Goal: Information Seeking & Learning: Learn about a topic

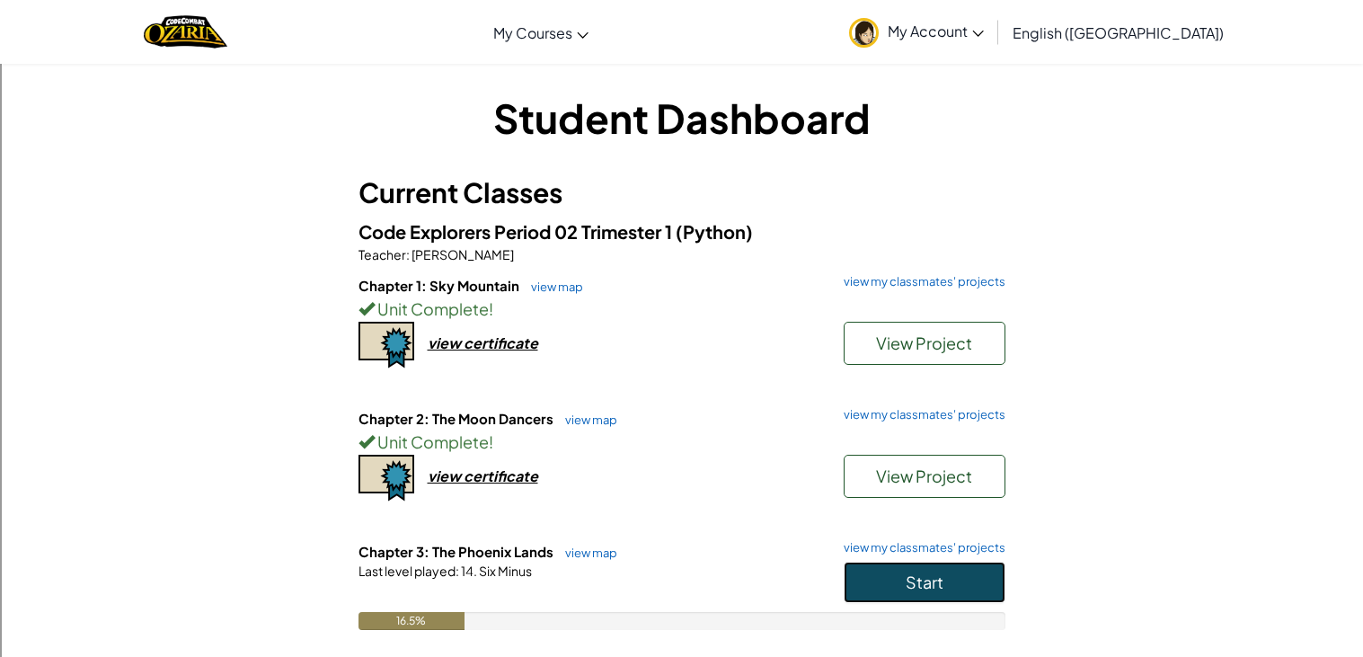
click at [946, 591] on button "Start" at bounding box center [925, 582] width 162 height 41
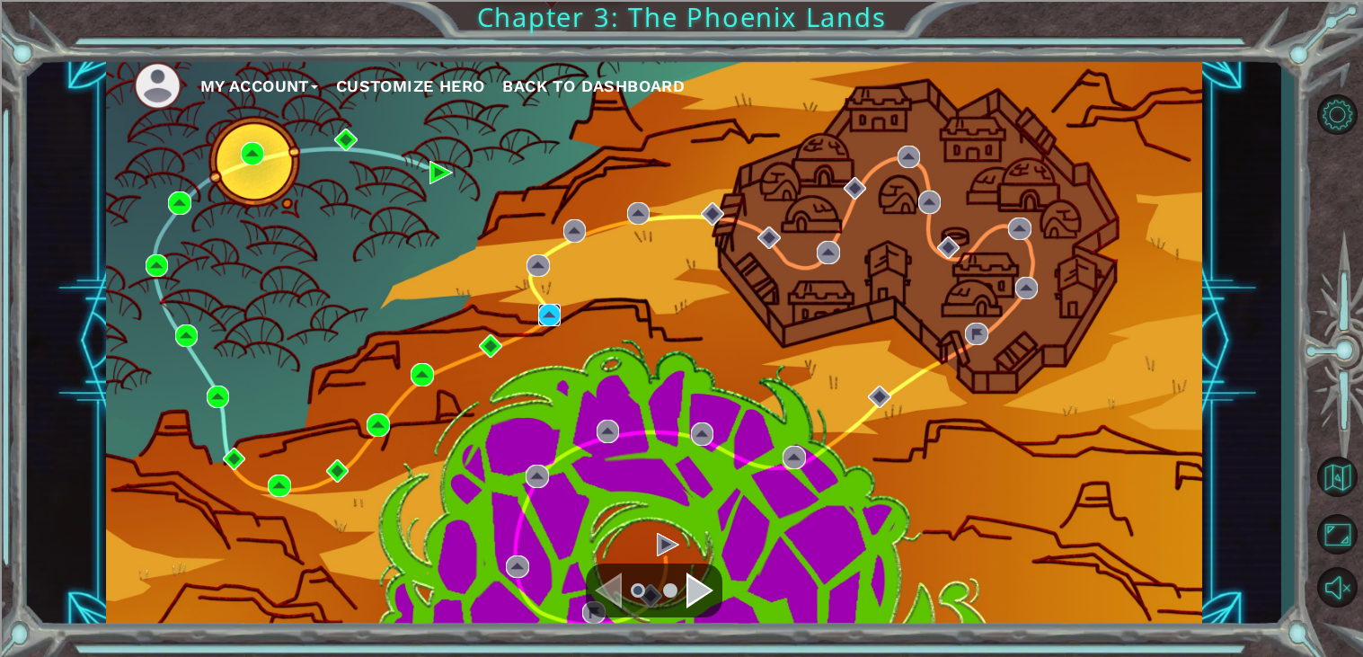
click at [547, 312] on img at bounding box center [549, 315] width 23 height 23
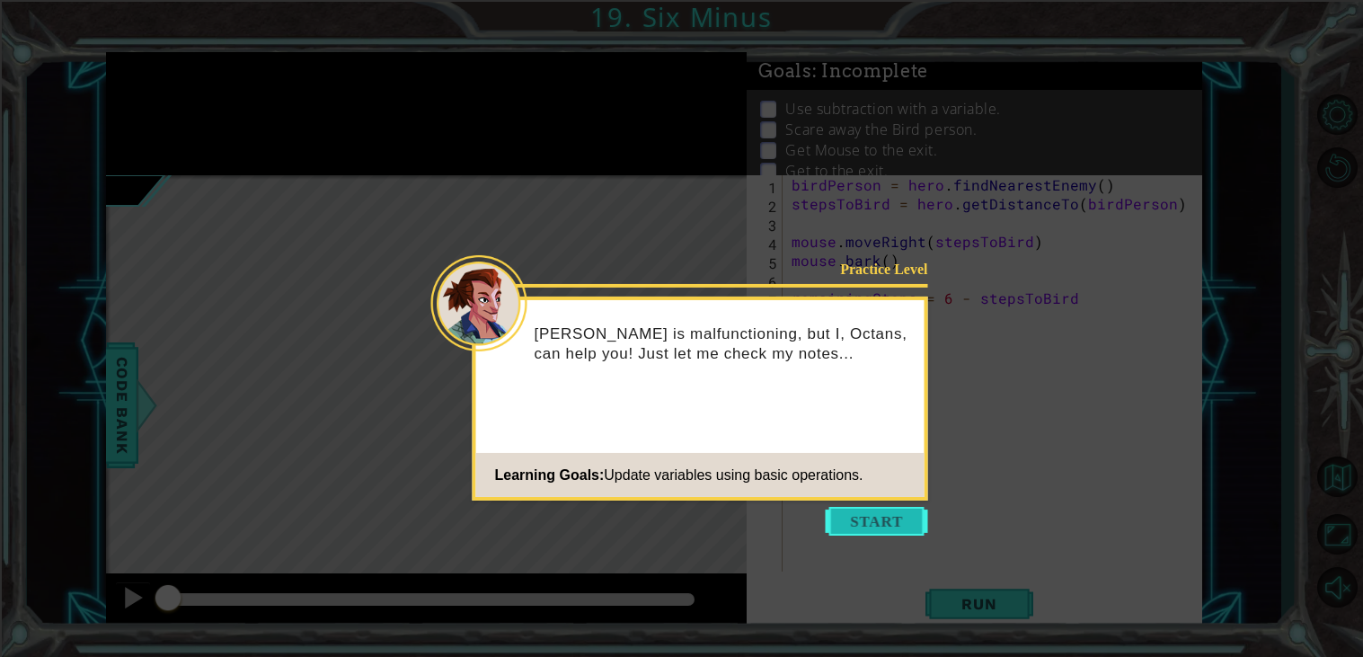
click at [883, 524] on button "Start" at bounding box center [877, 521] width 102 height 29
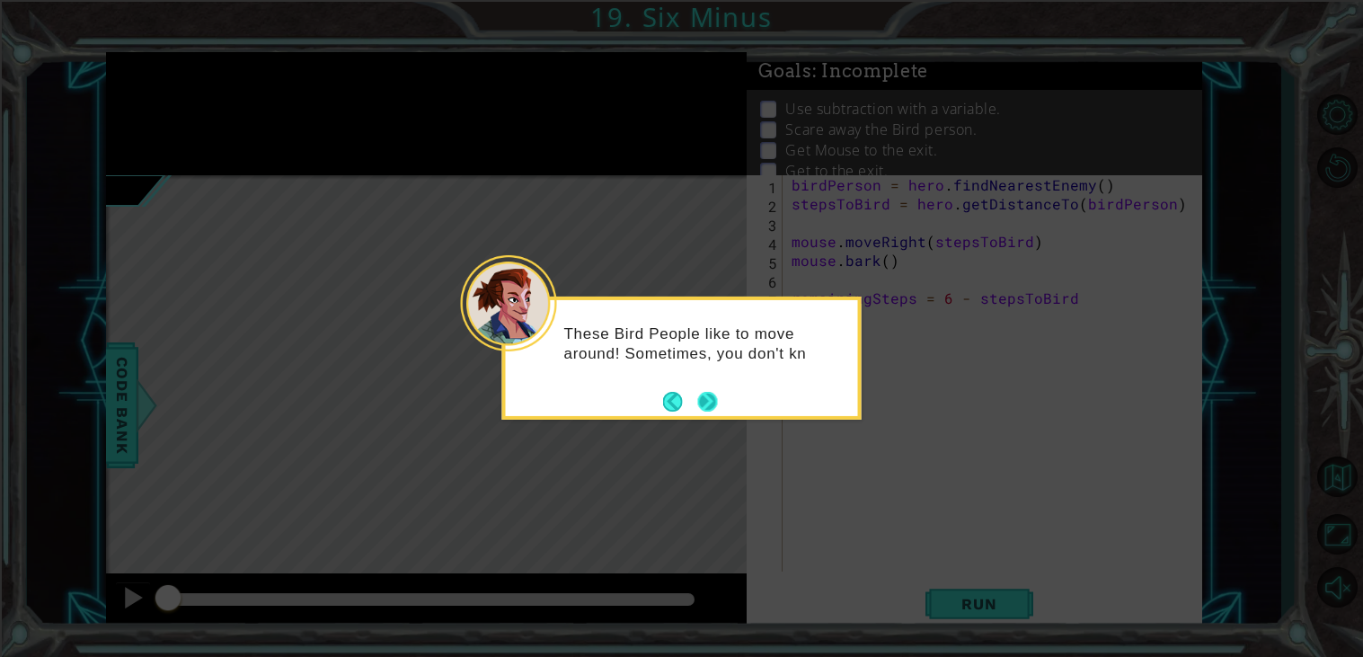
click at [703, 394] on button "Next" at bounding box center [707, 402] width 20 height 20
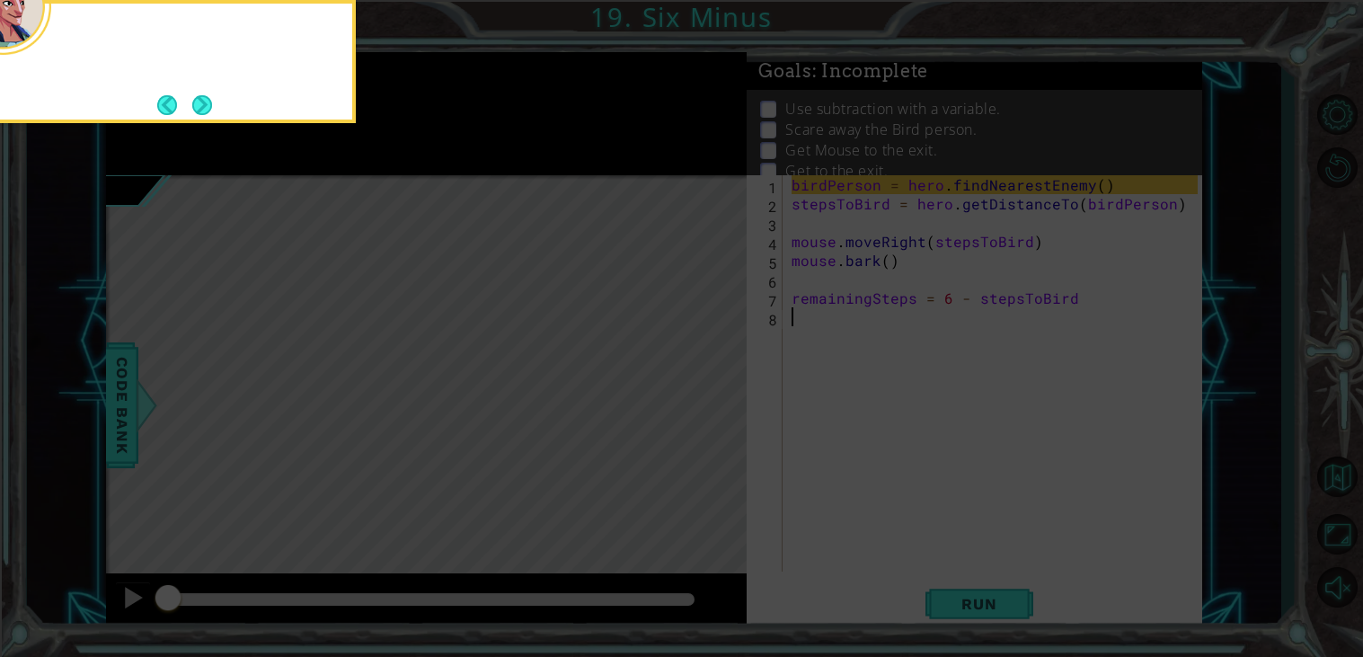
click at [703, 394] on icon at bounding box center [681, 328] width 1363 height 657
click at [213, 102] on div "So you'll need to use findNearestEnemy ..." at bounding box center [176, 57] width 352 height 92
click at [207, 102] on button "Next" at bounding box center [202, 105] width 20 height 20
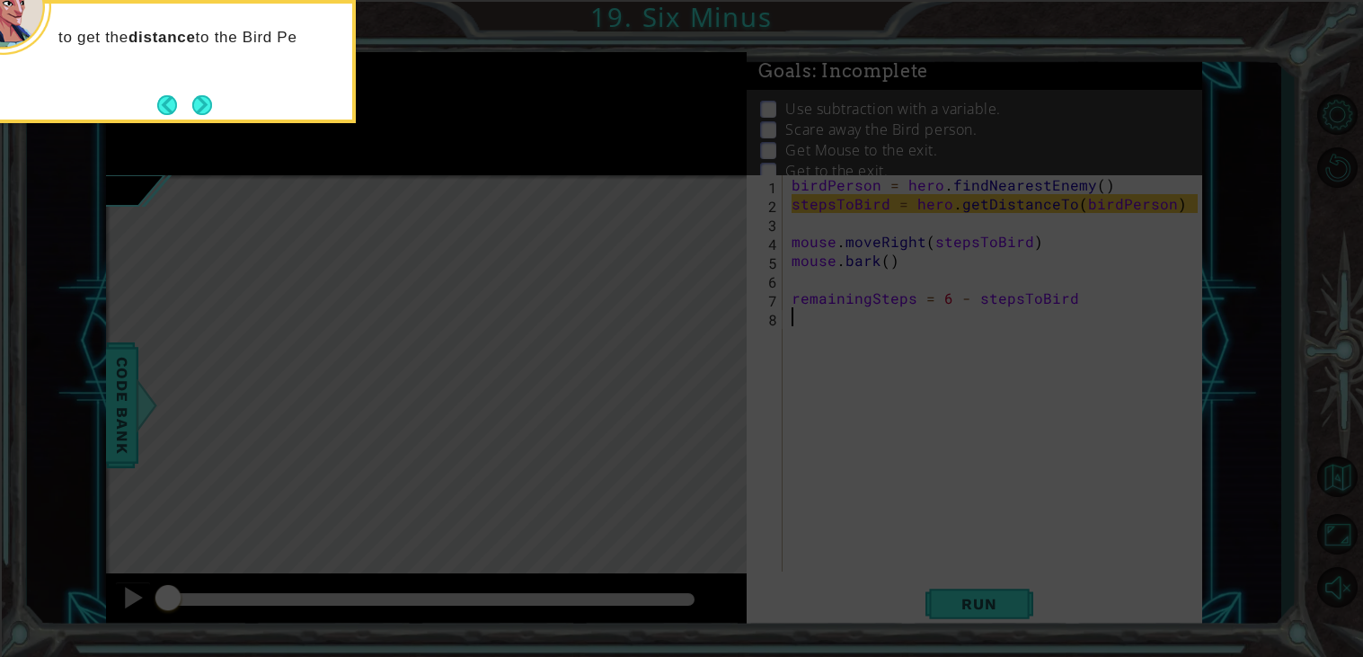
click at [207, 102] on button "Next" at bounding box center [202, 105] width 20 height 20
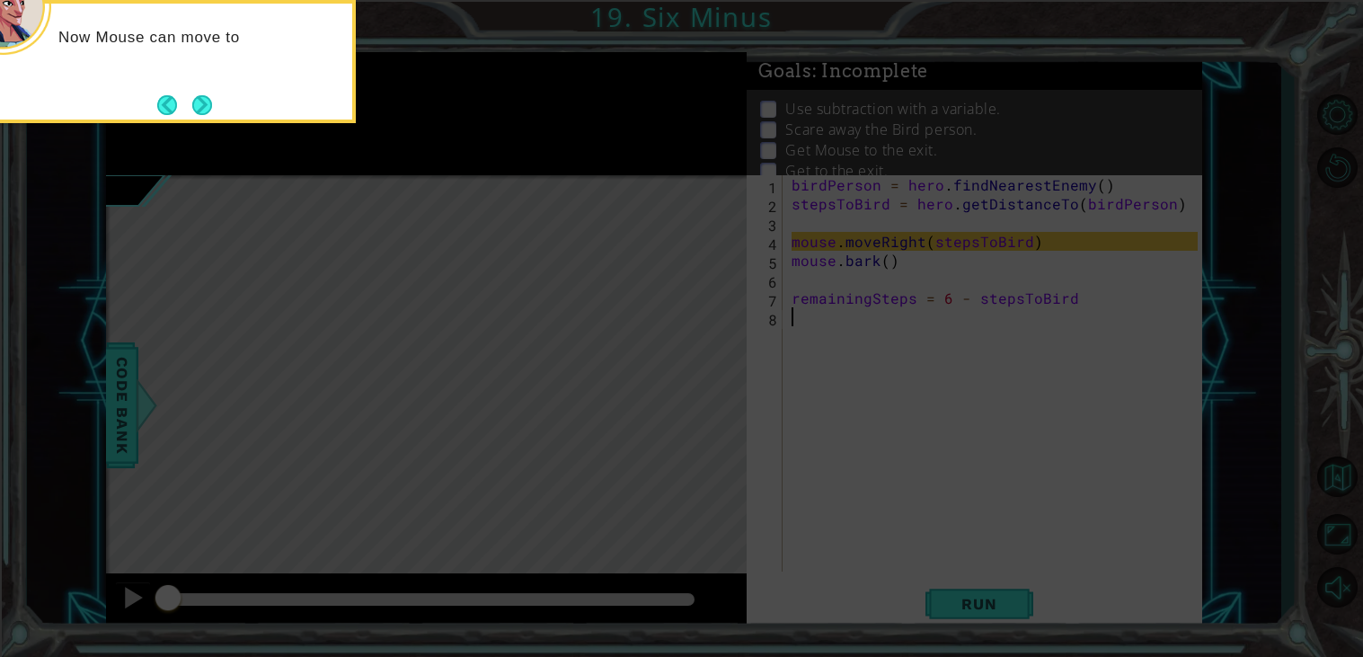
click at [207, 102] on button "Next" at bounding box center [202, 105] width 20 height 20
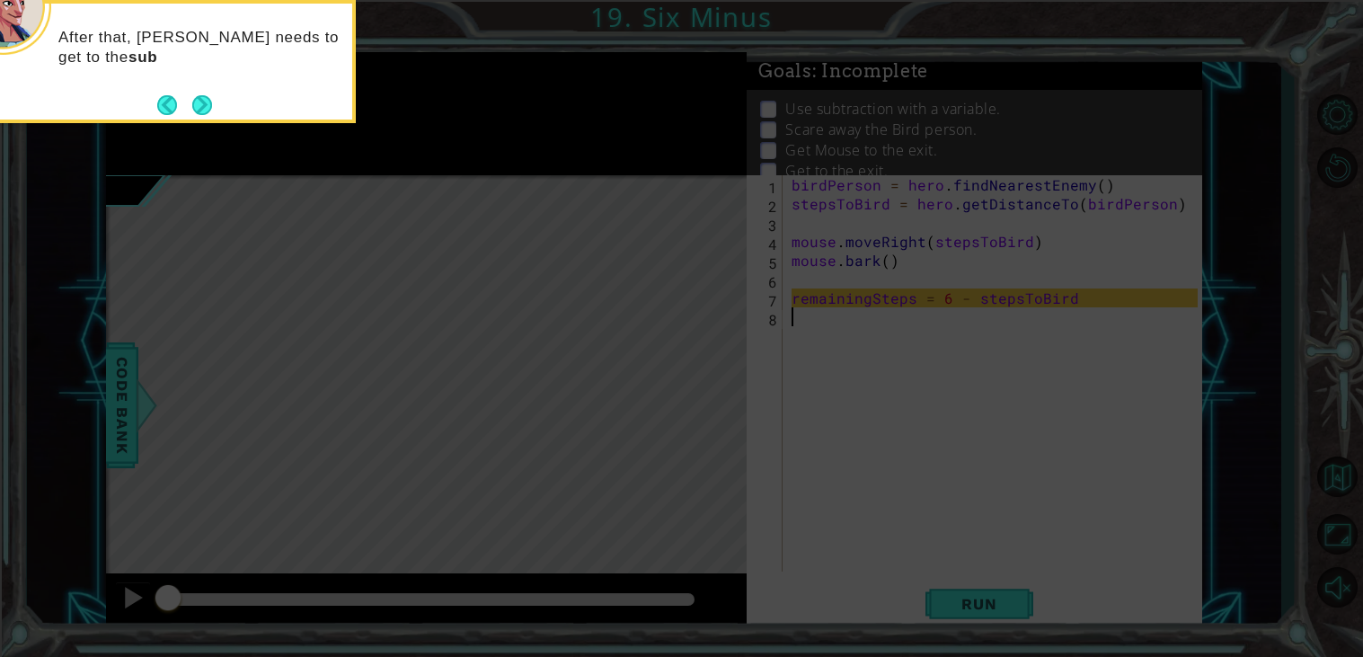
click at [207, 102] on button "Next" at bounding box center [202, 105] width 20 height 20
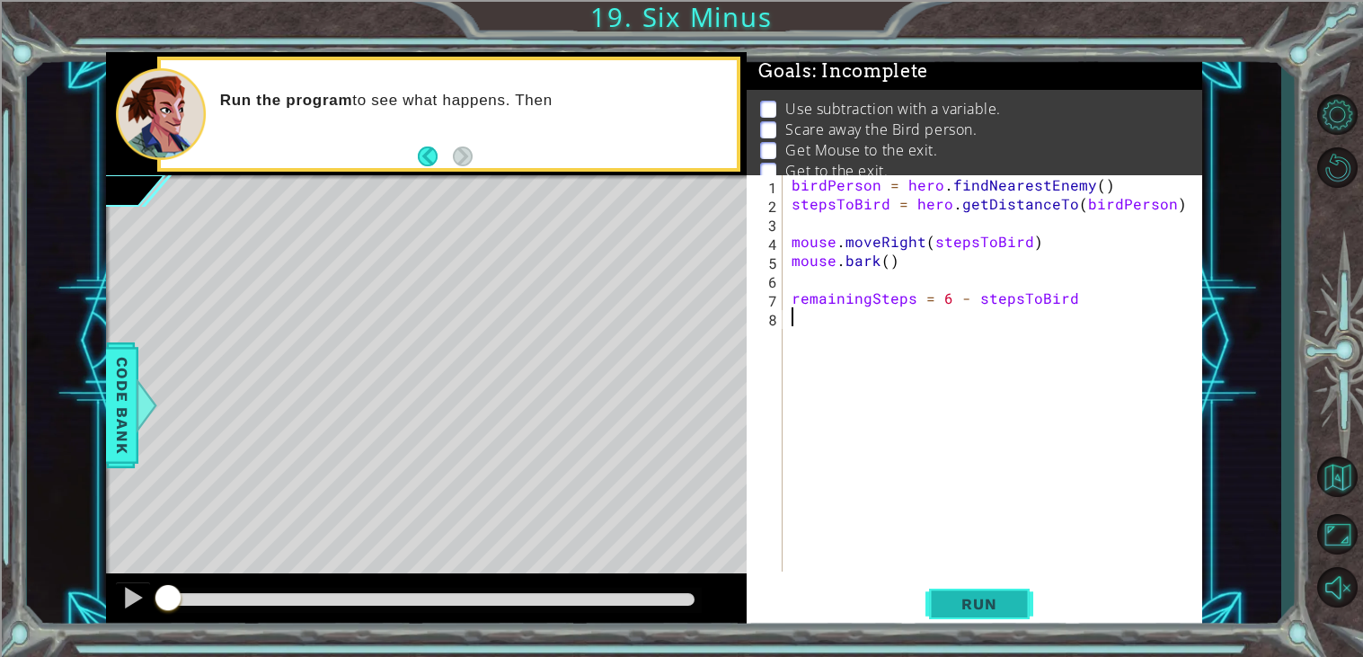
click at [961, 603] on span "Run" at bounding box center [978, 604] width 71 height 18
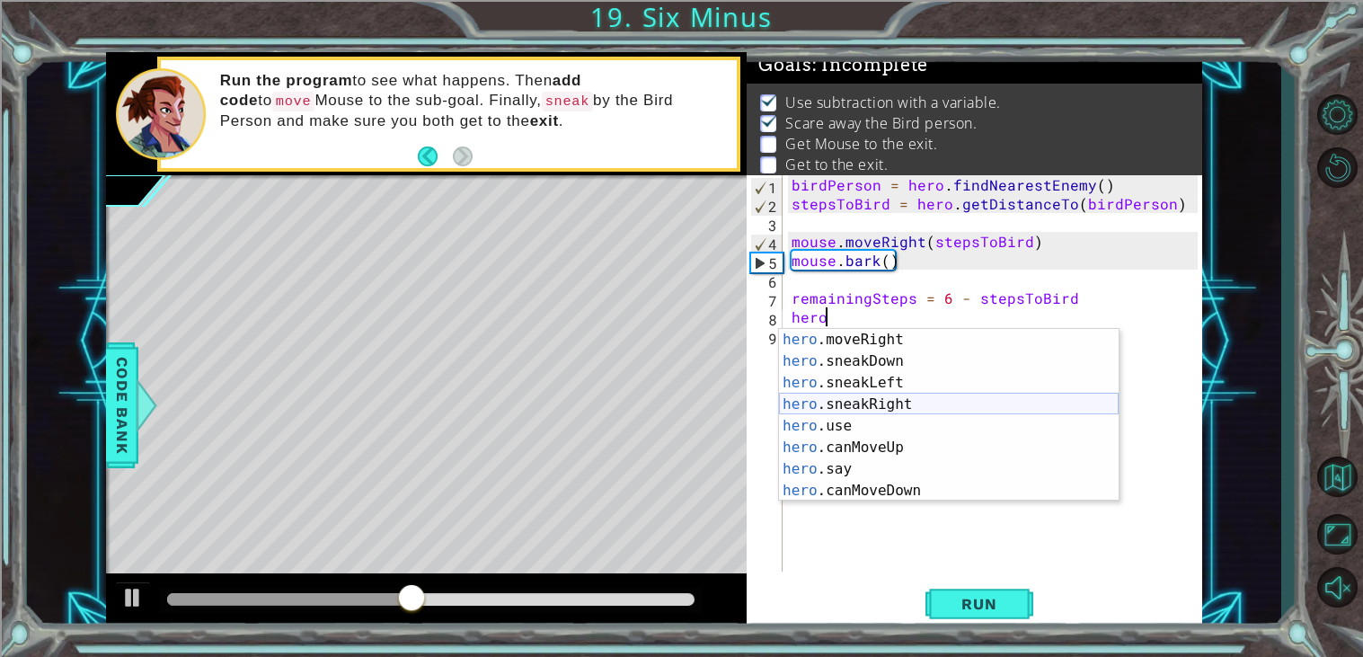
scroll to position [172, 0]
click at [1012, 402] on div "hero .moveLeft press enter hero .moveRight press enter hero .sneakDown press en…" at bounding box center [949, 417] width 340 height 216
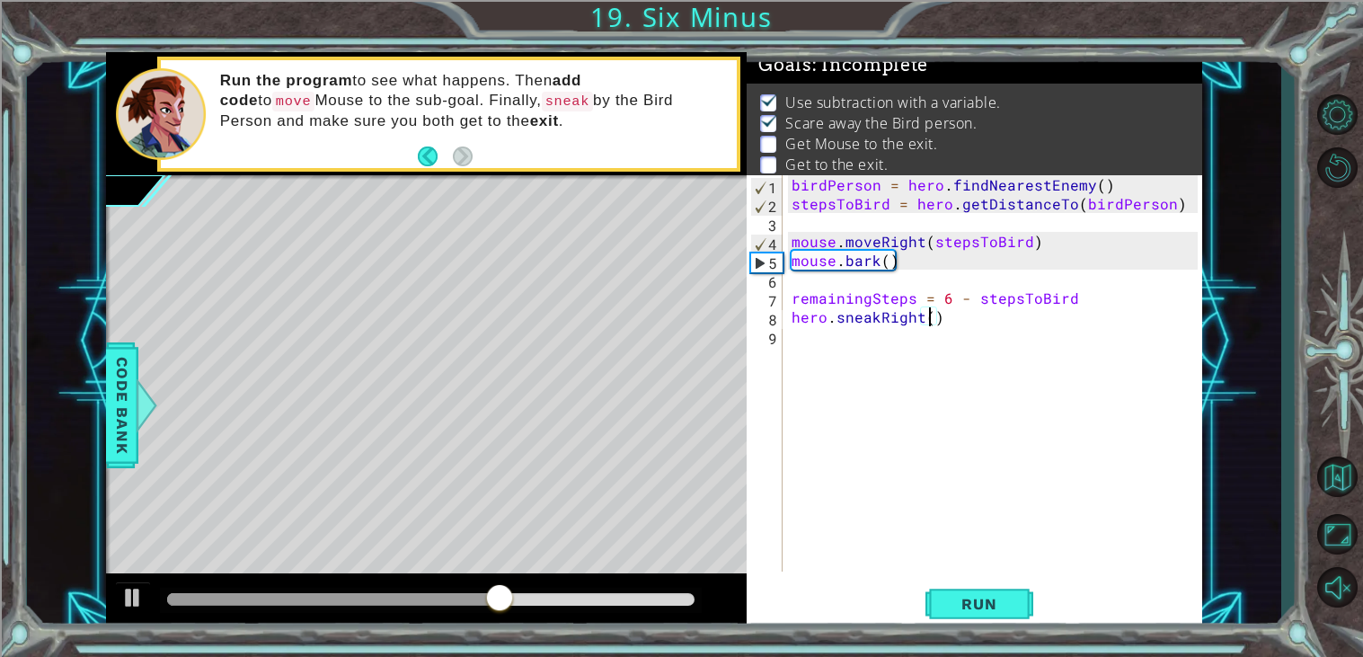
scroll to position [0, 8]
type textarea "hero.sneakRight(5)"
click at [976, 615] on button "Run" at bounding box center [979, 604] width 108 height 46
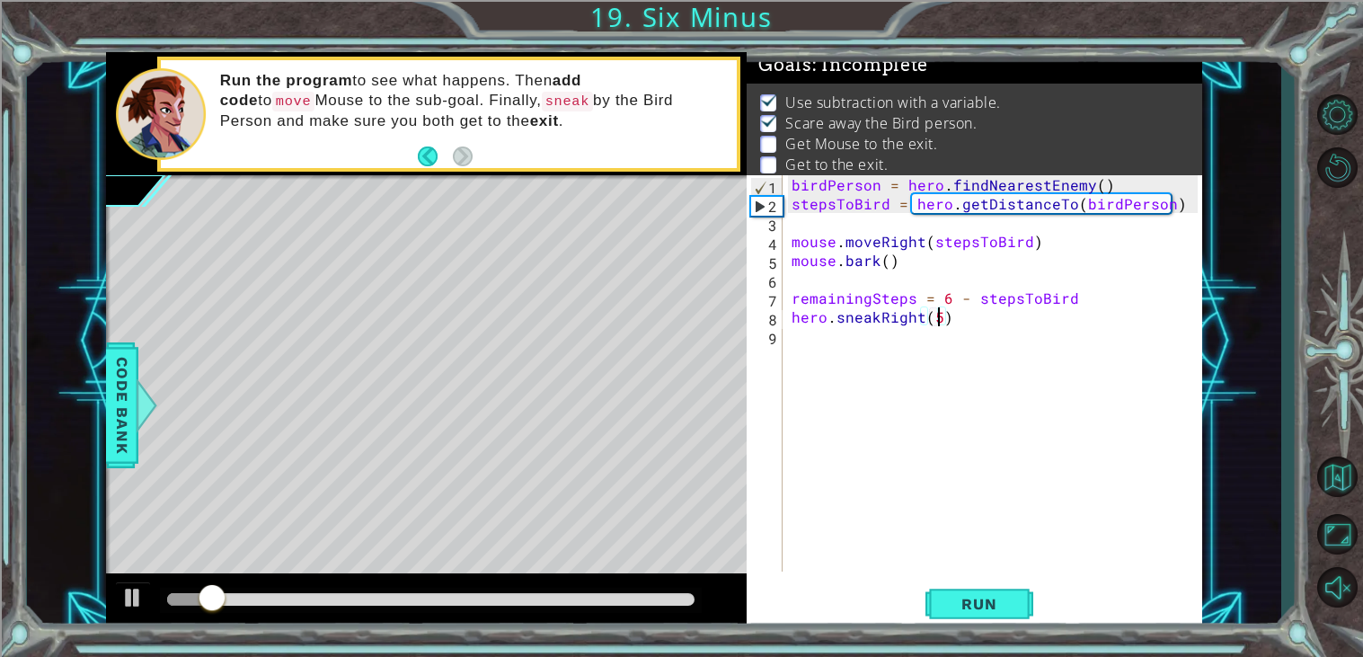
click at [954, 356] on div "birdPerson = hero . findNearestEnemy ( ) stepsToBird = hero . getDistanceTo ( b…" at bounding box center [997, 392] width 419 height 434
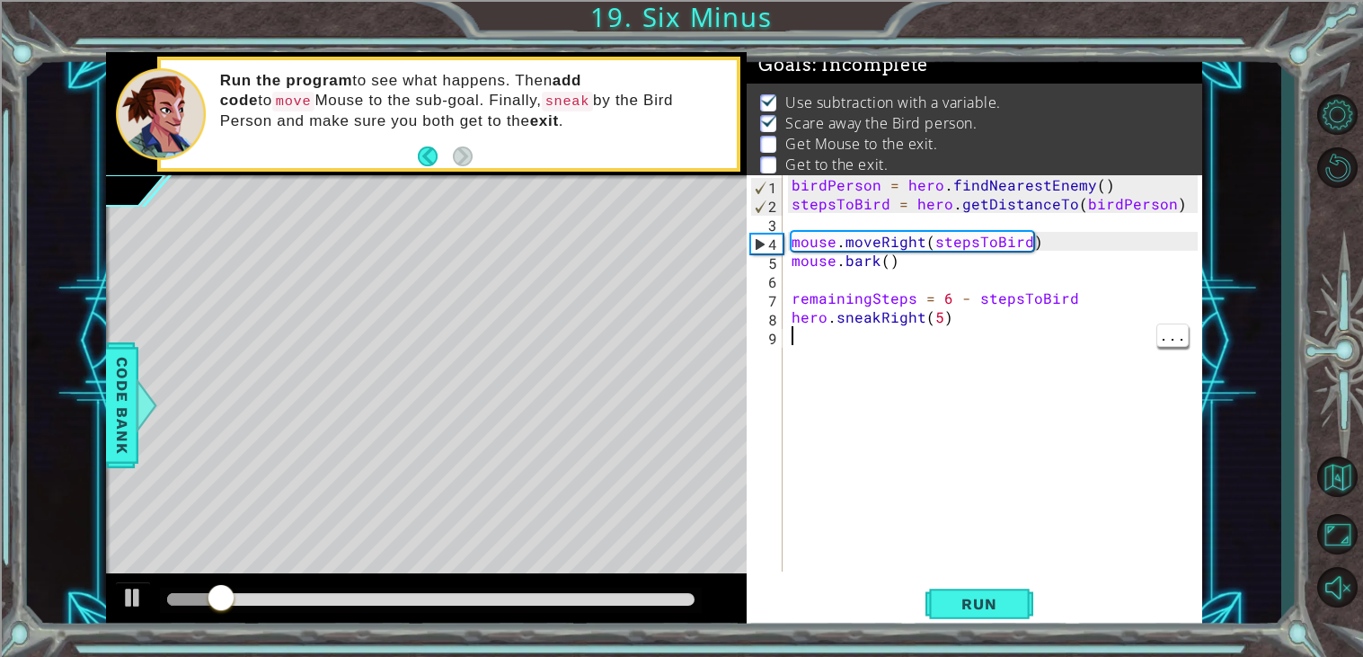
scroll to position [0, 0]
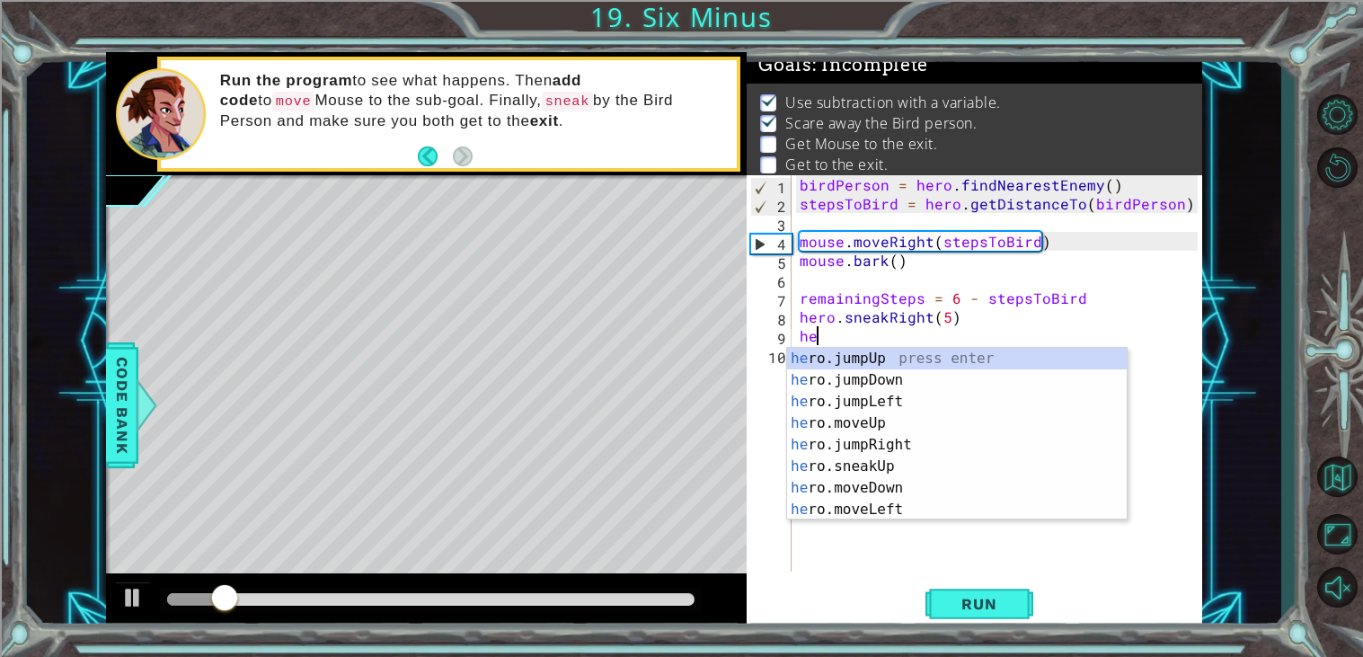
type textarea "hero"
click at [983, 357] on div "hero .jumpUp press enter hero .jumpDown press enter hero .jumpLeft press enter …" at bounding box center [957, 456] width 340 height 216
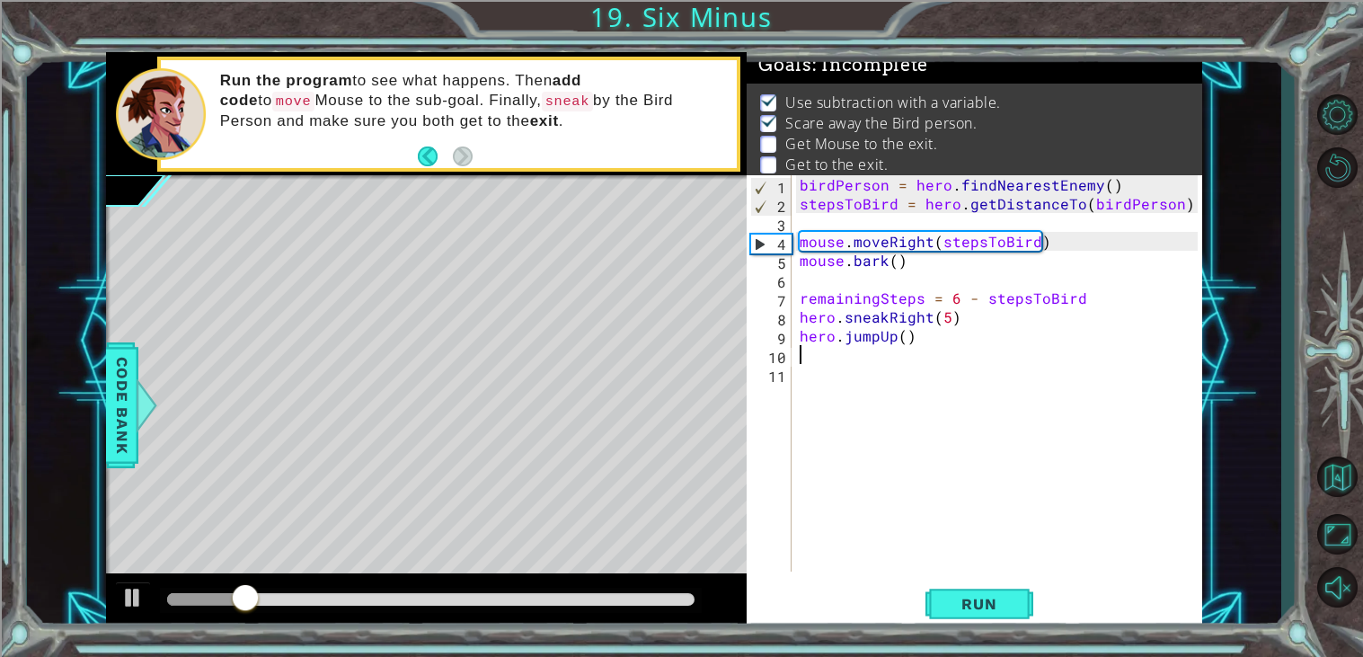
scroll to position [0, 0]
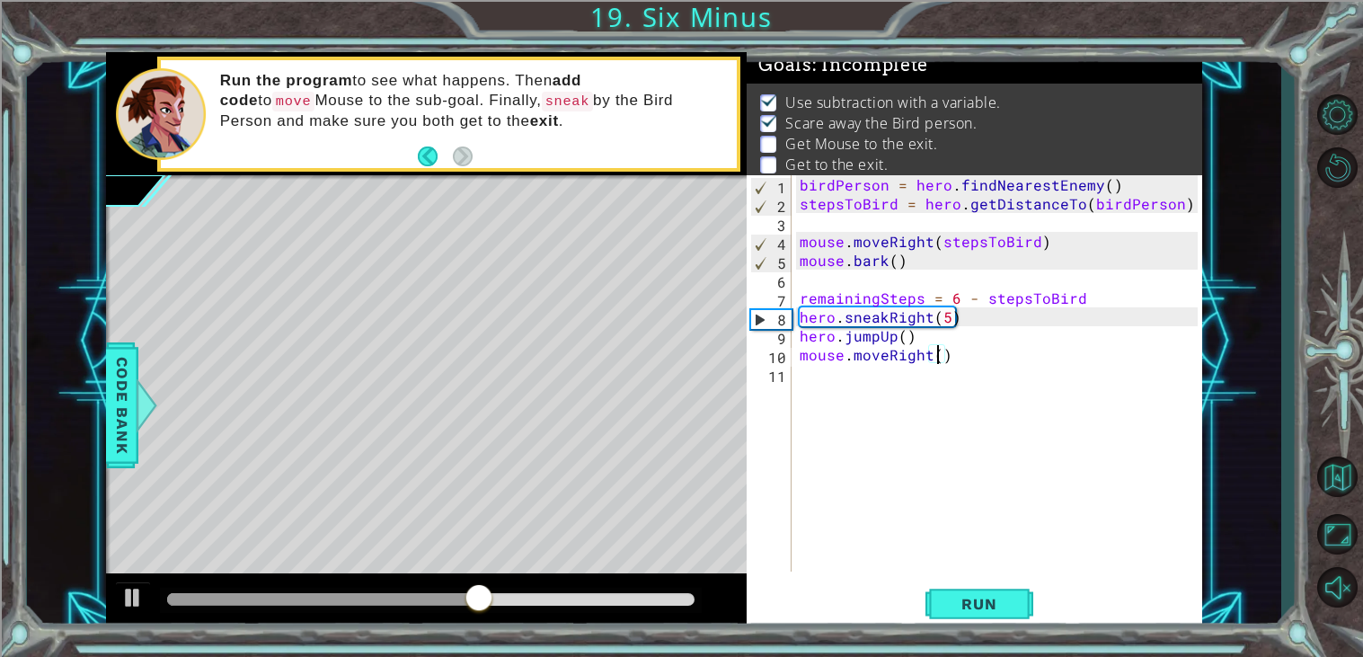
type textarea "mouse.moveRight(3)"
type textarea "mouse.moveUp(5)"
click at [907, 411] on div "birdPerson = hero . findNearestEnemy ( ) stepsToBird = hero . getDistanceTo ( b…" at bounding box center [1001, 392] width 411 height 434
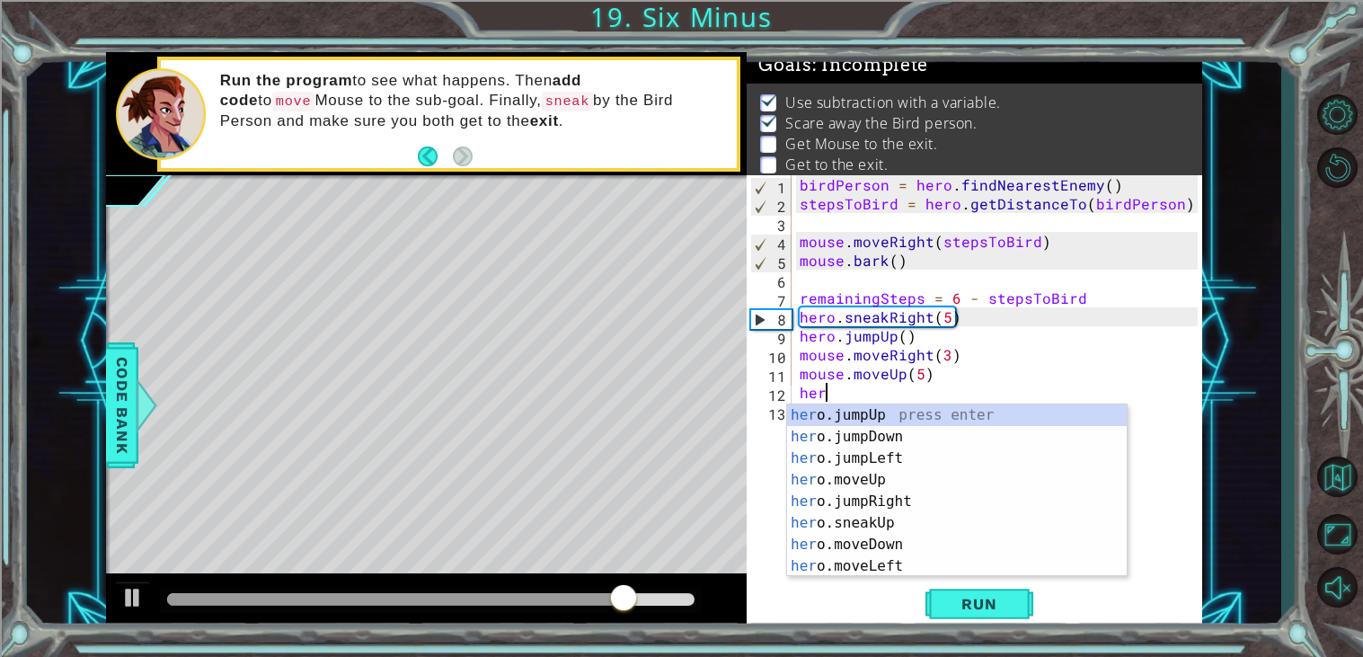
scroll to position [0, 1]
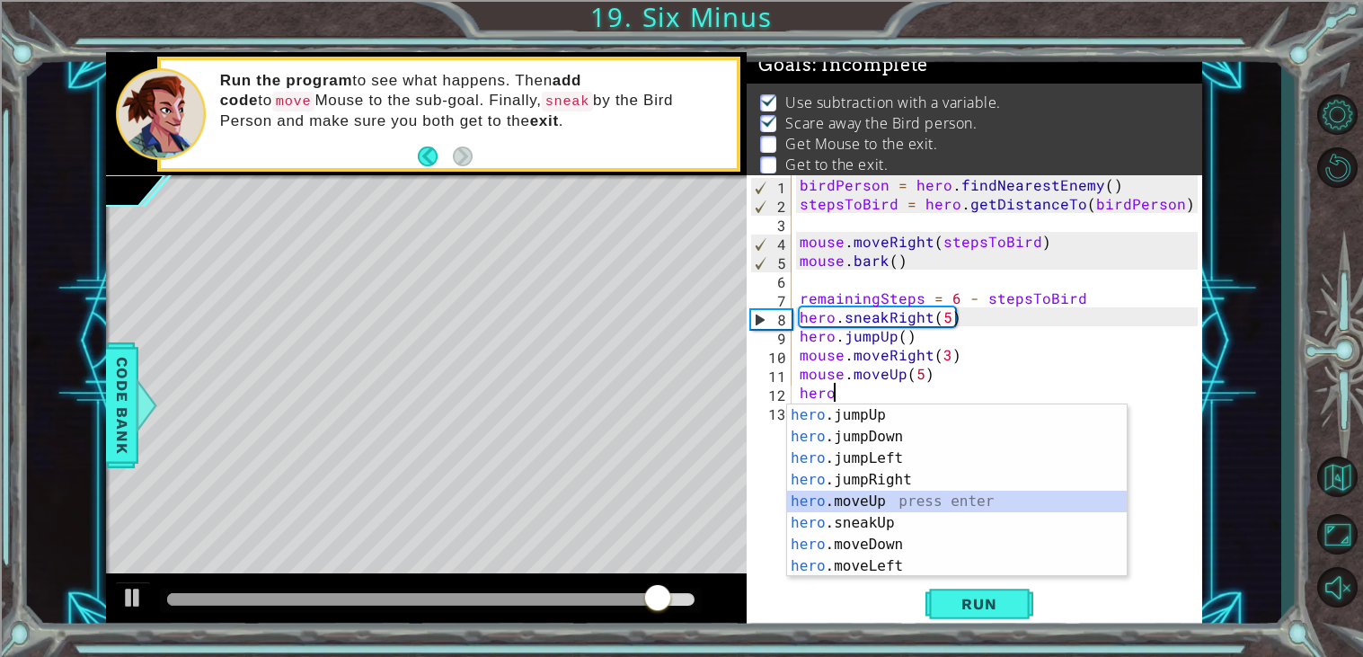
click at [926, 497] on div "hero .jumpUp press enter hero .jumpDown press enter hero .jumpLeft press enter …" at bounding box center [957, 512] width 340 height 216
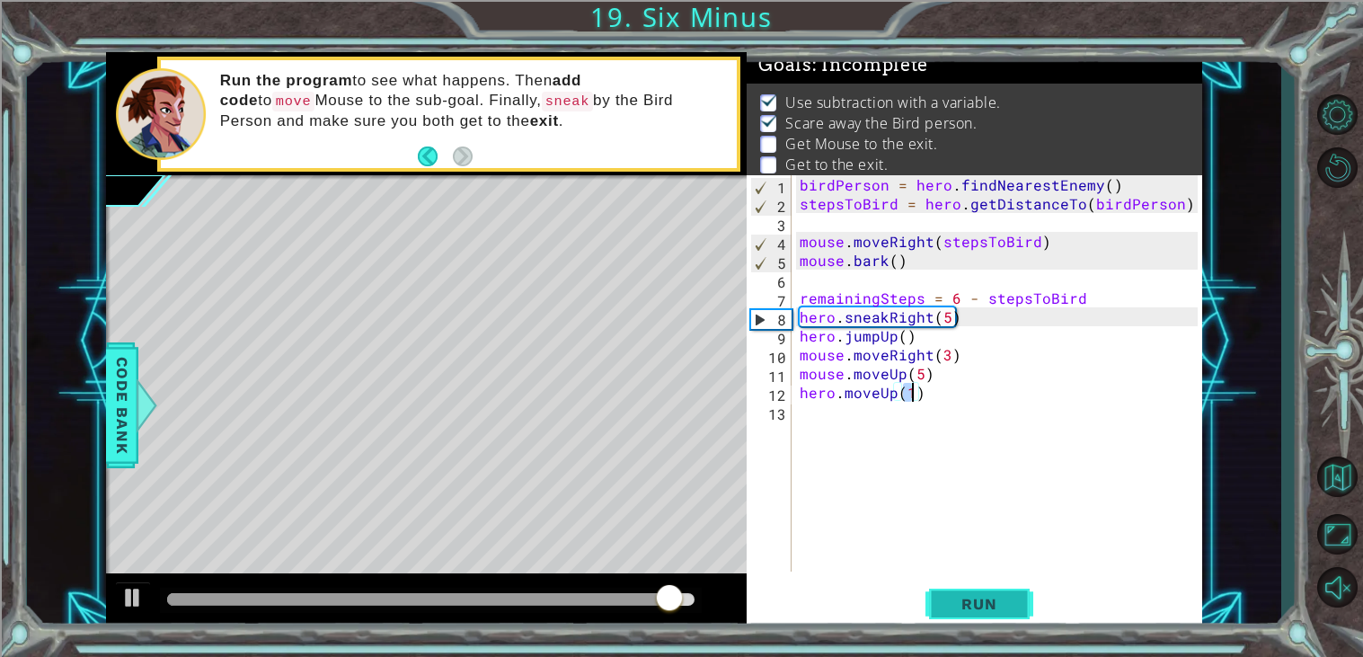
click at [1028, 610] on button "Run" at bounding box center [979, 604] width 108 height 46
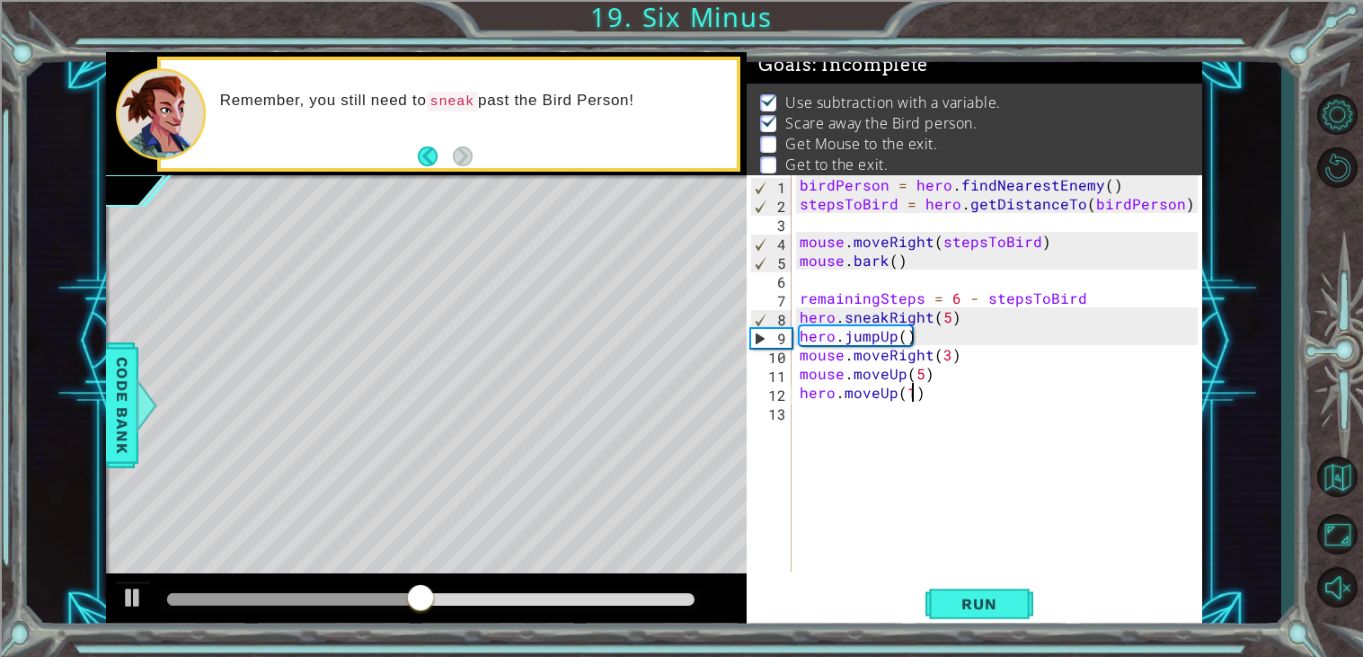
click at [908, 336] on div "birdPerson = hero . findNearestEnemy ( ) stepsToBird = hero . getDistanceTo ( b…" at bounding box center [1001, 392] width 411 height 434
click at [903, 350] on div "birdPerson = hero . findNearestEnemy ( ) stepsToBird = hero . getDistanceTo ( b…" at bounding box center [1001, 392] width 411 height 434
click at [904, 336] on div "birdPerson = hero . findNearestEnemy ( ) stepsToBird = hero . getDistanceTo ( b…" at bounding box center [1001, 392] width 411 height 434
type textarea "hero.jumpUp(2)"
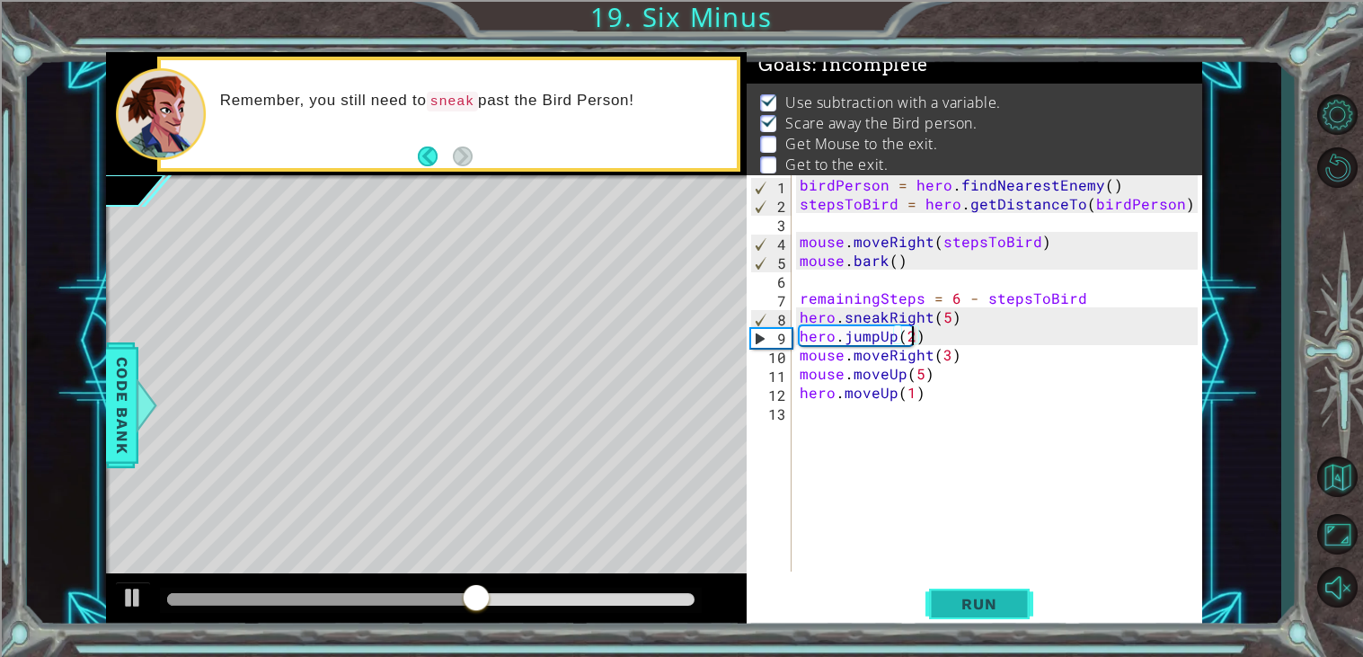
click at [966, 604] on span "Run" at bounding box center [978, 604] width 71 height 18
drag, startPoint x: 215, startPoint y: 601, endPoint x: 376, endPoint y: 632, distance: 163.9
click at [376, 632] on div "1 ההההההההההההההההההההההההההההההההההההההההההההההההההההההההההההההההההההההההההההה…" at bounding box center [681, 328] width 1363 height 657
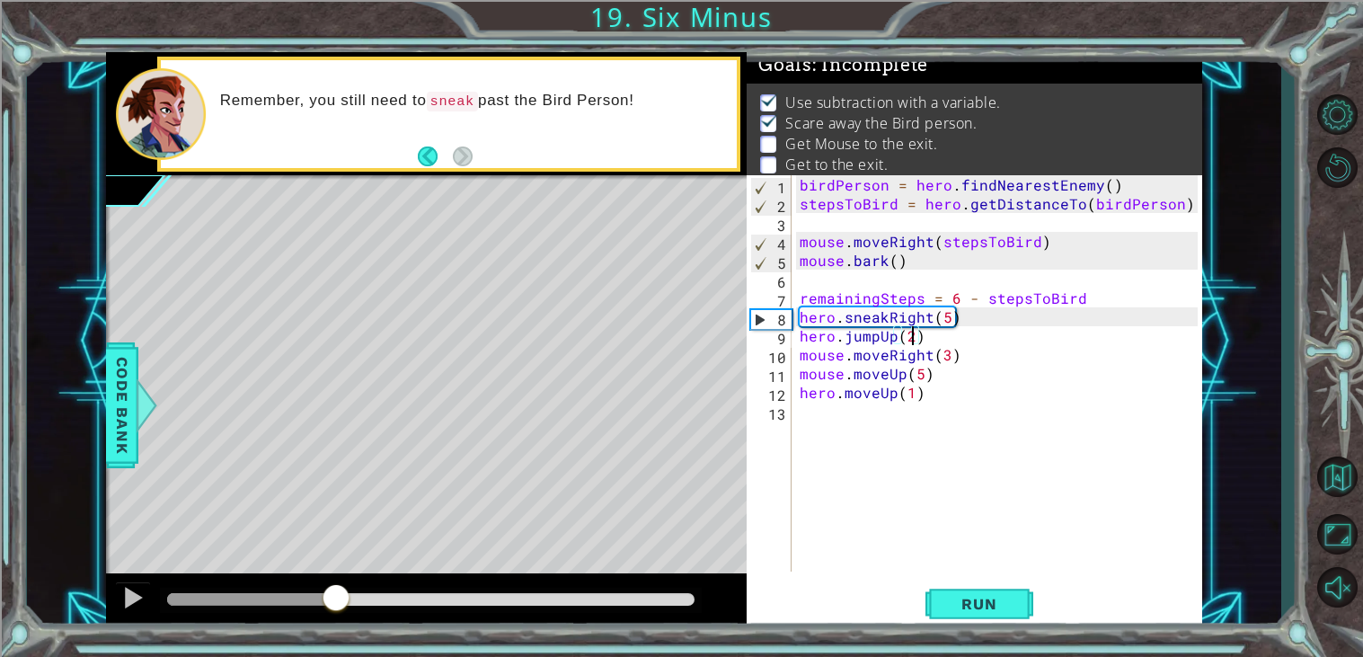
drag, startPoint x: 490, startPoint y: 600, endPoint x: 335, endPoint y: 605, distance: 154.6
click at [335, 605] on div at bounding box center [336, 599] width 32 height 32
drag, startPoint x: 340, startPoint y: 605, endPoint x: 370, endPoint y: 606, distance: 30.6
click at [370, 606] on div at bounding box center [370, 599] width 32 height 32
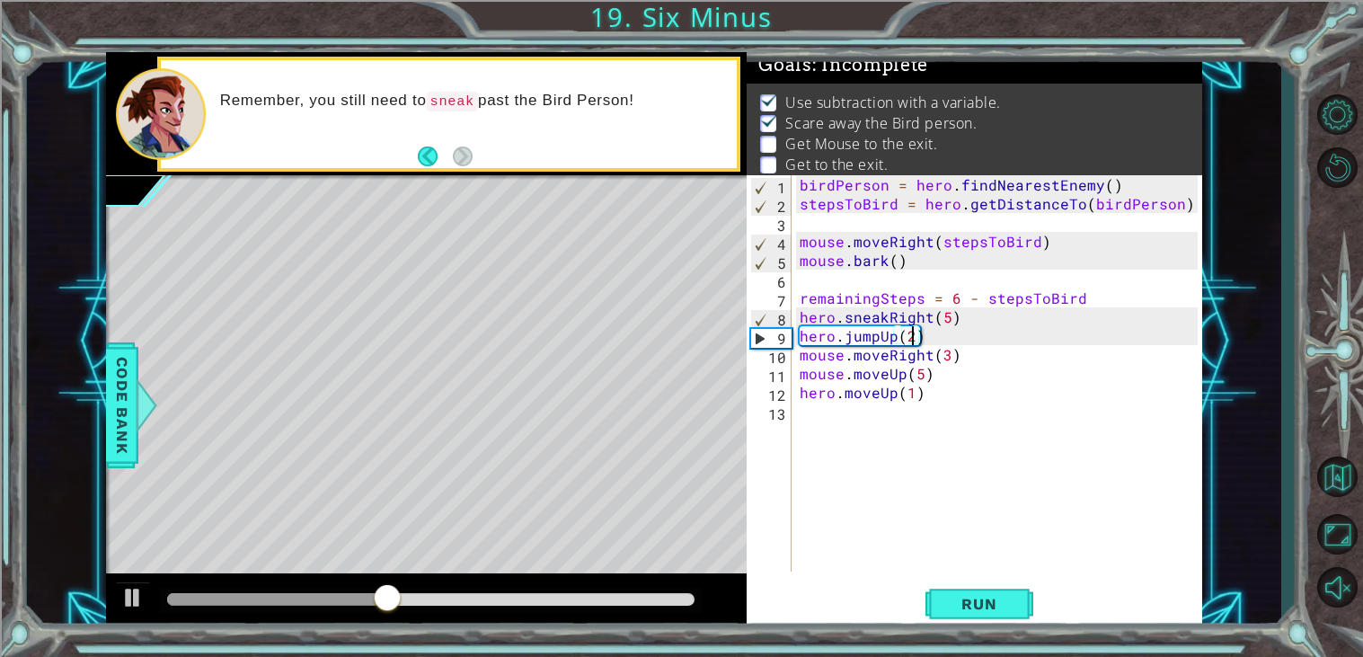
click at [803, 334] on div "birdPerson = hero . findNearestEnemy ( ) stepsToBird = hero . getDistanceTo ( b…" at bounding box center [1001, 392] width 411 height 434
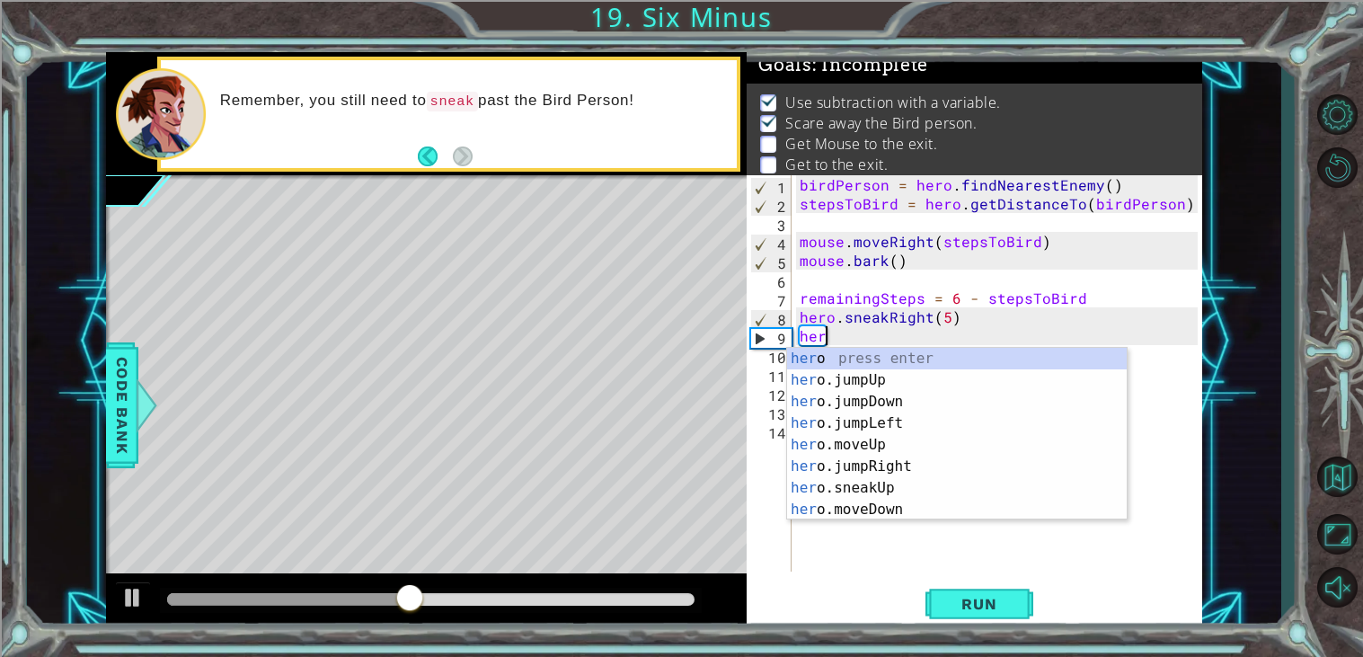
scroll to position [0, 1]
click at [880, 465] on div "hero press enter hero .jumpUp press enter hero .jumpDown press enter hero .jump…" at bounding box center [957, 456] width 340 height 216
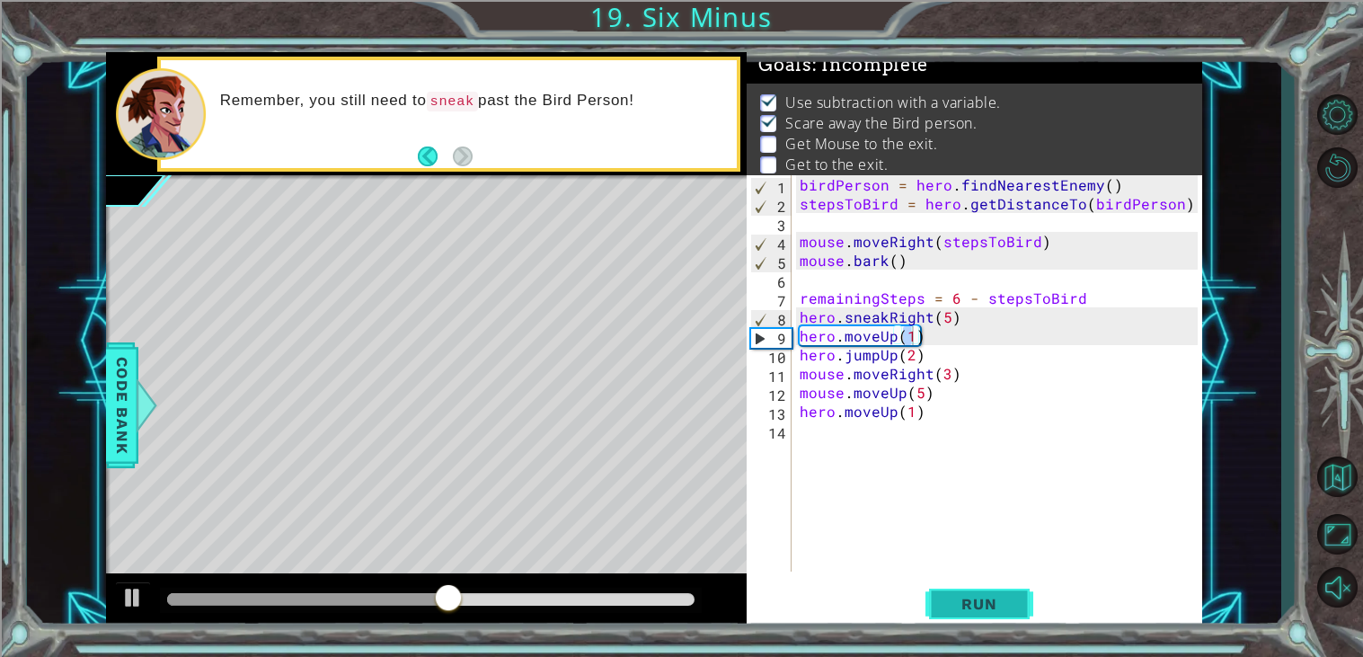
click at [948, 582] on button "Run" at bounding box center [979, 604] width 108 height 46
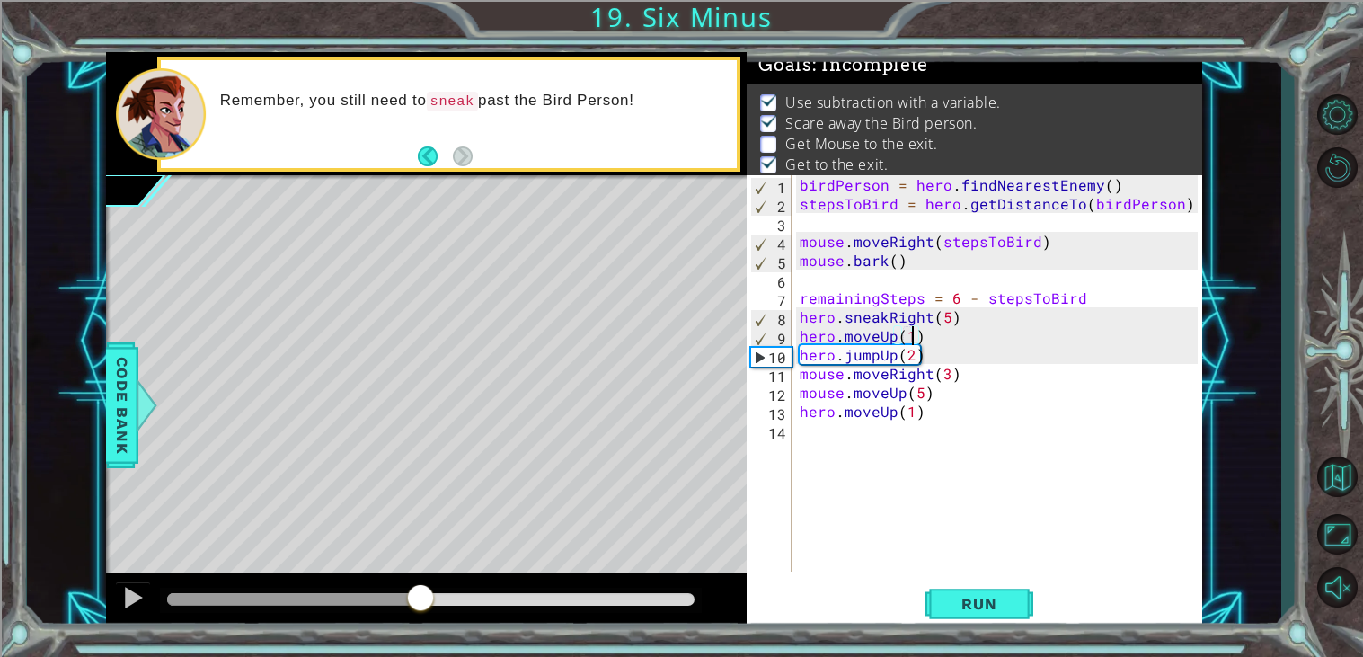
drag, startPoint x: 220, startPoint y: 607, endPoint x: 420, endPoint y: 651, distance: 204.2
click at [420, 651] on div "1 ההההההההההההההההההההההההההההההההההההההההההההההההההההההההההההההההההההההההההההה…" at bounding box center [681, 328] width 1363 height 657
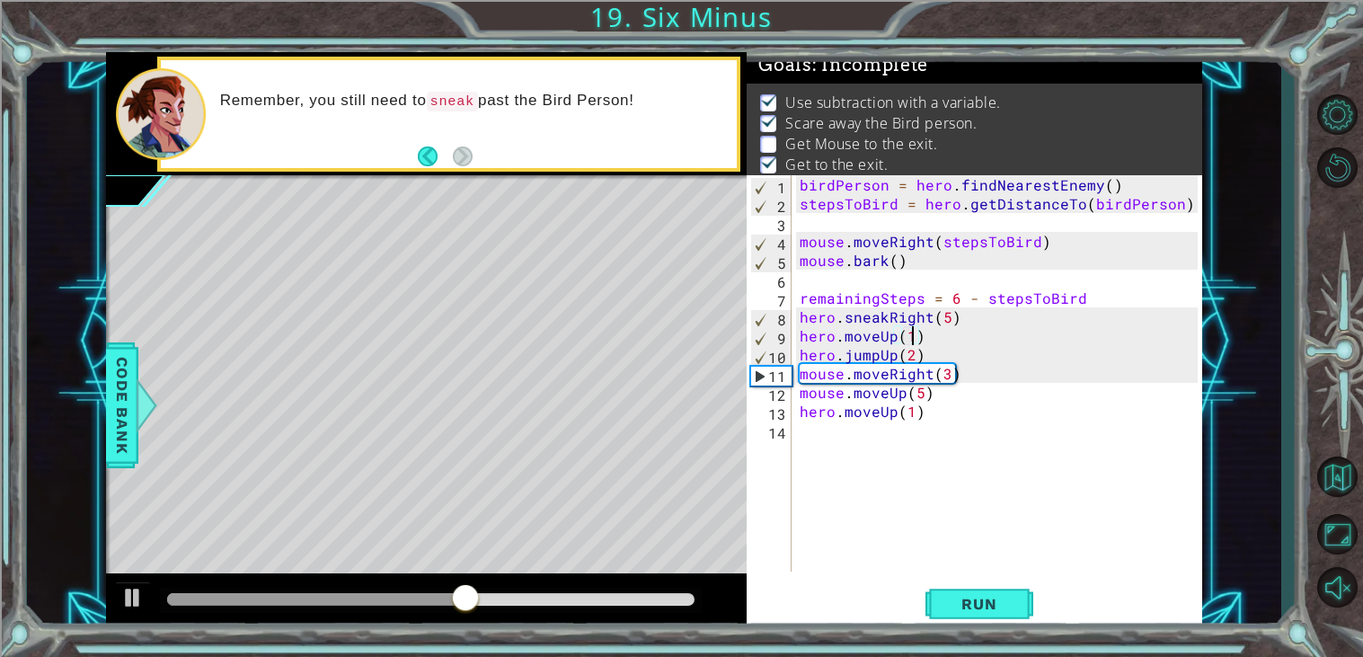
click at [915, 358] on div "birdPerson = hero . findNearestEnemy ( ) stepsToBird = hero . getDistanceTo ( b…" at bounding box center [1001, 392] width 411 height 434
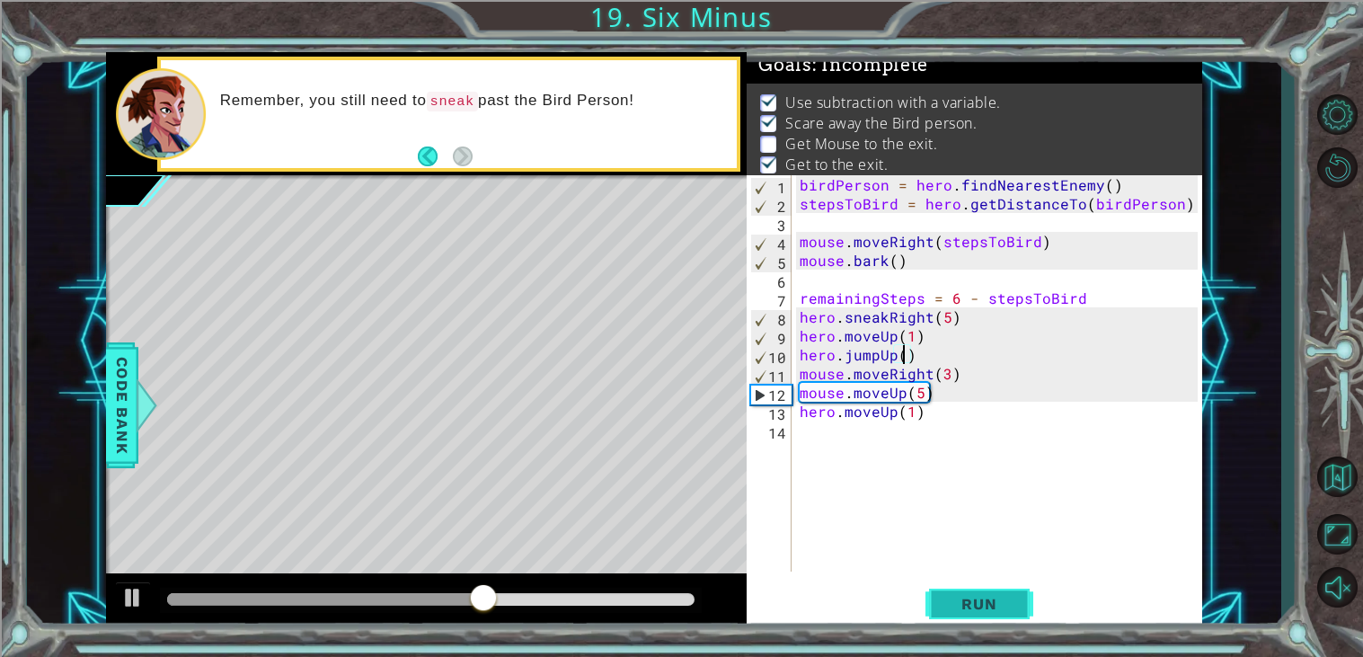
click at [1000, 620] on button "Run" at bounding box center [979, 604] width 108 height 46
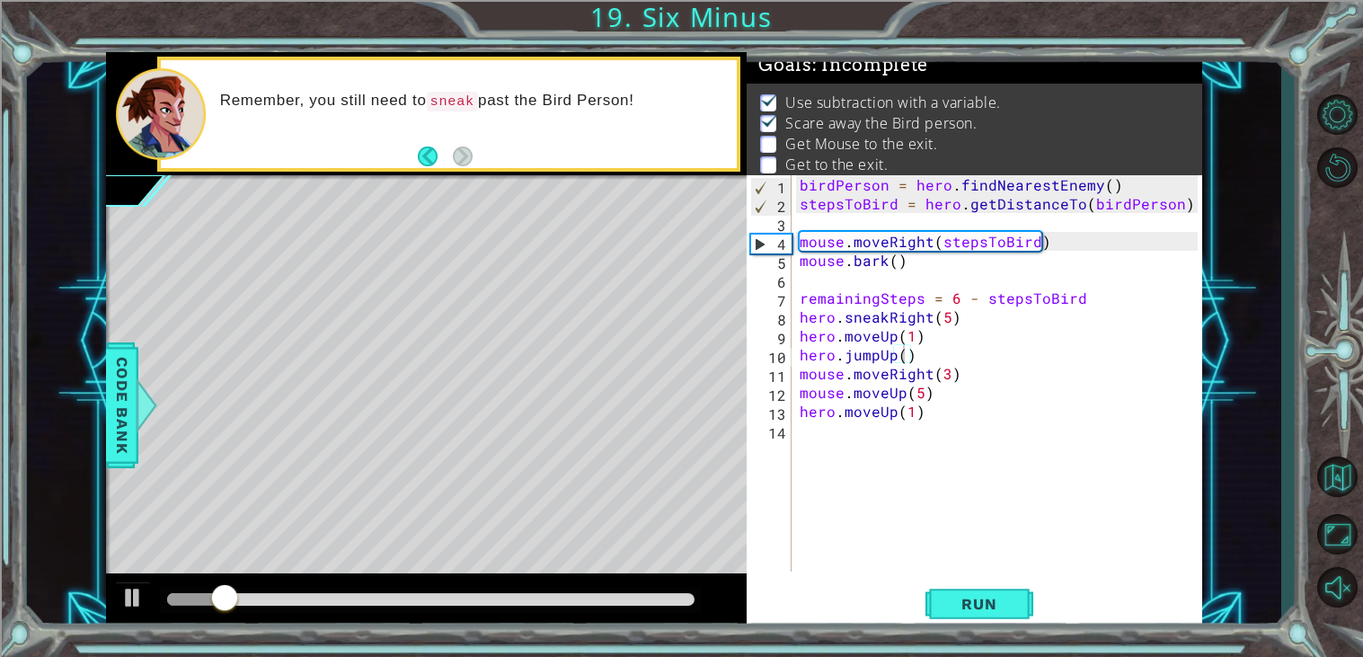
click at [250, 586] on div at bounding box center [426, 601] width 641 height 57
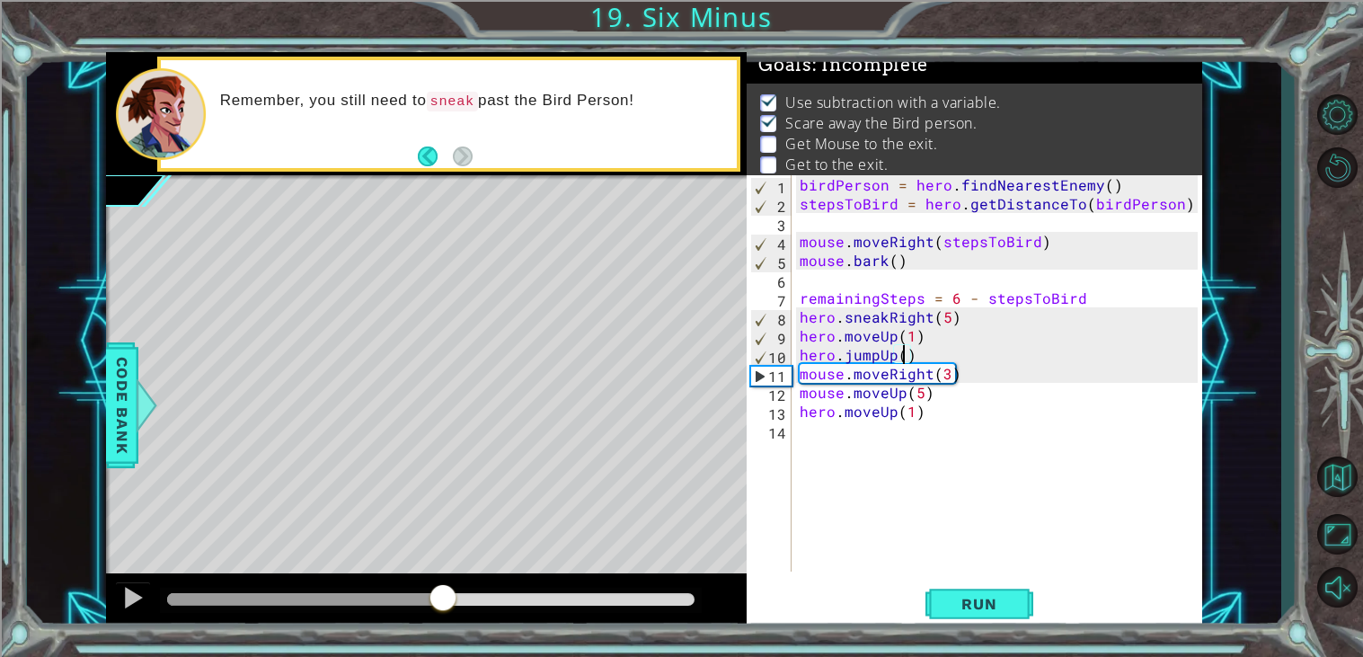
drag, startPoint x: 230, startPoint y: 597, endPoint x: 443, endPoint y: 650, distance: 219.6
click at [443, 650] on div "1 ההההההההההההההההההההההההההההההההההההההההההההההההההההההההההההההההההההההההההההה…" at bounding box center [681, 328] width 1363 height 657
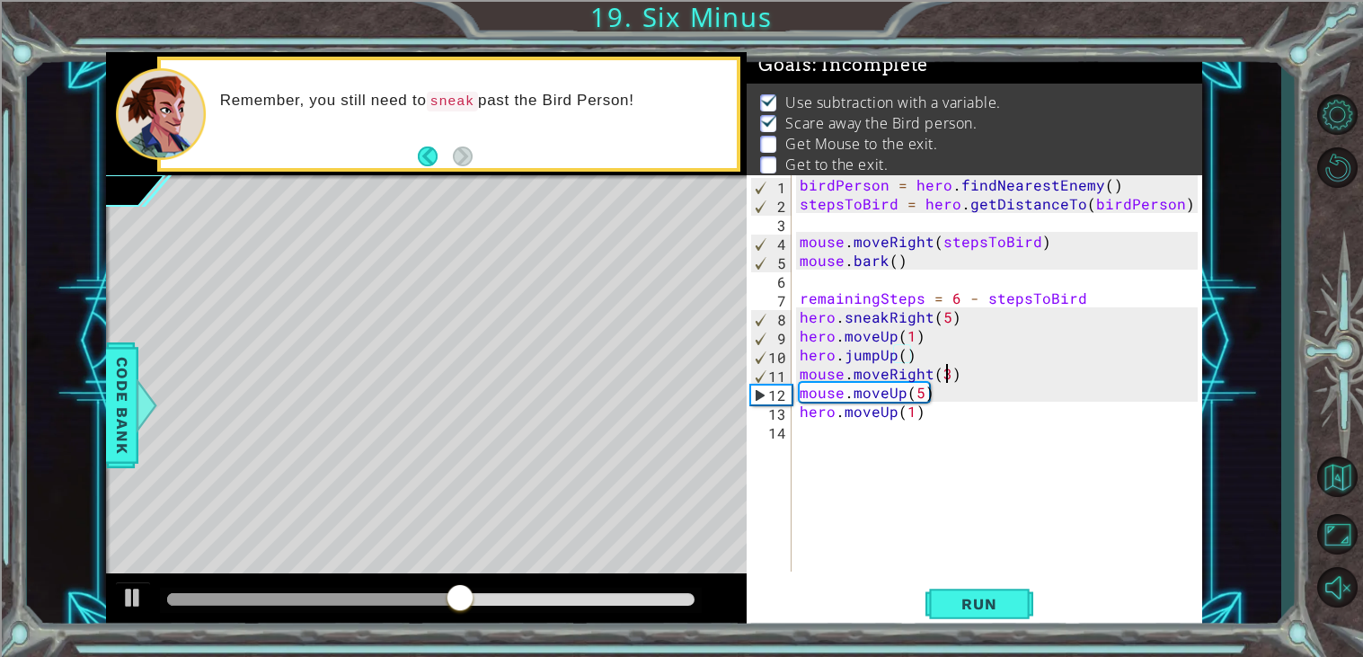
click at [946, 380] on div "birdPerson = hero . findNearestEnemy ( ) stepsToBird = hero . getDistanceTo ( b…" at bounding box center [1001, 392] width 411 height 434
click at [985, 590] on button "Run" at bounding box center [979, 604] width 108 height 46
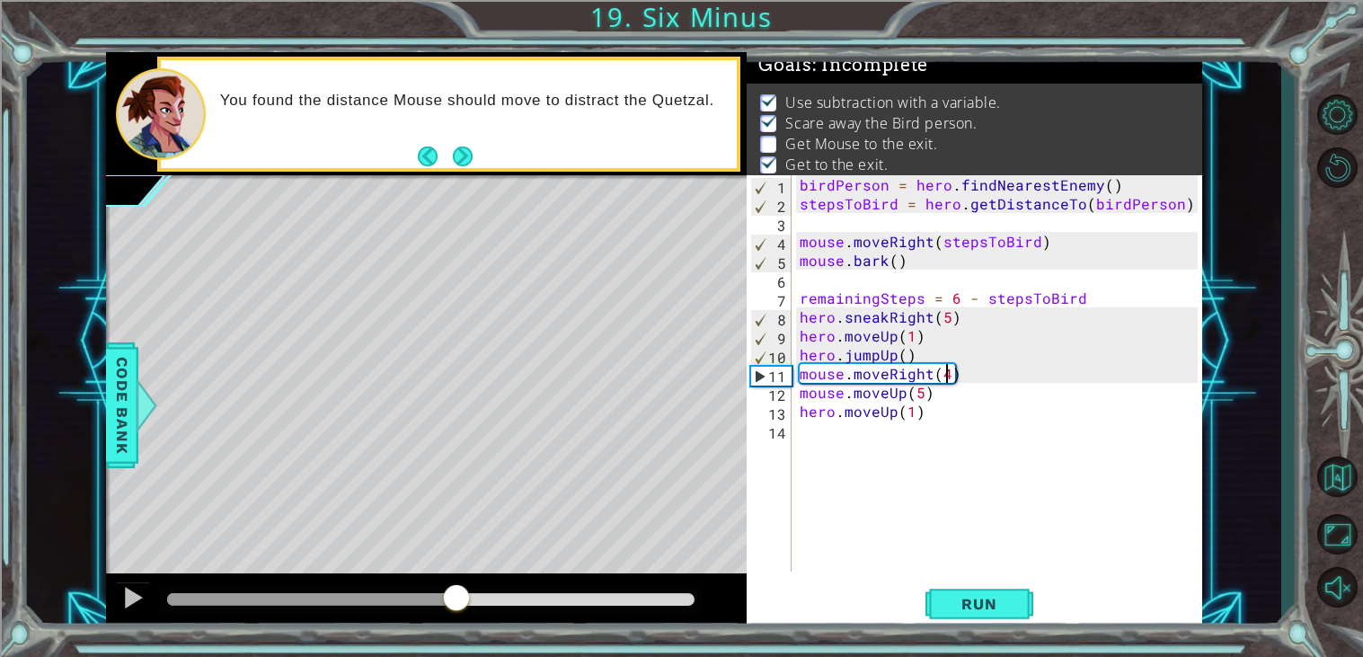
drag, startPoint x: 209, startPoint y: 597, endPoint x: 455, endPoint y: 626, distance: 247.8
click at [455, 626] on div at bounding box center [426, 601] width 641 height 57
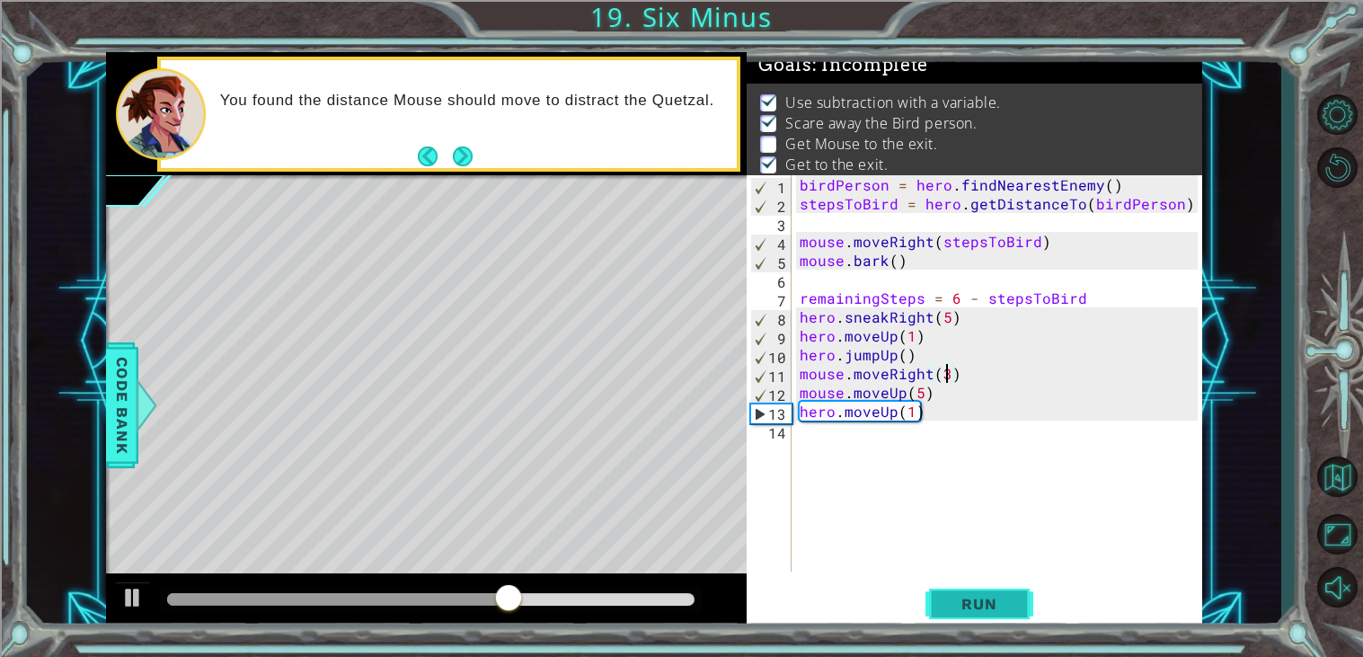
type textarea "mouse.moveRight(3)"
click at [983, 618] on button "Run" at bounding box center [979, 604] width 108 height 46
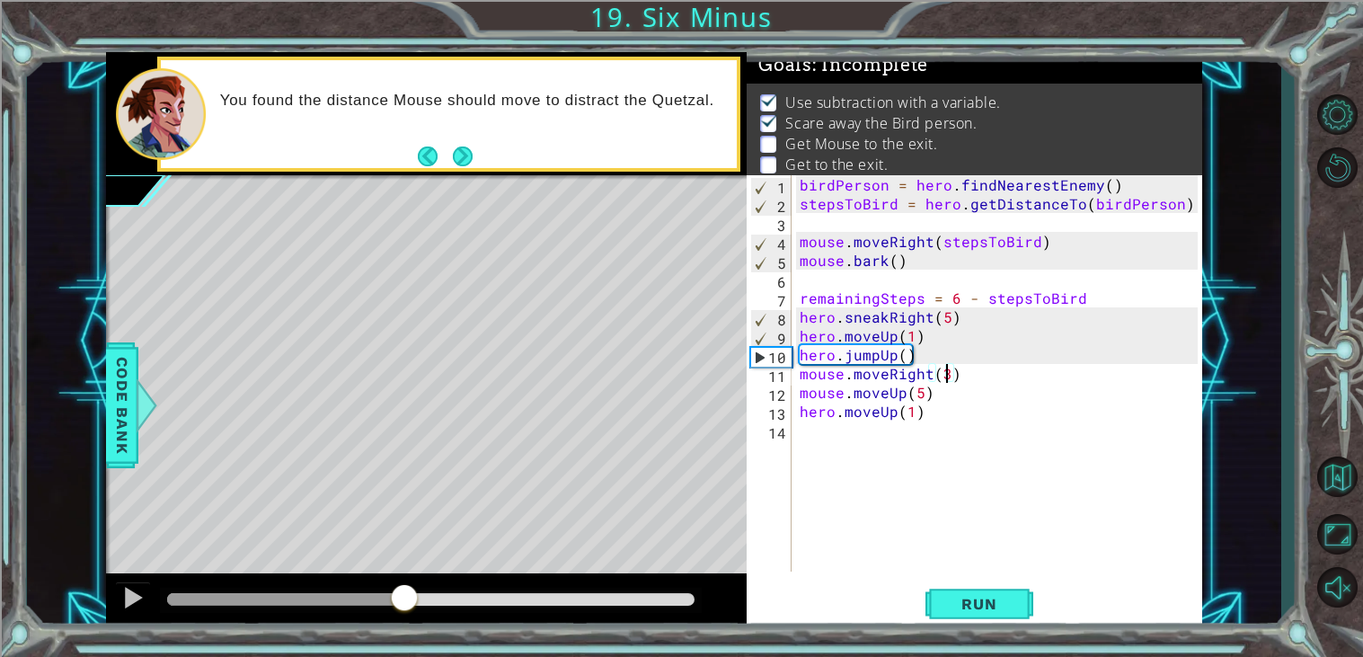
drag, startPoint x: 190, startPoint y: 608, endPoint x: 404, endPoint y: 629, distance: 215.7
click at [404, 629] on div at bounding box center [426, 601] width 641 height 57
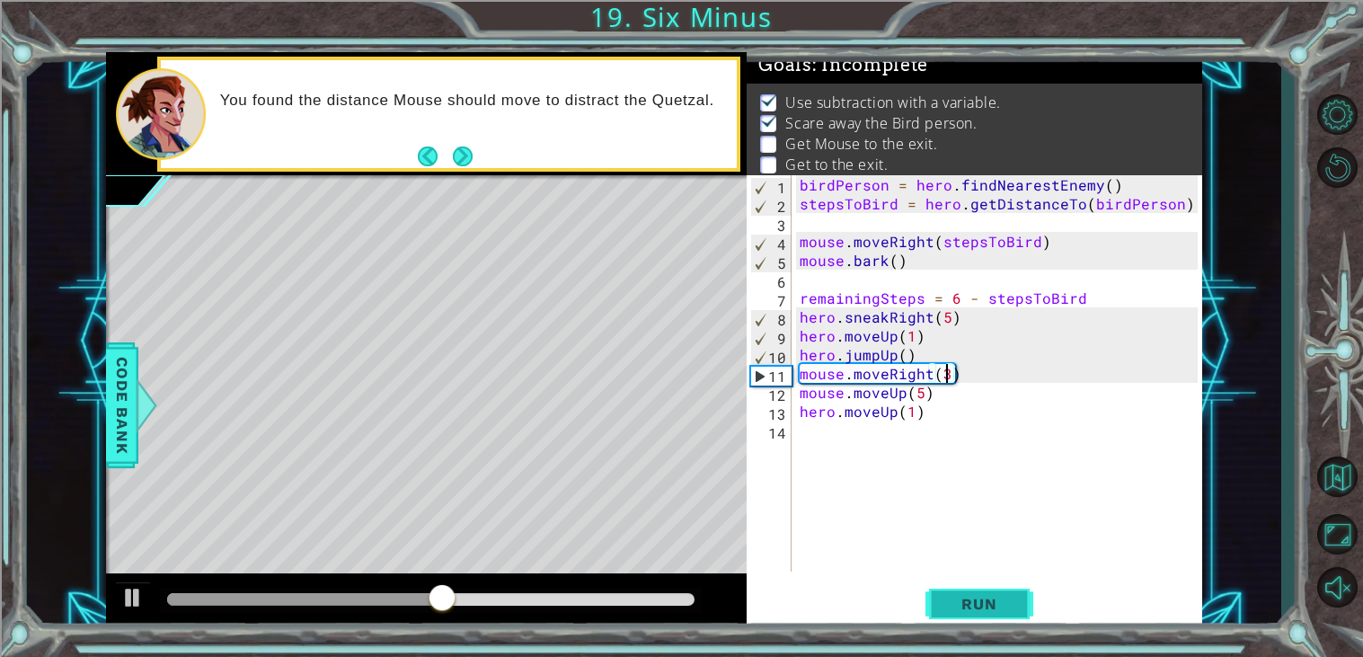
click at [1029, 604] on button "Run" at bounding box center [979, 604] width 108 height 46
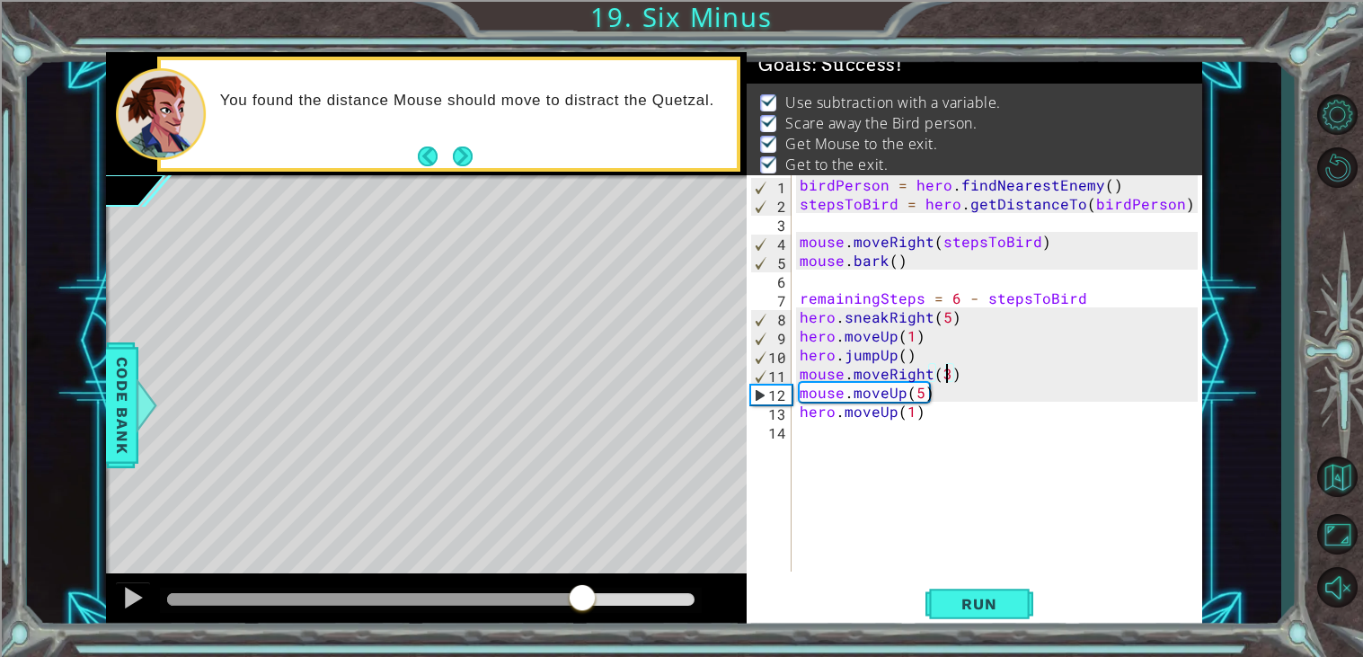
drag, startPoint x: 217, startPoint y: 598, endPoint x: 581, endPoint y: 640, distance: 366.2
click at [581, 640] on div "1 ההההההההההההההההההההההההההההההההההההההההההההההההההההההההההההההההההההההההההההה…" at bounding box center [681, 328] width 1363 height 657
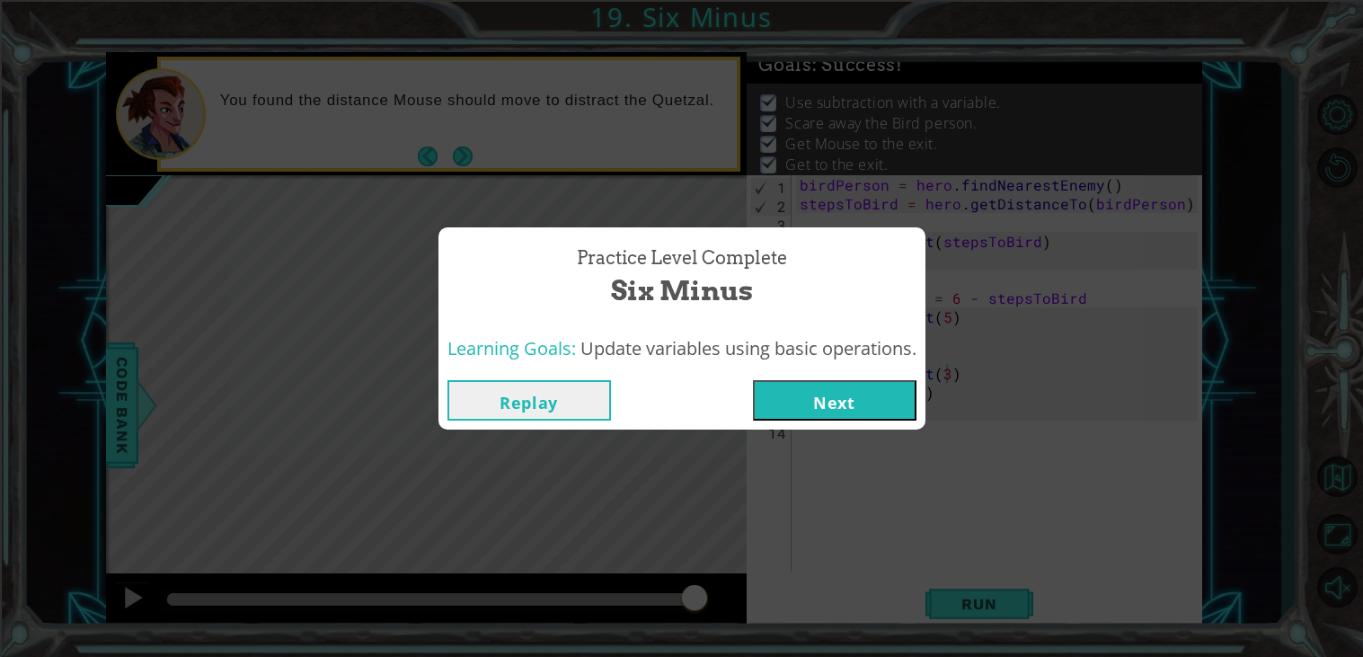
click at [893, 405] on button "Next" at bounding box center [835, 400] width 164 height 40
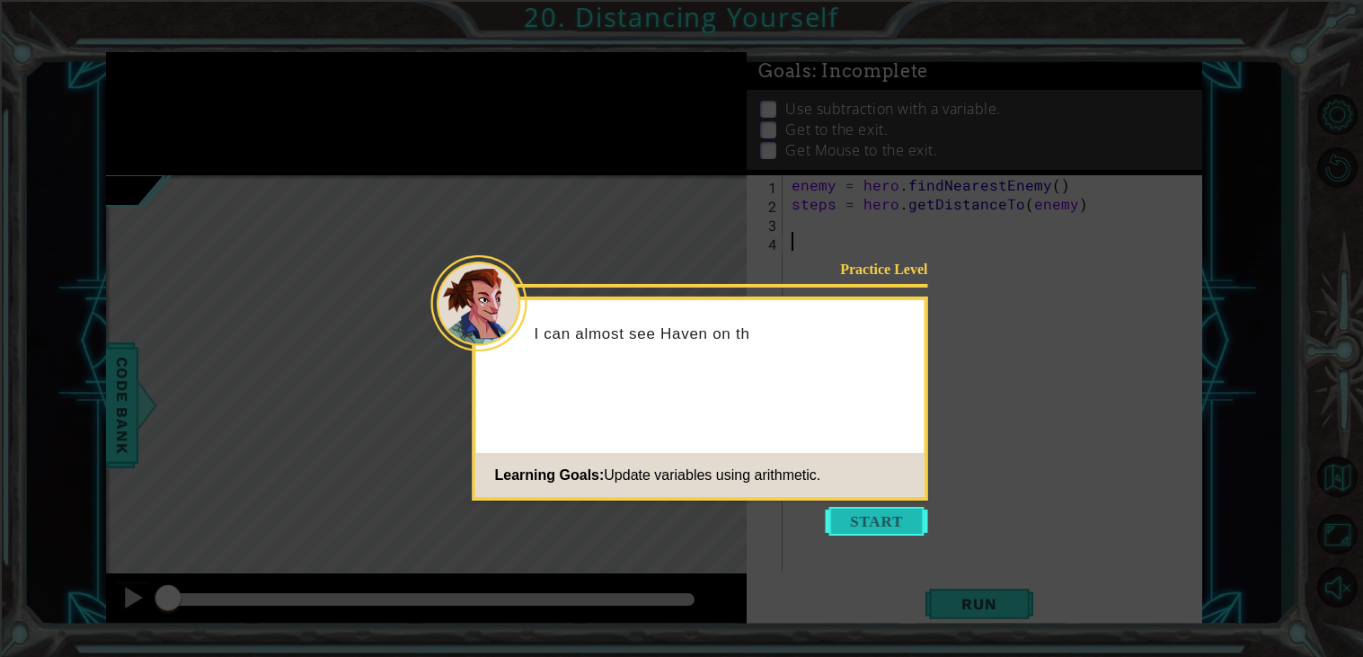
click at [870, 526] on button "Start" at bounding box center [877, 521] width 102 height 29
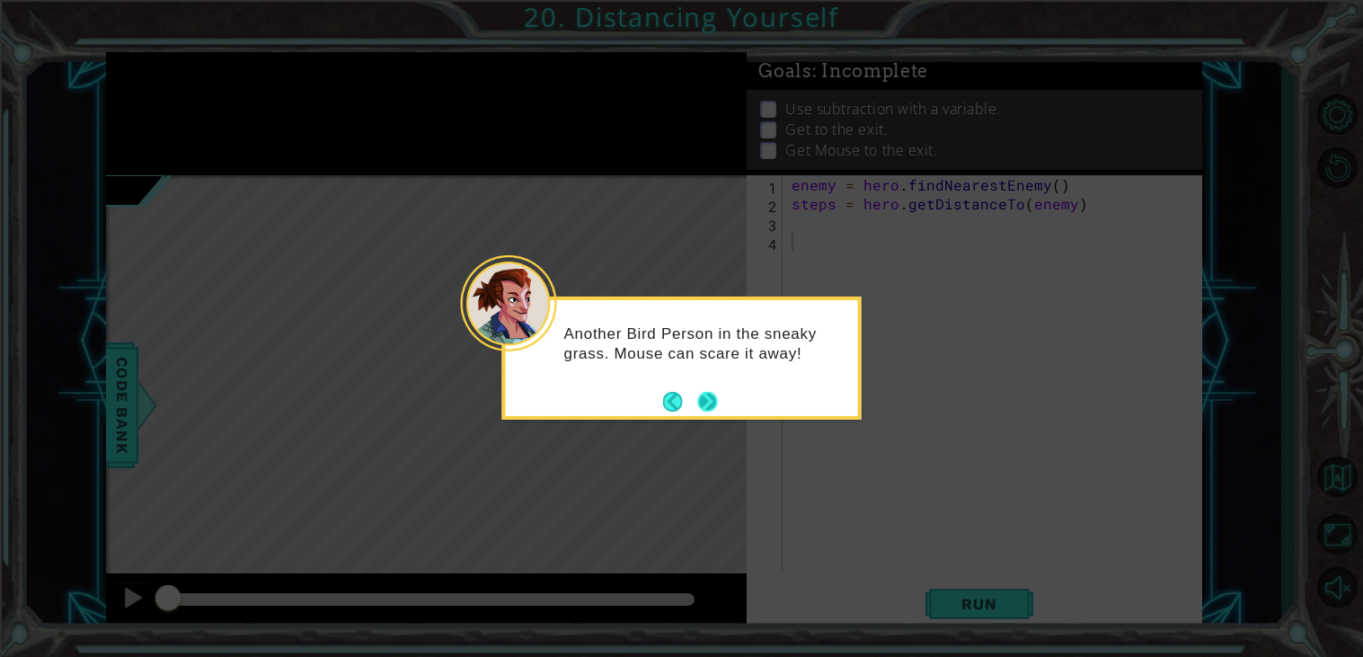
click at [706, 411] on button "Next" at bounding box center [707, 402] width 20 height 20
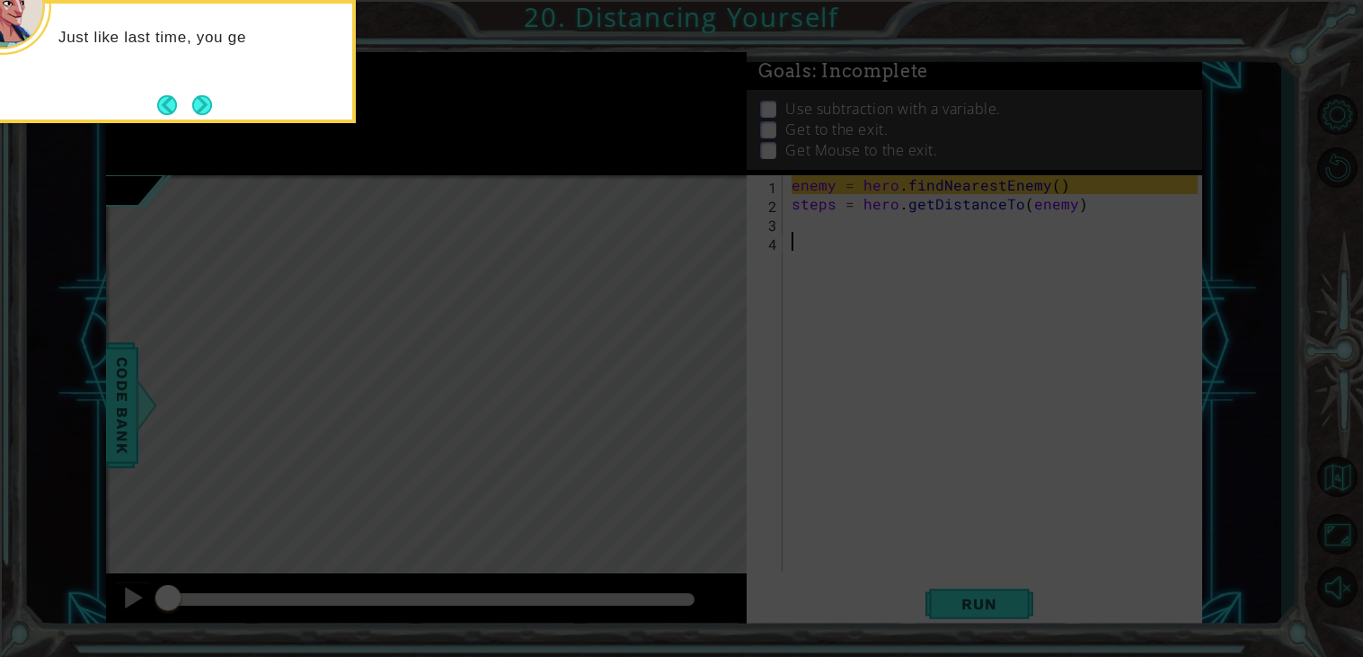
click at [229, 111] on div "Just like last time, you ge" at bounding box center [175, 61] width 359 height 123
click at [212, 109] on button "Next" at bounding box center [202, 105] width 20 height 20
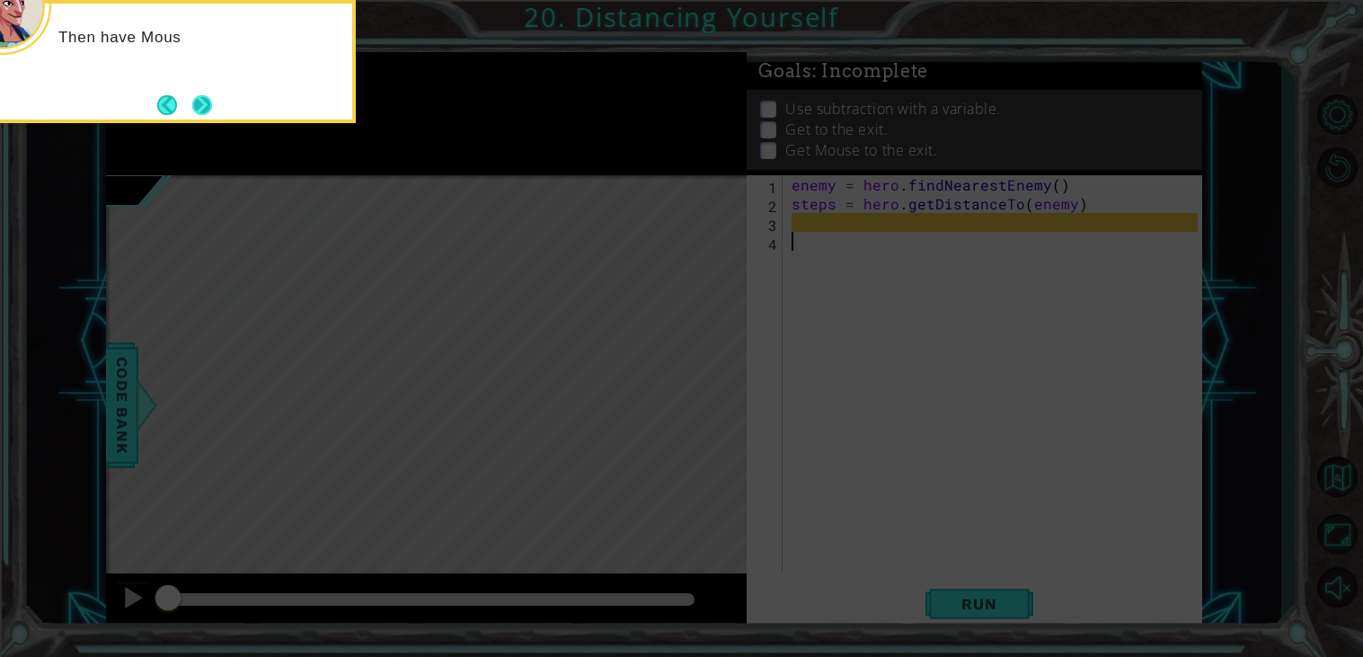
click at [194, 113] on button "Next" at bounding box center [202, 105] width 20 height 20
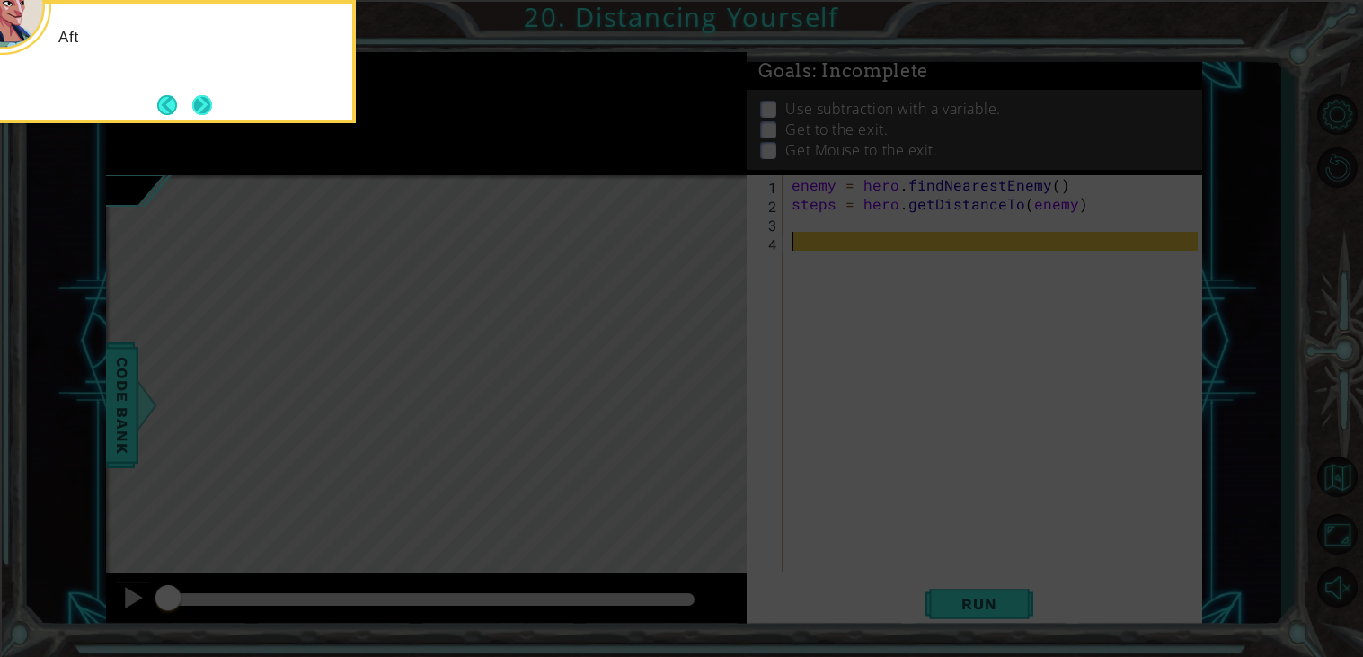
click at [210, 104] on button "Next" at bounding box center [202, 105] width 20 height 20
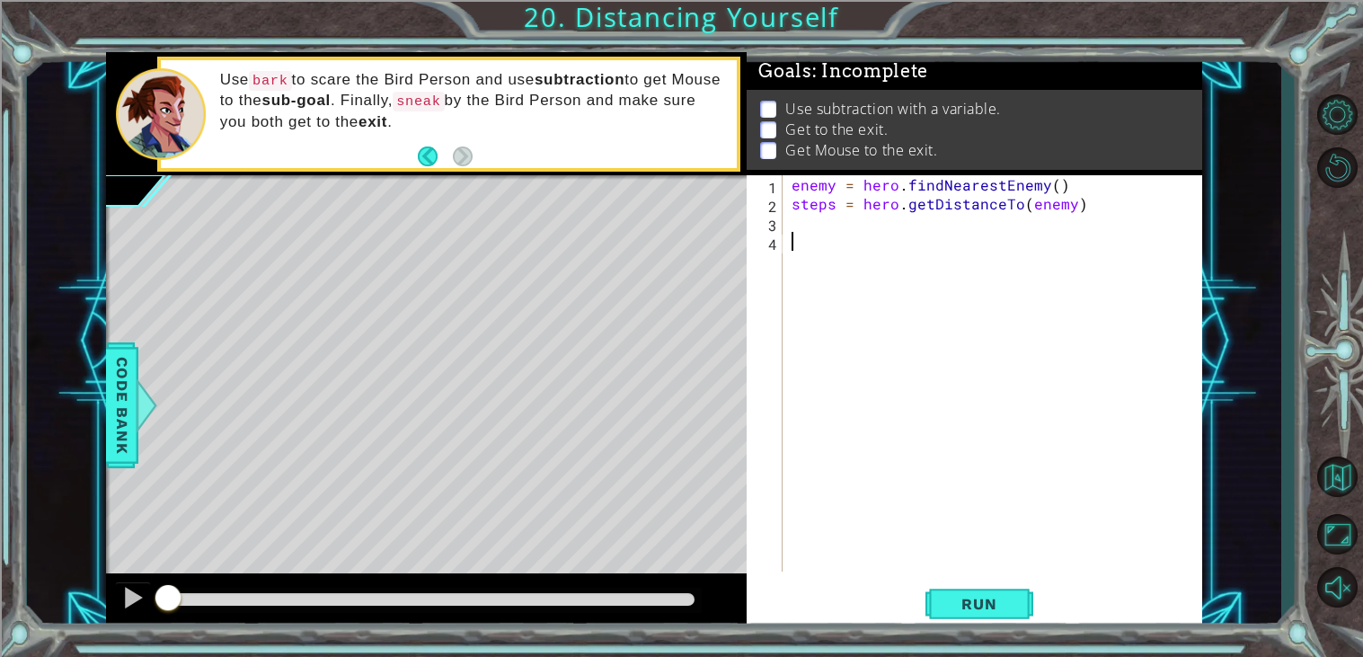
paste textarea "Complete the table so that it shows a proportional relationship between ounces …"
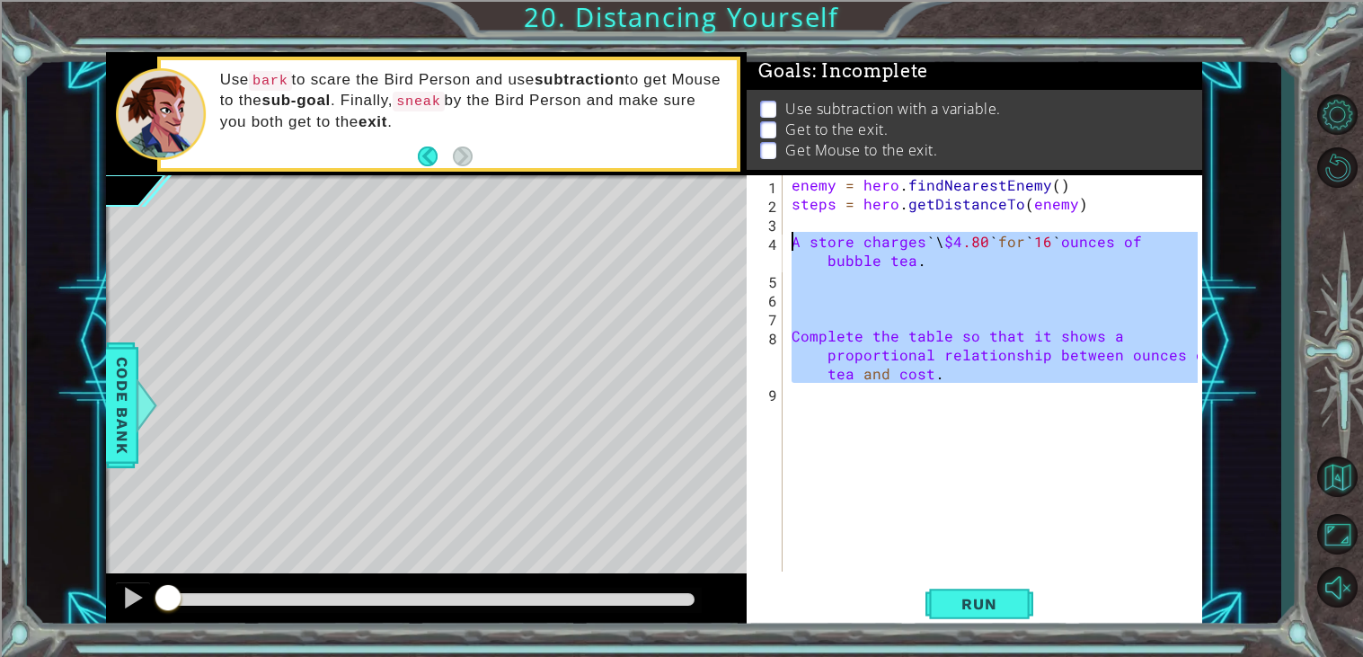
drag, startPoint x: 982, startPoint y: 391, endPoint x: 791, endPoint y: 239, distance: 244.3
click at [791, 239] on div "enemy = hero . findNearestEnemy ( ) steps = hero . getDistanceTo ( enemy ) A st…" at bounding box center [997, 392] width 419 height 434
type textarea "A store charges `\$4.80` for `16` ounces of bubble tea."
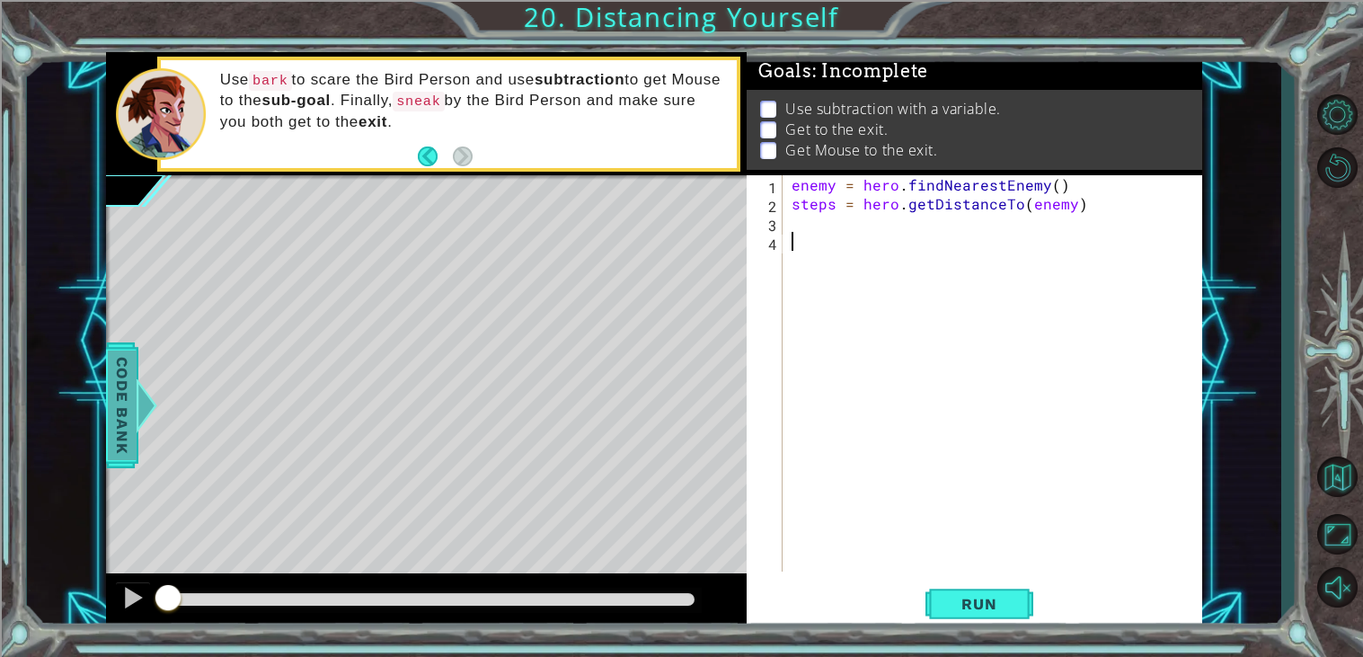
click at [122, 447] on span "Code Bank" at bounding box center [122, 405] width 29 height 110
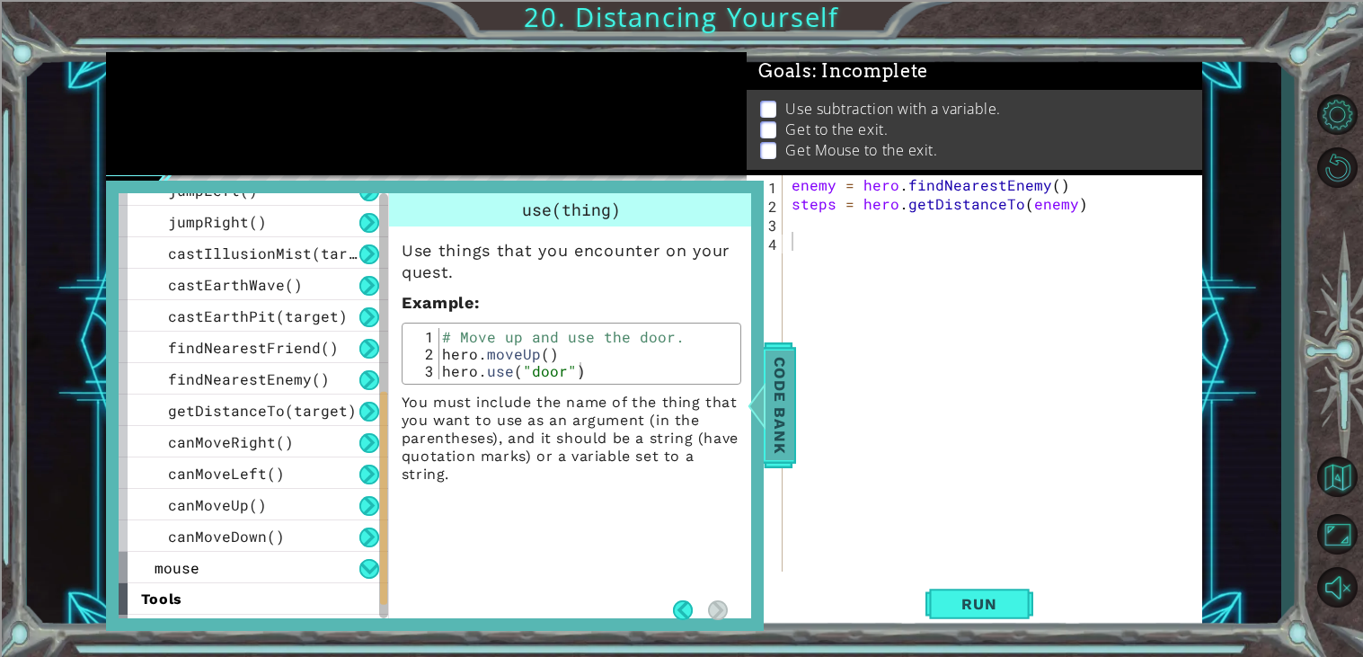
scroll to position [484, 0]
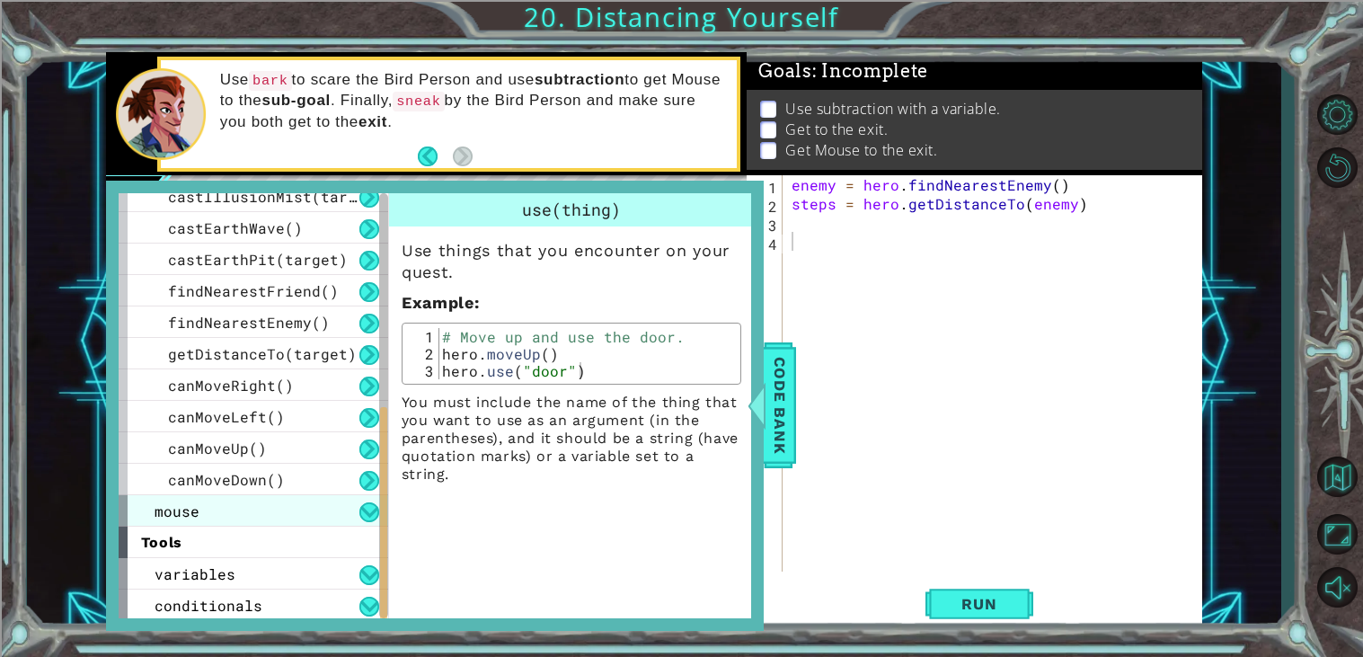
click at [179, 512] on span "mouse" at bounding box center [177, 510] width 45 height 19
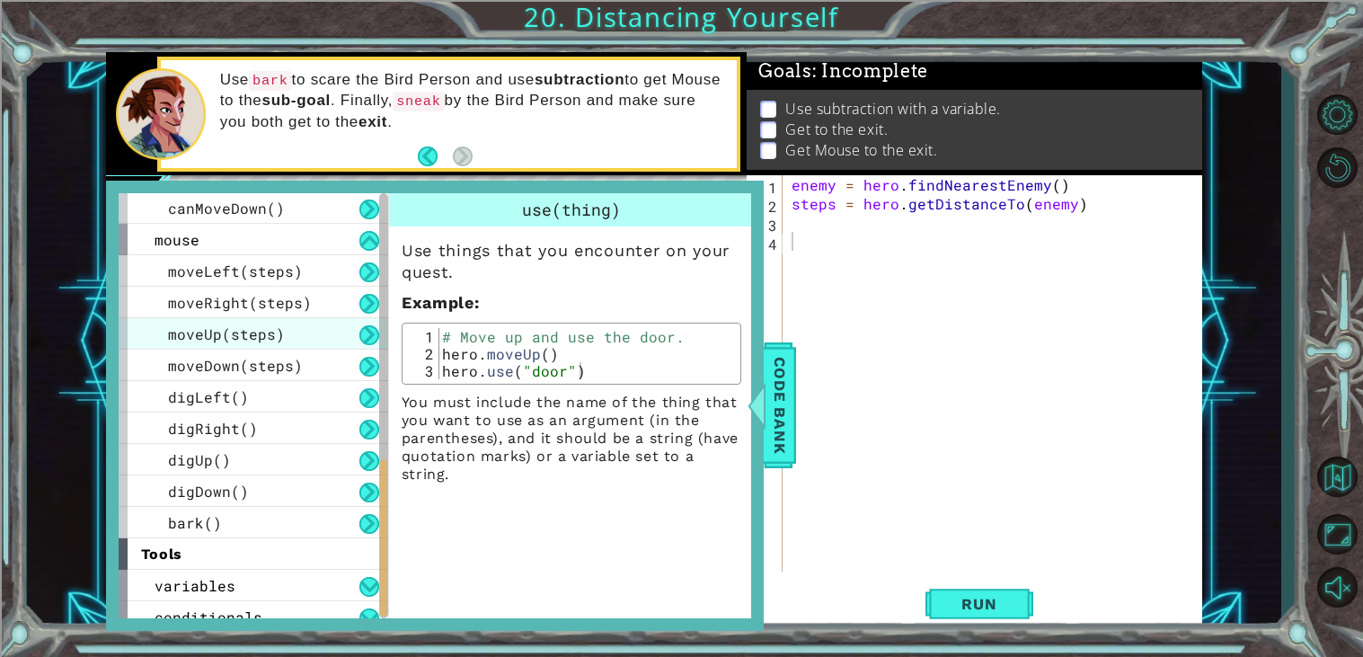
scroll to position [756, 0]
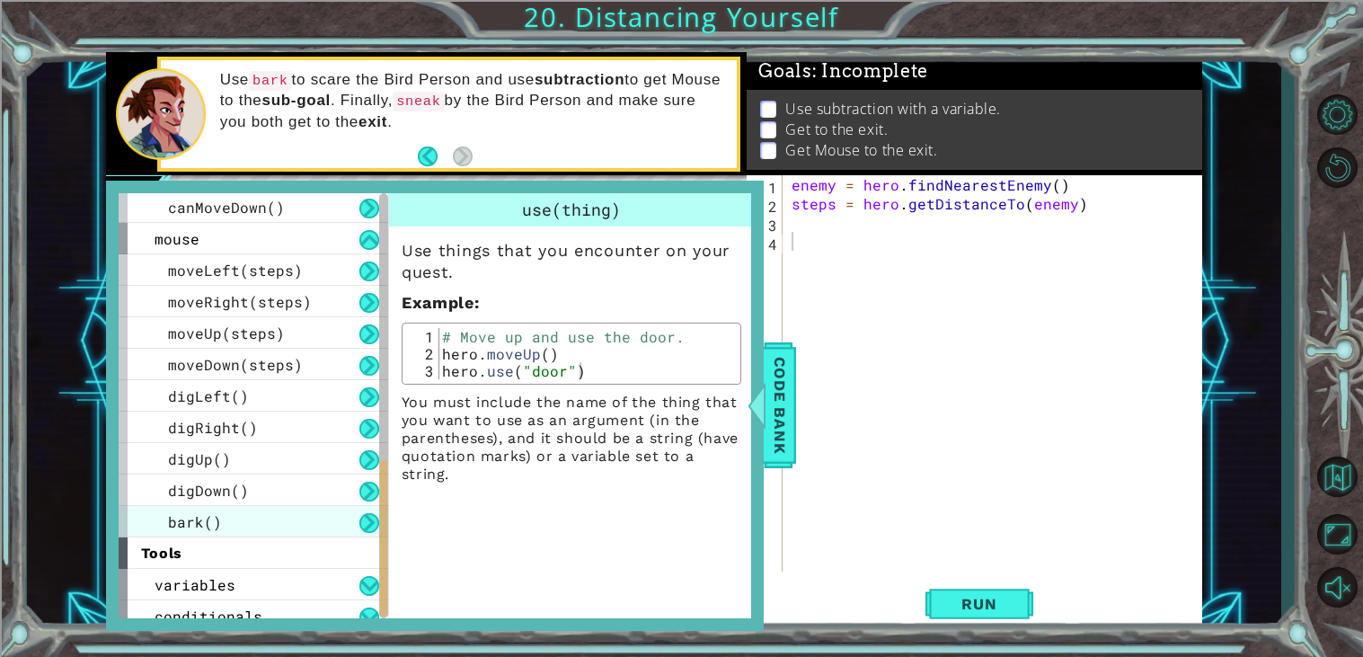
click at [269, 528] on div "bark()" at bounding box center [254, 521] width 270 height 31
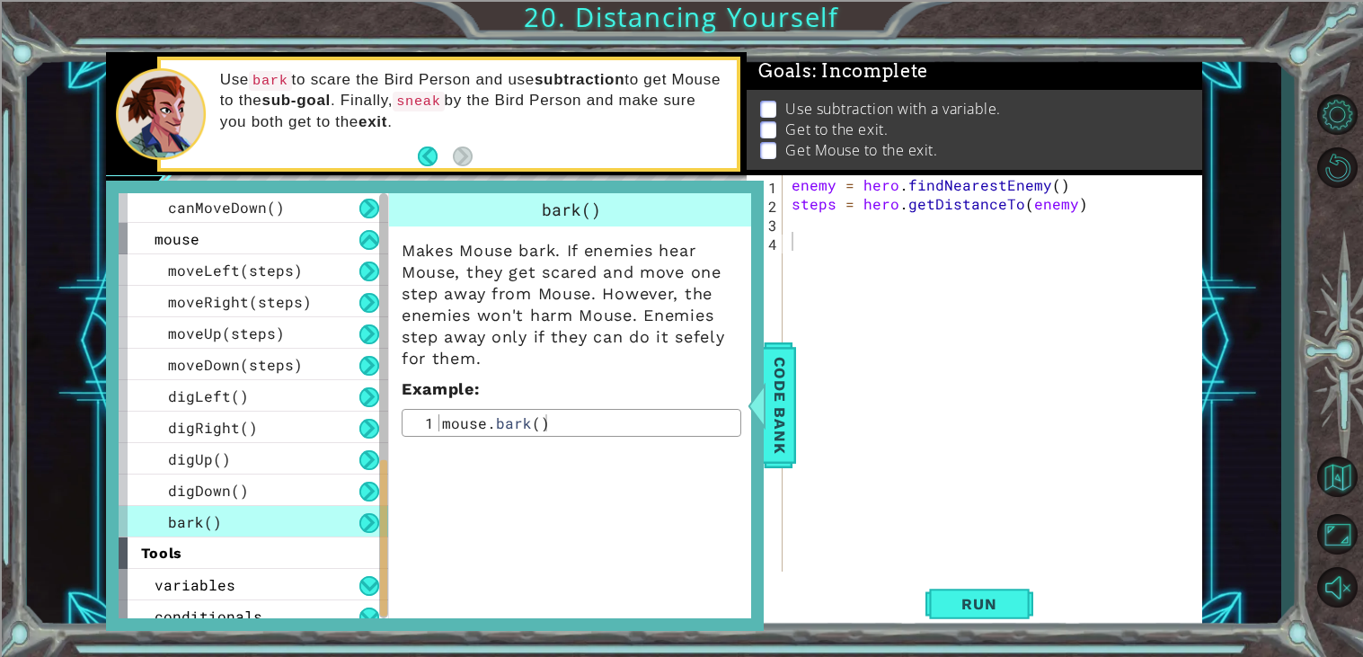
type textarea "mouse.bark()"
drag, startPoint x: 575, startPoint y: 418, endPoint x: 418, endPoint y: 404, distance: 157.8
click at [418, 404] on div "Makes Mouse bark. If enemies hear Mouse, they get scared and move one step away…" at bounding box center [571, 331] width 365 height 210
click at [862, 257] on div "enemy = hero . findNearestEnemy ( ) steps = hero . getDistanceTo ( enemy )" at bounding box center [997, 392] width 419 height 434
click at [864, 238] on div "enemy = hero . findNearestEnemy ( ) steps = hero . getDistanceTo ( enemy )" at bounding box center [997, 392] width 419 height 434
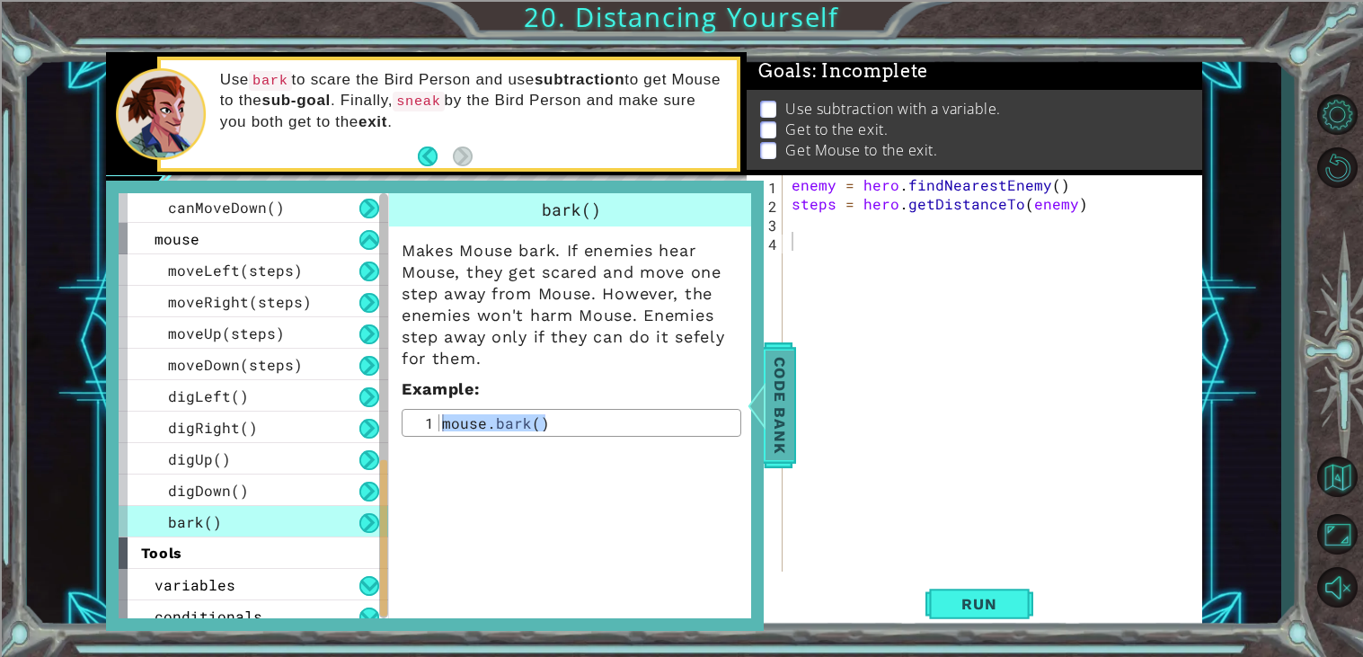
click at [794, 442] on div "Code Bank" at bounding box center [780, 405] width 32 height 126
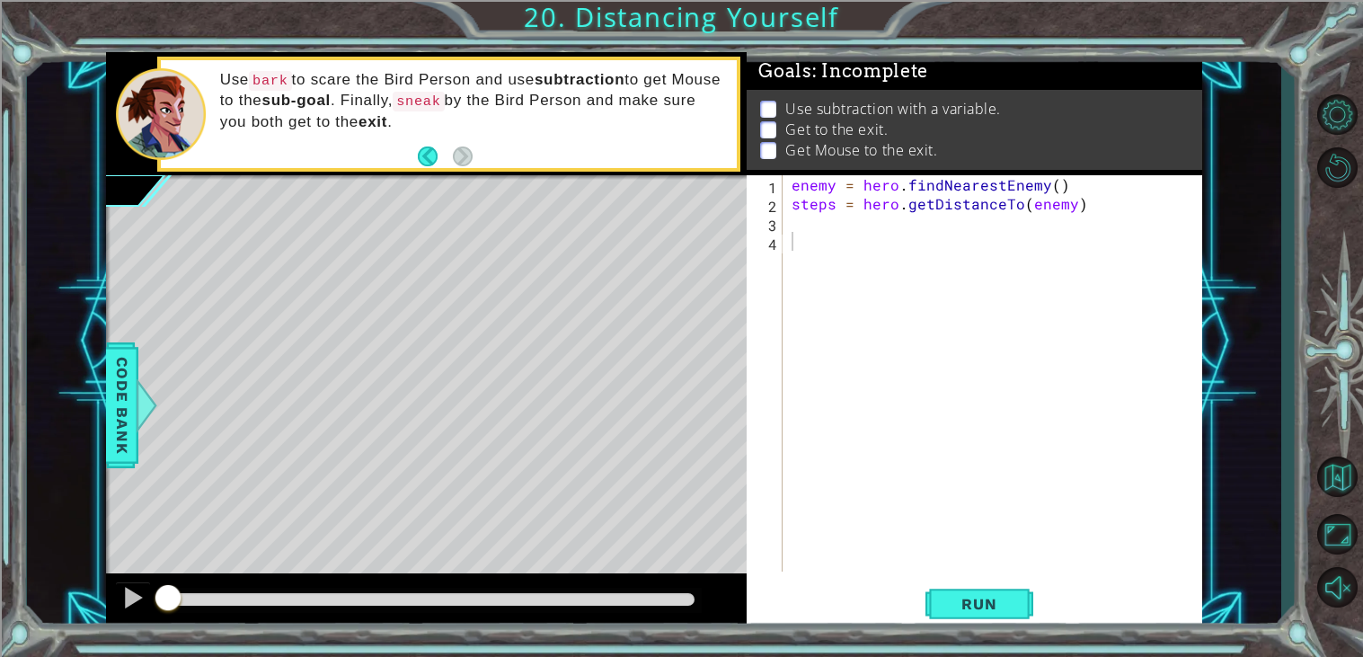
click at [792, 245] on div "enemy = hero . findNearestEnemy ( ) steps = hero . getDistanceTo ( enemy )" at bounding box center [997, 392] width 419 height 434
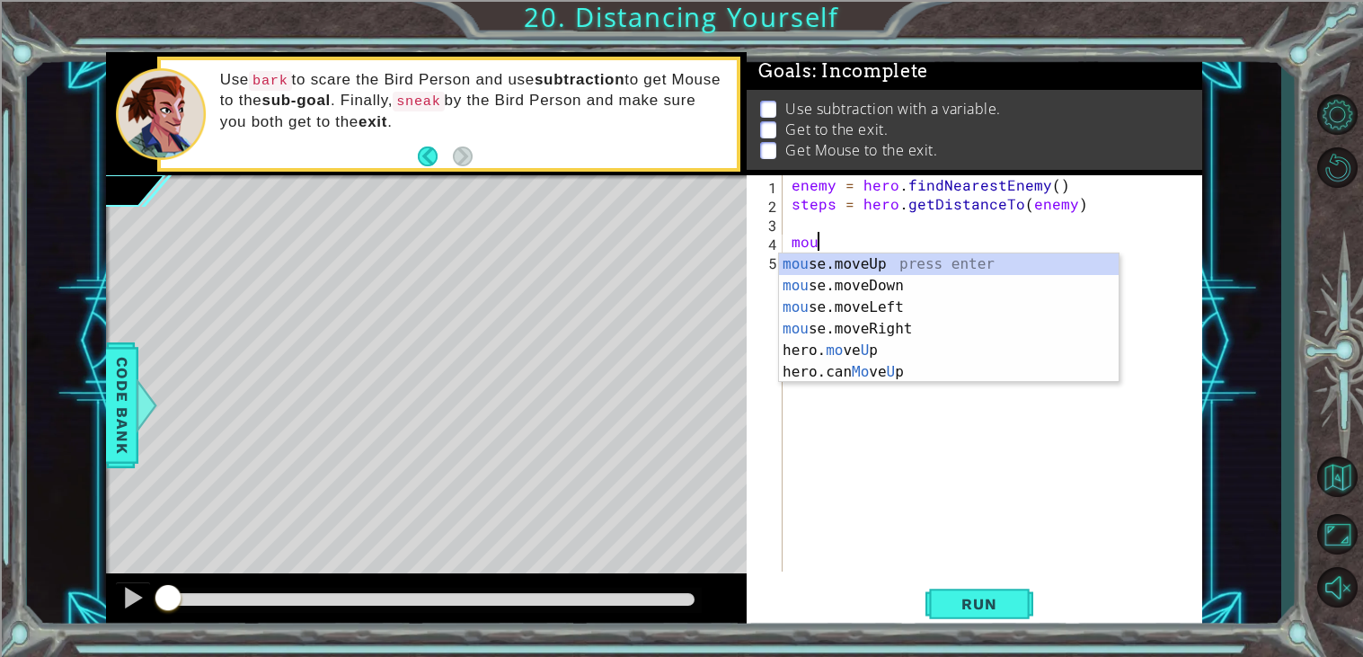
scroll to position [0, 1]
type textarea "mouse"
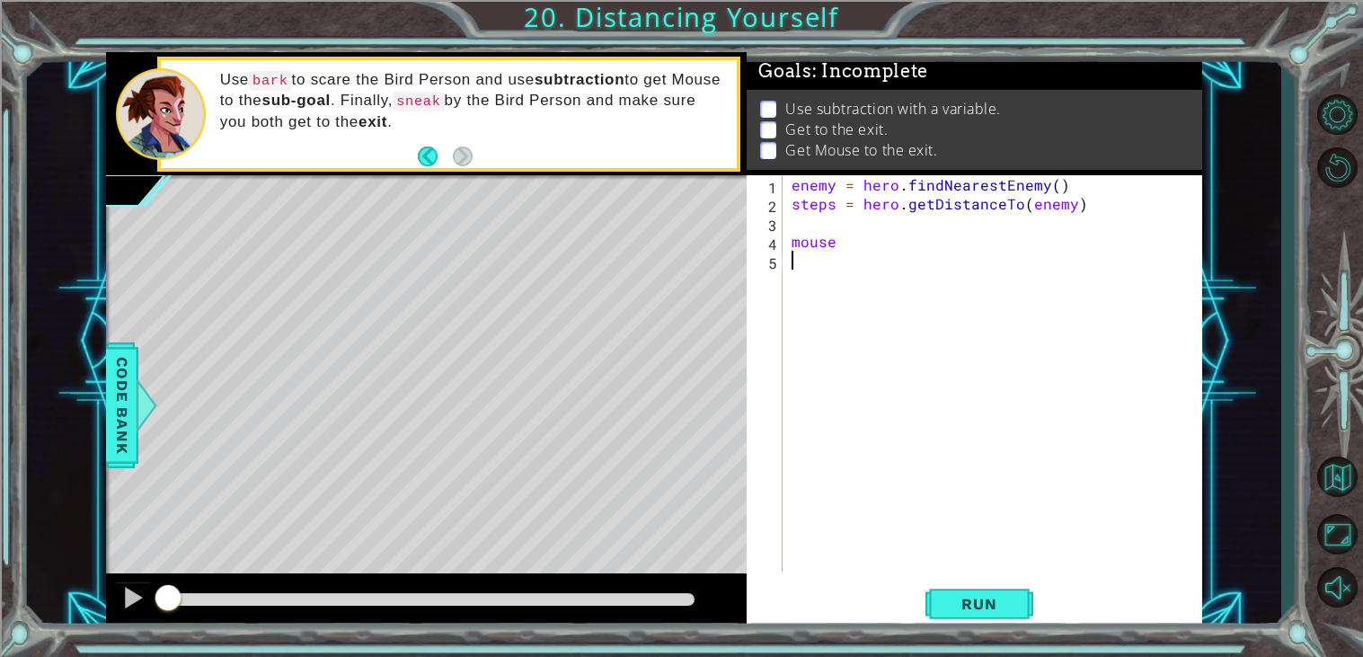
click at [846, 246] on div "enemy = hero . findNearestEnemy ( ) steps = hero . getDistanceTo ( enemy ) mouse" at bounding box center [997, 392] width 419 height 434
type textarea "mouse.moveRight(2)"
click at [871, 273] on div "enemy = hero . findNearestEnemy ( ) steps = hero . getDistanceTo ( enemy ) mous…" at bounding box center [997, 392] width 419 height 434
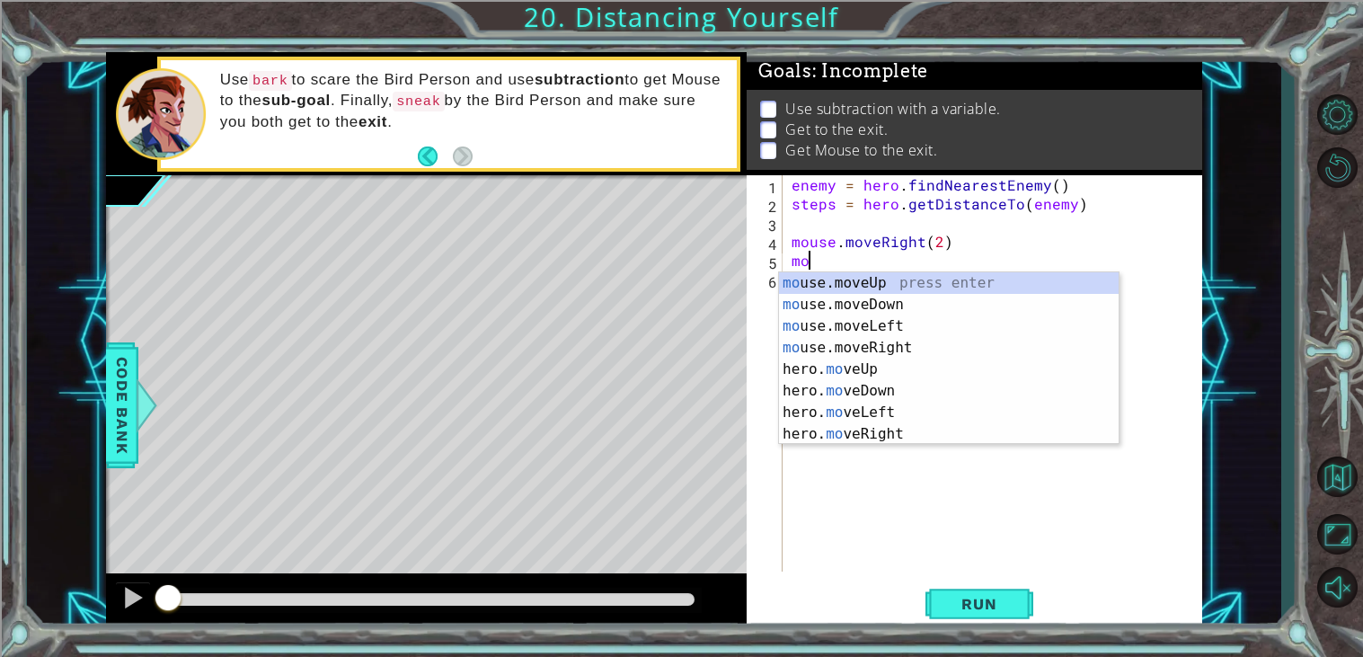
type textarea "m"
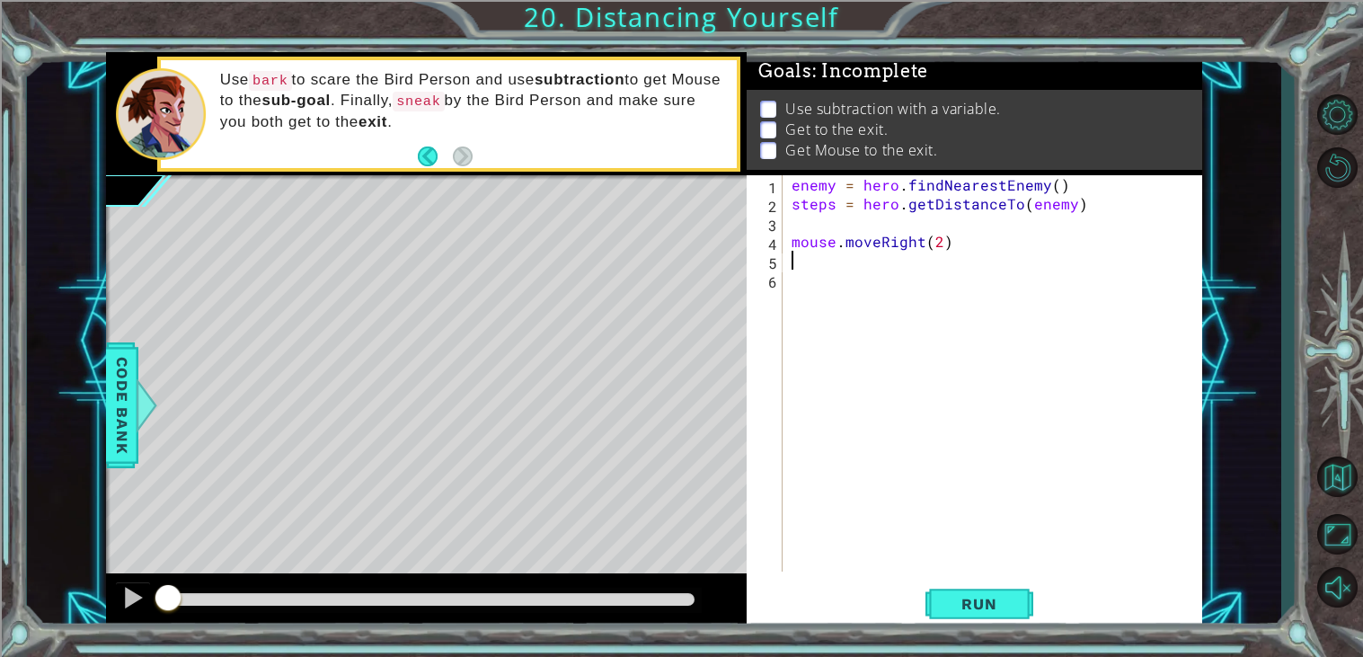
paste textarea "mouse.bark()"
click at [937, 595] on button "Run" at bounding box center [979, 604] width 108 height 46
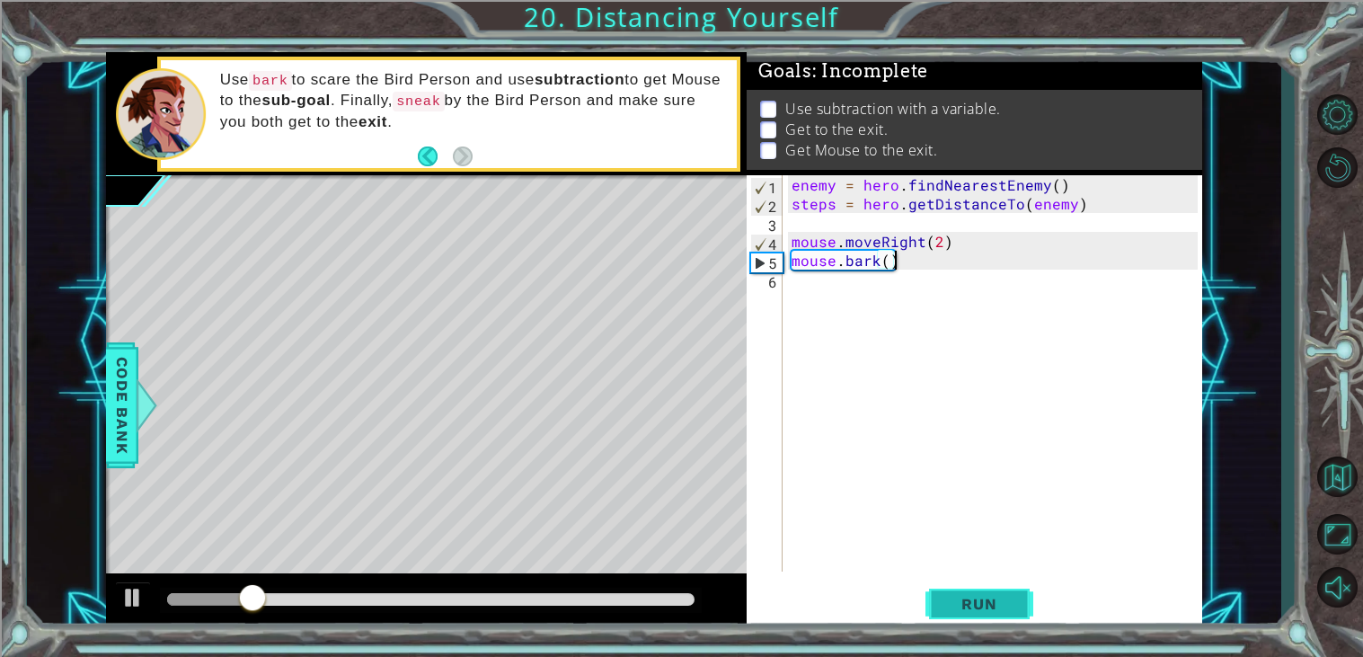
click at [1007, 601] on span "Run" at bounding box center [978, 604] width 71 height 18
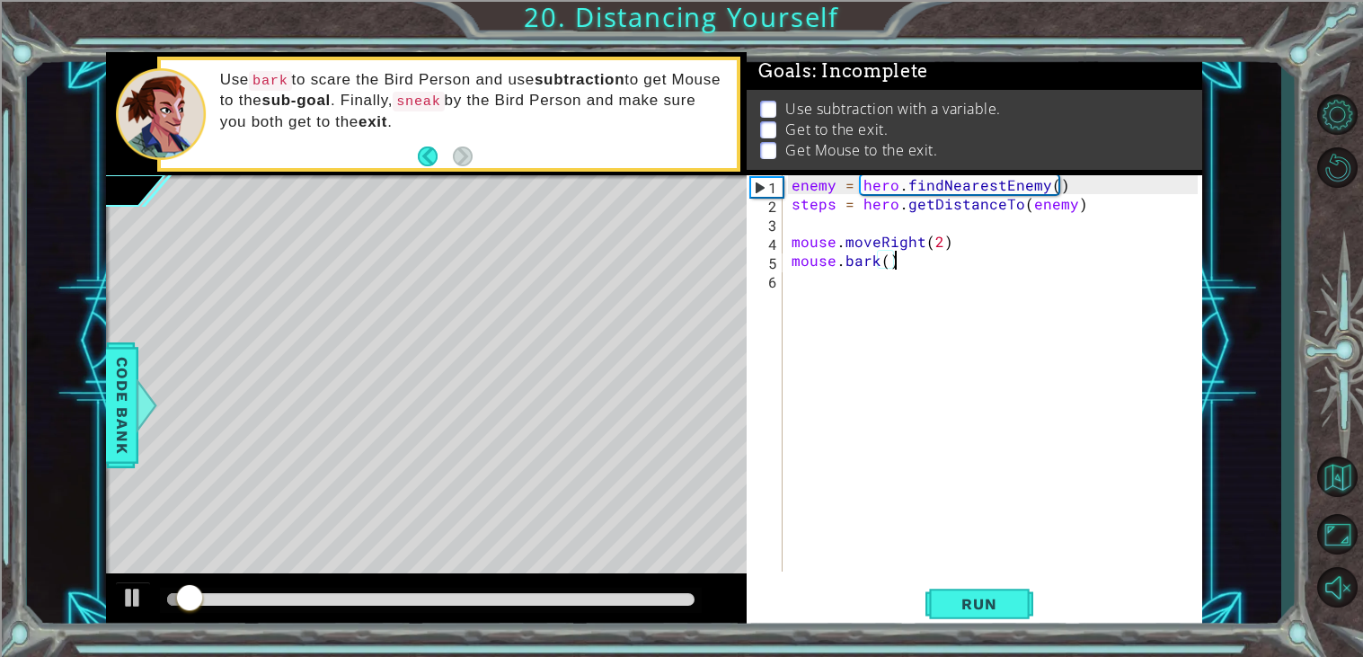
click at [942, 242] on div "enemy = hero . findNearestEnemy ( ) steps = hero . getDistanceTo ( enemy ) mous…" at bounding box center [997, 392] width 419 height 434
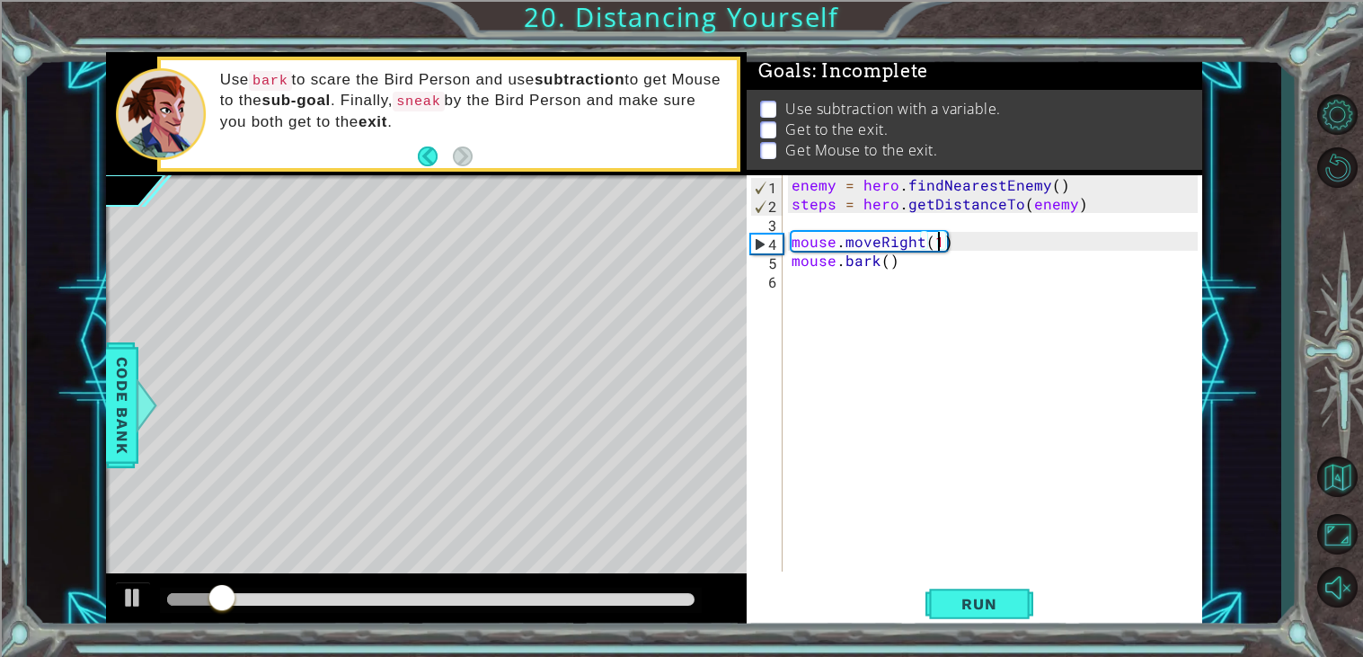
scroll to position [0, 8]
click at [961, 599] on span "Run" at bounding box center [978, 604] width 71 height 18
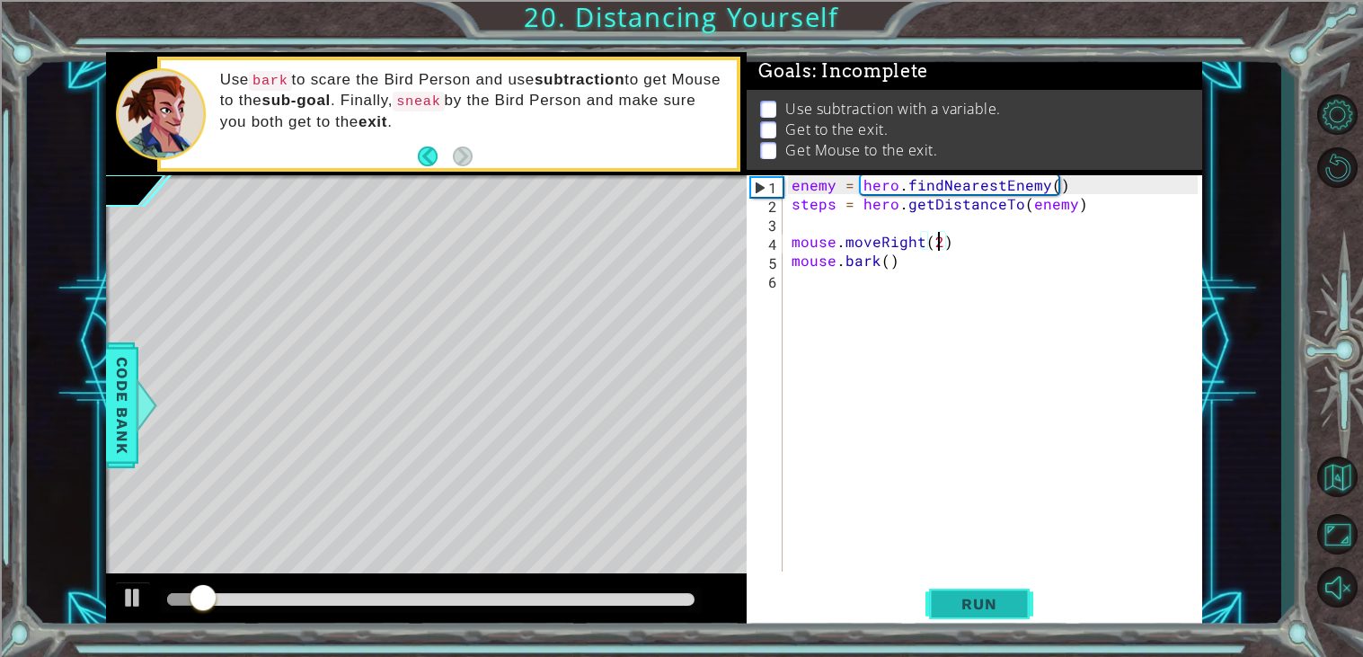
type textarea "mouse.moveRight(2)"
click at [973, 622] on button "Run" at bounding box center [979, 604] width 108 height 46
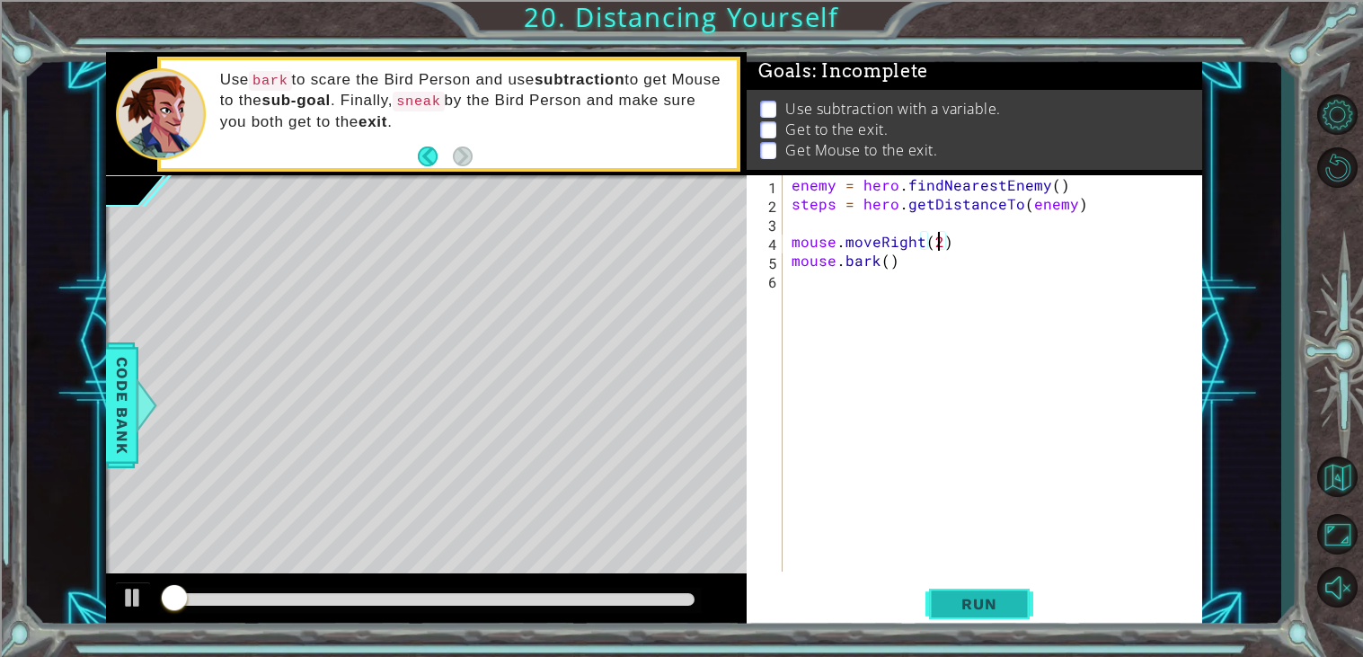
click at [1001, 609] on span "Run" at bounding box center [978, 604] width 71 height 18
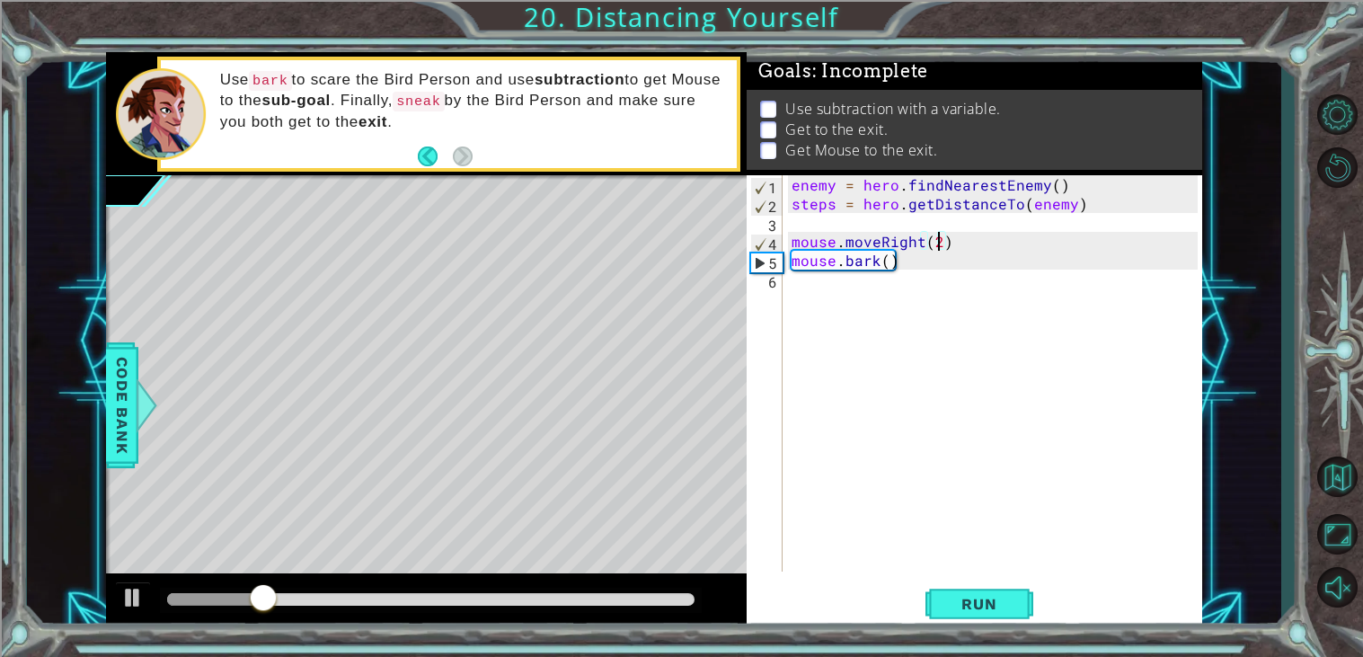
click at [969, 337] on div "enemy = hero . findNearestEnemy ( ) steps = hero . getDistanceTo ( enemy ) mous…" at bounding box center [997, 392] width 419 height 434
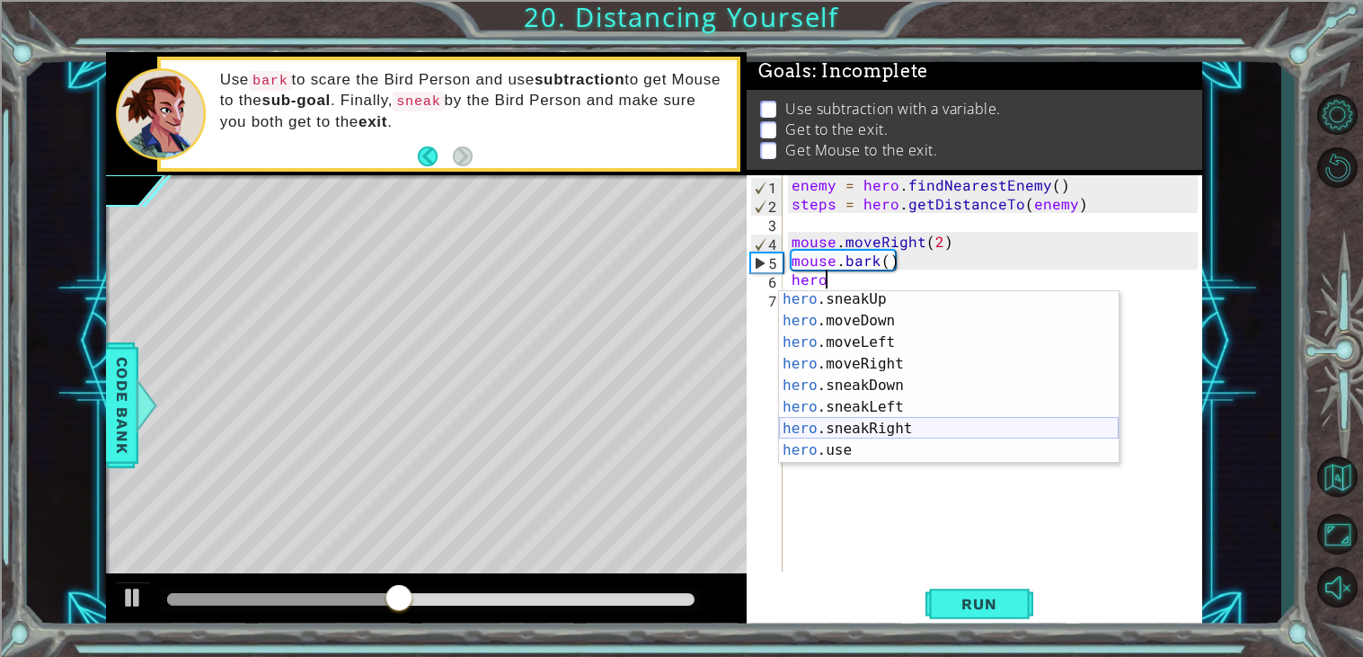
scroll to position [119, 0]
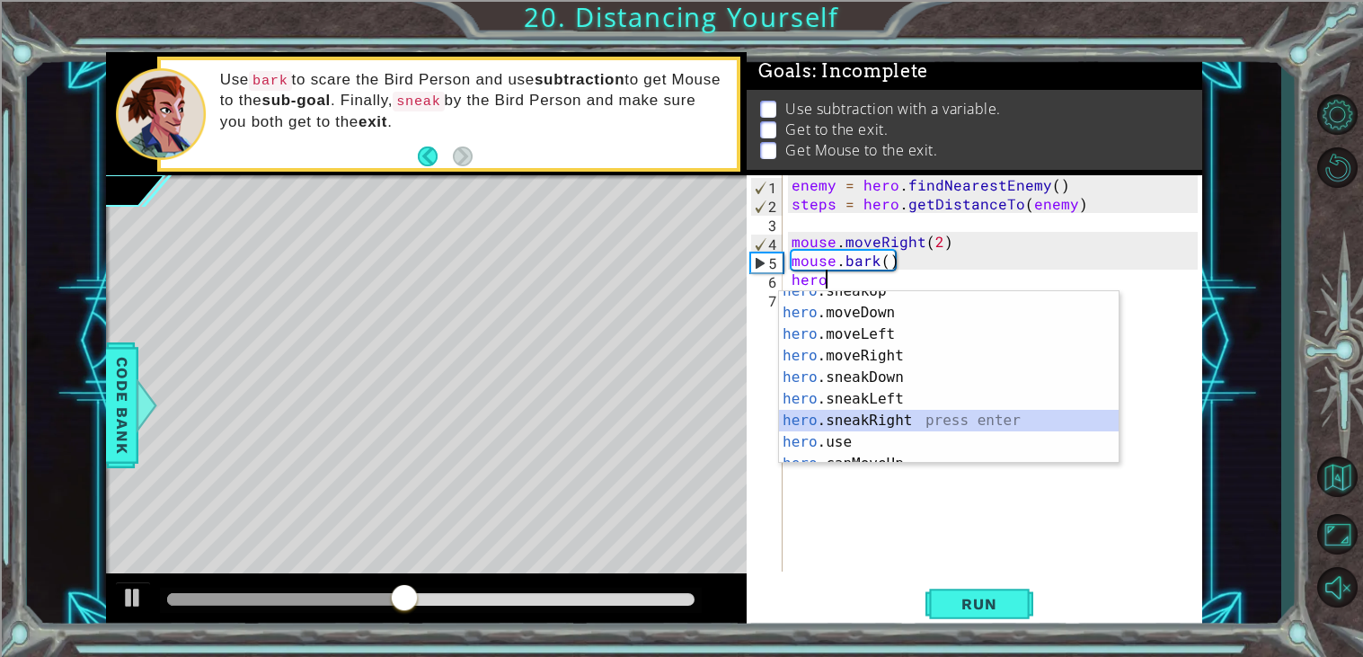
click at [1006, 423] on div "hero .sneakUp press enter hero .moveDown press enter hero .moveLeft press enter…" at bounding box center [949, 388] width 340 height 216
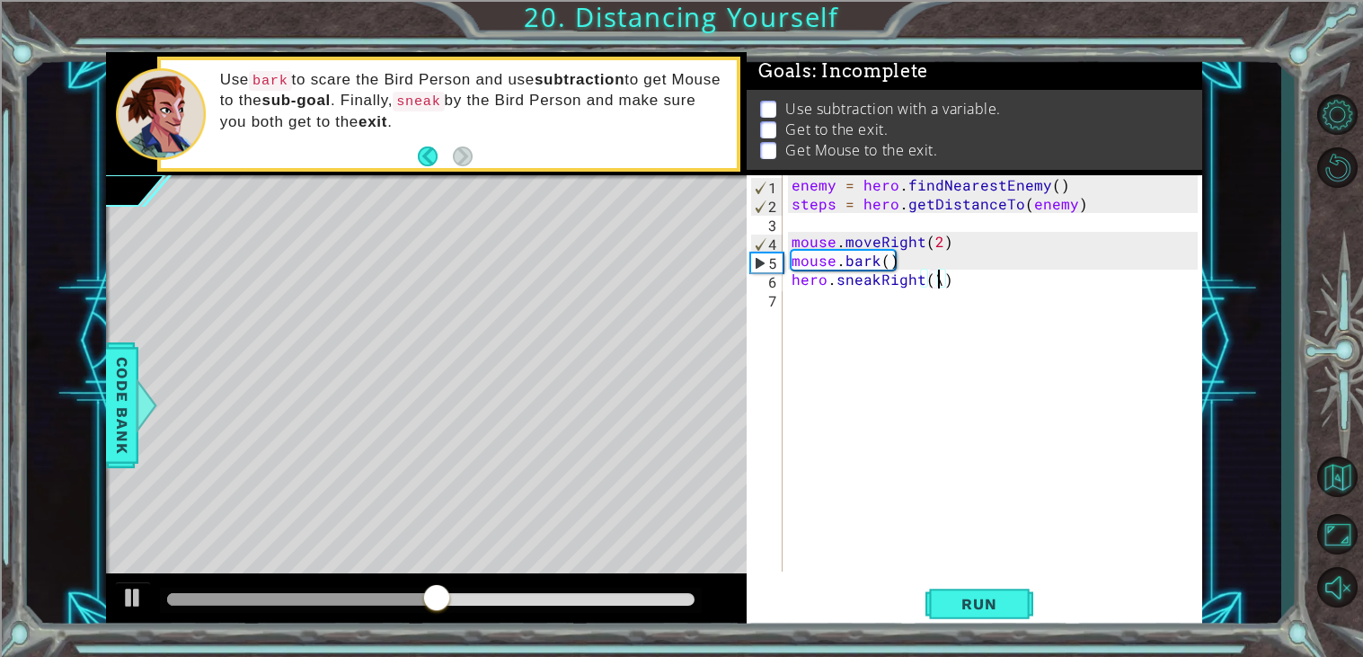
scroll to position [0, 7]
type textarea "hero.sneakRight(5)"
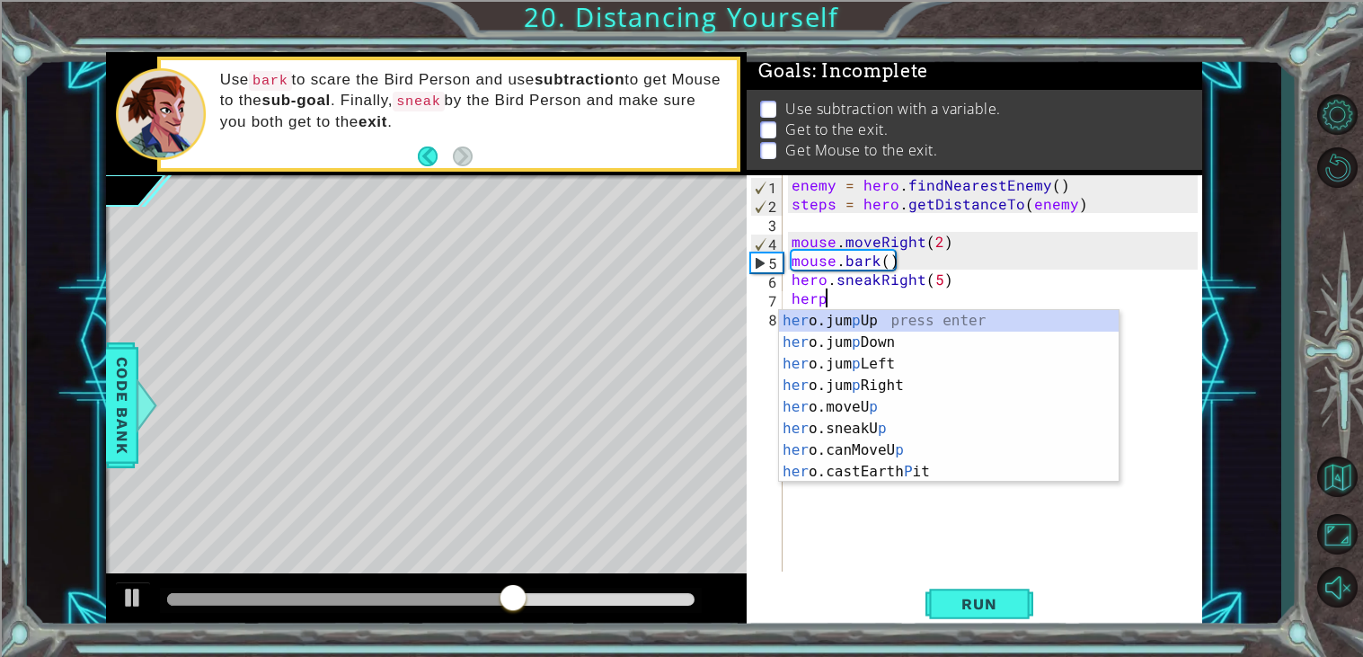
scroll to position [0, 1]
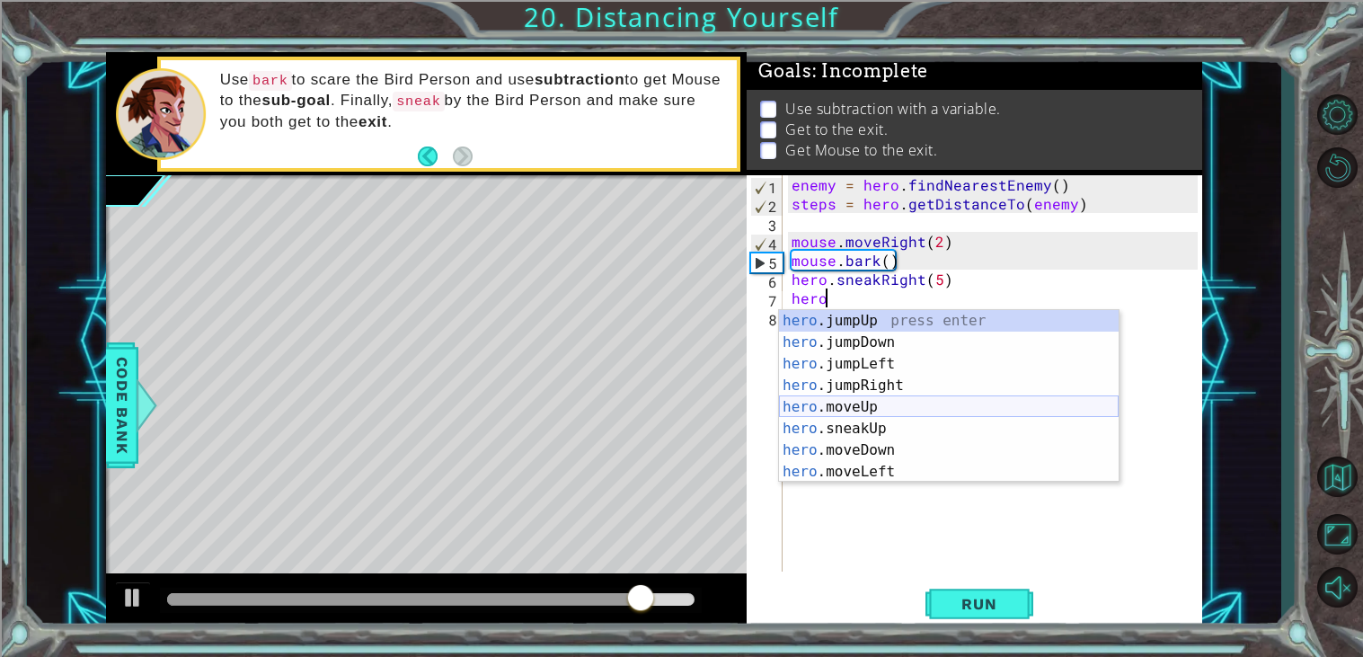
click at [930, 402] on div "hero .jumpUp press enter hero .jumpDown press enter hero .jumpLeft press enter …" at bounding box center [949, 418] width 340 height 216
type textarea "hero.moveUp(1)"
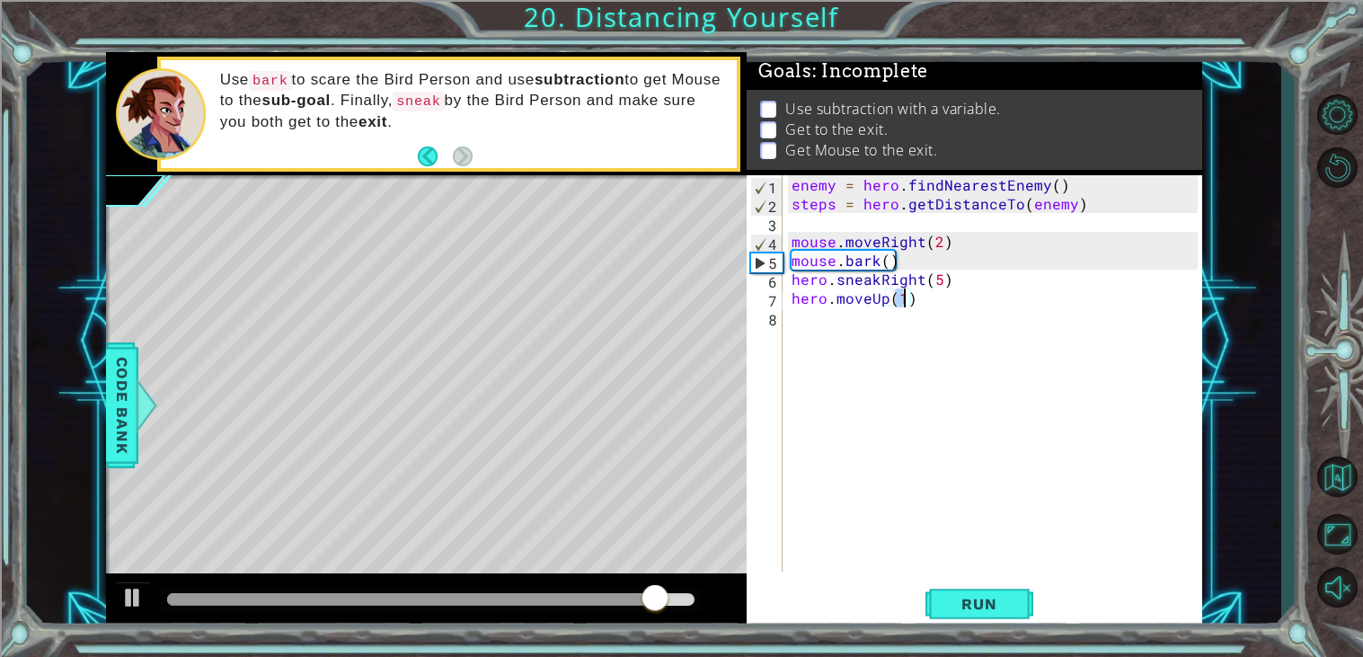
click at [886, 327] on div "enemy = hero . findNearestEnemy ( ) steps = hero . getDistanceTo ( enemy ) mous…" at bounding box center [997, 392] width 419 height 434
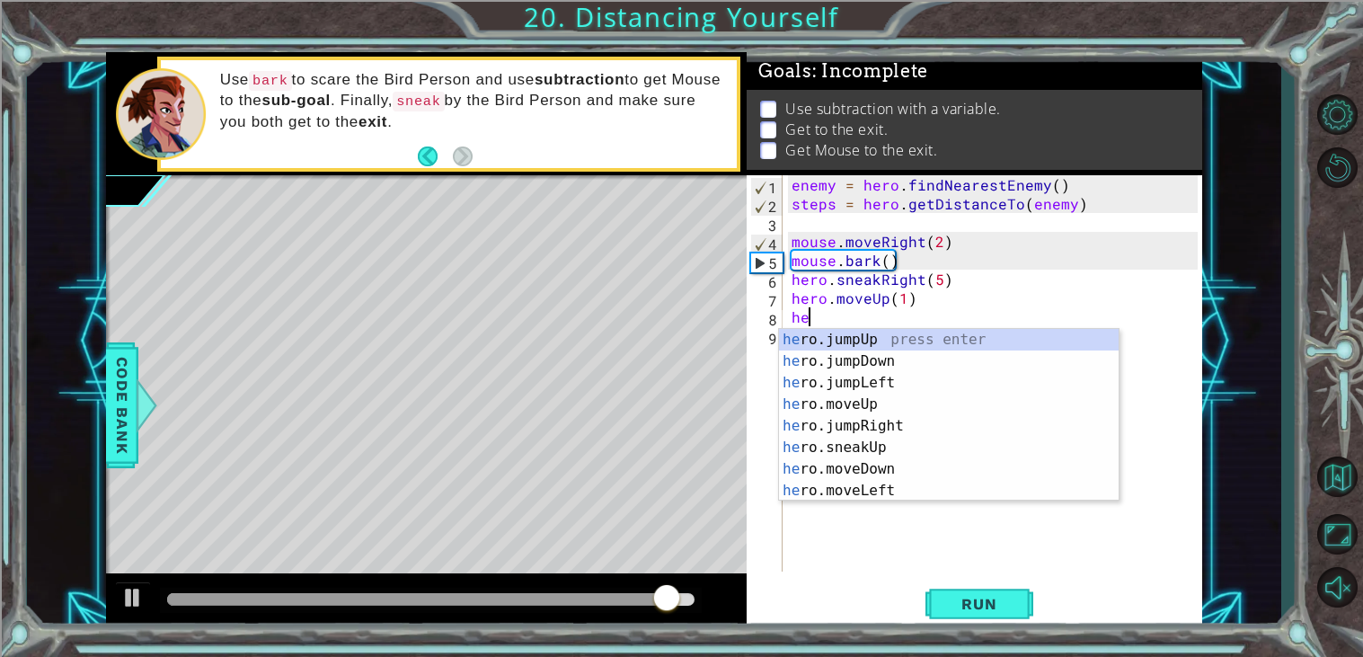
type textarea "hero"
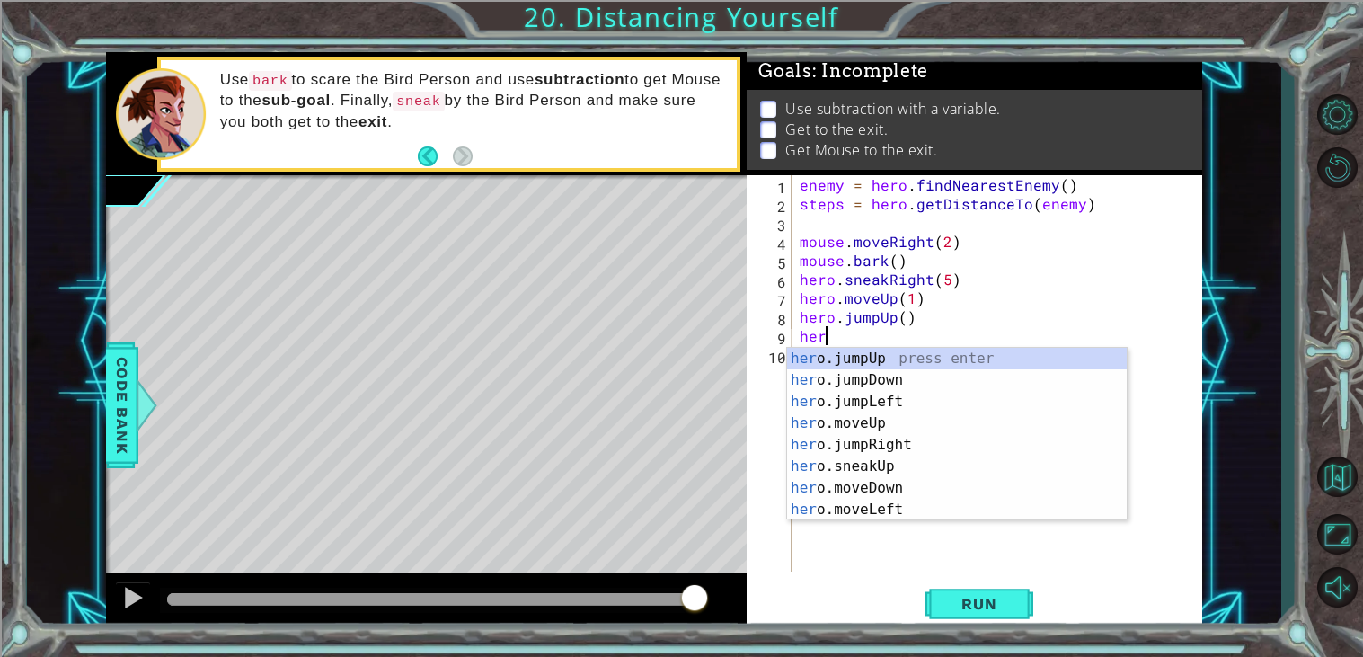
type textarea "hero"
click at [870, 418] on div "hero .jumpUp press enter hero .jumpDown press enter hero .jumpLeft press enter …" at bounding box center [957, 456] width 340 height 216
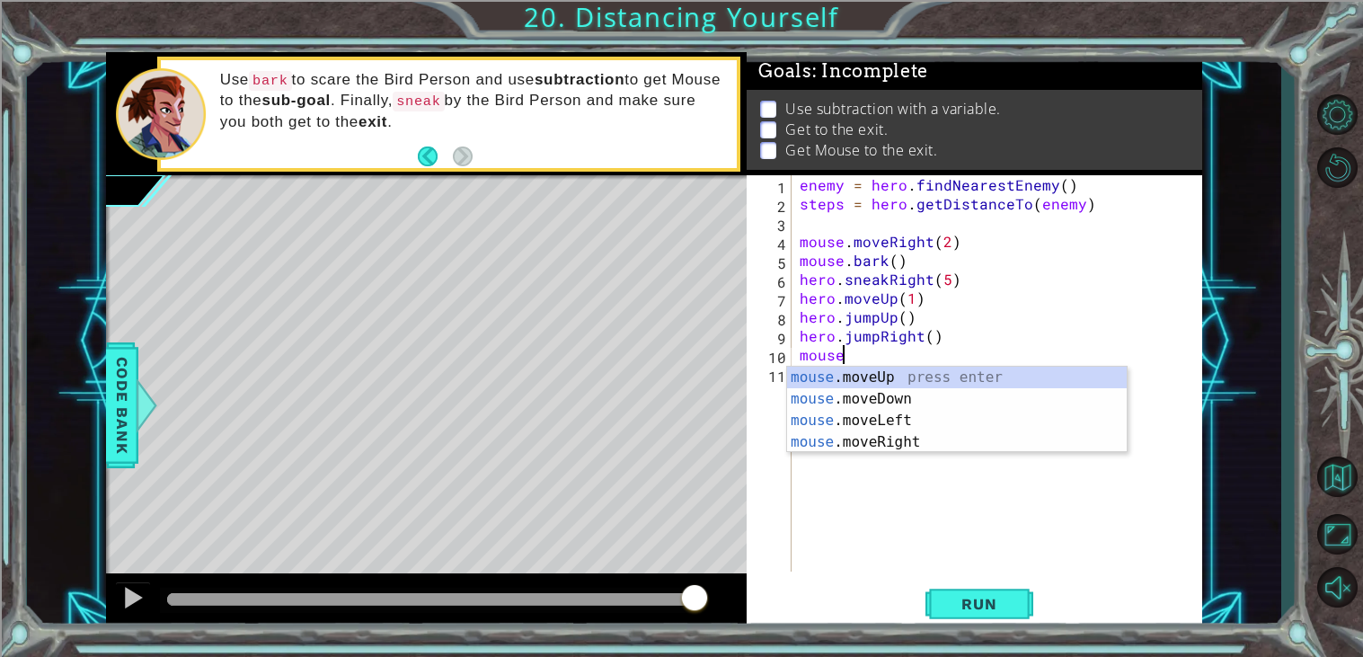
scroll to position [0, 2]
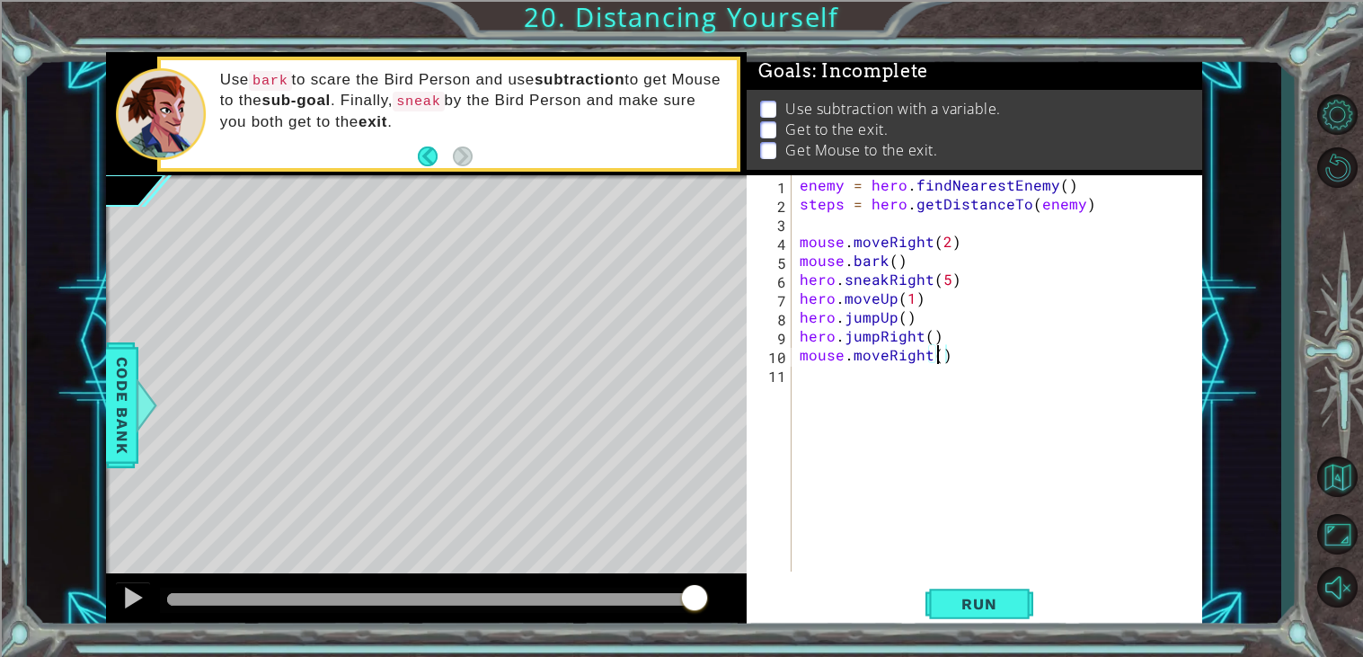
type textarea "mouse.moveRight(3)"
click at [892, 373] on div "enemy = hero . findNearestEnemy ( ) steps = hero . getDistanceTo ( enemy ) mous…" at bounding box center [1001, 392] width 411 height 434
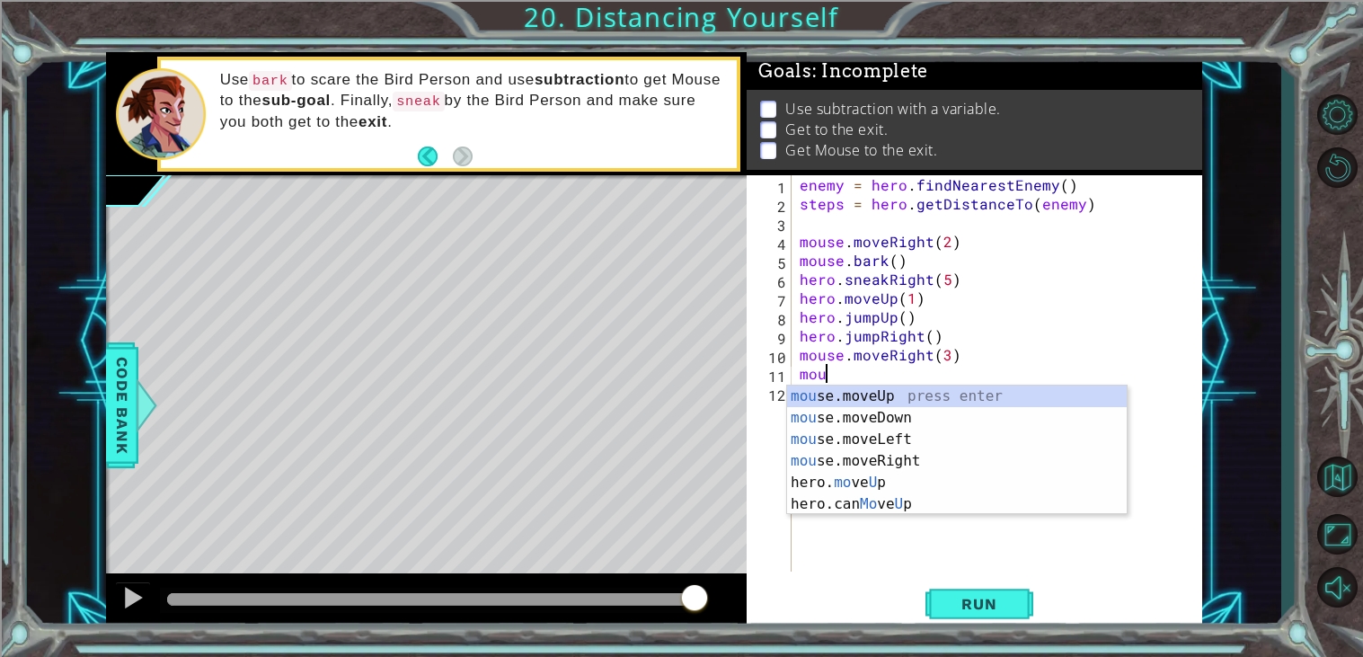
scroll to position [0, 1]
click at [938, 418] on div "mouse .moveUp press enter mouse .moveDown press enter mouse .moveLeft press ent…" at bounding box center [957, 449] width 340 height 129
type textarea "mouse.moveDown(1)"
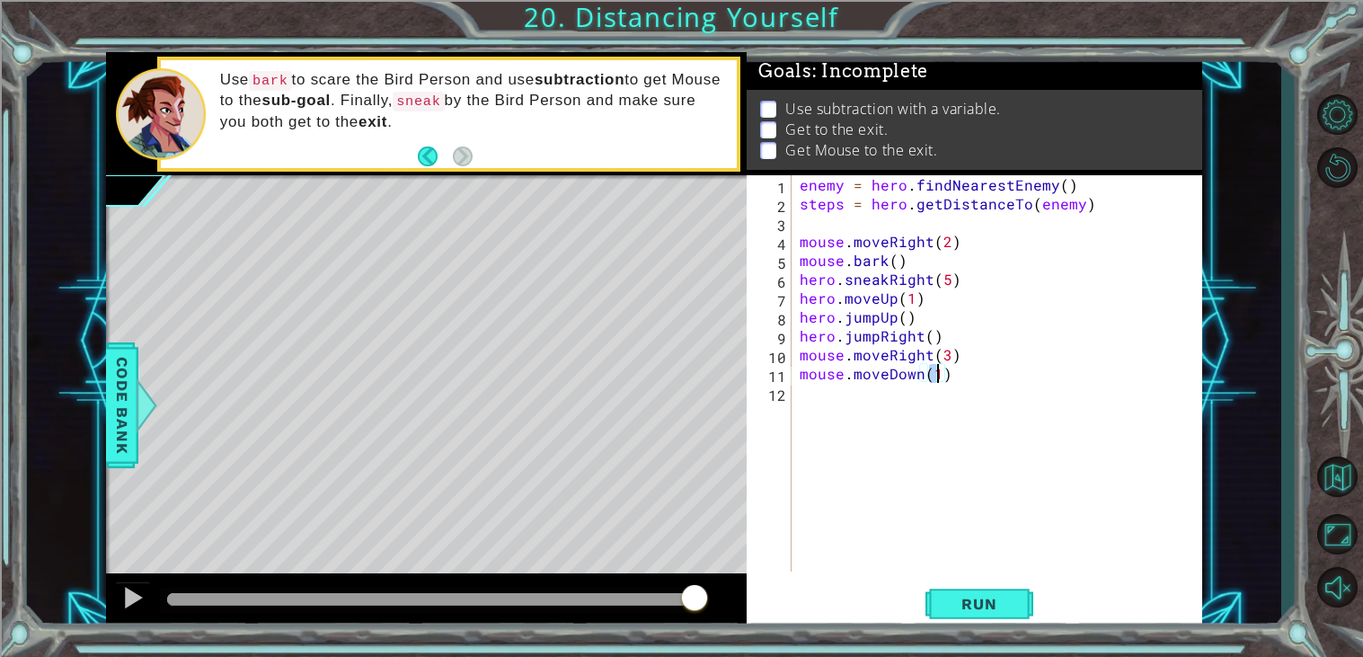
click at [858, 393] on div "enemy = hero . findNearestEnemy ( ) steps = hero . getDistanceTo ( enemy ) mous…" at bounding box center [1001, 392] width 411 height 434
type textarea "h"
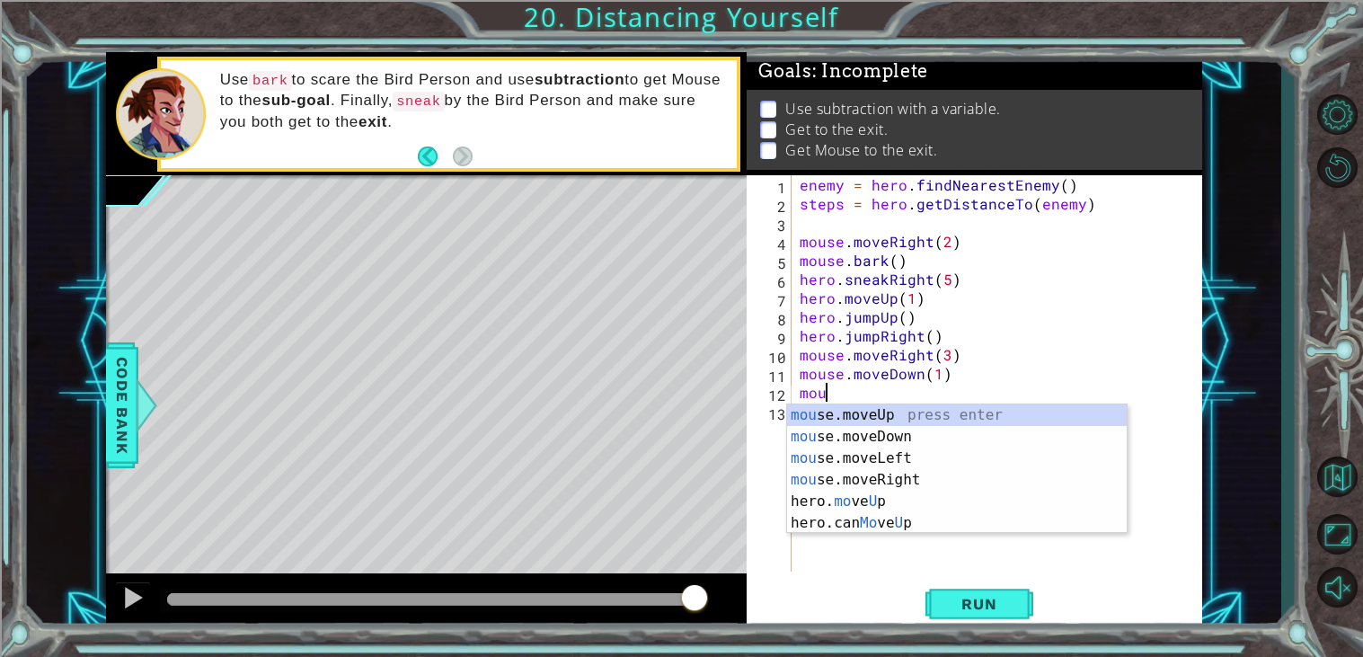
scroll to position [0, 1]
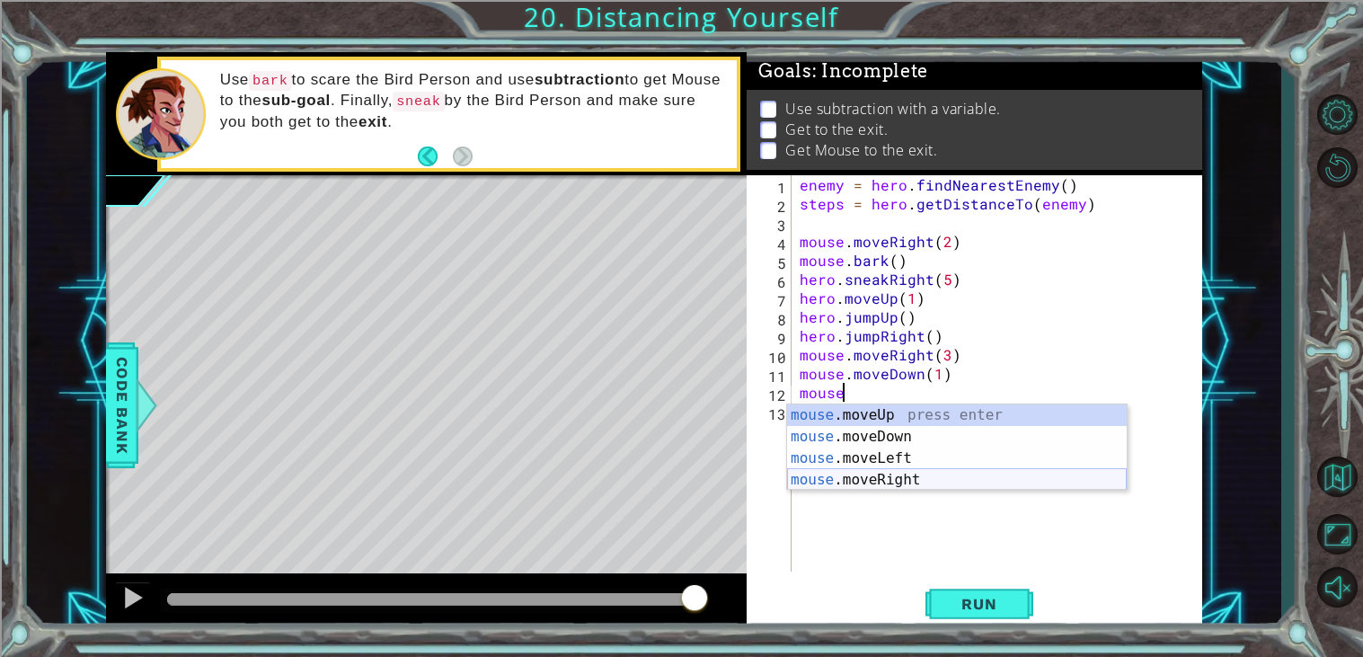
click at [868, 473] on div "mouse .moveUp press enter mouse .moveDown press enter mouse .moveLeft press ent…" at bounding box center [957, 468] width 340 height 129
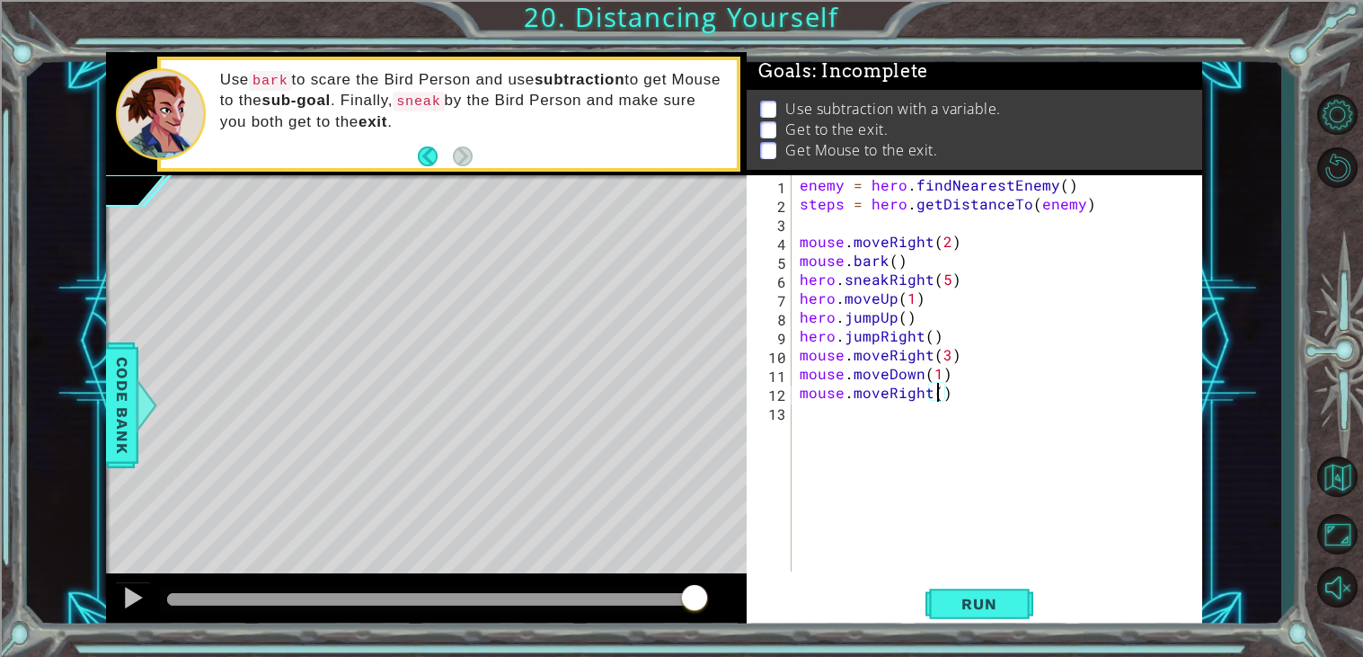
type textarea "mouse.moveRight(2)"
click at [936, 461] on div "enemy = hero . findNearestEnemy ( ) steps = hero . getDistanceTo ( enemy ) mous…" at bounding box center [1001, 392] width 411 height 434
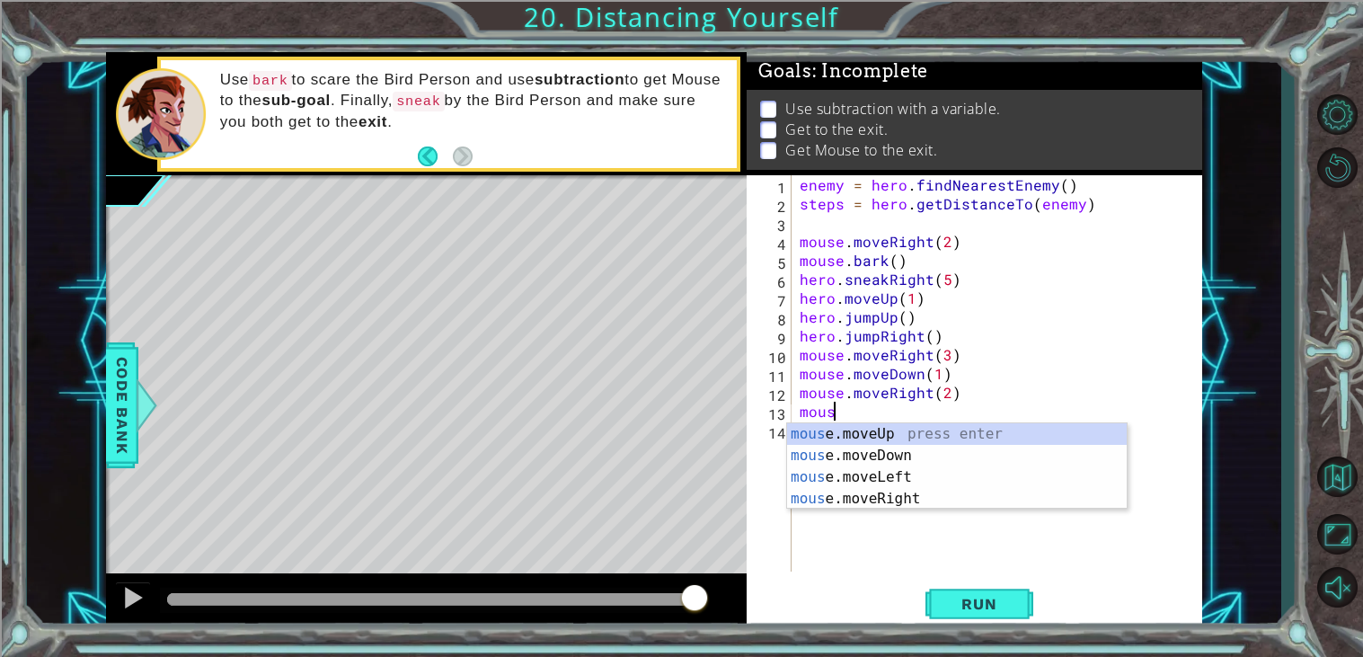
scroll to position [0, 1]
click at [919, 438] on div "mouse .moveUp press enter mouse .moveDown press enter mouse .moveLeft press ent…" at bounding box center [957, 487] width 340 height 129
type textarea "mouse.moveUp(1)"
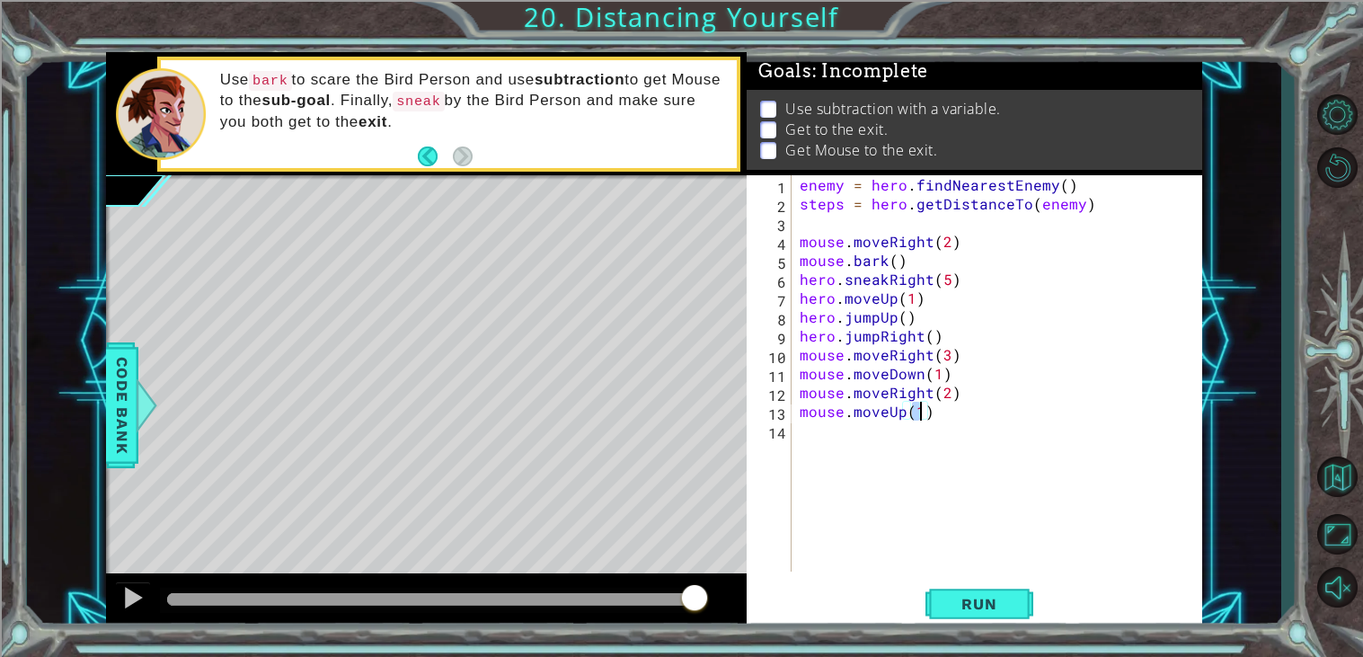
click at [904, 436] on div "enemy = hero . findNearestEnemy ( ) steps = hero . getDistanceTo ( enemy ) mous…" at bounding box center [1001, 392] width 411 height 434
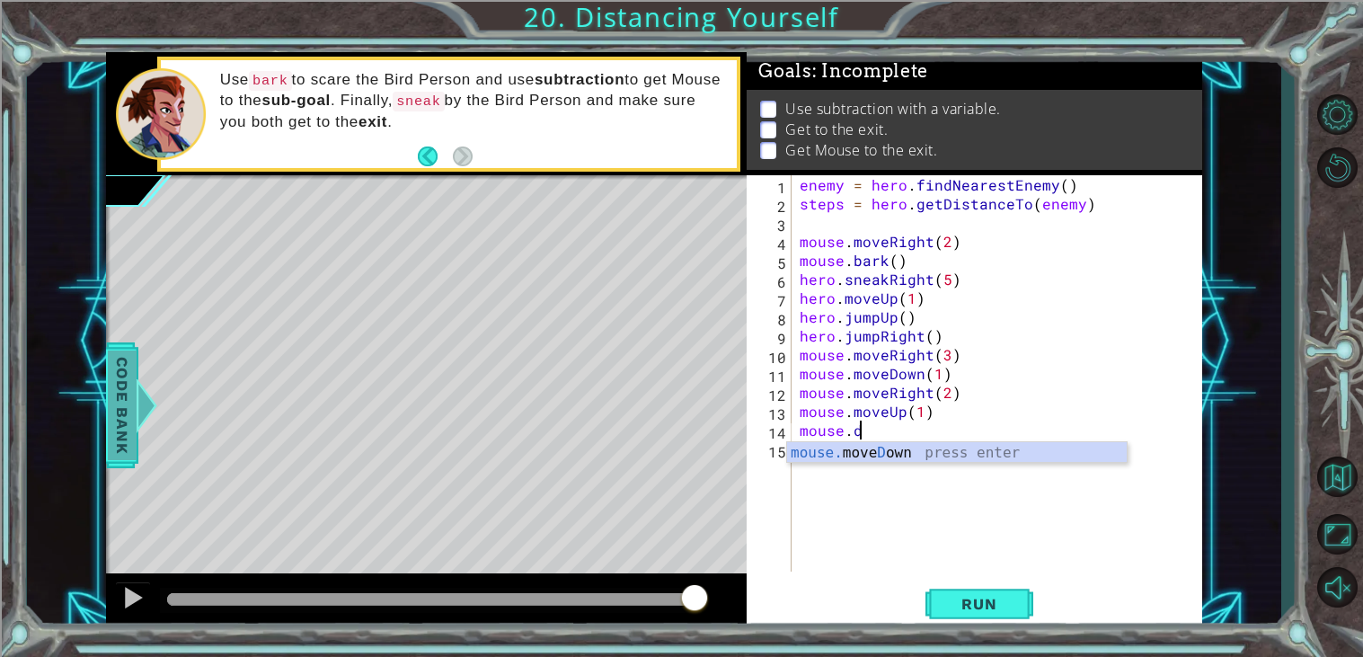
type textarea "mouse.d"
click at [127, 411] on span "Code Bank" at bounding box center [122, 405] width 29 height 110
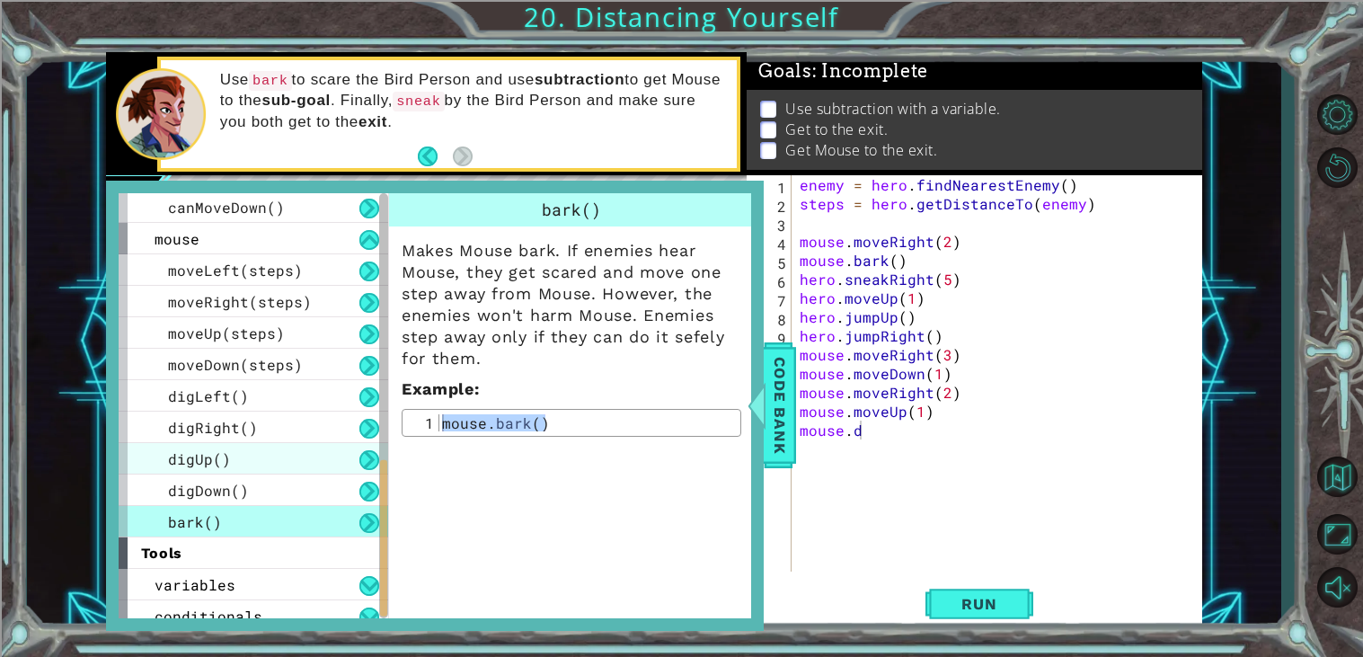
click at [286, 452] on div "digUp()" at bounding box center [254, 458] width 270 height 31
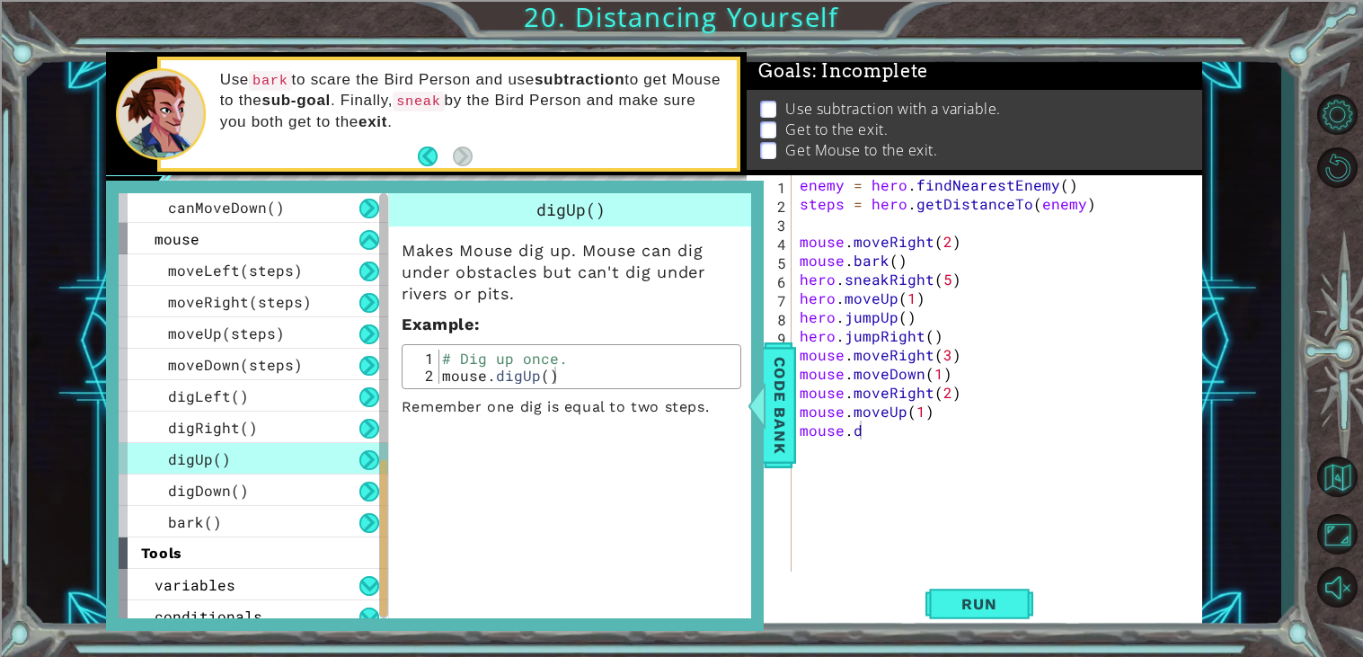
type textarea "mouse.digUp()"
drag, startPoint x: 569, startPoint y: 368, endPoint x: 442, endPoint y: 376, distance: 126.9
click at [442, 376] on div "# Dig up once. mouse . digUp ( )" at bounding box center [586, 383] width 296 height 68
click at [955, 438] on div "enemy = hero . findNearestEnemy ( ) steps = hero . getDistanceTo ( enemy ) mous…" at bounding box center [1001, 392] width 411 height 434
drag, startPoint x: 955, startPoint y: 438, endPoint x: 804, endPoint y: 432, distance: 151.0
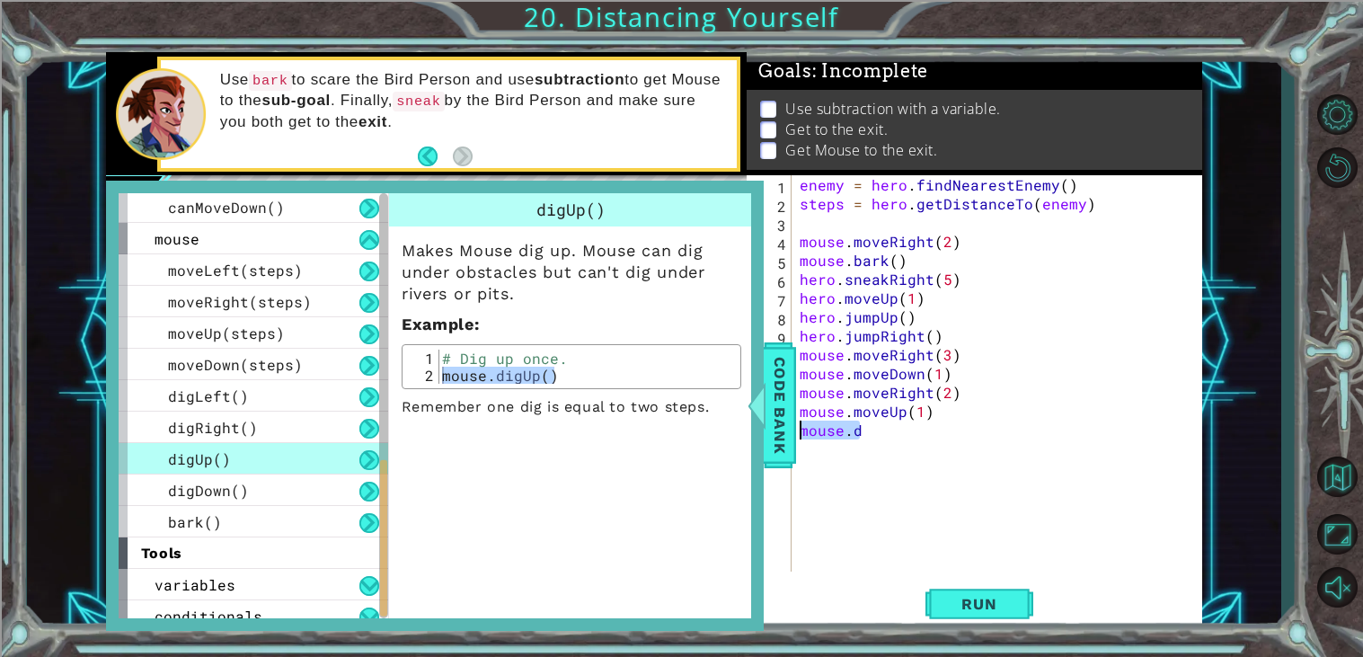
click at [804, 432] on div "enemy = hero . findNearestEnemy ( ) steps = hero . getDistanceTo ( enemy ) mous…" at bounding box center [1001, 392] width 411 height 434
paste textarea "mouse.digUp()"
type textarea "mouse.digUp()"
click at [892, 477] on div "enemy = hero . findNearestEnemy ( ) steps = hero . getDistanceTo ( enemy ) mous…" at bounding box center [1001, 392] width 411 height 434
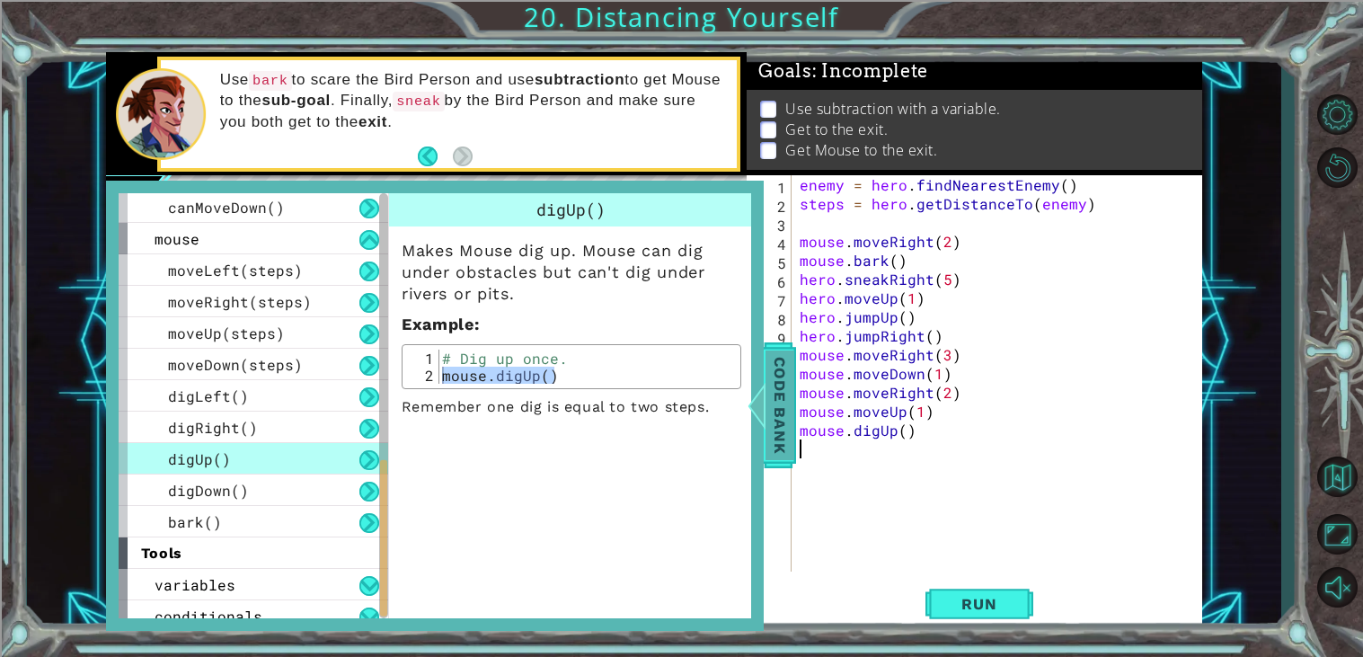
click at [779, 429] on span "Code Bank" at bounding box center [779, 405] width 29 height 110
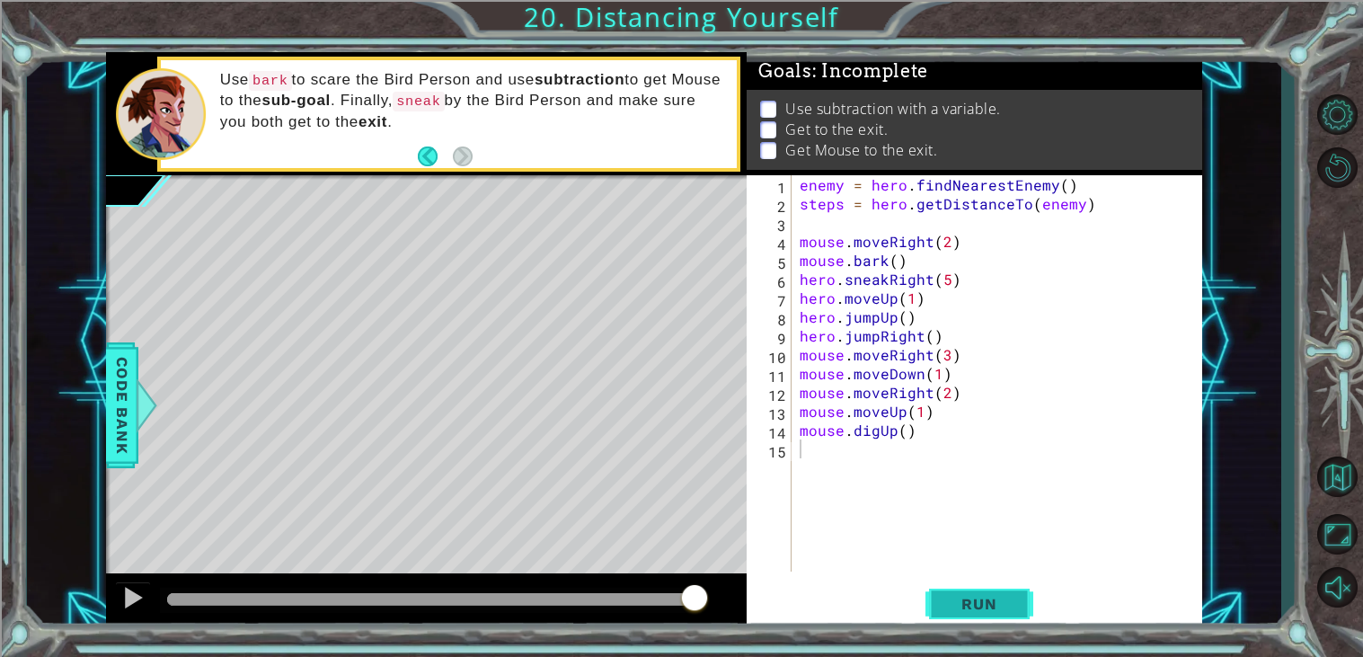
click at [1003, 607] on span "Run" at bounding box center [978, 604] width 71 height 18
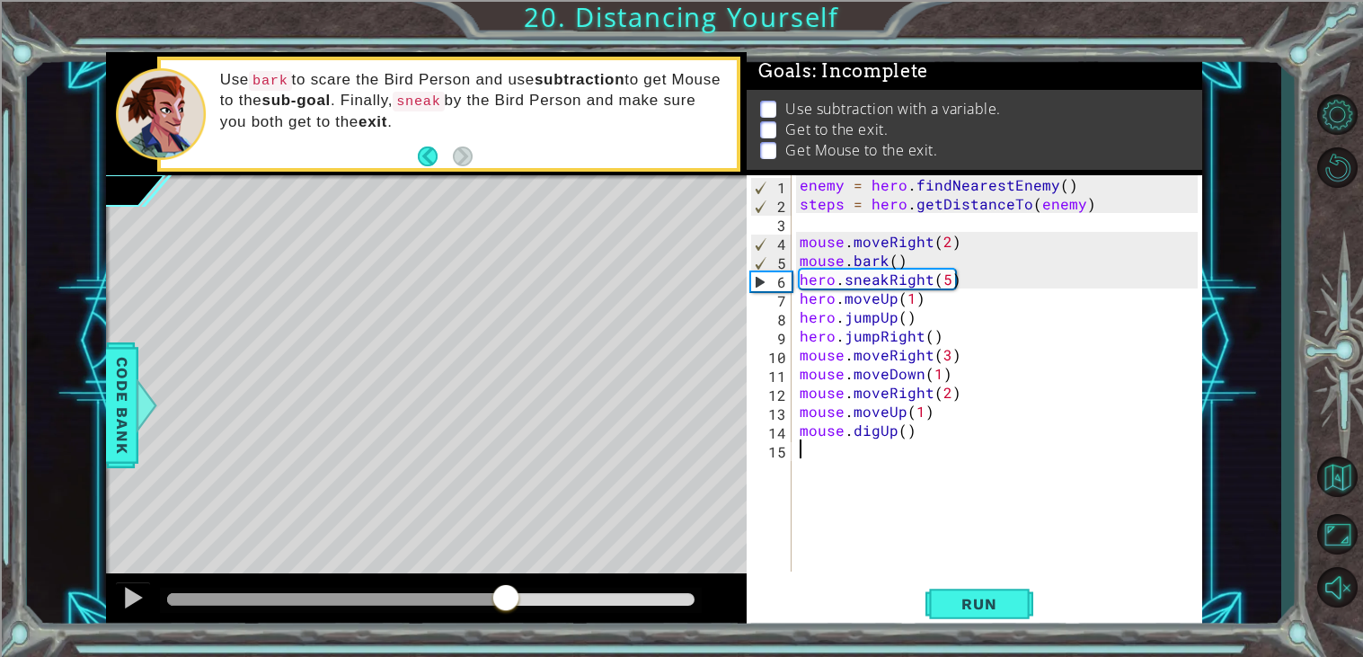
drag, startPoint x: 267, startPoint y: 612, endPoint x: 510, endPoint y: 624, distance: 243.8
click at [510, 624] on div at bounding box center [426, 601] width 641 height 57
click at [518, 621] on div at bounding box center [426, 601] width 641 height 57
click at [961, 601] on span "Run" at bounding box center [978, 604] width 71 height 18
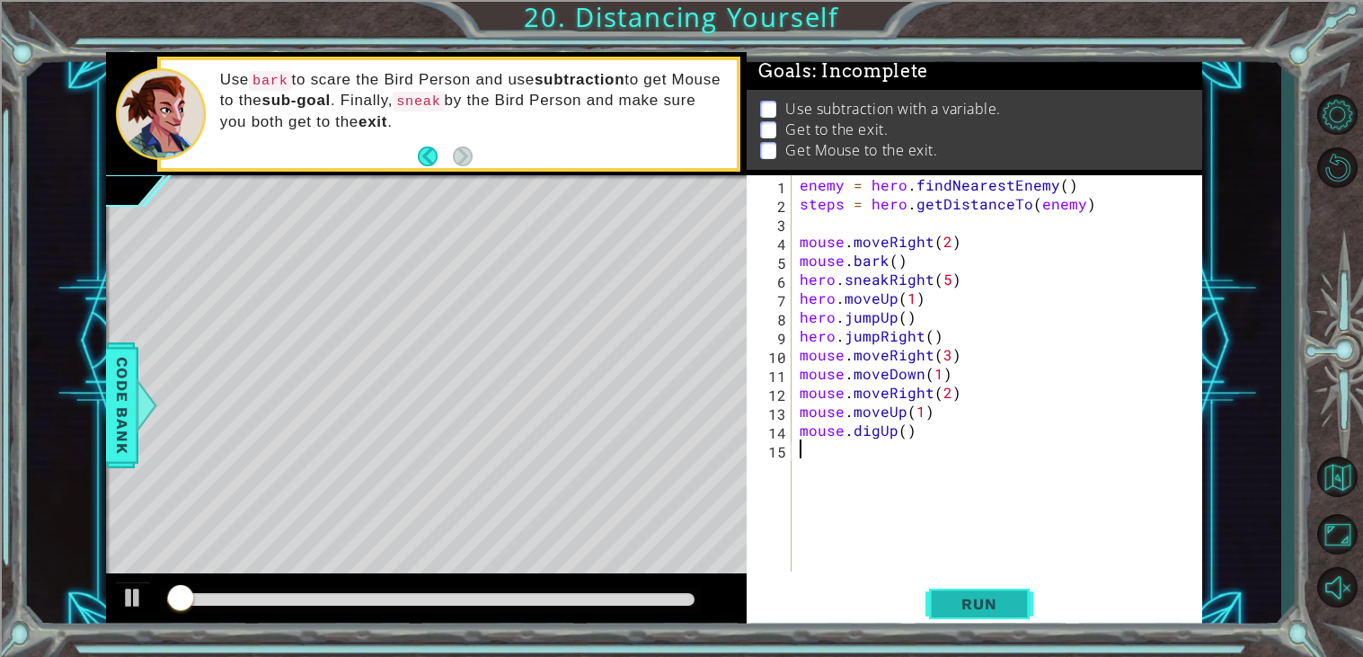
click at [961, 601] on span "Run" at bounding box center [978, 604] width 71 height 18
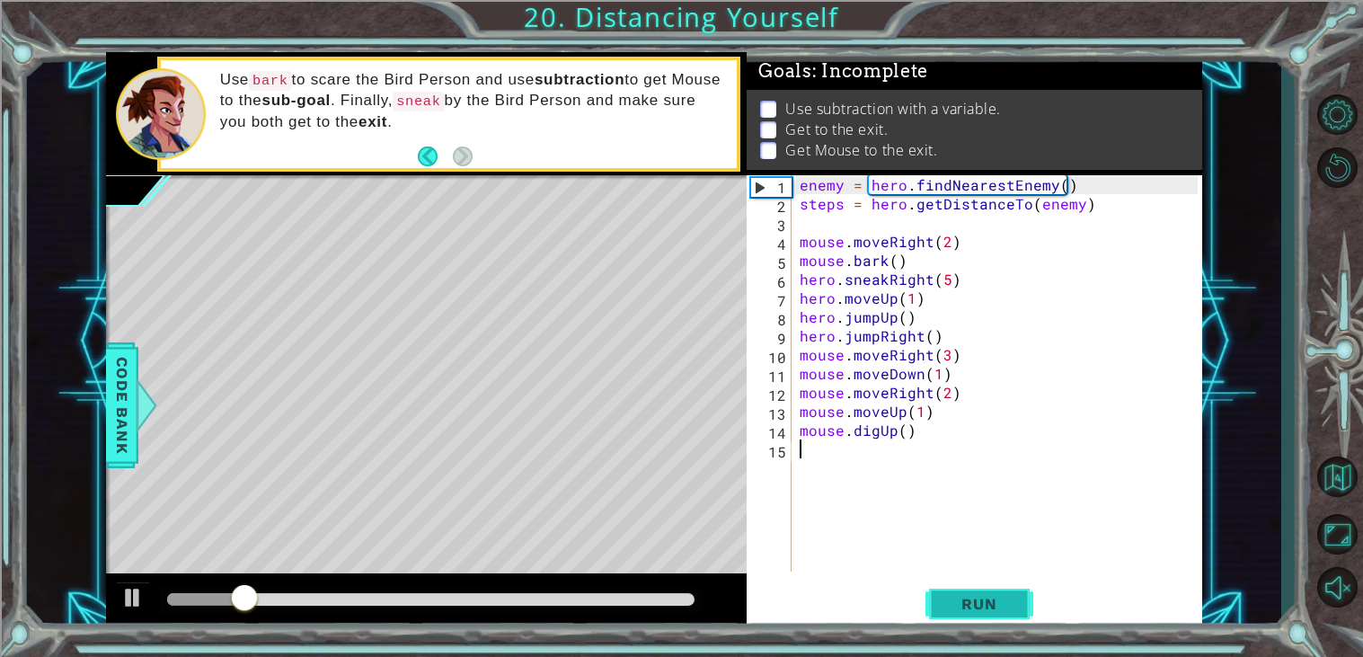
click at [961, 601] on span "Run" at bounding box center [978, 604] width 71 height 18
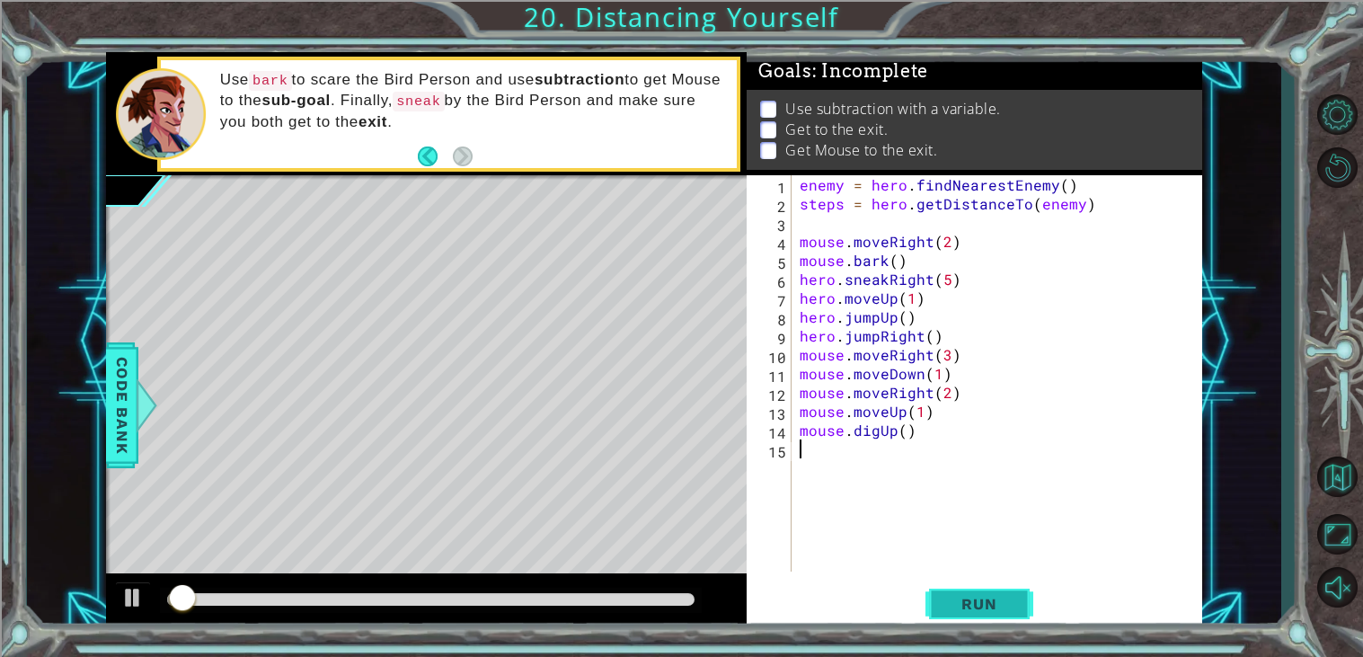
click at [961, 601] on span "Run" at bounding box center [978, 604] width 71 height 18
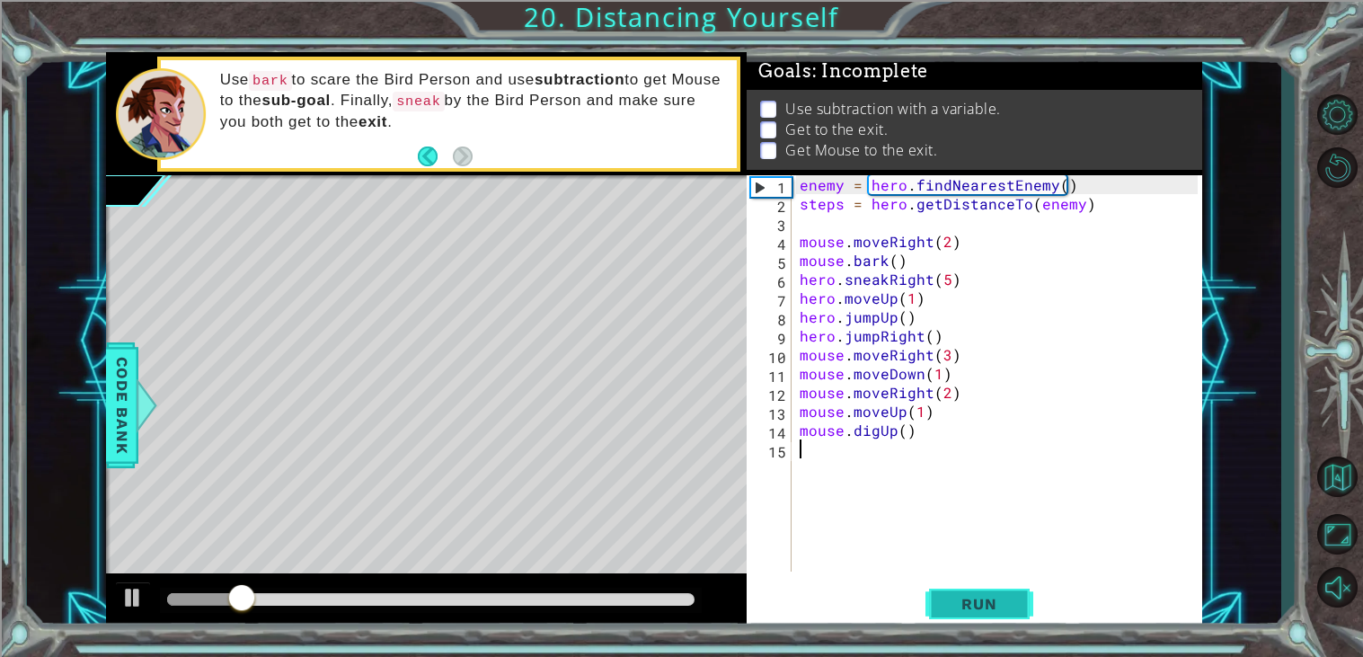
click at [961, 601] on span "Run" at bounding box center [978, 604] width 71 height 18
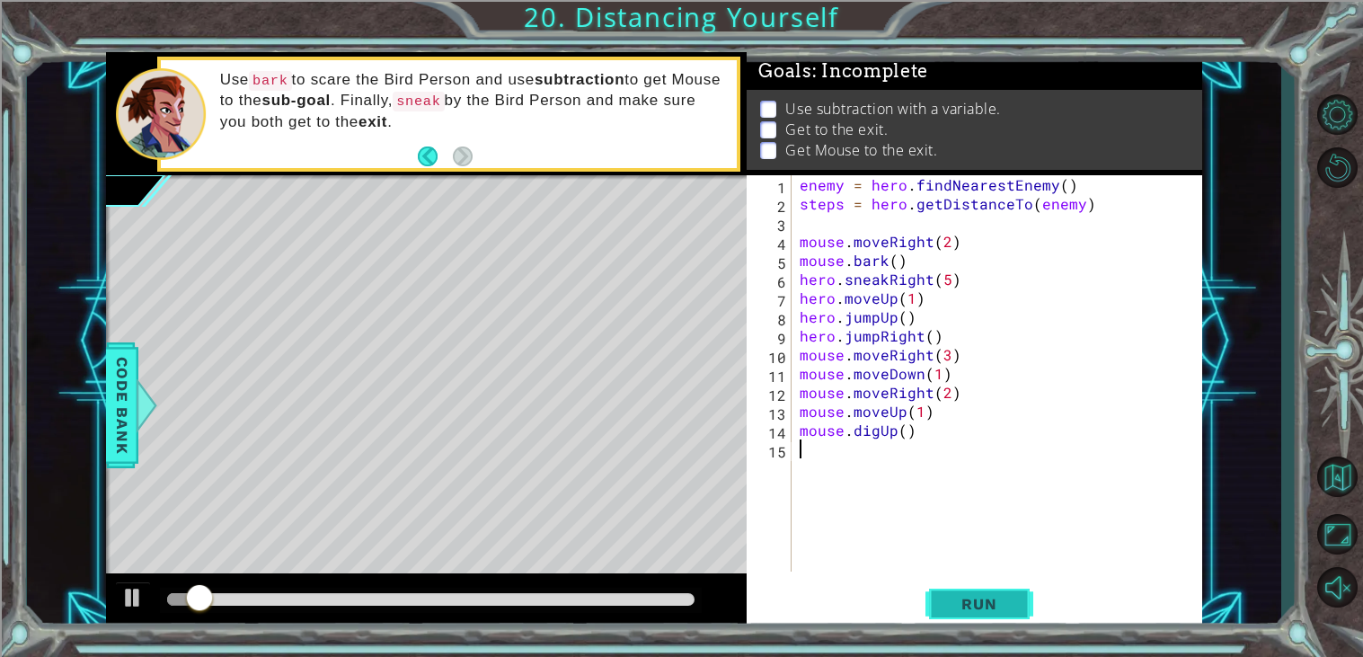
click at [961, 601] on span "Run" at bounding box center [978, 604] width 71 height 18
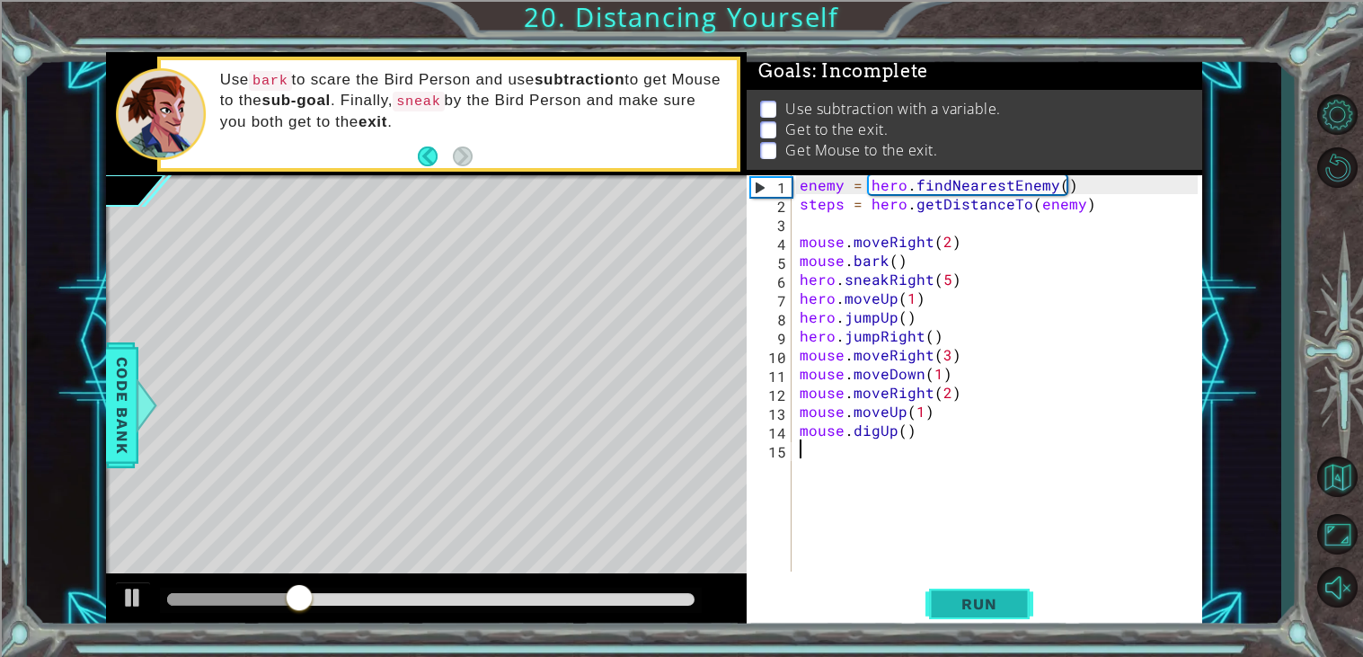
click at [961, 601] on span "Run" at bounding box center [978, 604] width 71 height 18
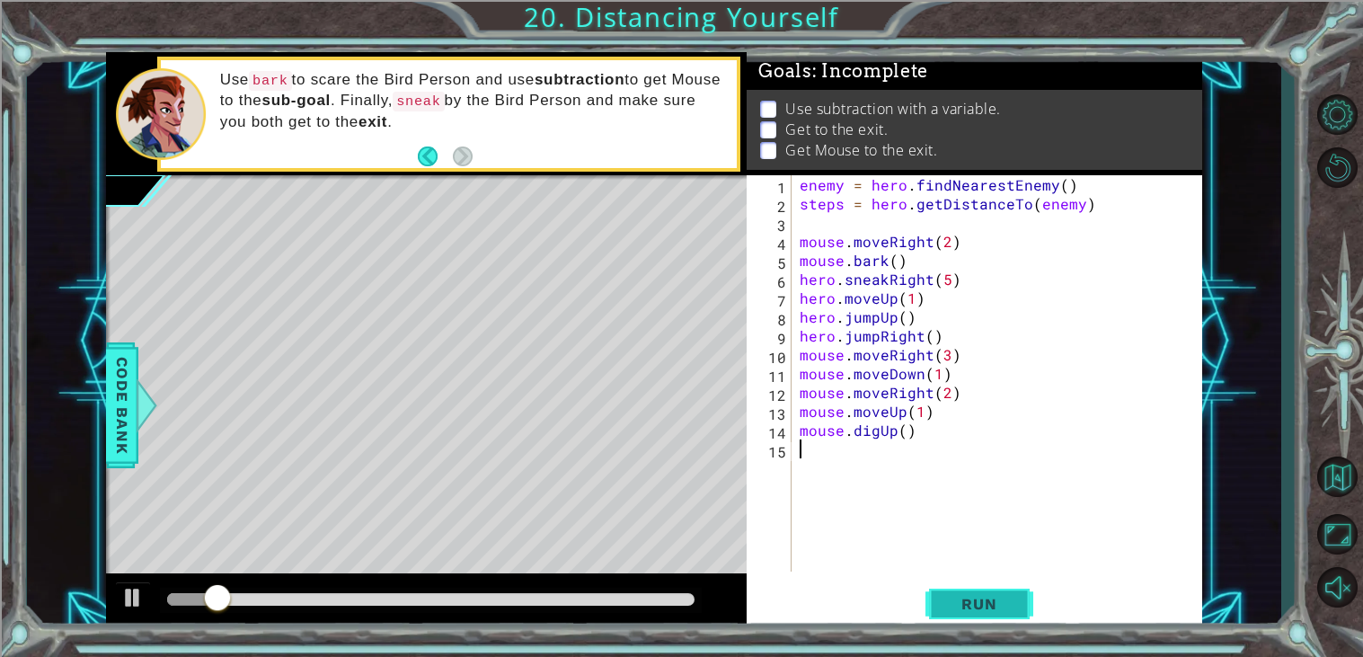
click at [961, 601] on span "Run" at bounding box center [978, 604] width 71 height 18
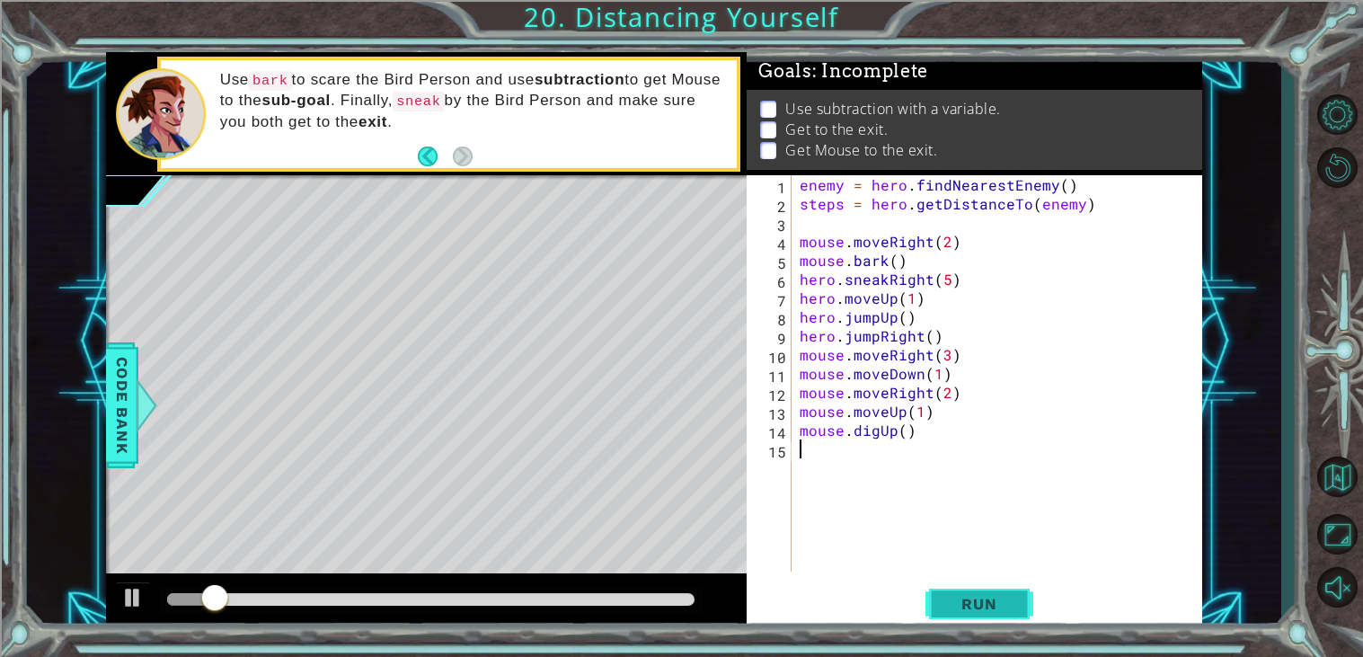
click at [961, 601] on span "Run" at bounding box center [978, 604] width 71 height 18
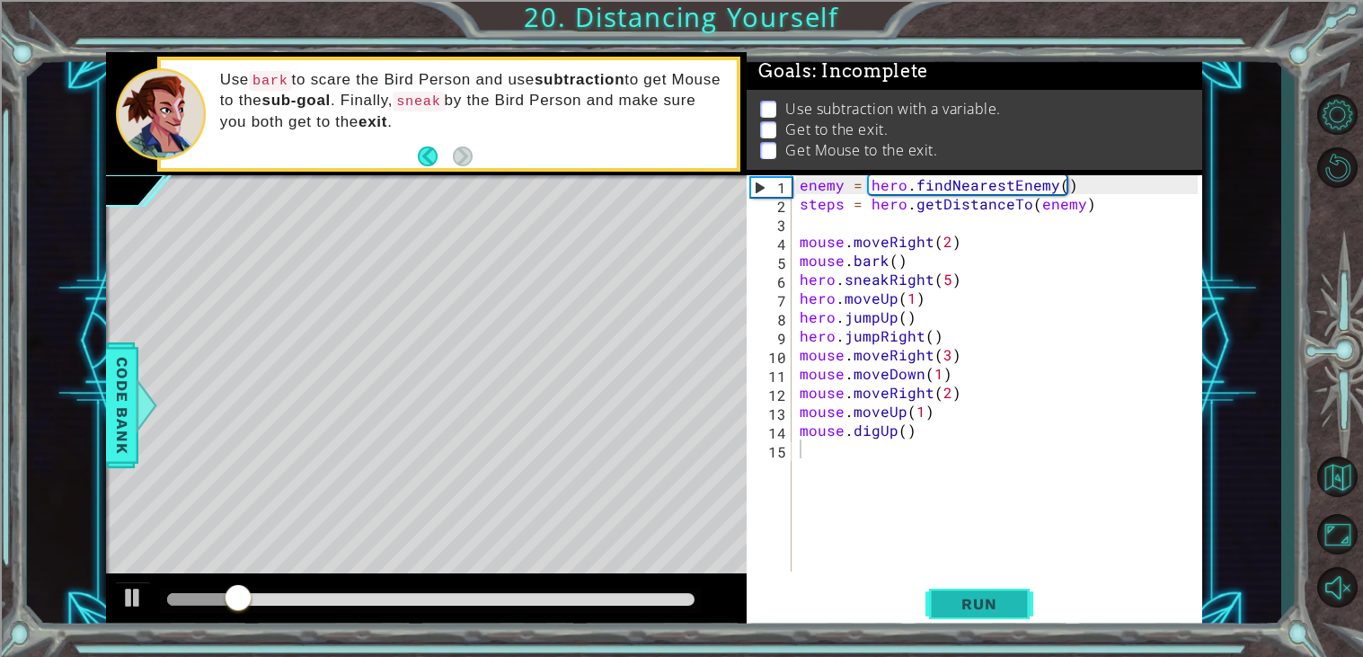
click at [961, 601] on span "Run" at bounding box center [978, 604] width 71 height 18
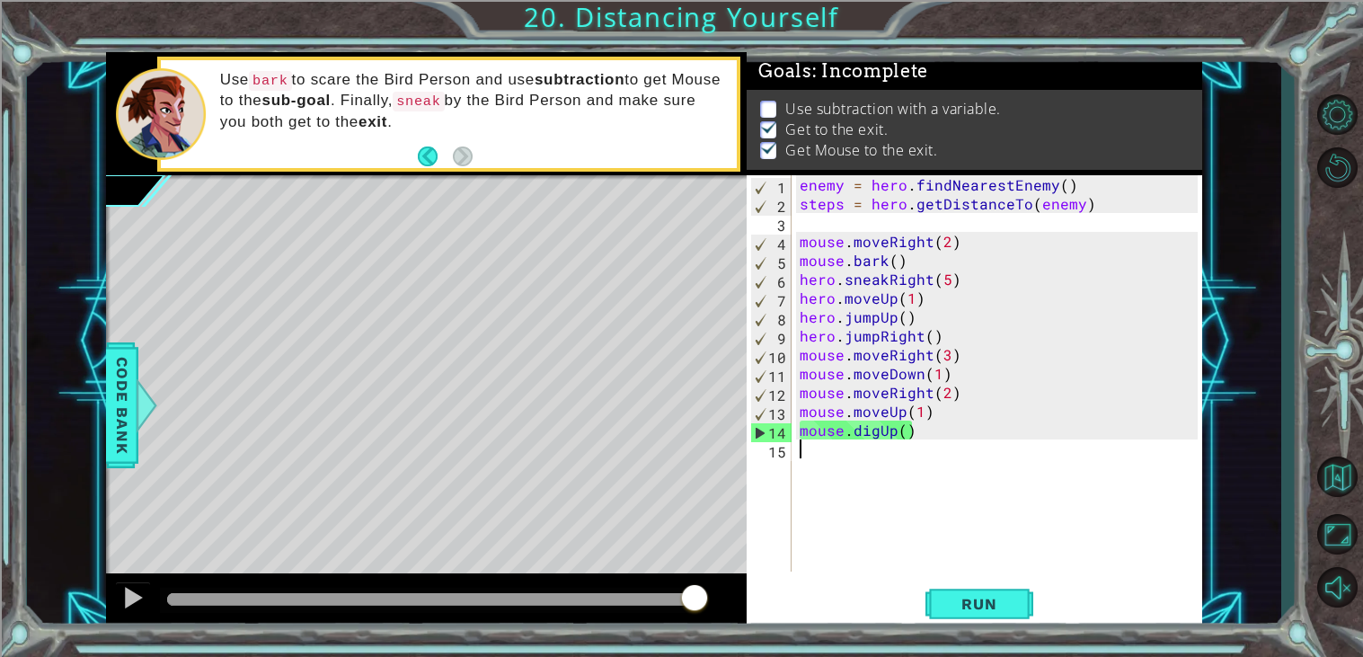
click at [931, 233] on div "enemy = hero . findNearestEnemy ( ) steps = hero . getDistanceTo ( enemy ) mous…" at bounding box center [1001, 392] width 411 height 434
type textarea "mouse.moveRight(2)"
click at [924, 222] on div "enemy = hero . findNearestEnemy ( ) steps = hero . getDistanceTo ( enemy ) mous…" at bounding box center [1001, 392] width 411 height 434
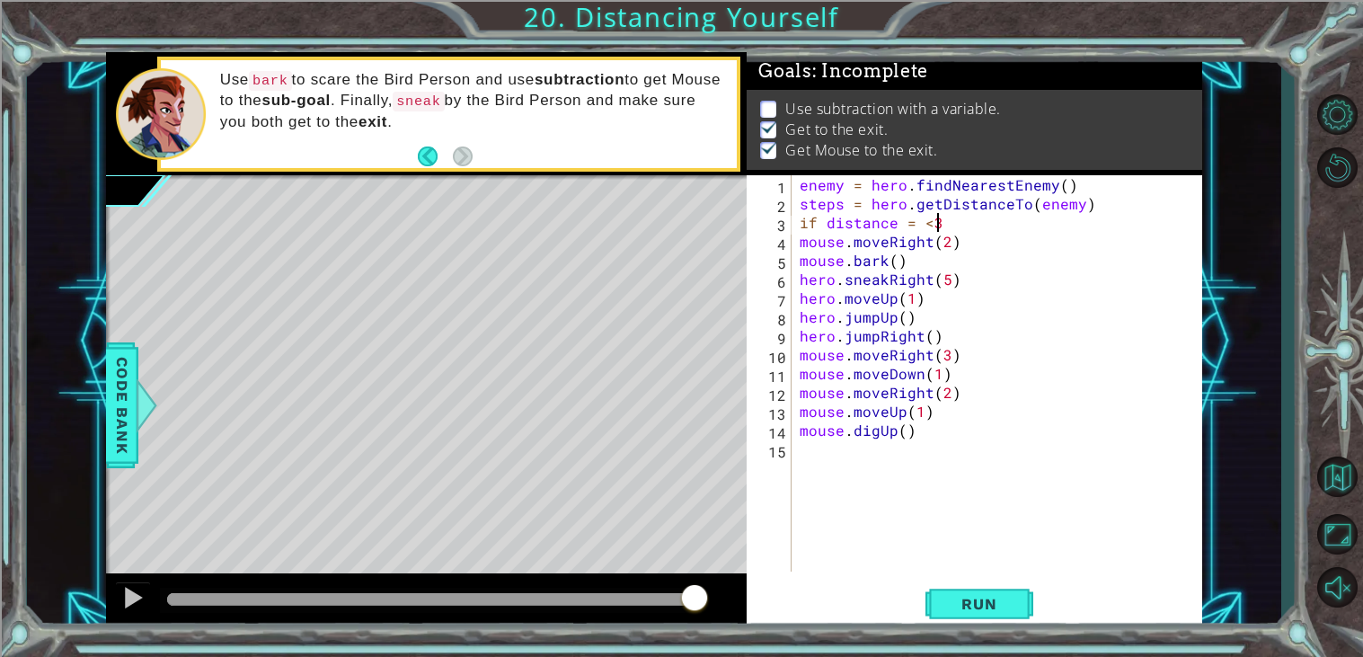
scroll to position [0, 7]
click at [968, 613] on span "Run" at bounding box center [978, 604] width 71 height 18
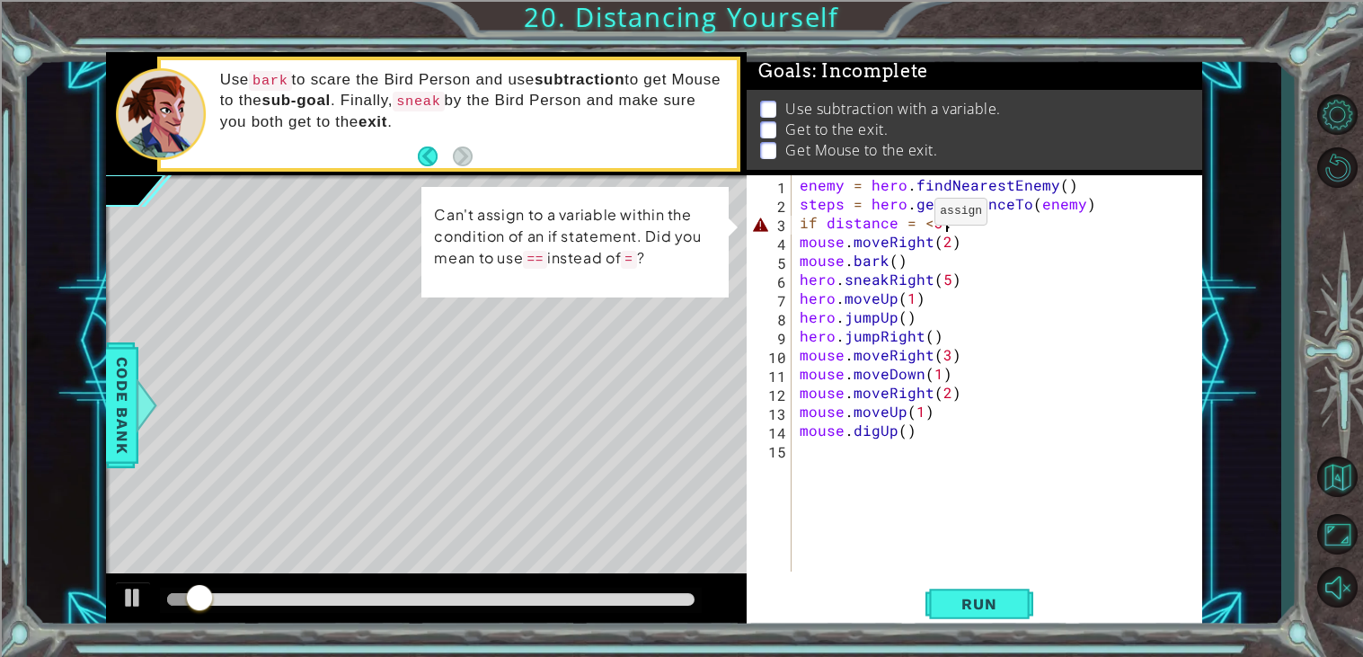
click at [913, 218] on div "enemy = hero . findNearestEnemy ( ) steps = hero . getDistanceTo ( enemy ) if d…" at bounding box center [1001, 392] width 411 height 434
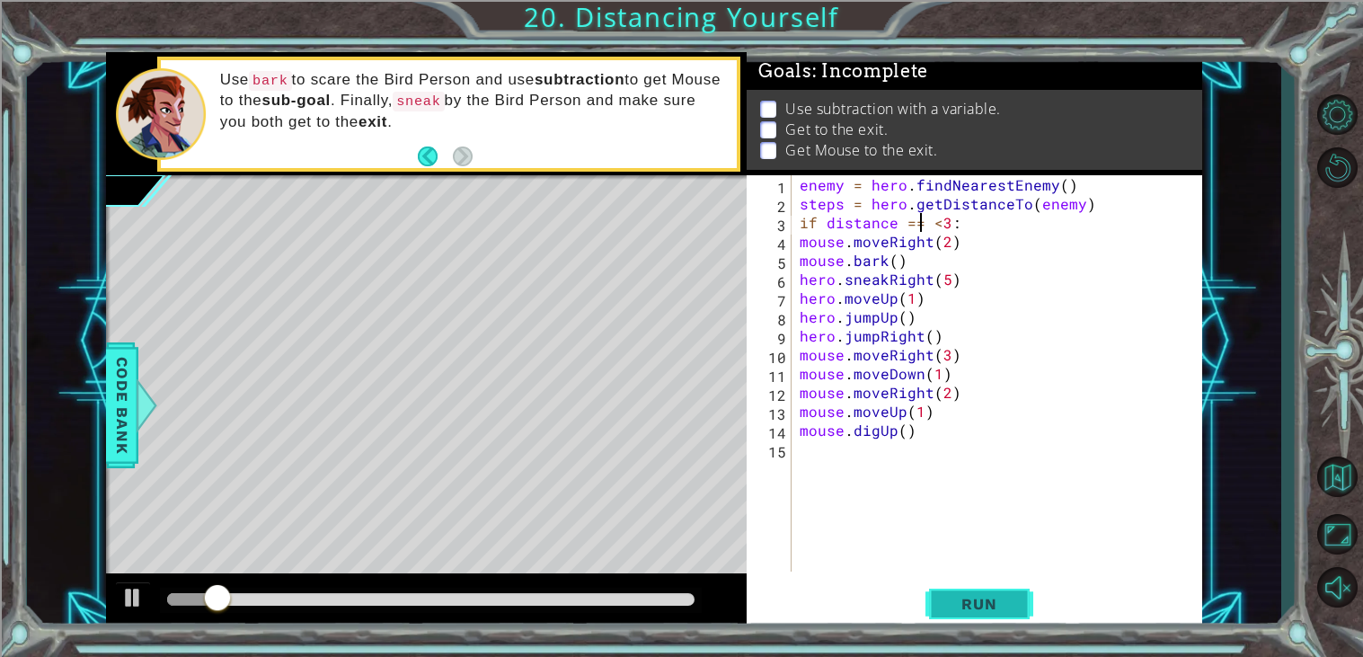
click at [975, 600] on span "Run" at bounding box center [978, 604] width 71 height 18
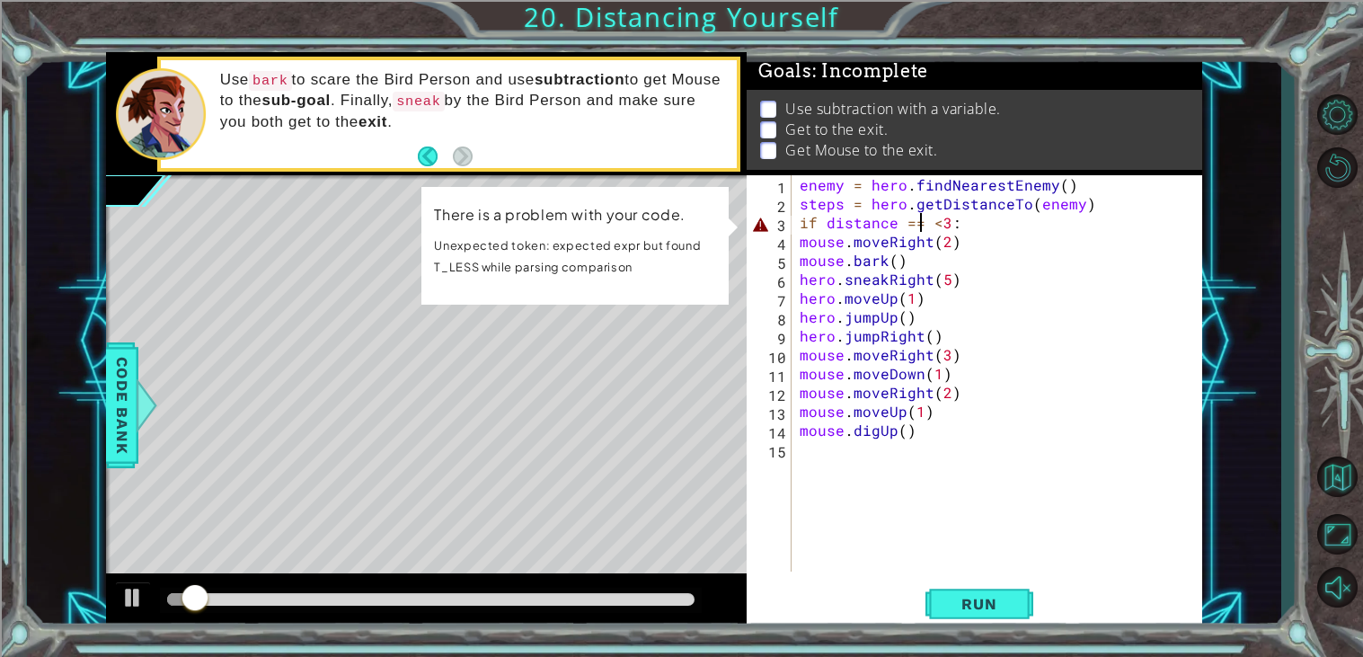
click at [800, 226] on div "enemy = hero . findNearestEnemy ( ) steps = hero . getDistanceTo ( enemy ) if d…" at bounding box center [1001, 392] width 411 height 434
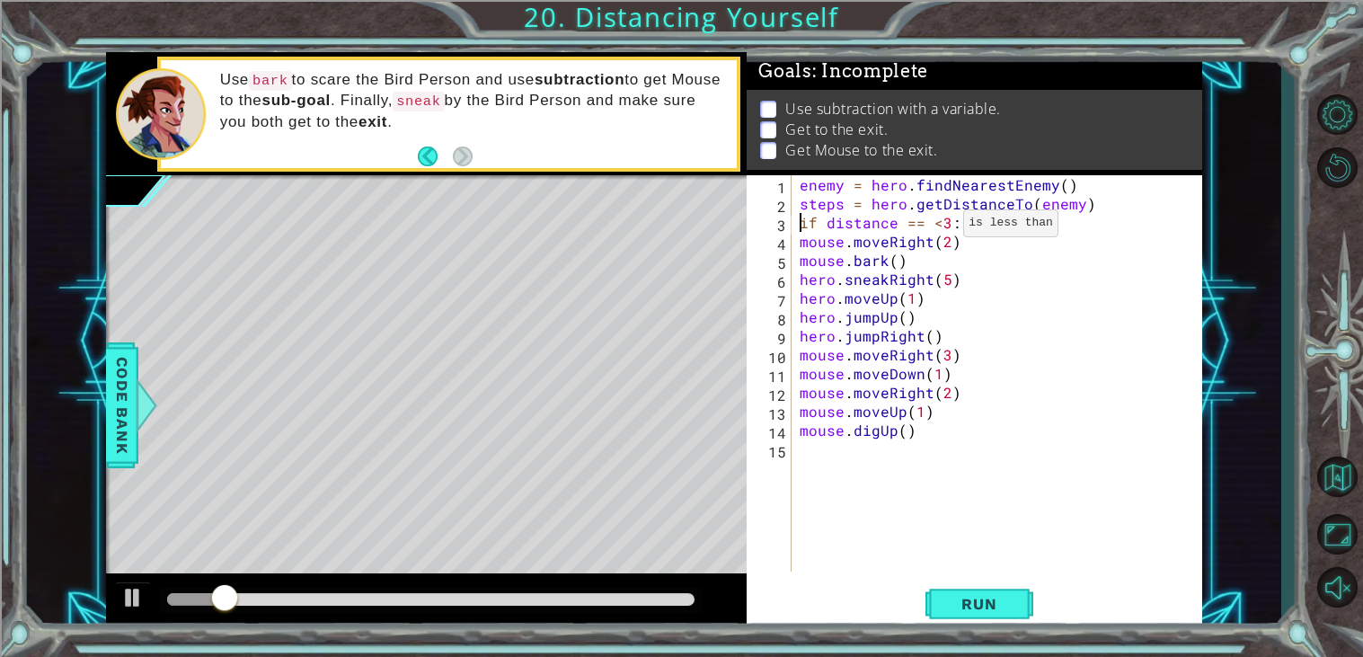
click at [940, 226] on div "enemy = hero . findNearestEnemy ( ) steps = hero . getDistanceTo ( enemy ) if d…" at bounding box center [1001, 392] width 411 height 434
type textarea "if distance == < 3:"
click at [957, 595] on span "Run" at bounding box center [978, 604] width 71 height 18
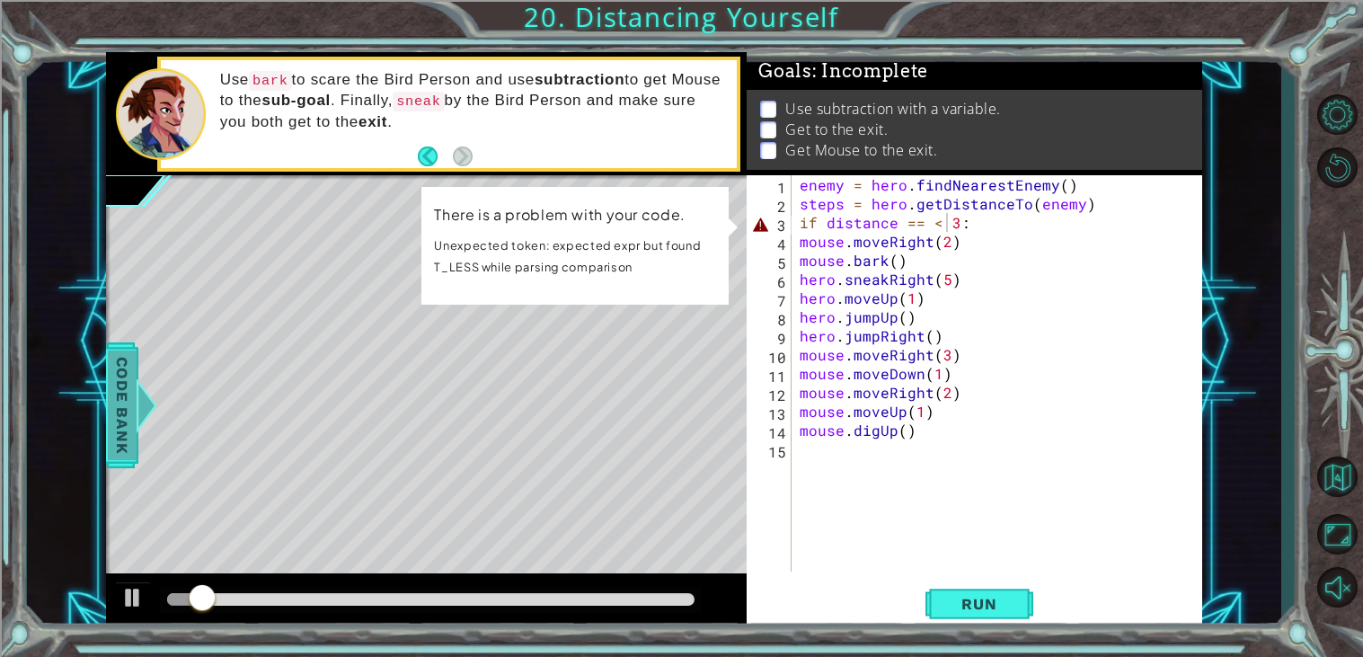
click at [124, 385] on span "Code Bank" at bounding box center [122, 405] width 29 height 110
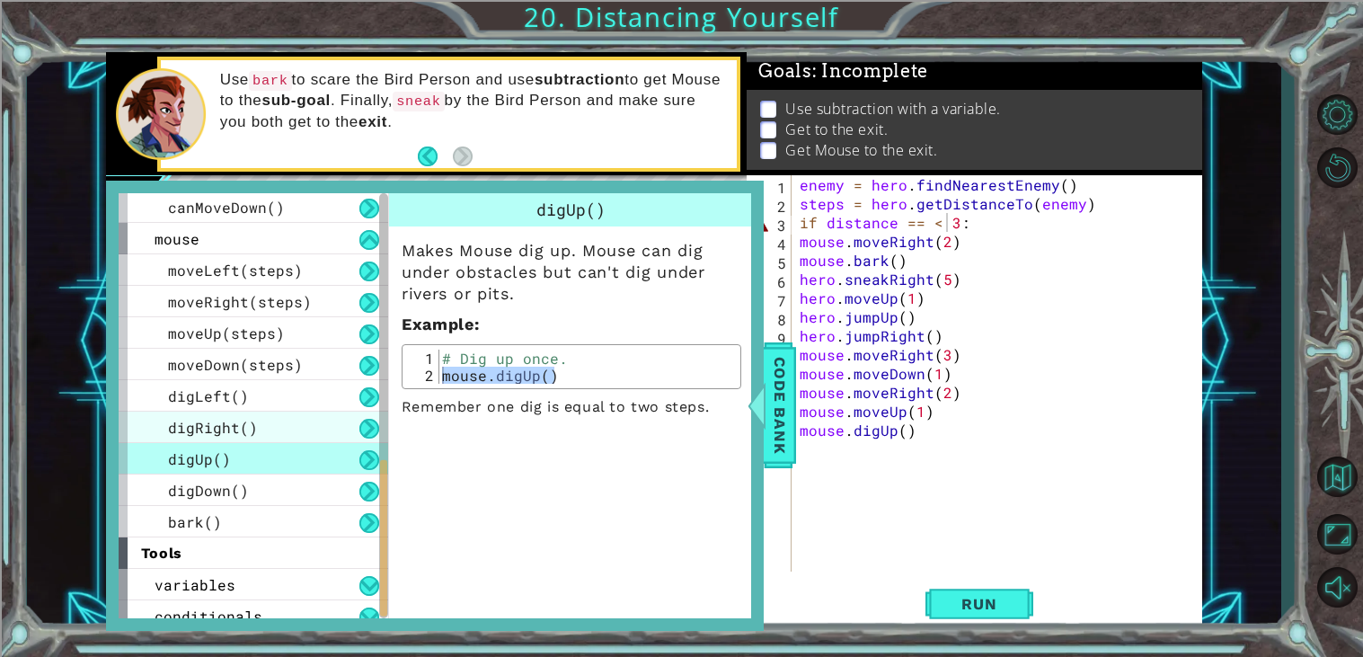
scroll to position [768, 0]
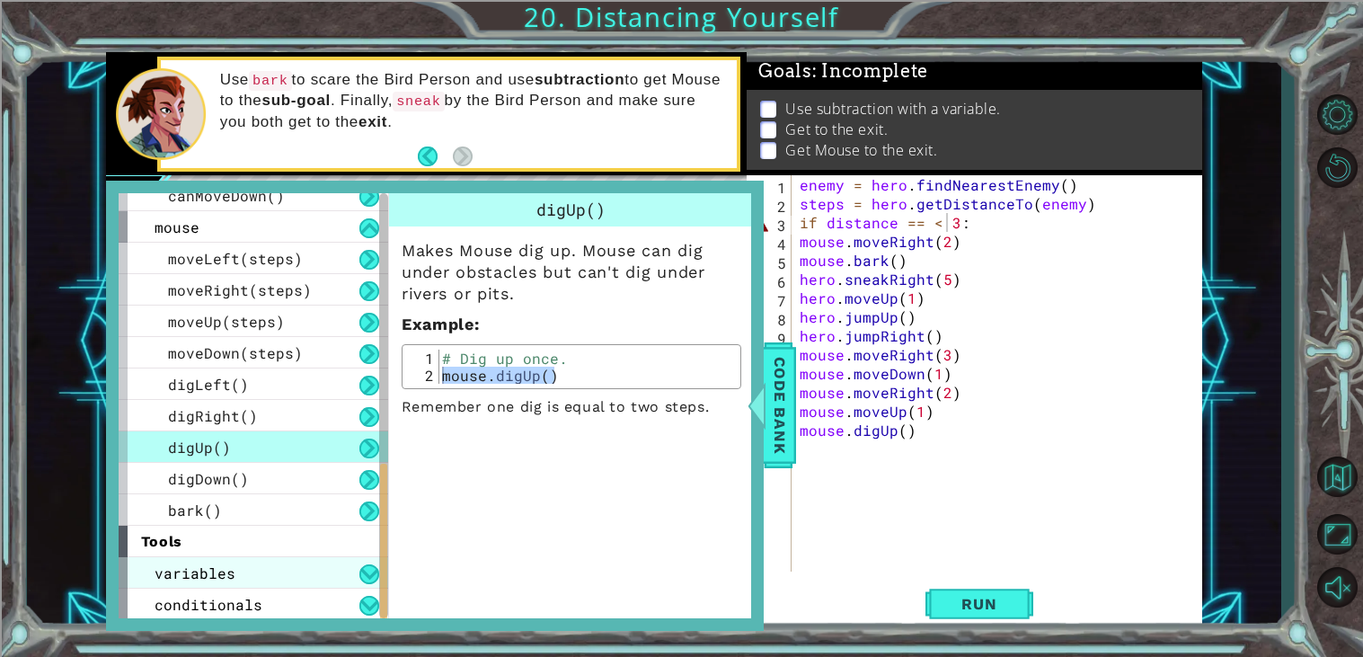
click at [296, 577] on div "variables" at bounding box center [254, 572] width 270 height 31
click at [357, 569] on div "variables" at bounding box center [254, 572] width 270 height 31
click at [303, 577] on div "variables" at bounding box center [254, 572] width 270 height 31
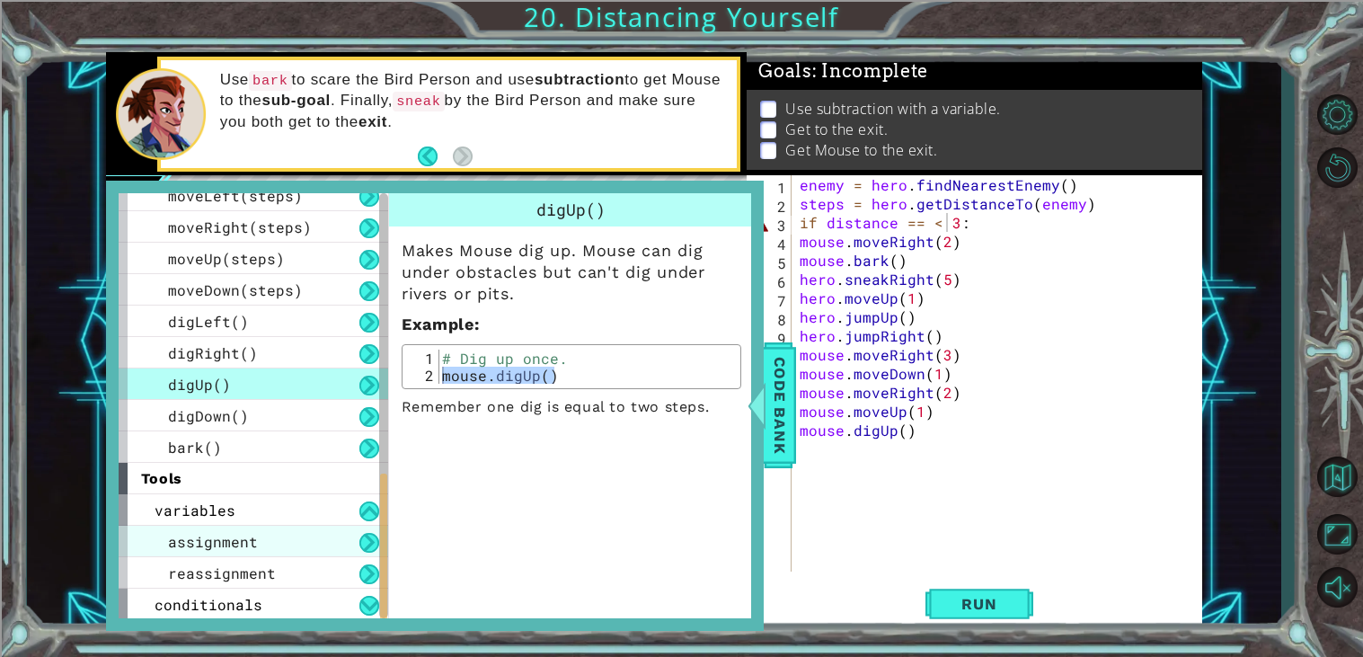
click at [323, 547] on div "assignment" at bounding box center [254, 541] width 270 height 31
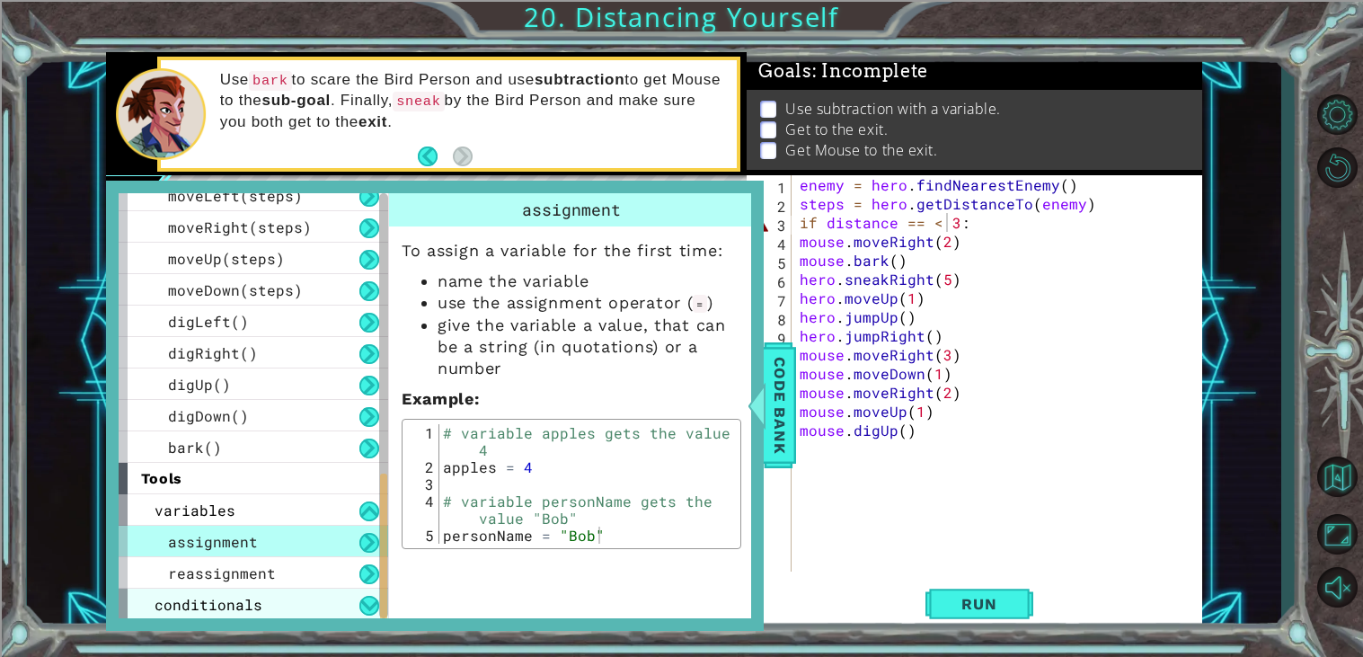
click at [298, 588] on div "conditionals" at bounding box center [254, 603] width 270 height 31
click at [301, 591] on div "conditionals" at bounding box center [254, 603] width 270 height 31
click at [308, 608] on div "conditionals" at bounding box center [254, 603] width 270 height 31
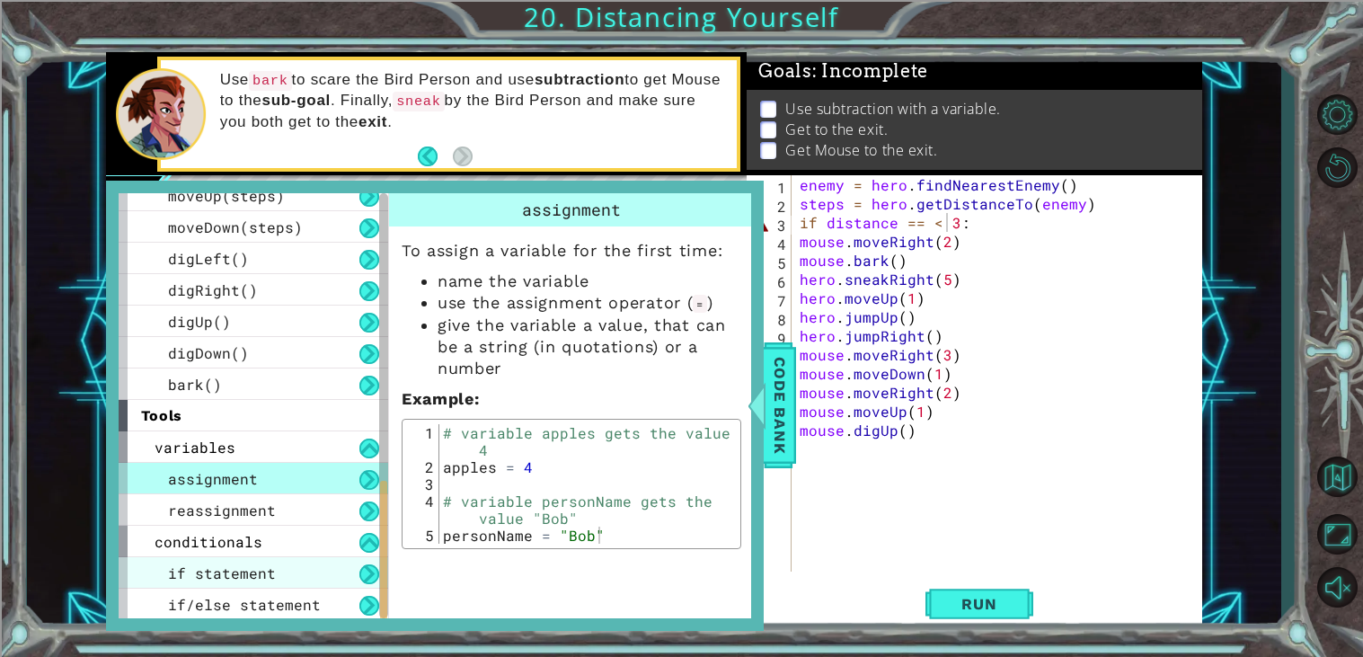
click at [323, 582] on div "if statement" at bounding box center [254, 572] width 270 height 31
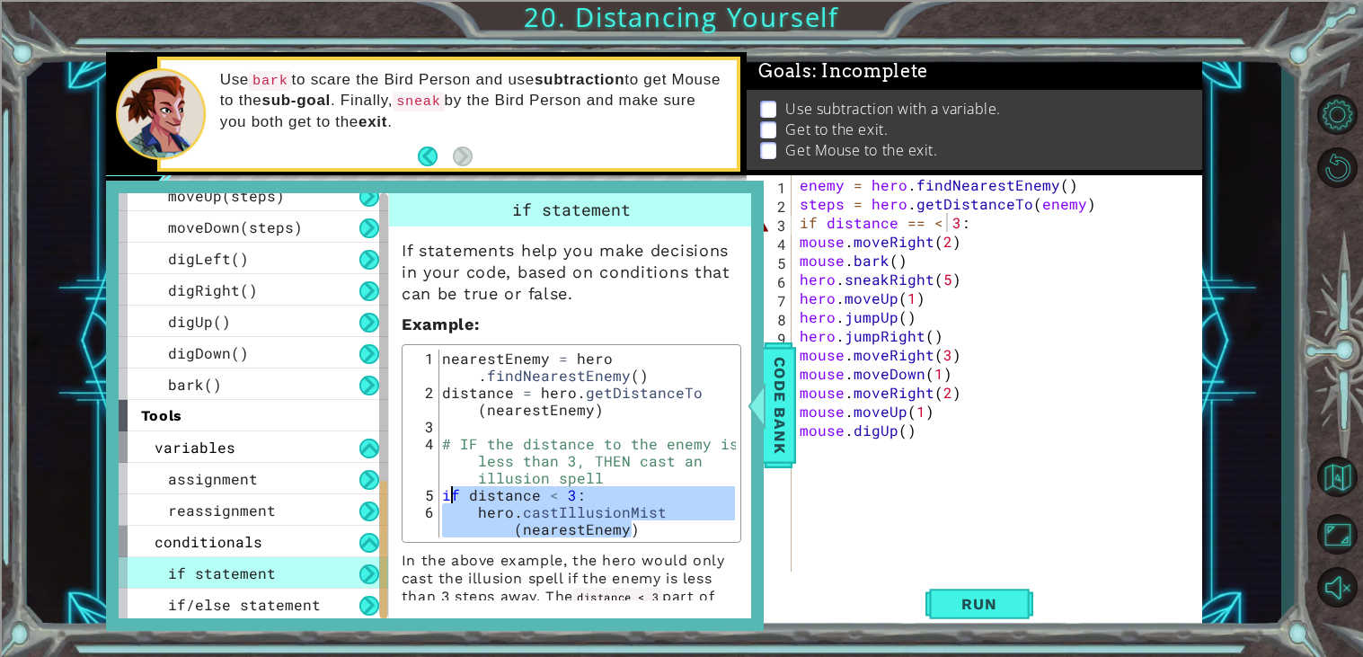
drag, startPoint x: 668, startPoint y: 528, endPoint x: 447, endPoint y: 492, distance: 223.0
click at [447, 492] on div "nearestEnemy = hero . findNearestEnemy ( ) distance = hero . getDistanceTo ( ne…" at bounding box center [586, 477] width 296 height 256
type textarea "if distance < 3: hero.castIllusionMist(nearestEnemy)"
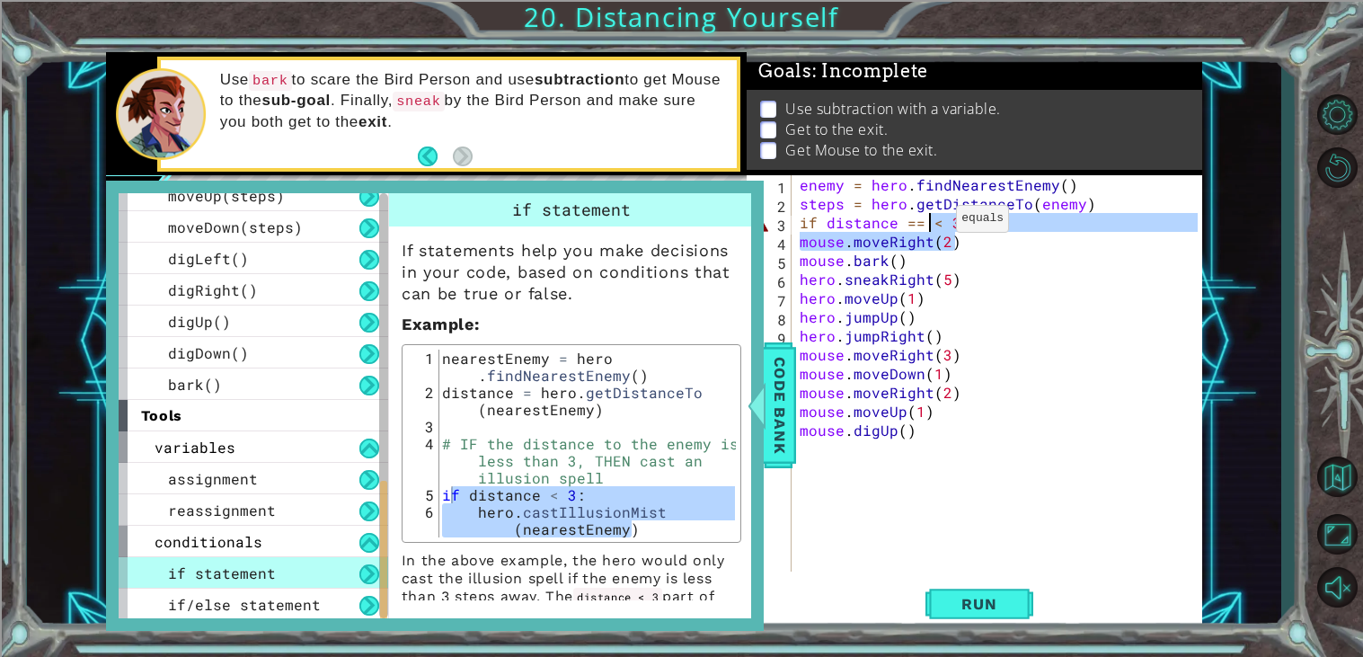
drag, startPoint x: 992, startPoint y: 235, endPoint x: 932, endPoint y: 223, distance: 61.5
click at [932, 223] on div "enemy = hero . findNearestEnemy ( ) steps = hero . getDistanceTo ( enemy ) if d…" at bounding box center [1001, 392] width 411 height 434
click at [995, 221] on div "enemy = hero . findNearestEnemy ( ) steps = hero . getDistanceTo ( enemy ) if d…" at bounding box center [997, 373] width 402 height 396
type textarea "if distance == < 3:"
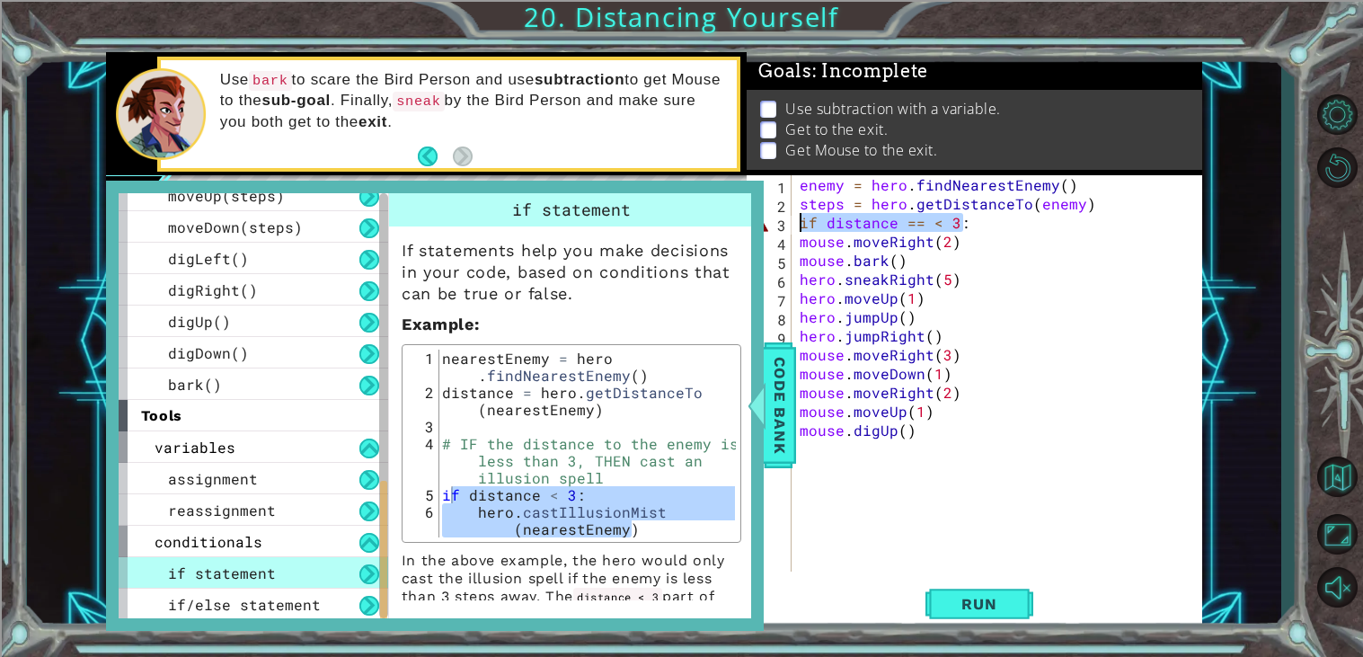
drag, startPoint x: 995, startPoint y: 221, endPoint x: 801, endPoint y: 225, distance: 194.1
click at [801, 225] on div "enemy = hero . findNearestEnemy ( ) steps = hero . getDistanceTo ( enemy ) if d…" at bounding box center [1001, 392] width 411 height 434
paste textarea "hero.castIllusionMist(nearestEnemy)"
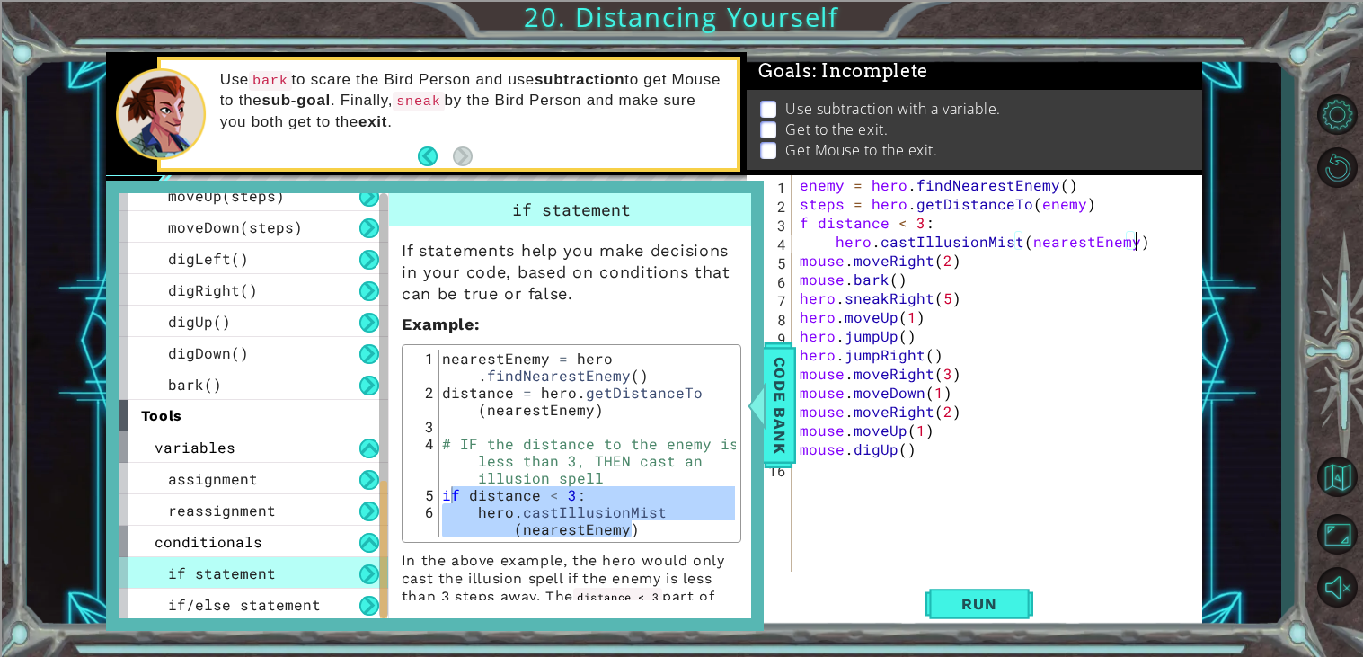
click at [800, 266] on div "enemy = hero . findNearestEnemy ( ) steps = hero . getDistanceTo ( enemy ) f di…" at bounding box center [1001, 392] width 411 height 434
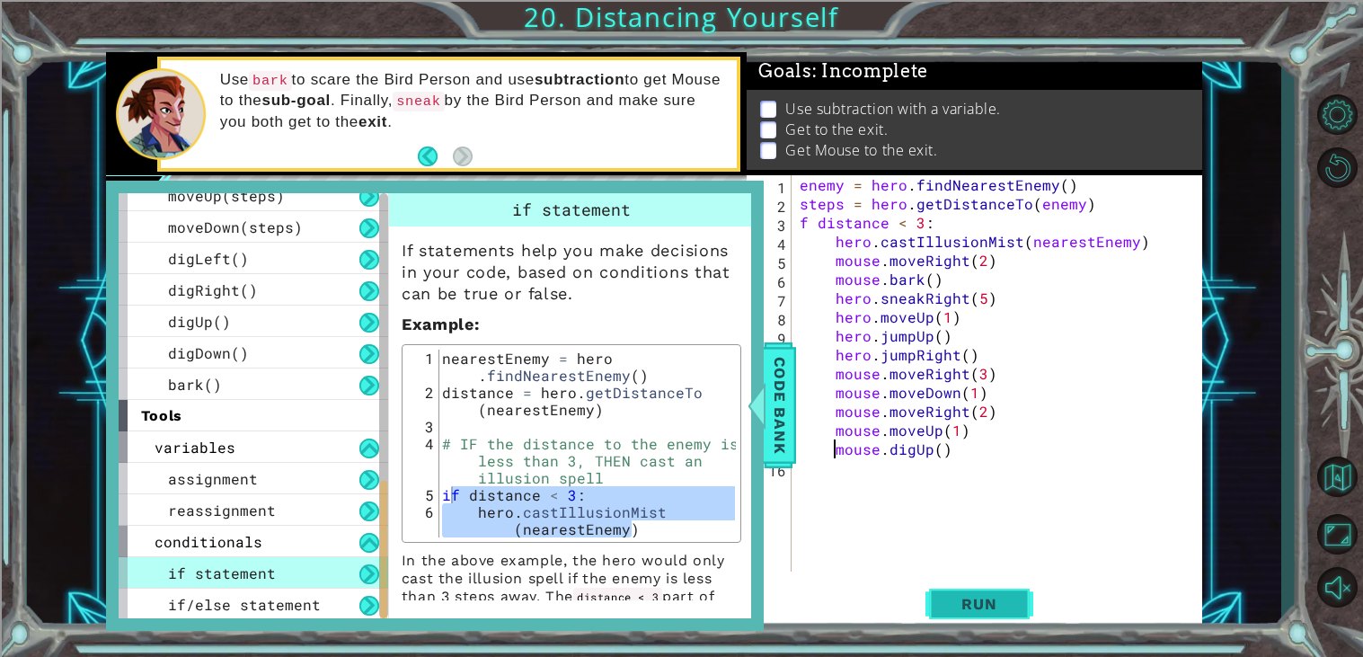
click at [1007, 613] on span "Run" at bounding box center [978, 604] width 71 height 18
click at [795, 403] on div "Code Bank" at bounding box center [780, 405] width 32 height 126
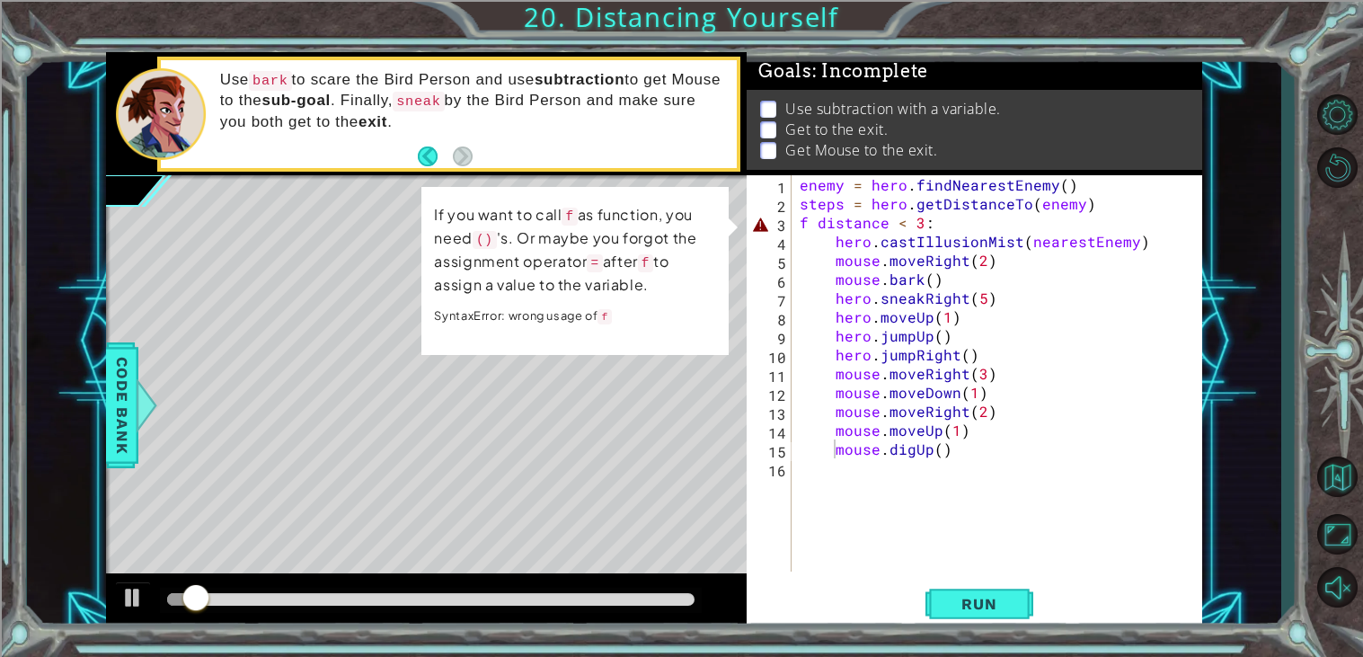
click at [799, 221] on div "enemy = hero . findNearestEnemy ( ) steps = hero . getDistanceTo ( enemy ) f di…" at bounding box center [1001, 392] width 411 height 434
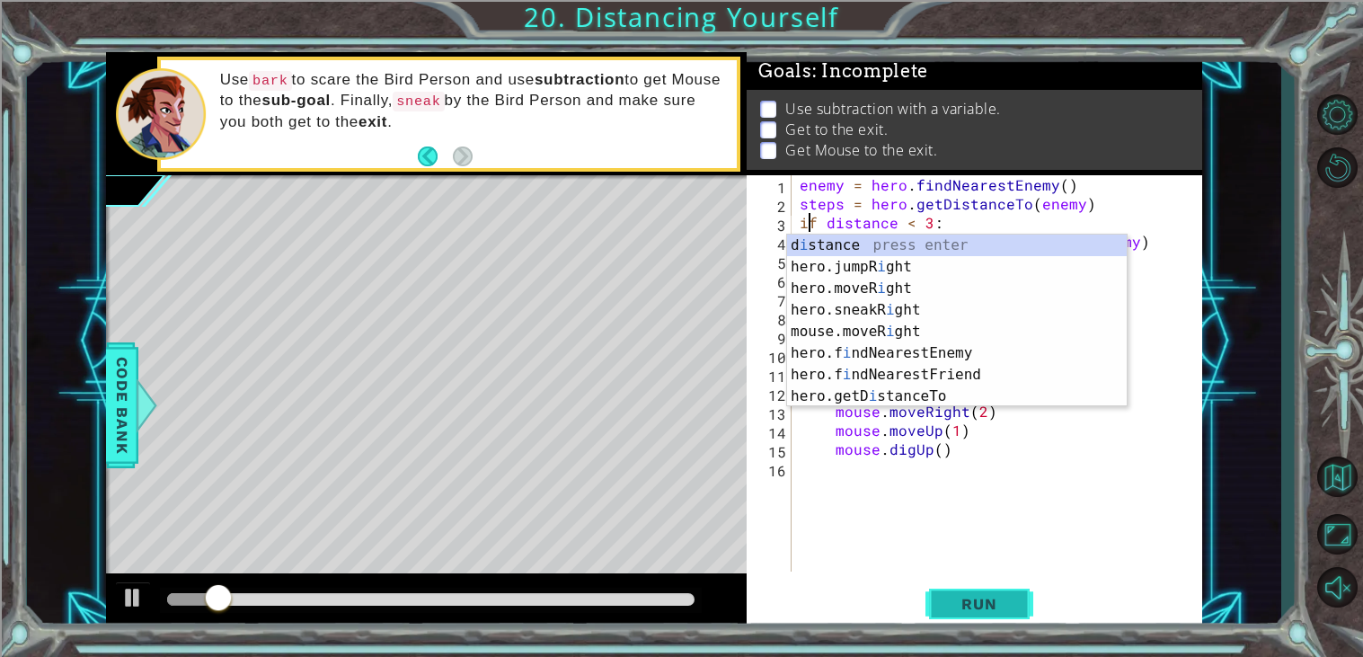
type textarea "if distance < 3:"
click at [1006, 617] on button "Run" at bounding box center [979, 604] width 108 height 46
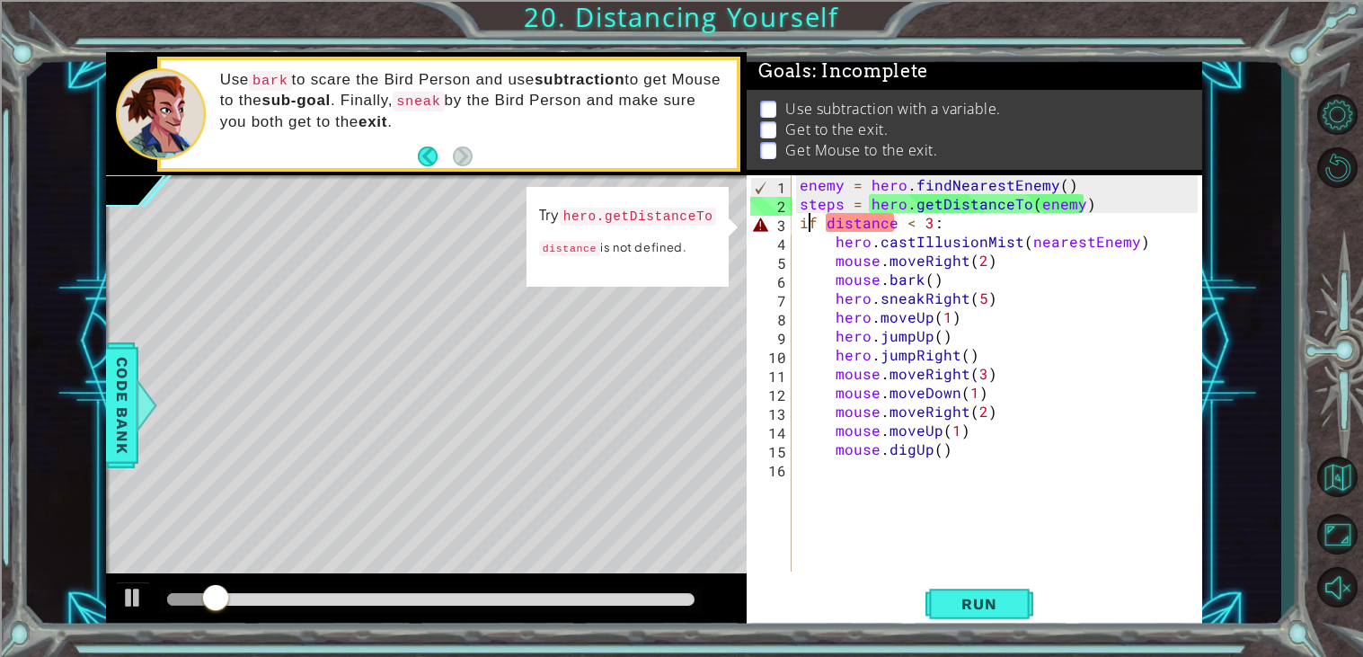
click at [96, 405] on div "1 ההההההההההההההההההההההההההההההההההההההההההההההההההההההההההההההההההההההההההההה…" at bounding box center [654, 341] width 1254 height 578
click at [112, 408] on span "Code Bank" at bounding box center [122, 405] width 29 height 110
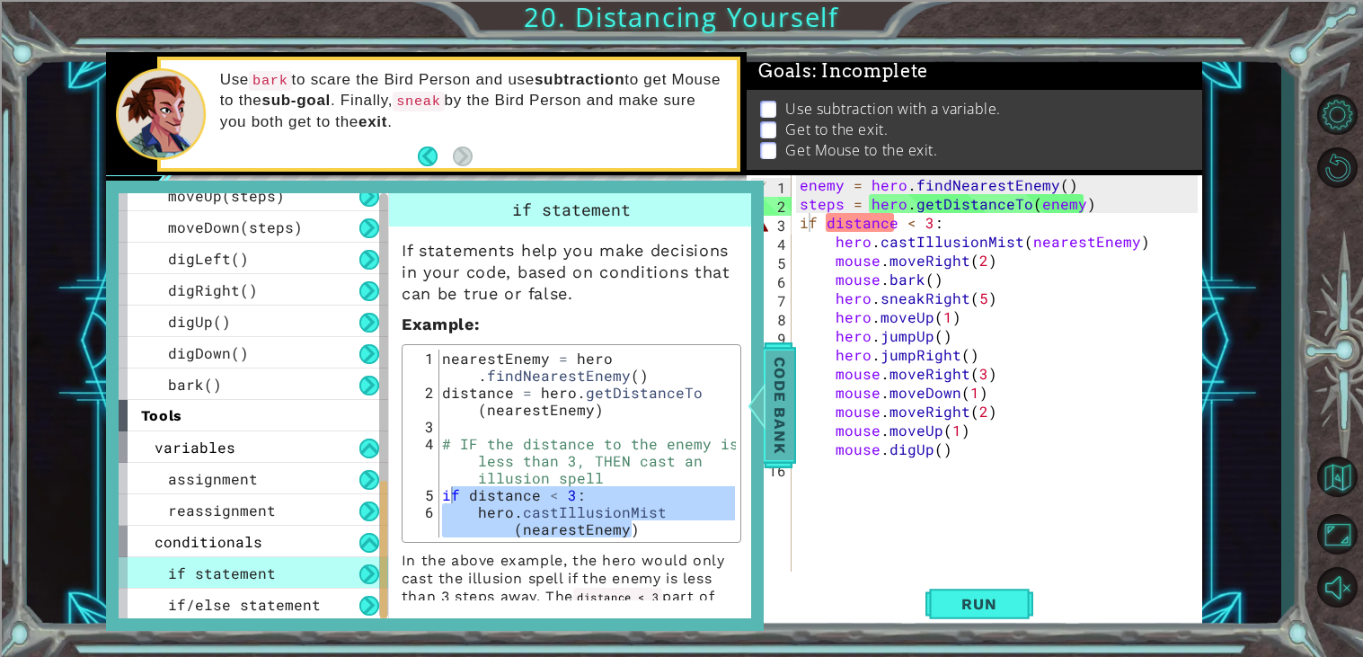
click at [776, 435] on span "Code Bank" at bounding box center [779, 405] width 29 height 110
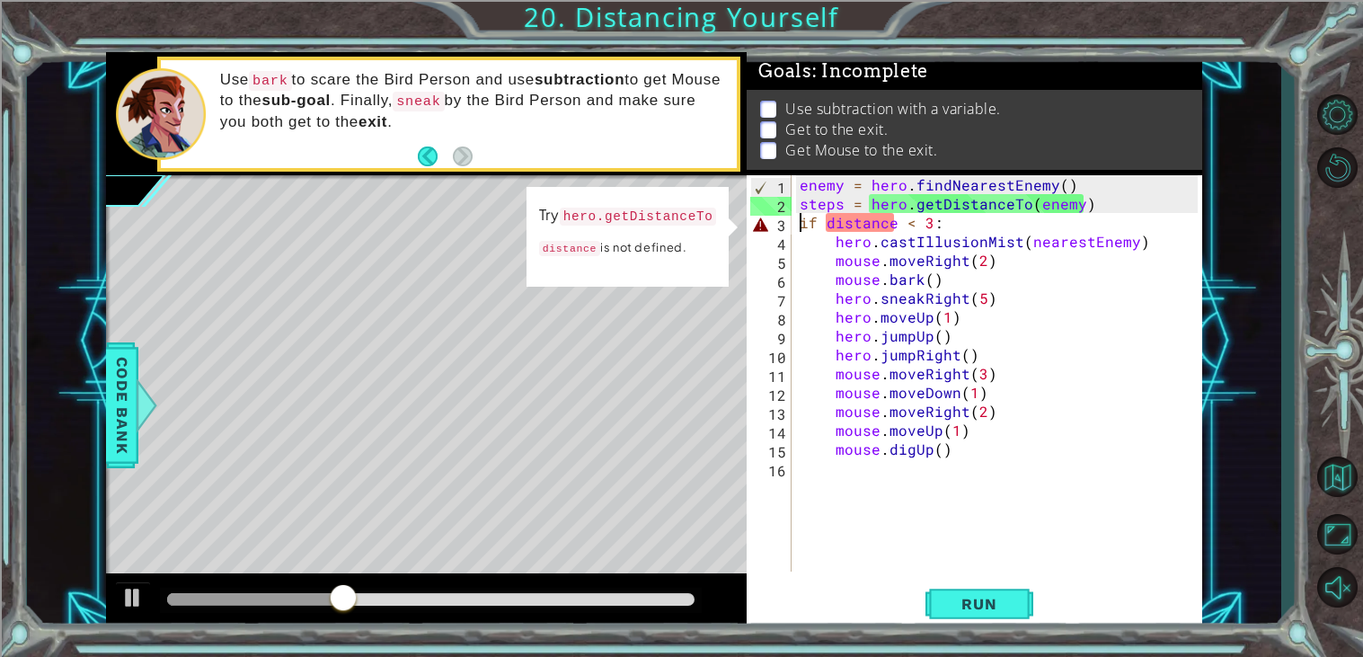
click at [800, 218] on div "enemy = hero . findNearestEnemy ( ) steps = hero . getDistanceTo ( enemy ) if d…" at bounding box center [1001, 392] width 411 height 434
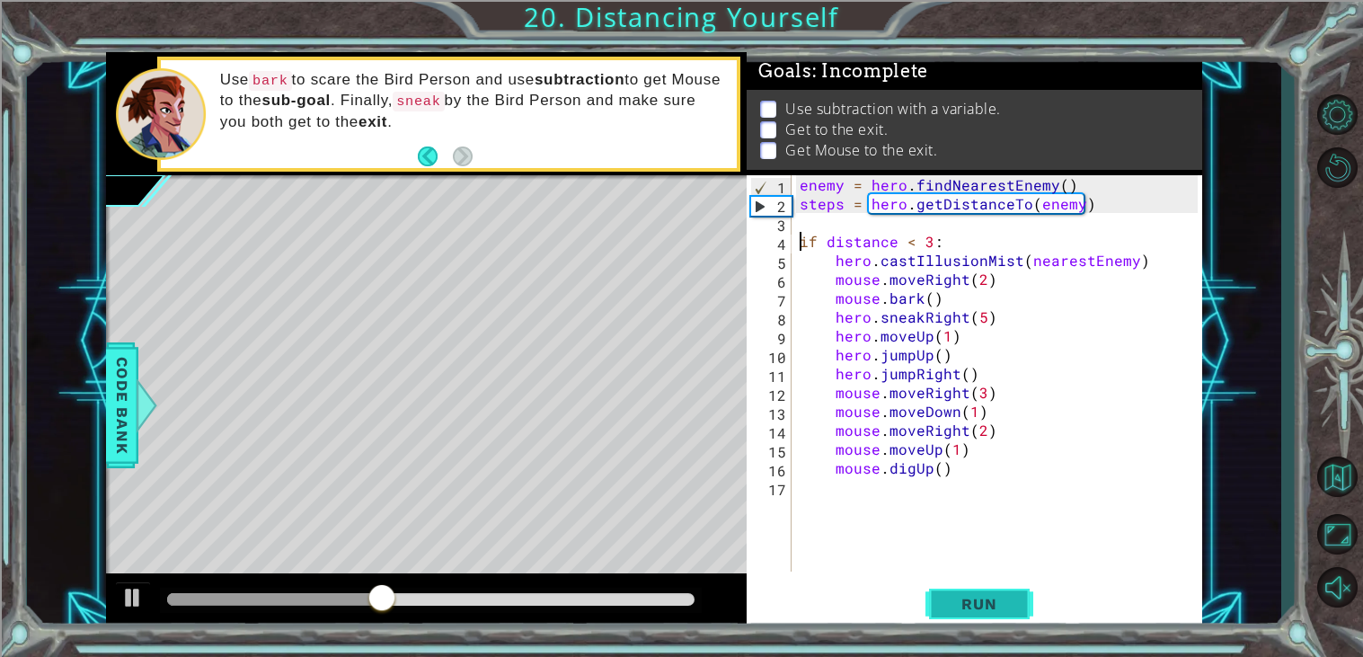
click at [978, 618] on button "Run" at bounding box center [979, 604] width 108 height 46
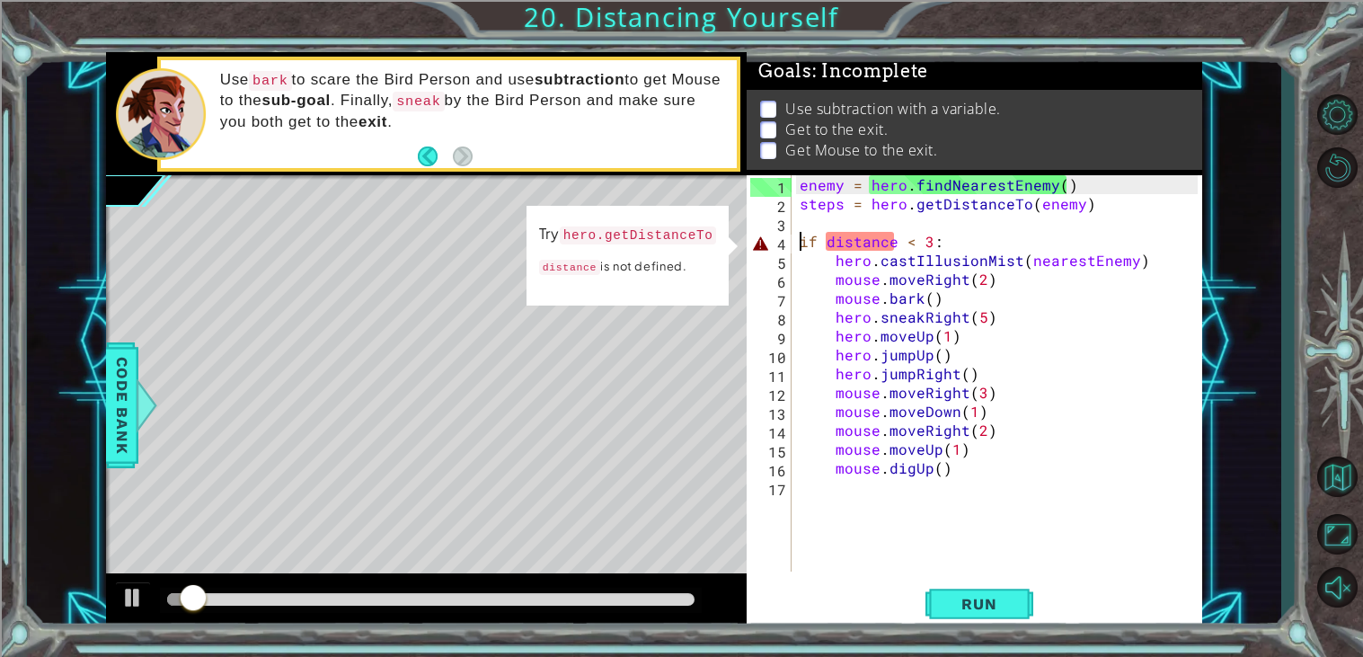
click at [800, 248] on div "enemy = hero . findNearestEnemy ( ) steps = hero . getDistanceTo ( enemy ) if d…" at bounding box center [1001, 392] width 411 height 434
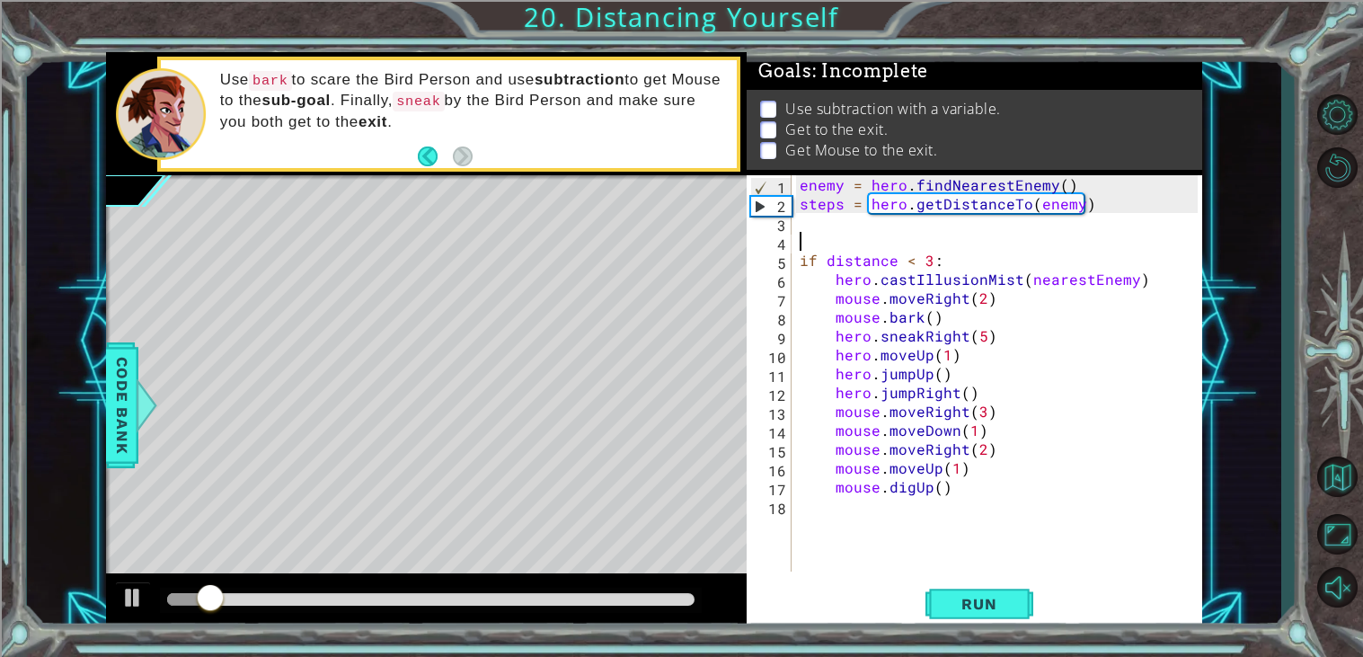
click at [817, 236] on div "enemy = hero . findNearestEnemy ( ) steps = hero . getDistanceTo ( enemy ) if d…" at bounding box center [1001, 392] width 411 height 434
click at [137, 612] on button at bounding box center [133, 599] width 36 height 37
click at [125, 412] on span "Code Bank" at bounding box center [122, 405] width 29 height 110
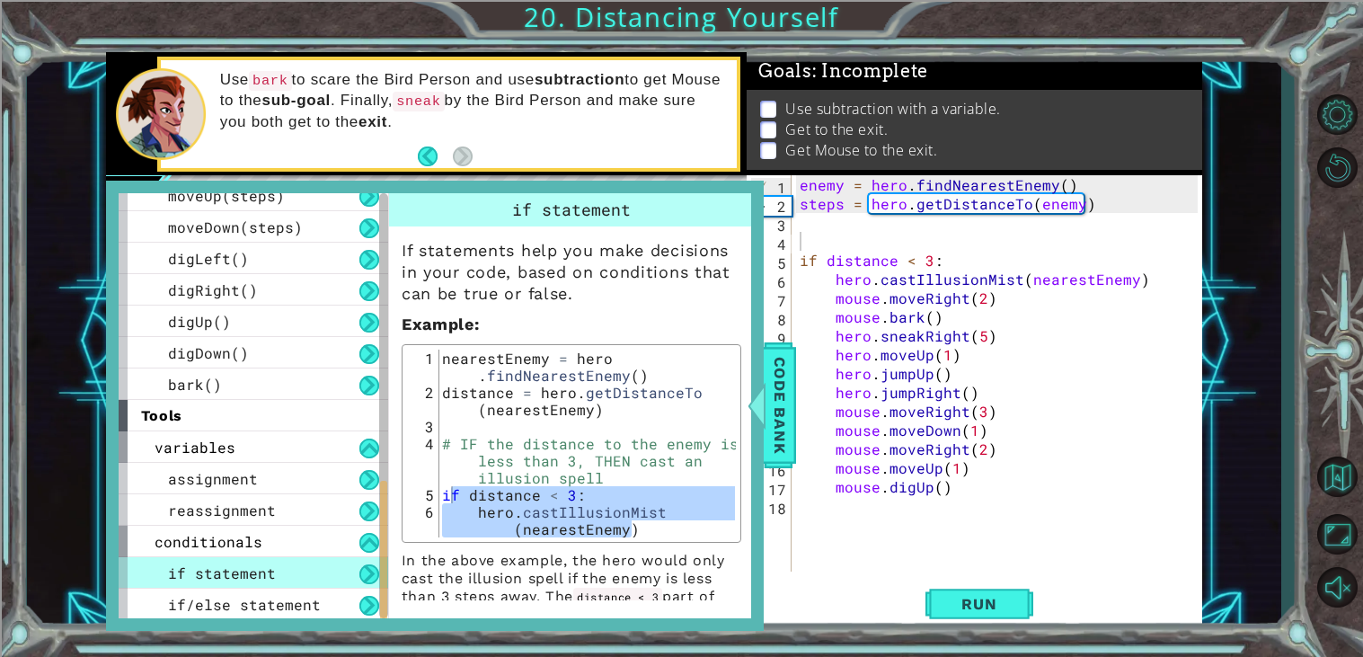
type textarea "hero.castIllusionMist(nearestEnemy)"
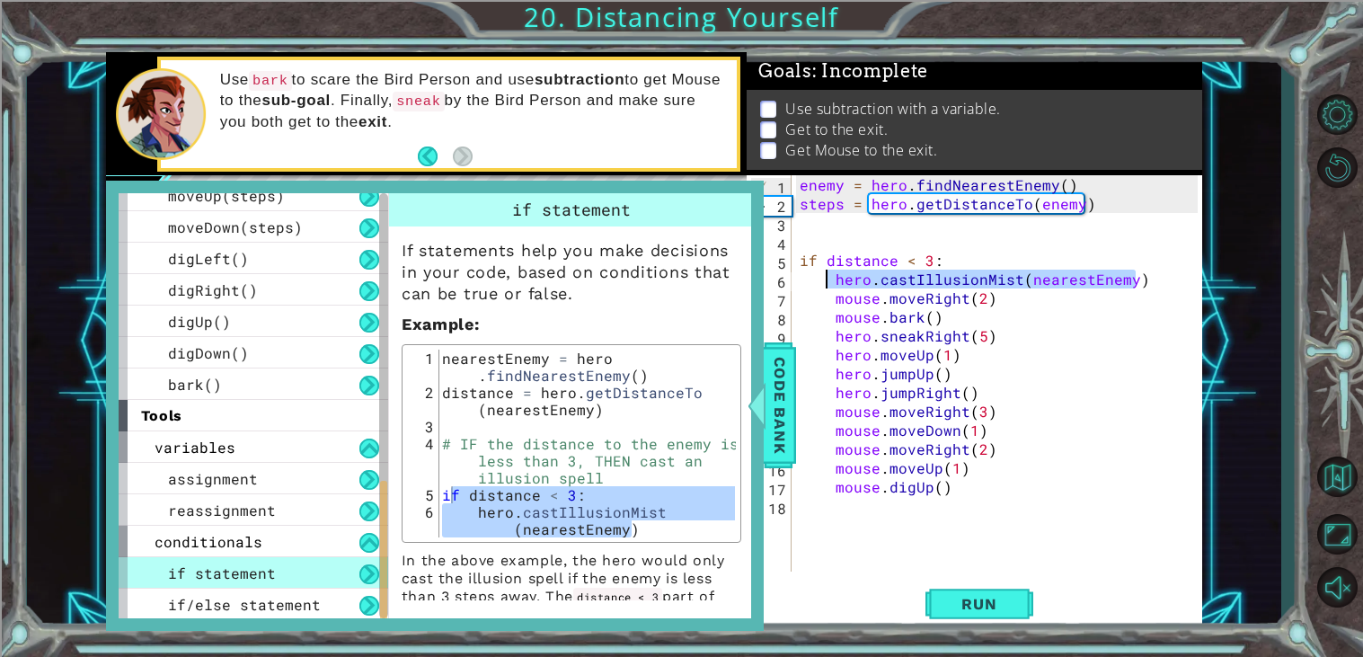
drag, startPoint x: 1170, startPoint y: 286, endPoint x: 825, endPoint y: 281, distance: 345.0
click at [825, 281] on div "enemy = hero . findNearestEnemy ( ) steps = hero . getDistanceTo ( enemy ) if d…" at bounding box center [1001, 392] width 411 height 434
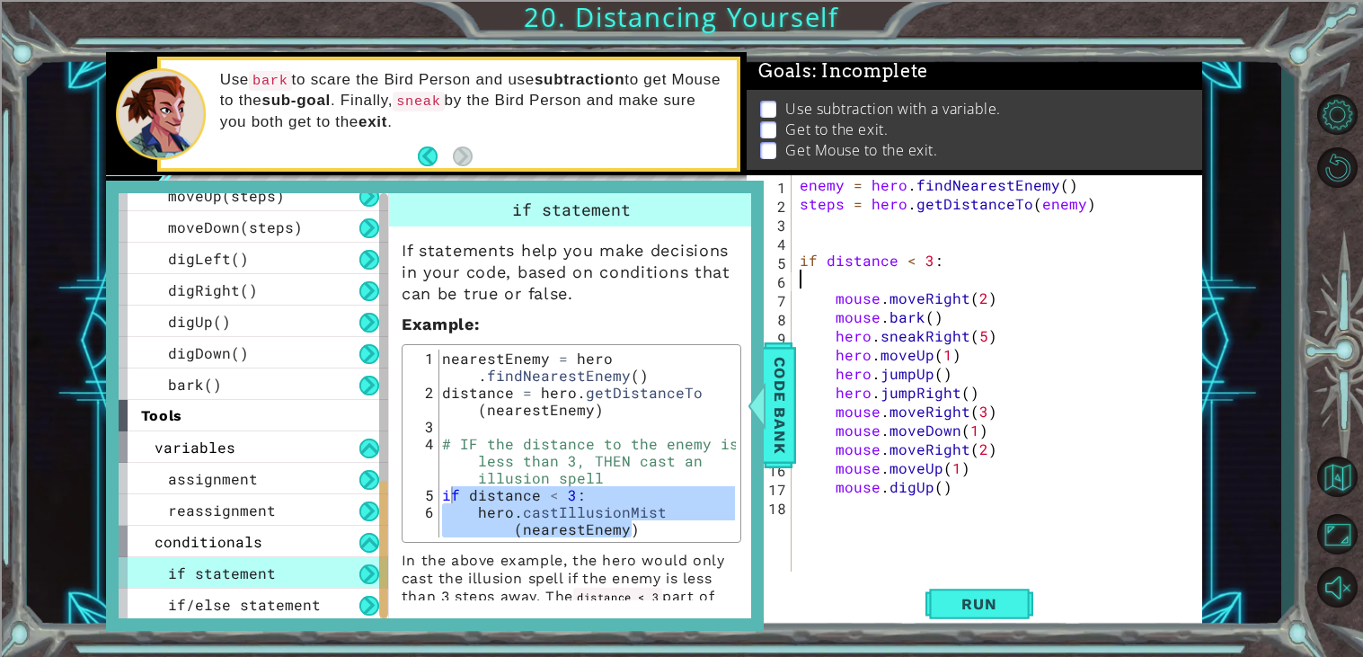
type textarea "if distance < 3:"
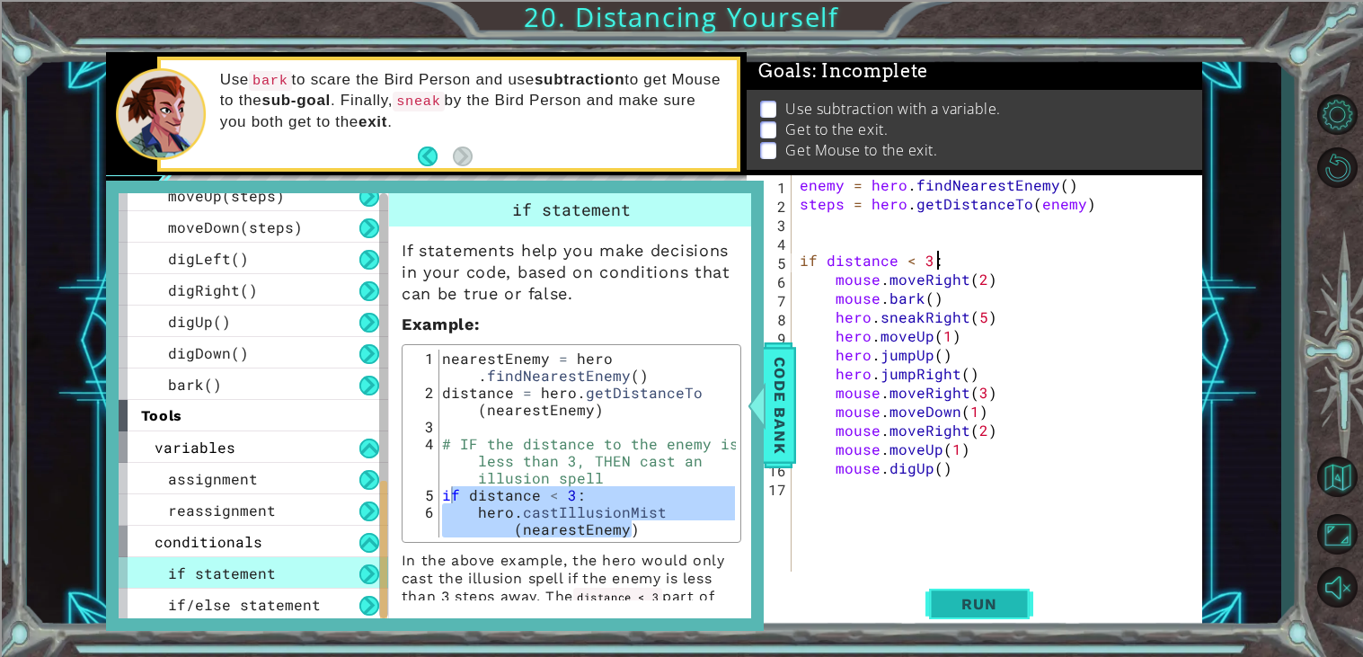
click at [947, 584] on button "Run" at bounding box center [979, 604] width 108 height 46
click at [795, 421] on div "Code Bank" at bounding box center [780, 405] width 32 height 126
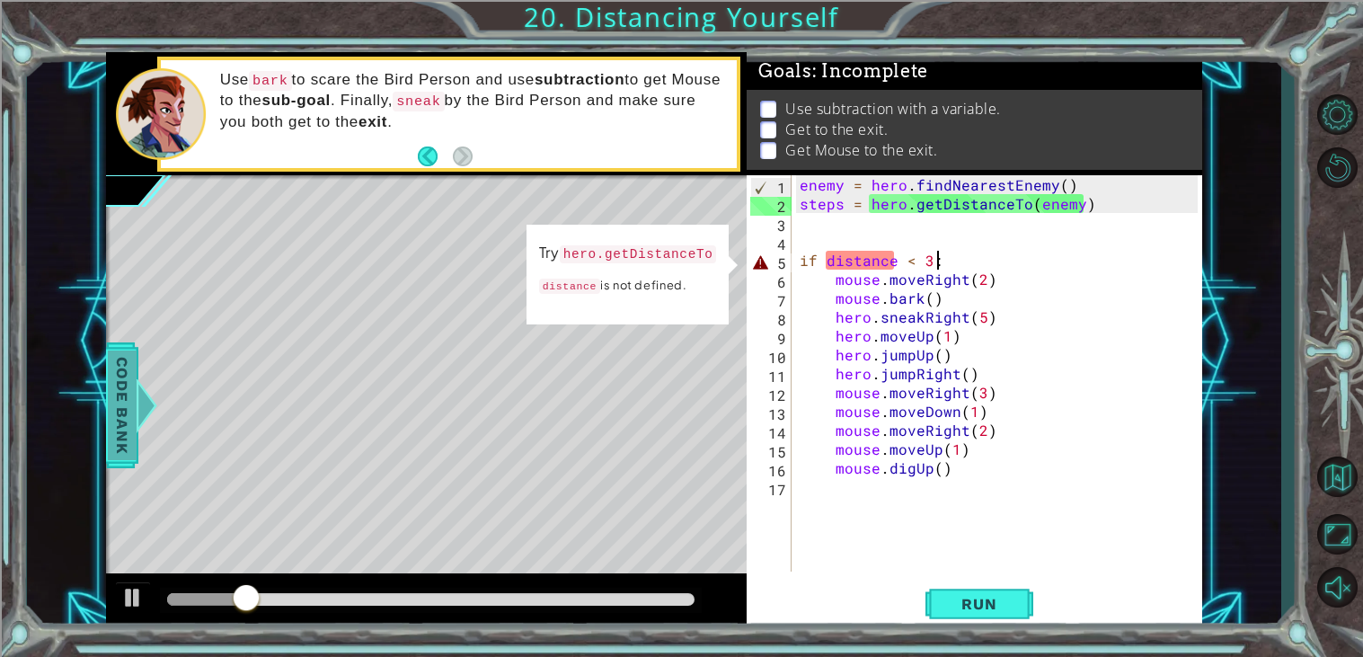
click at [135, 379] on div at bounding box center [146, 405] width 22 height 54
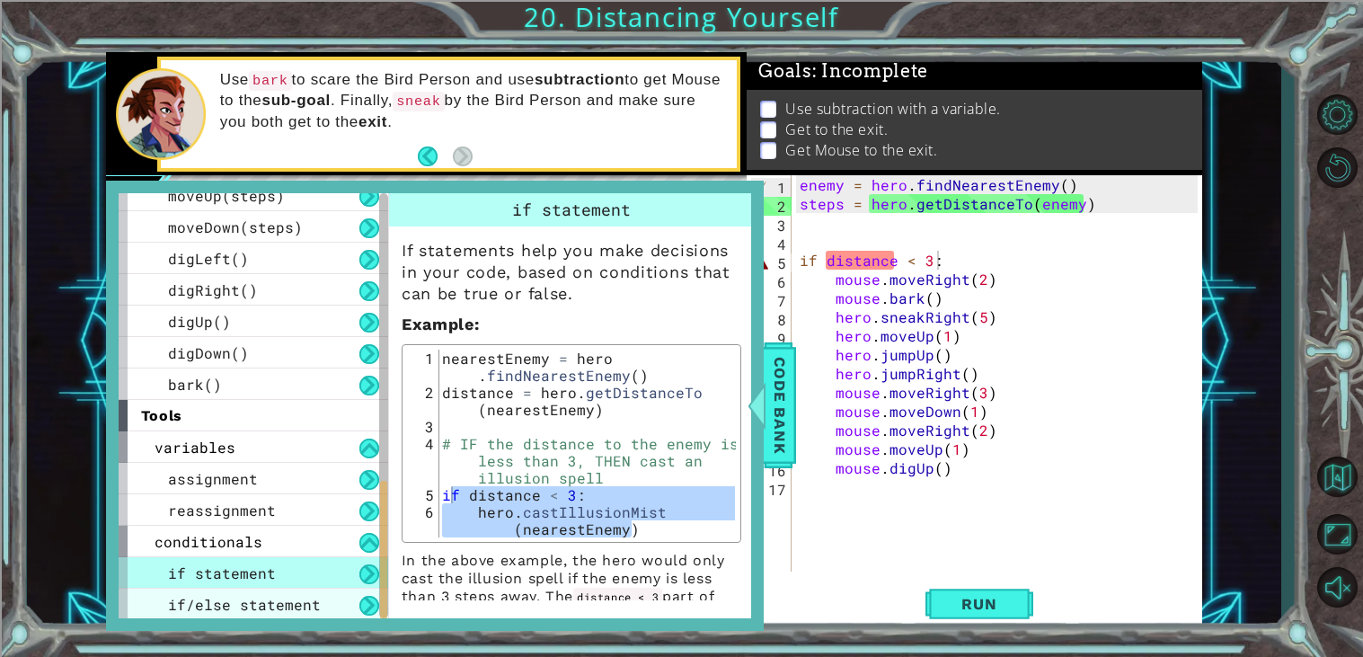
click at [280, 612] on span "if/else statement" at bounding box center [244, 604] width 153 height 19
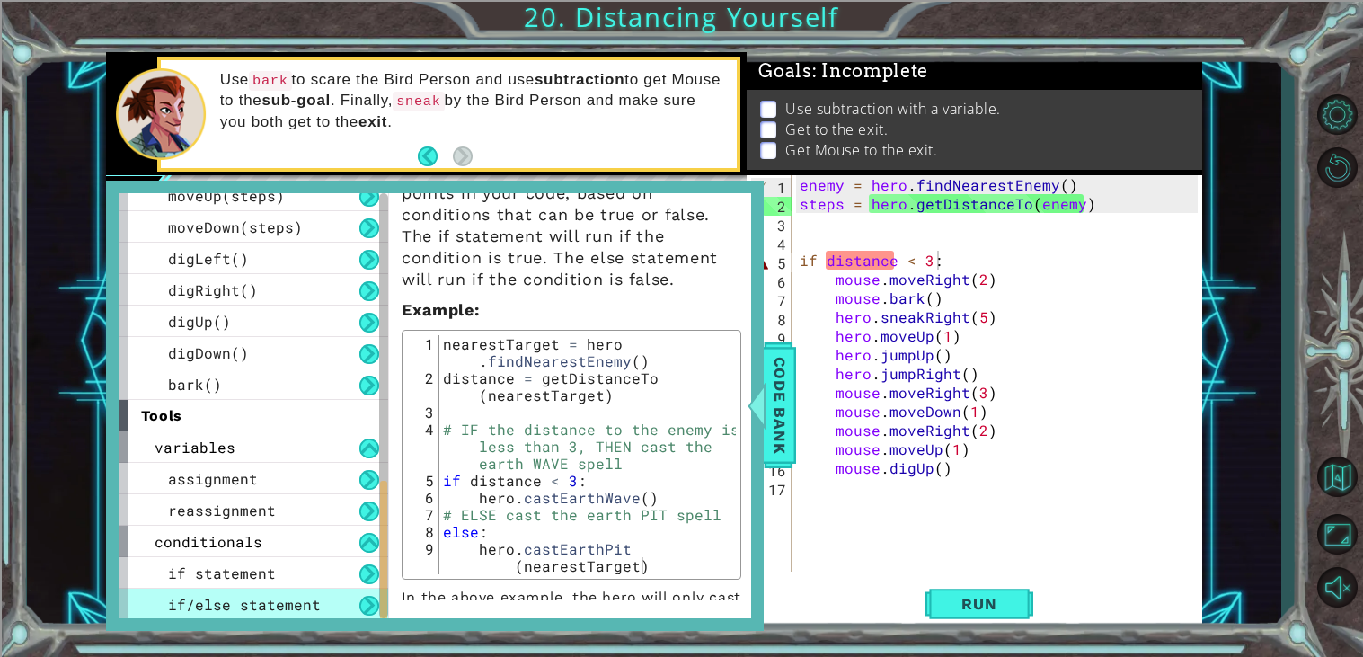
scroll to position [80, 0]
drag, startPoint x: 666, startPoint y: 473, endPoint x: 614, endPoint y: 463, distance: 53.0
click at [614, 463] on div "nearestTarget = hero . findNearestEnemy ( ) distance = getDistanceTo ( nearestT…" at bounding box center [587, 487] width 296 height 307
click at [663, 469] on div "nearestTarget = hero . findNearestEnemy ( ) distance = getDistanceTo ( nearestT…" at bounding box center [587, 453] width 296 height 239
type textarea "# IF the distance to the enemy is less than 3, THEN cast the earth WAVE spell"
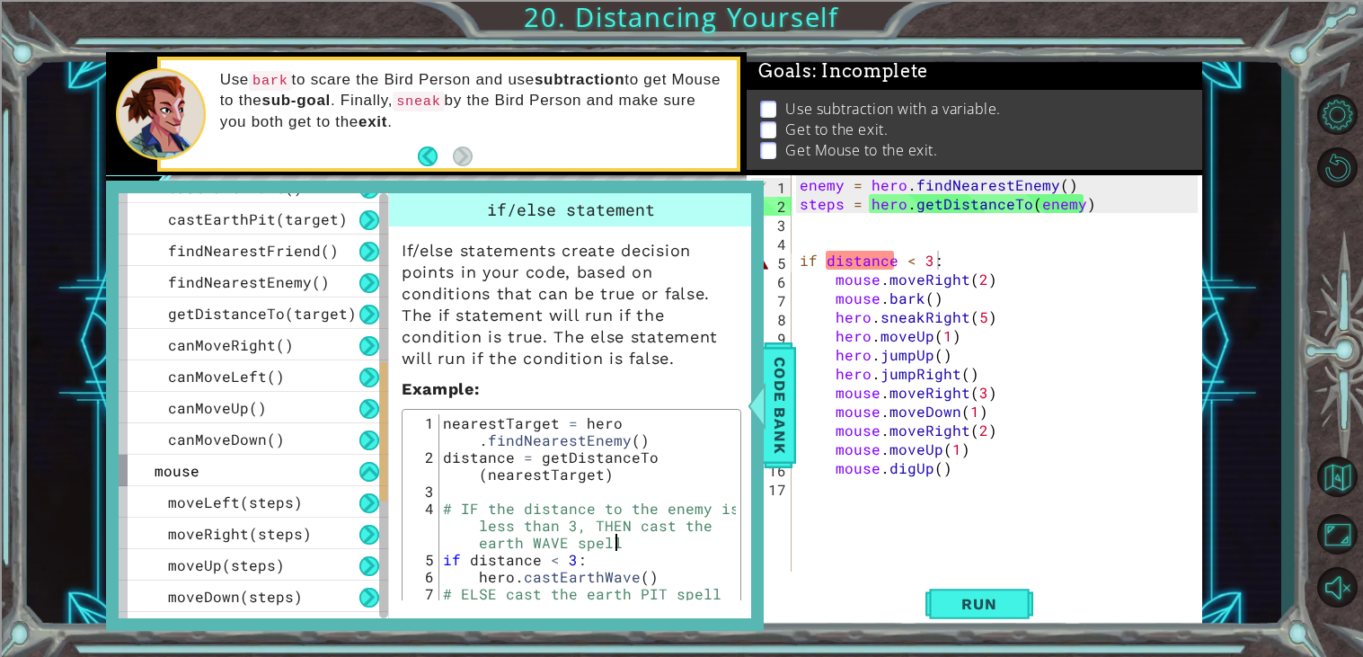
scroll to position [526, 0]
click at [785, 434] on span "Code Bank" at bounding box center [779, 405] width 29 height 110
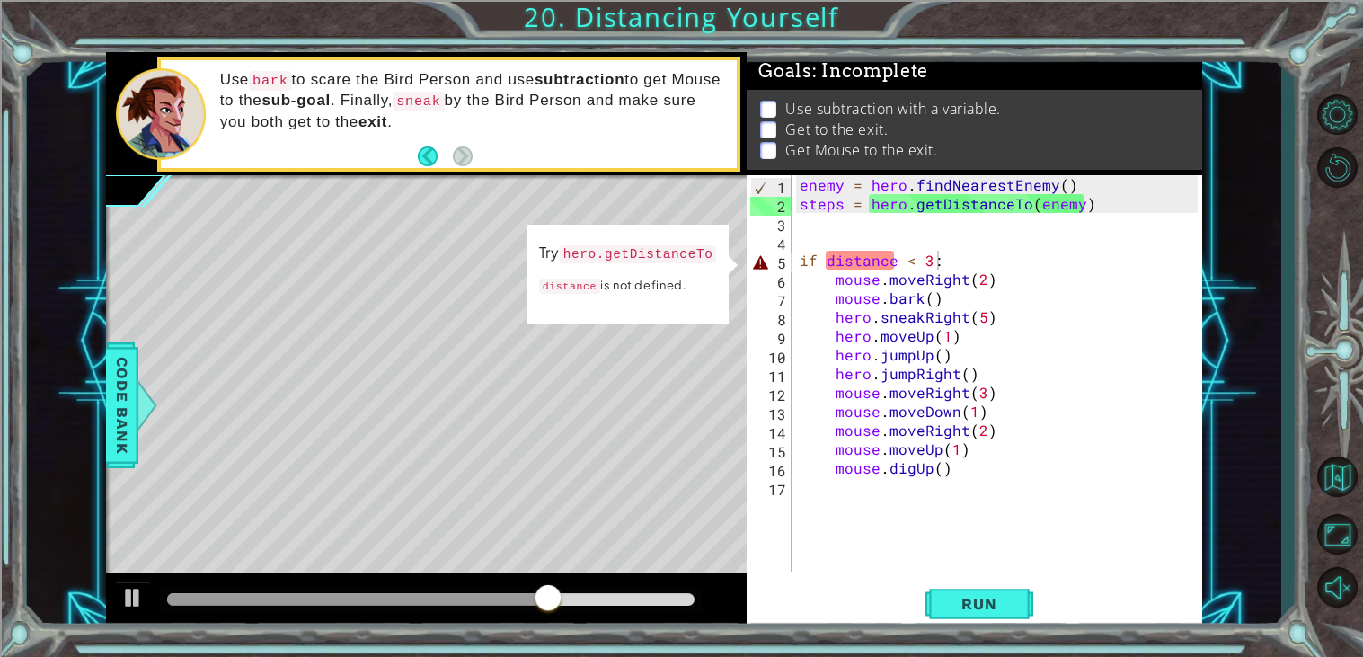
click at [770, 111] on p at bounding box center [768, 109] width 16 height 17
drag, startPoint x: 944, startPoint y: 265, endPoint x: 759, endPoint y: 261, distance: 185.1
click at [759, 261] on div "if distance < 3: 1 2 3 4 5 6 7 8 9 10 11 12 13 14 15 16 17 enemy = hero . findN…" at bounding box center [972, 373] width 451 height 396
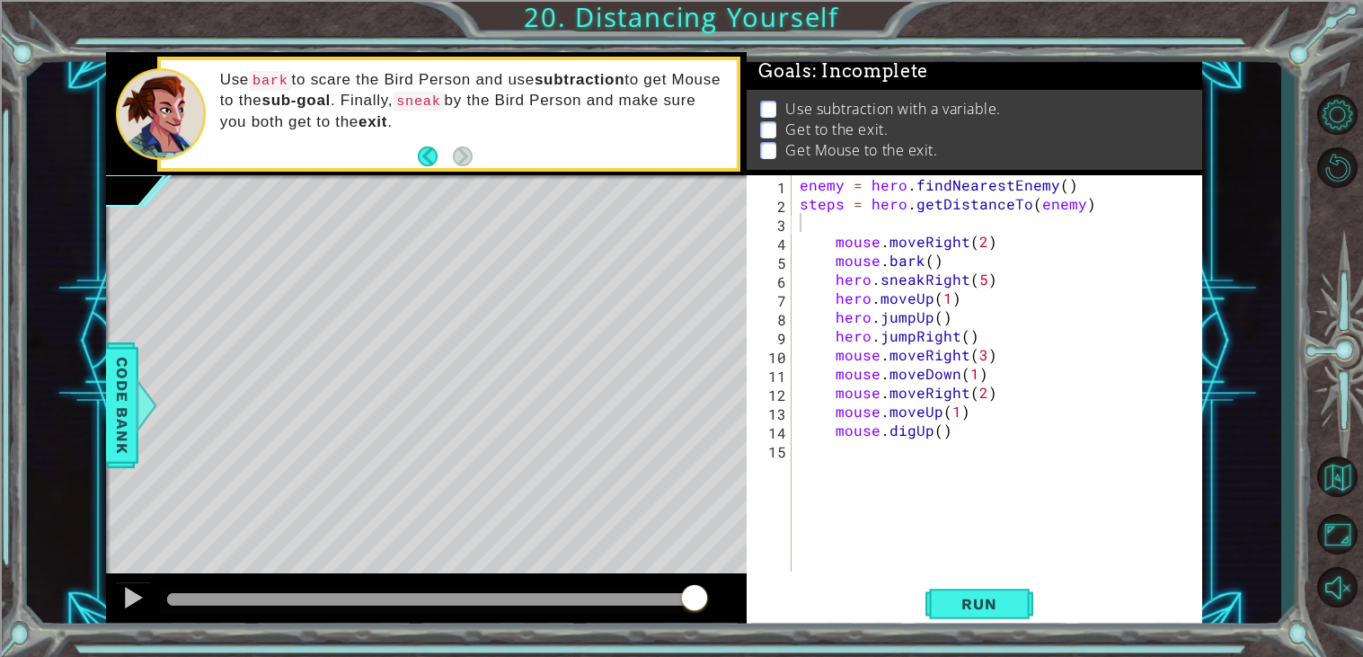
drag, startPoint x: 1051, startPoint y: 116, endPoint x: 877, endPoint y: 112, distance: 174.3
click at [877, 112] on li "Use subtraction with a variable." at bounding box center [976, 109] width 433 height 21
drag, startPoint x: 900, startPoint y: 112, endPoint x: 813, endPoint y: 119, distance: 87.4
click at [813, 119] on ul "Use subtraction with a variable. Get to the exit. Get Mouse to the exit." at bounding box center [975, 130] width 438 height 62
click at [428, 147] on button "Back" at bounding box center [435, 156] width 35 height 20
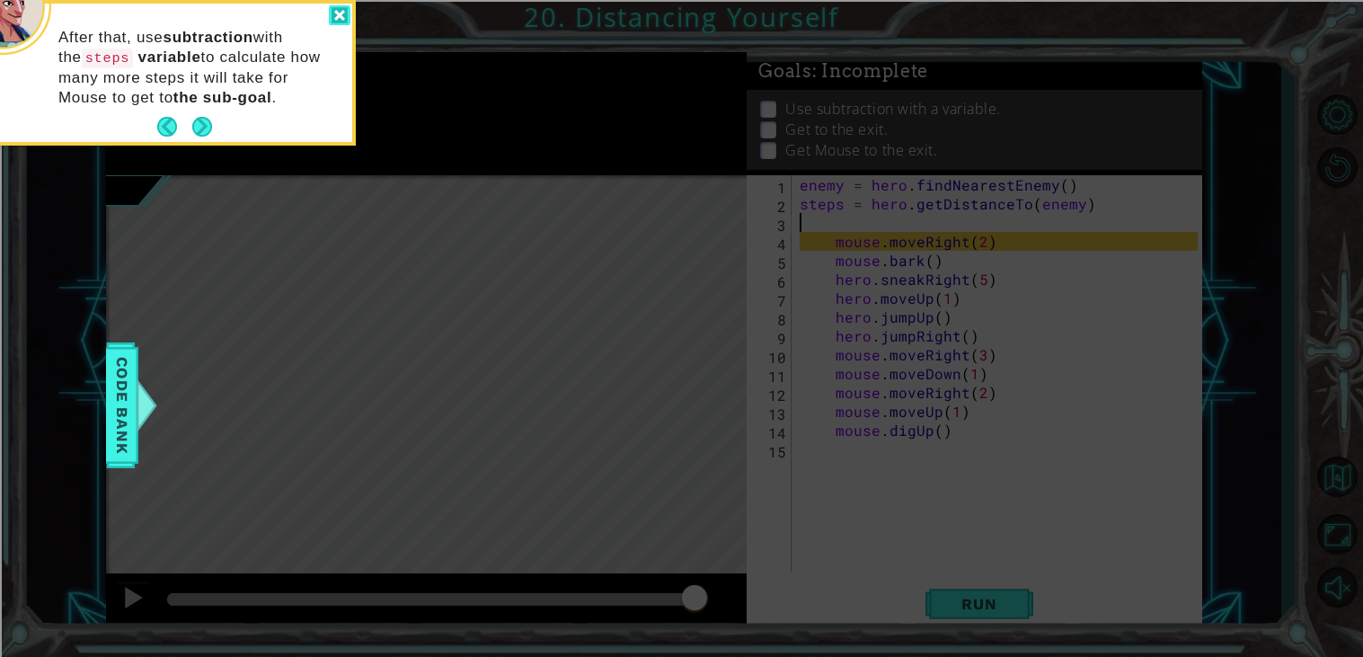
click at [339, 17] on div at bounding box center [340, 15] width 22 height 21
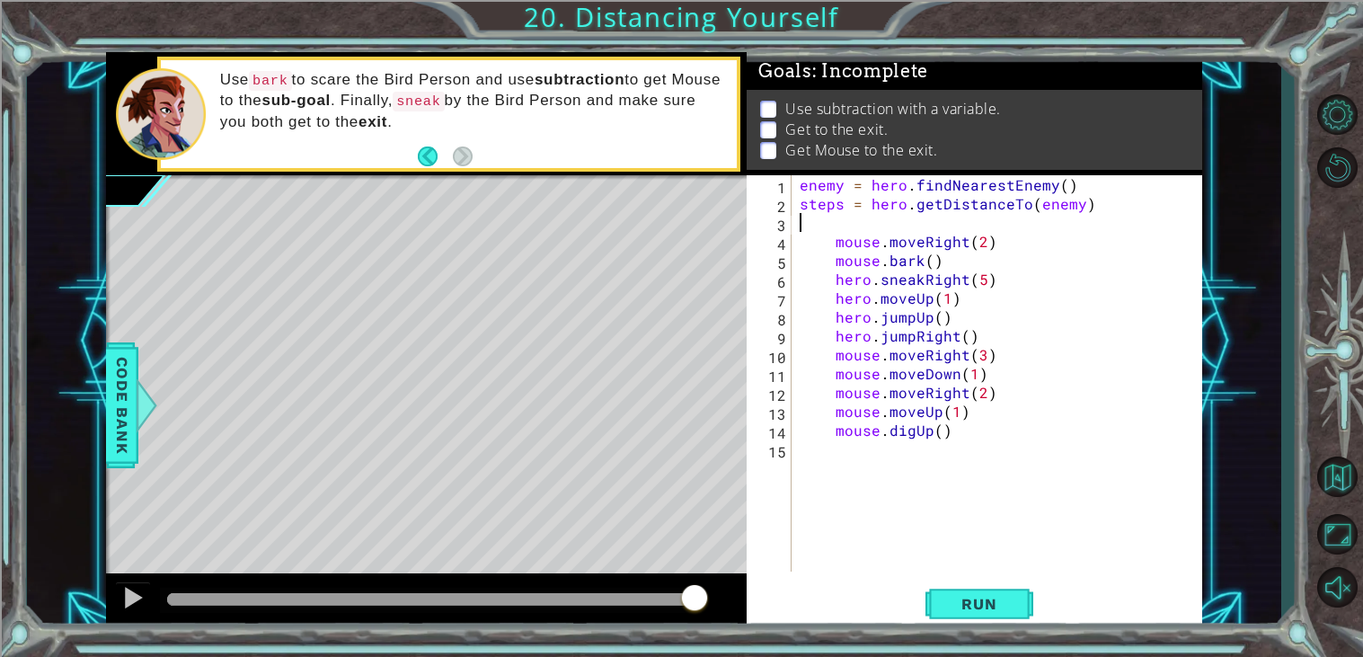
click at [955, 216] on div "enemy = hero . findNearestEnemy ( ) steps = hero . getDistanceTo ( enemy ) mous…" at bounding box center [1001, 392] width 411 height 434
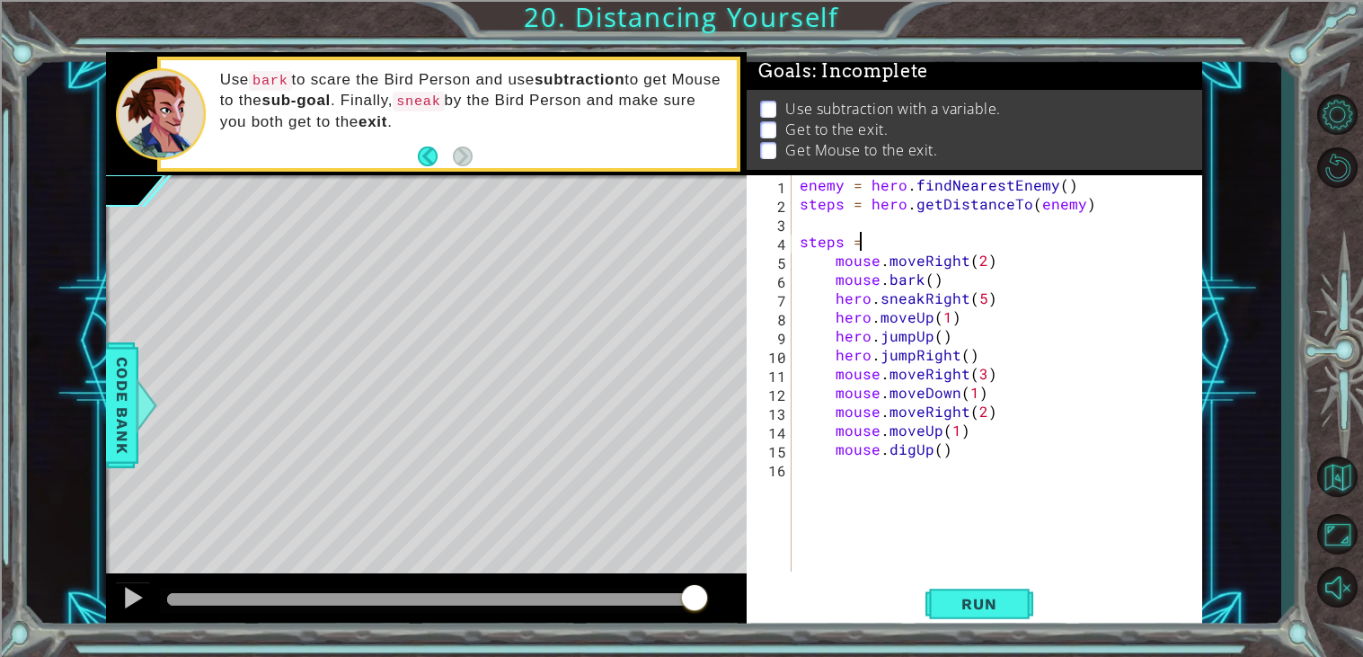
scroll to position [0, 2]
click at [123, 423] on span "Code Bank" at bounding box center [122, 405] width 29 height 110
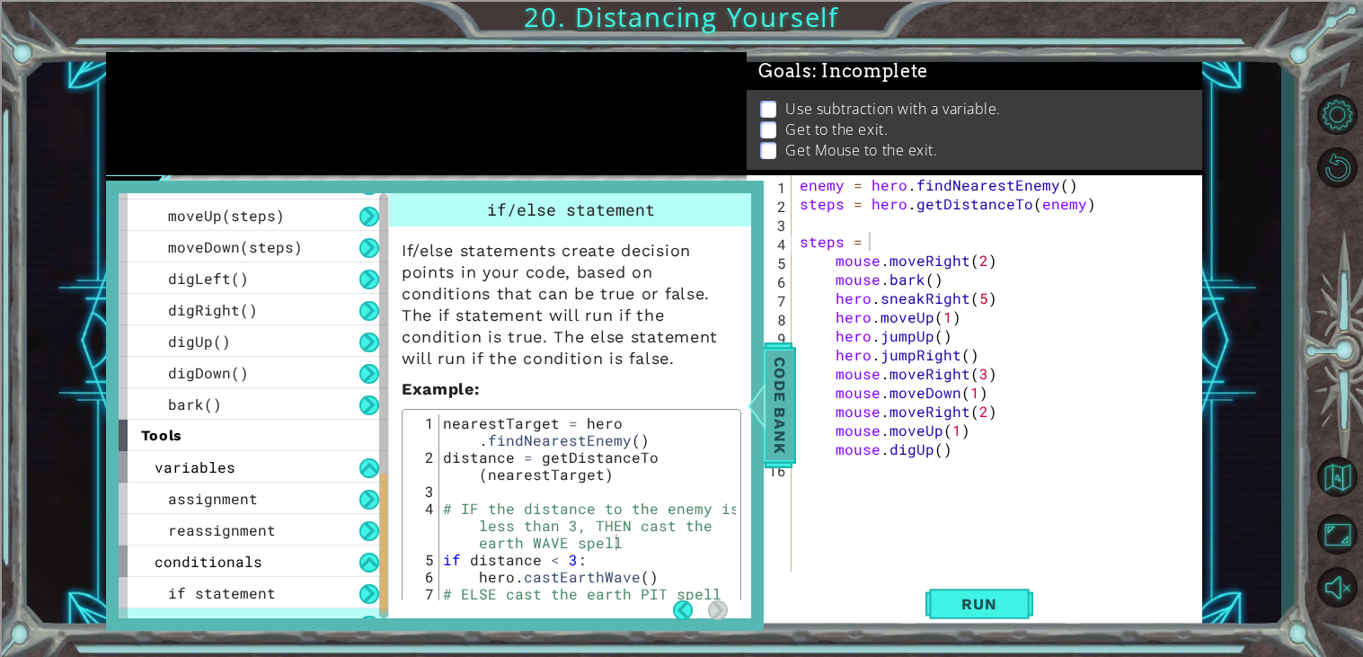
scroll to position [894, 0]
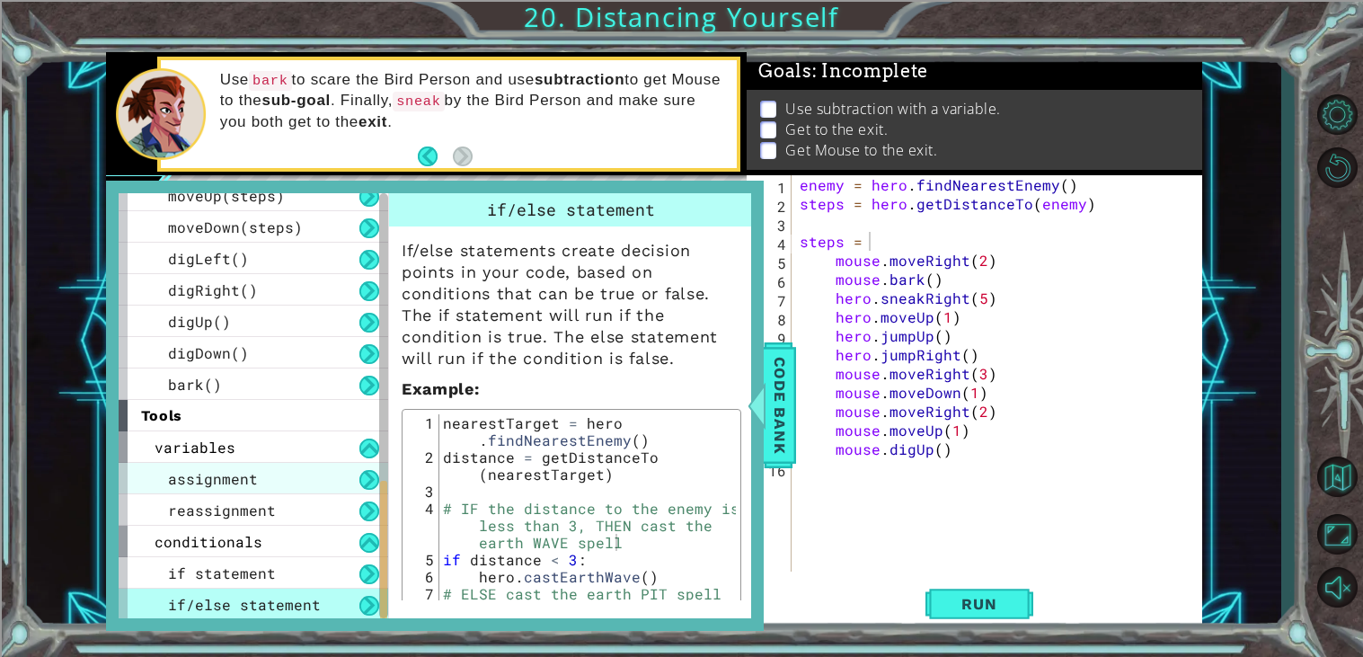
click at [172, 483] on span "assignment" at bounding box center [213, 478] width 90 height 19
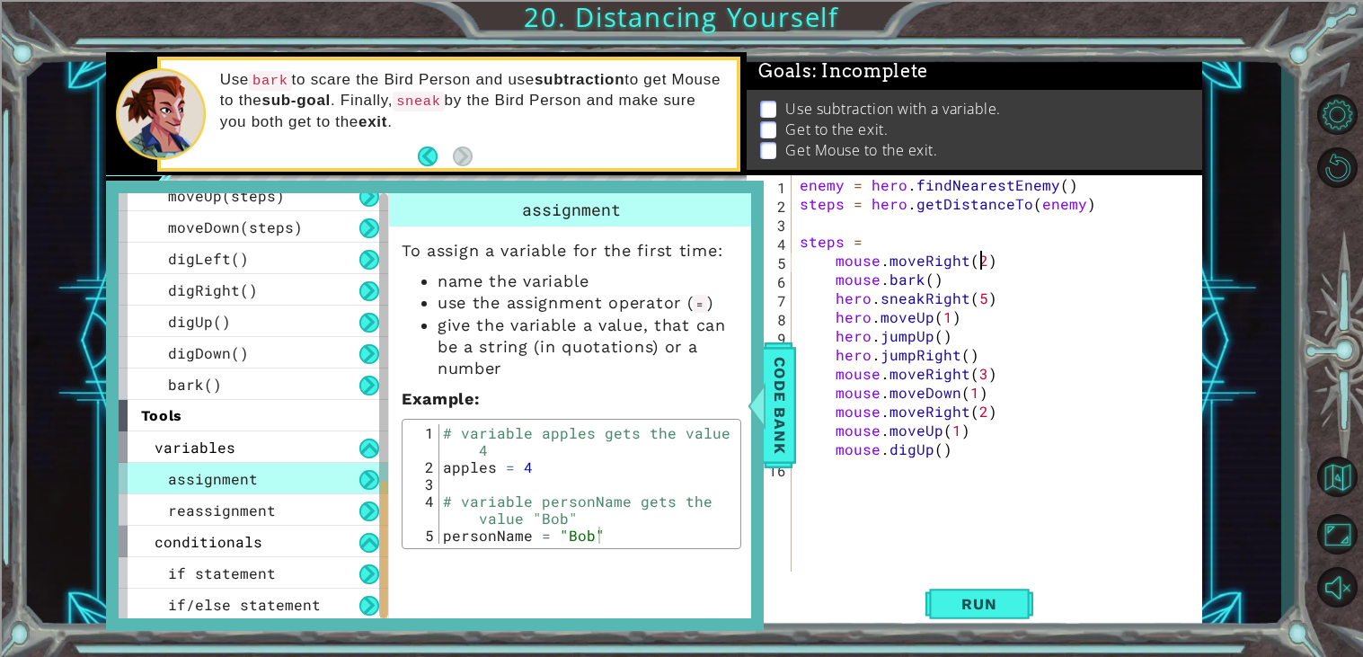
click at [984, 265] on div "enemy = hero . findNearestEnemy ( ) steps = hero . getDistanceTo ( enemy ) step…" at bounding box center [1001, 392] width 411 height 434
click at [879, 233] on div "enemy = hero . findNearestEnemy ( ) steps = hero . getDistanceTo ( enemy ) step…" at bounding box center [1001, 392] width 411 height 434
click at [982, 263] on div "enemy = hero . findNearestEnemy ( ) steps = hero . getDistanceTo ( enemy ) step…" at bounding box center [1001, 392] width 411 height 434
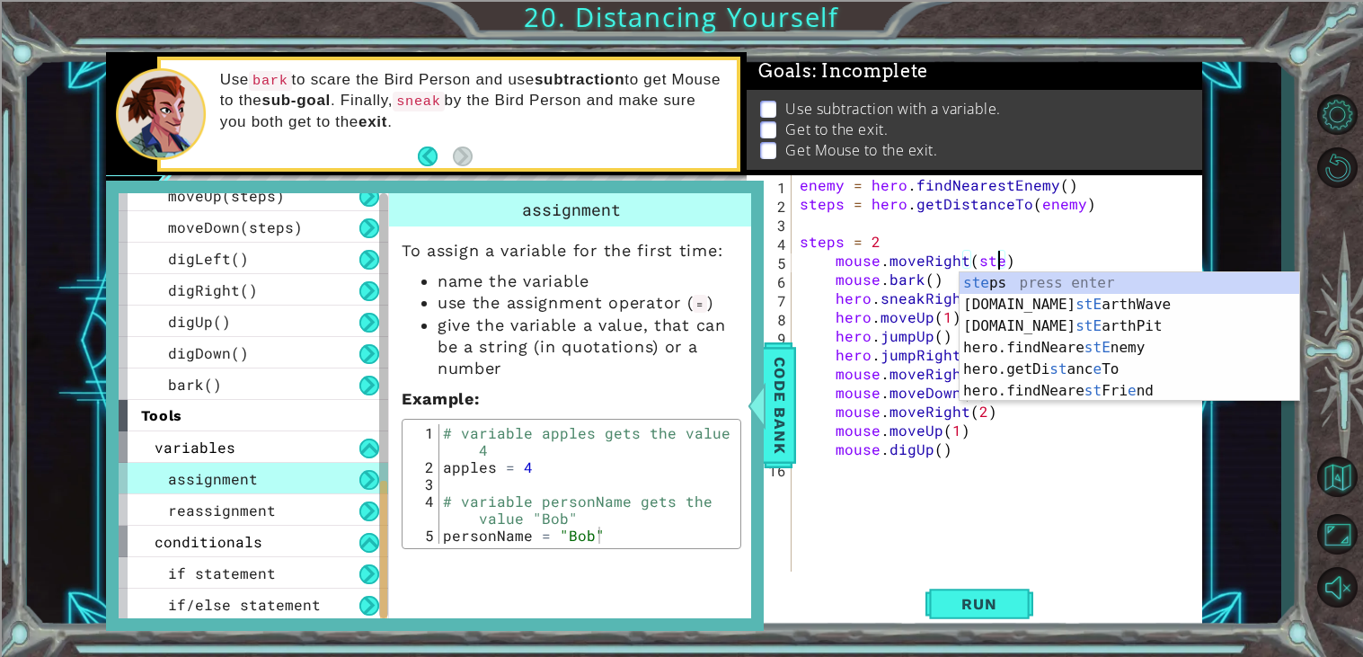
scroll to position [0, 12]
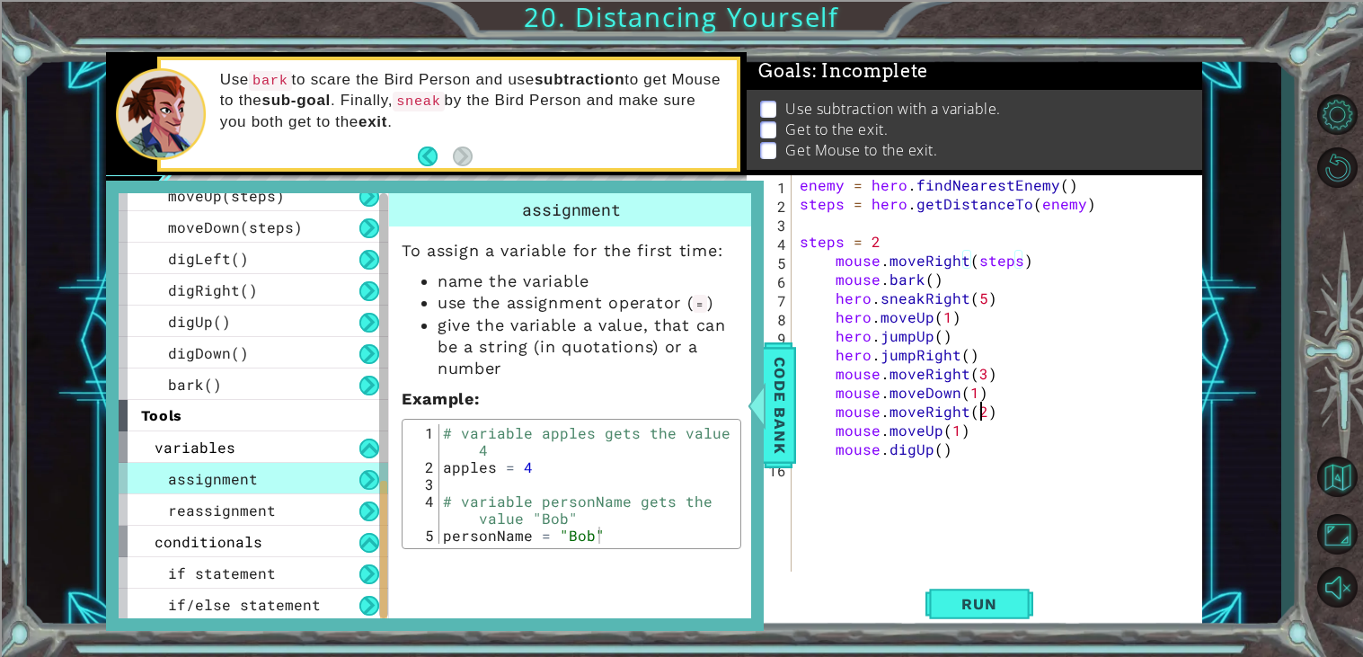
click at [978, 403] on div "enemy = hero . findNearestEnemy ( ) steps = hero . getDistanceTo ( enemy ) step…" at bounding box center [1001, 392] width 411 height 434
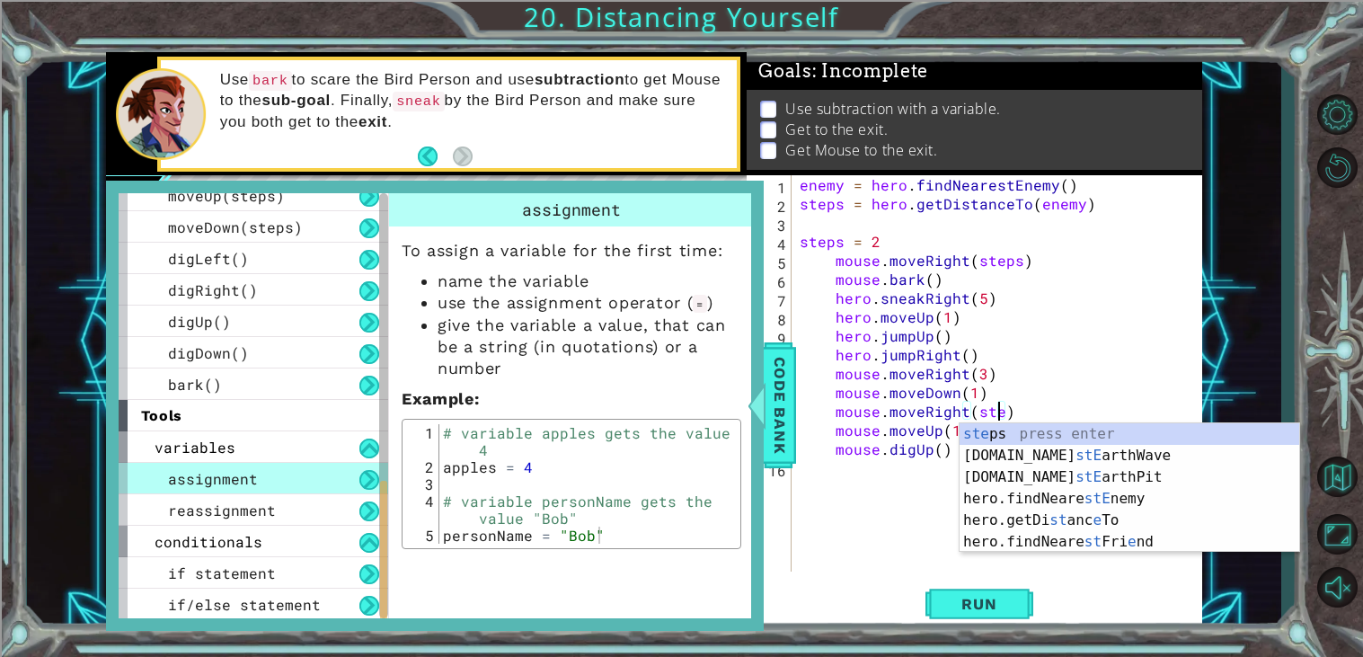
type textarea "mouse.moveRight(steps)"
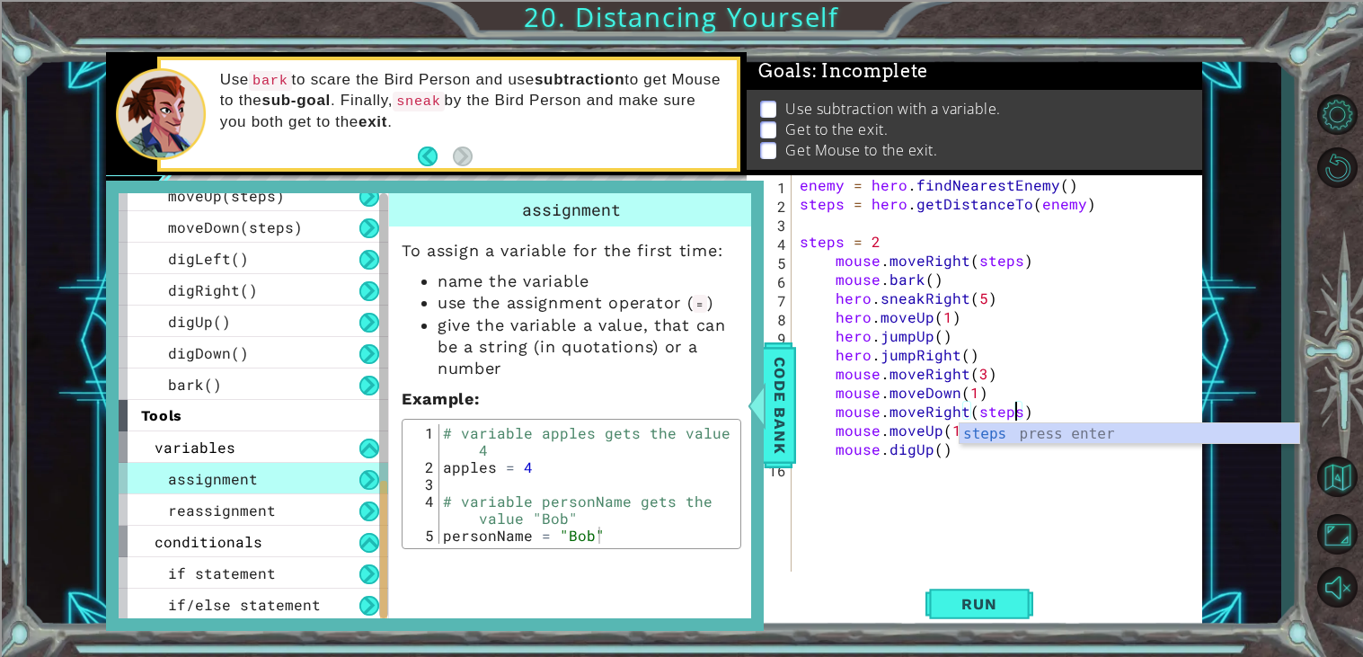
click at [1042, 549] on div "enemy = hero . findNearestEnemy ( ) steps = hero . getDistanceTo ( enemy ) step…" at bounding box center [1001, 392] width 411 height 434
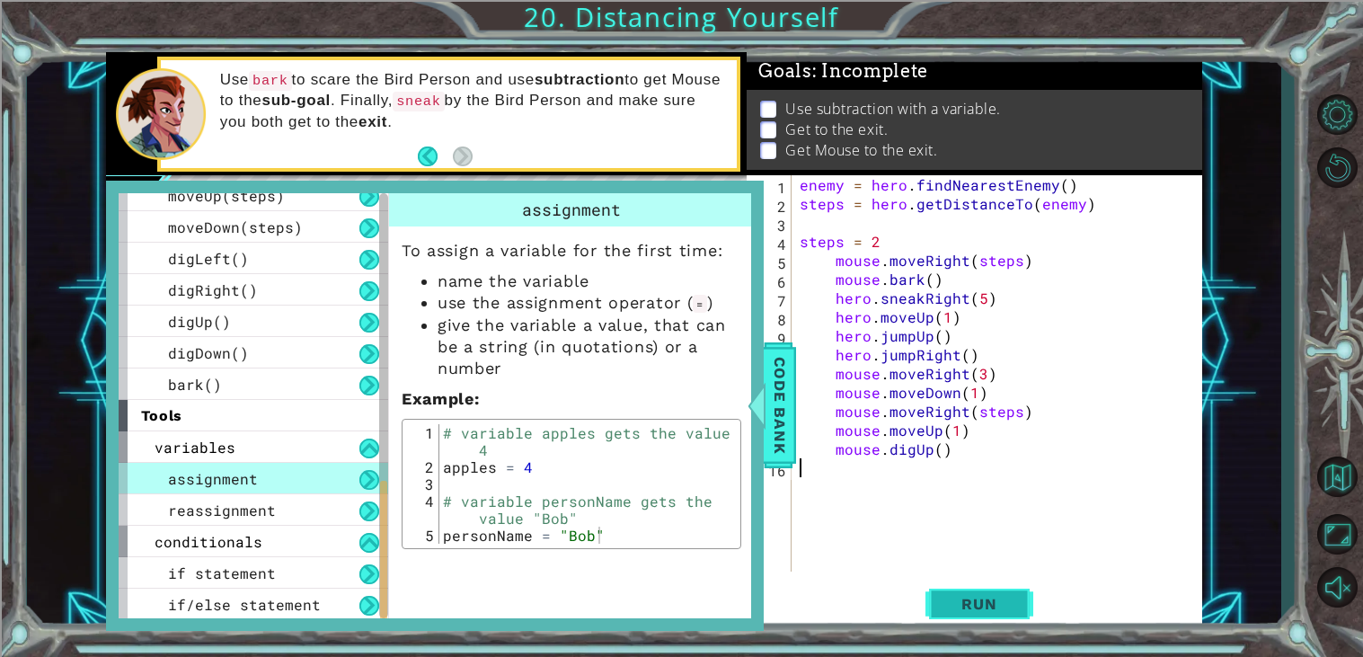
click at [1002, 613] on span "Run" at bounding box center [978, 604] width 71 height 18
click at [783, 390] on span "Code Bank" at bounding box center [779, 405] width 29 height 110
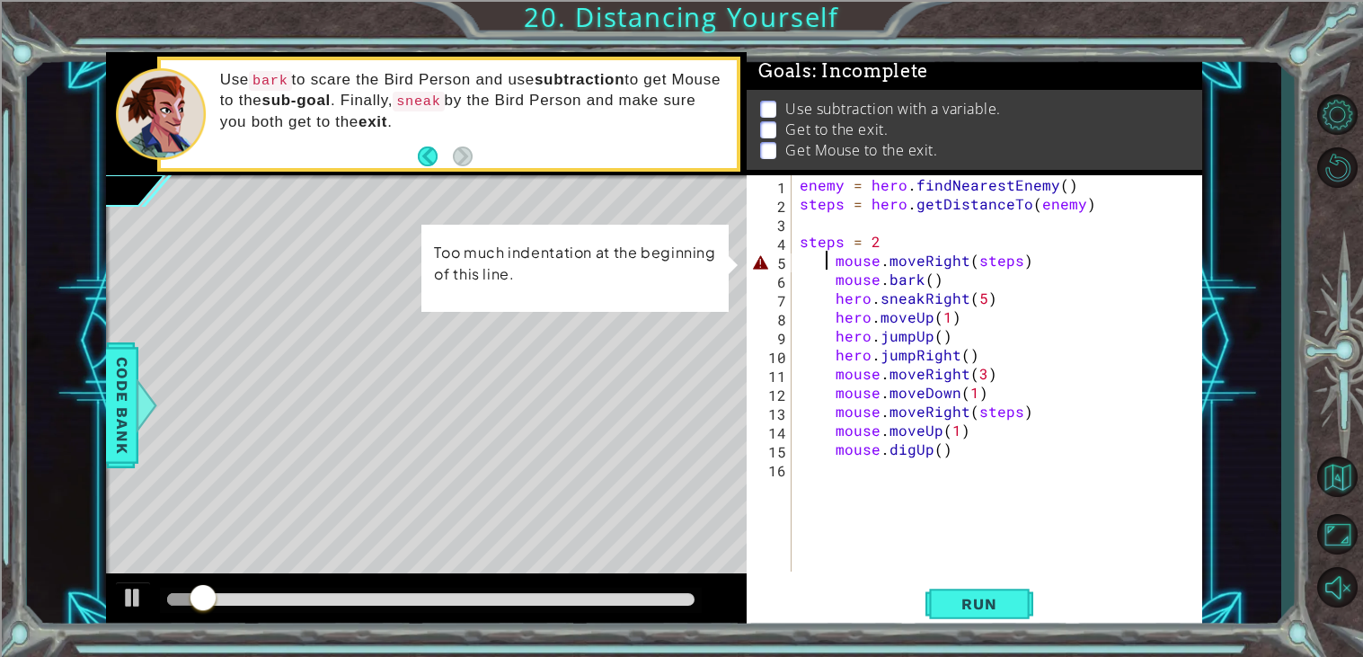
click at [829, 265] on div "enemy = hero . findNearestEnemy ( ) steps = hero . getDistanceTo ( enemy ) step…" at bounding box center [1001, 392] width 411 height 434
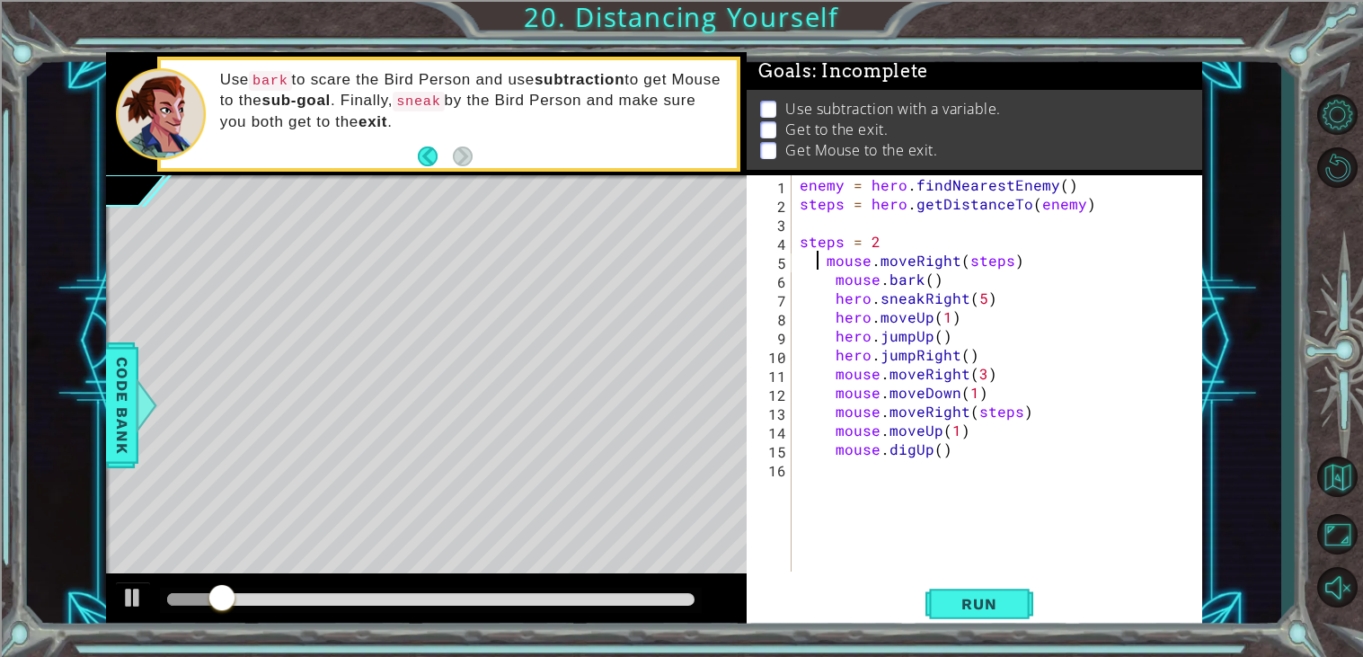
click at [835, 277] on div "enemy = hero . findNearestEnemy ( ) steps = hero . getDistanceTo ( enemy ) step…" at bounding box center [1001, 392] width 411 height 434
click at [831, 305] on div "enemy = hero . findNearestEnemy ( ) steps = hero . getDistanceTo ( enemy ) step…" at bounding box center [1001, 392] width 411 height 434
click at [830, 316] on div "enemy = hero . findNearestEnemy ( ) steps = hero . getDistanceTo ( enemy ) step…" at bounding box center [1001, 392] width 411 height 434
click at [822, 333] on div "enemy = hero . findNearestEnemy ( ) steps = hero . getDistanceTo ( enemy ) step…" at bounding box center [1001, 392] width 411 height 434
click at [825, 353] on div "enemy = hero . findNearestEnemy ( ) steps = hero . getDistanceTo ( enemy ) step…" at bounding box center [1001, 392] width 411 height 434
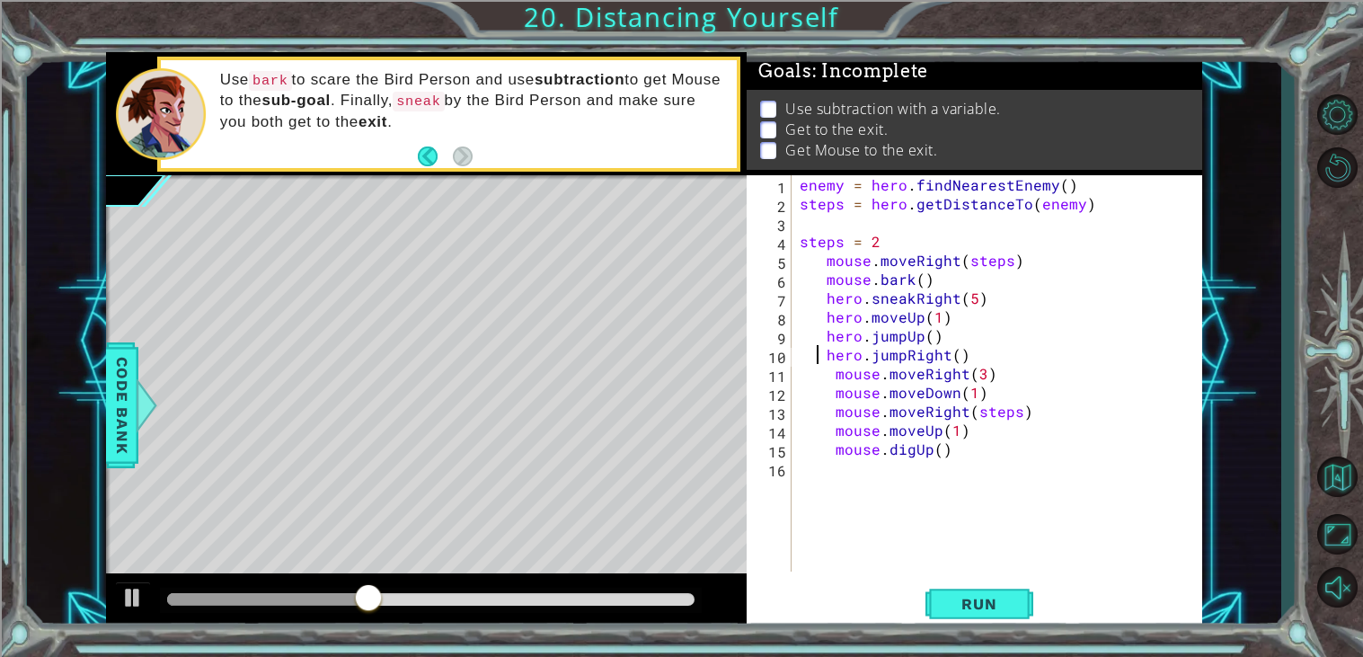
click at [817, 375] on div "enemy = hero . findNearestEnemy ( ) steps = hero . getDistanceTo ( enemy ) step…" at bounding box center [1001, 392] width 411 height 434
click at [818, 396] on div "enemy = hero . findNearestEnemy ( ) steps = hero . getDistanceTo ( enemy ) step…" at bounding box center [1001, 392] width 411 height 434
click at [827, 407] on div "enemy = hero . findNearestEnemy ( ) steps = hero . getDistanceTo ( enemy ) step…" at bounding box center [1001, 392] width 411 height 434
click at [824, 433] on div "enemy = hero . findNearestEnemy ( ) steps = hero . getDistanceTo ( enemy ) step…" at bounding box center [1001, 392] width 411 height 434
click at [831, 455] on div "enemy = hero . findNearestEnemy ( ) steps = hero . getDistanceTo ( enemy ) step…" at bounding box center [1001, 392] width 411 height 434
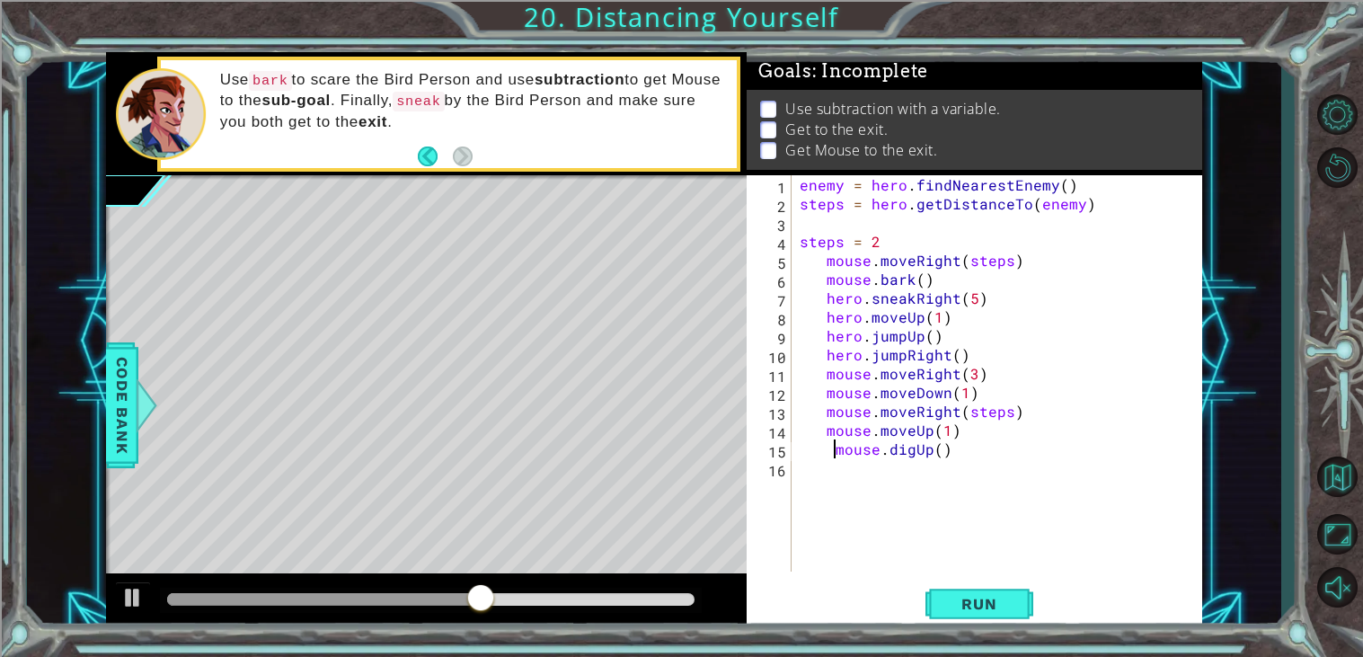
click at [817, 454] on div "enemy = hero . findNearestEnemy ( ) steps = hero . getDistanceTo ( enemy ) step…" at bounding box center [1001, 392] width 411 height 434
click at [956, 615] on button "Run" at bounding box center [979, 604] width 108 height 46
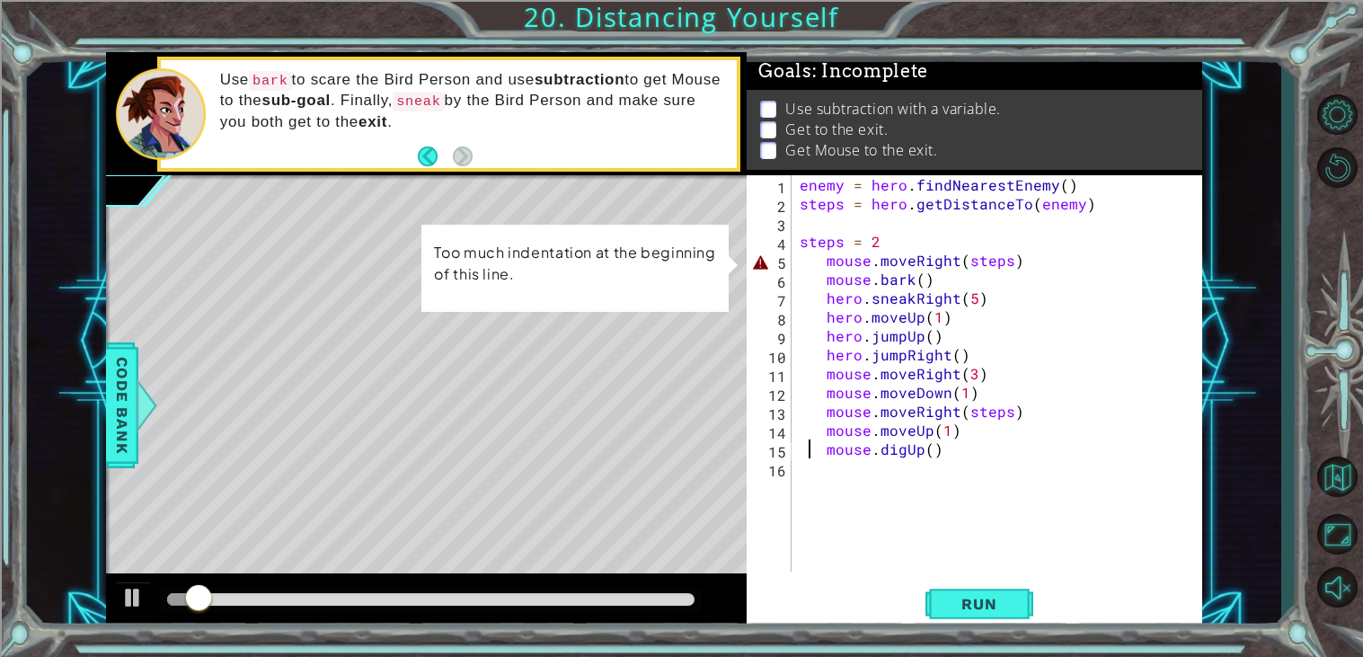
click at [823, 256] on div "enemy = hero . findNearestEnemy ( ) steps = hero . getDistanceTo ( enemy ) step…" at bounding box center [1001, 392] width 411 height 434
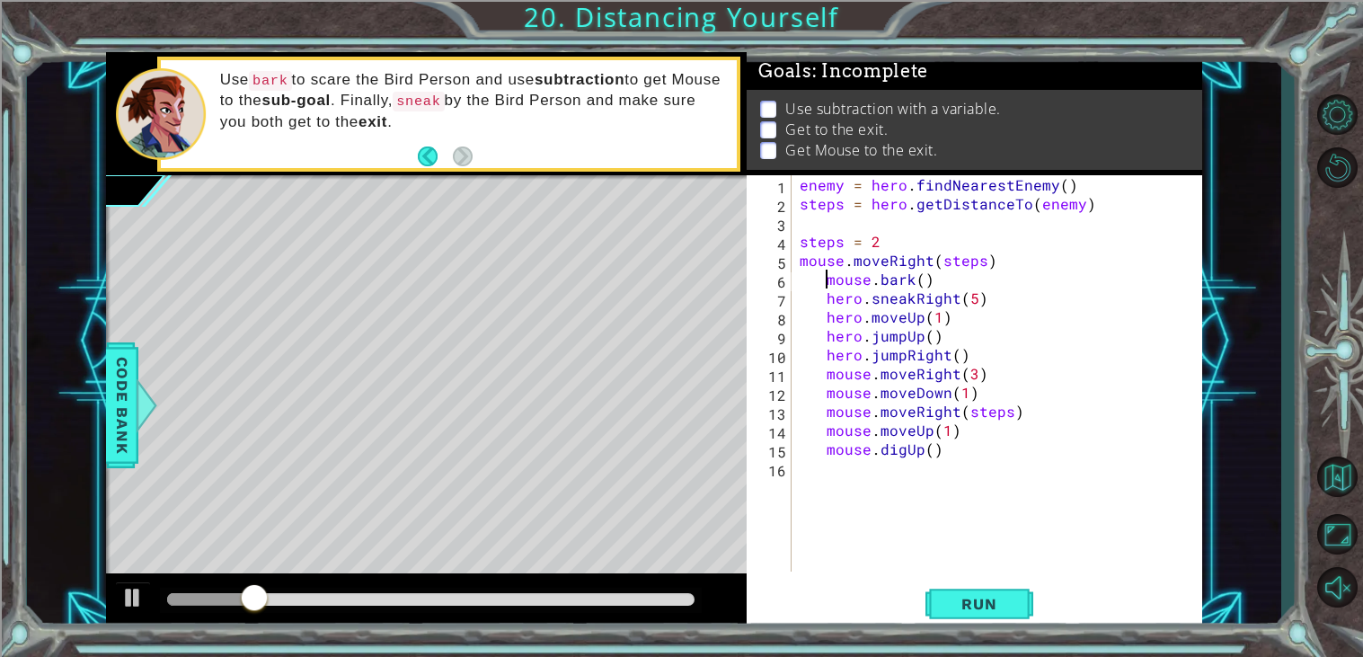
click at [825, 285] on div "enemy = hero . findNearestEnemy ( ) steps = hero . getDistanceTo ( enemy ) step…" at bounding box center [1001, 392] width 411 height 434
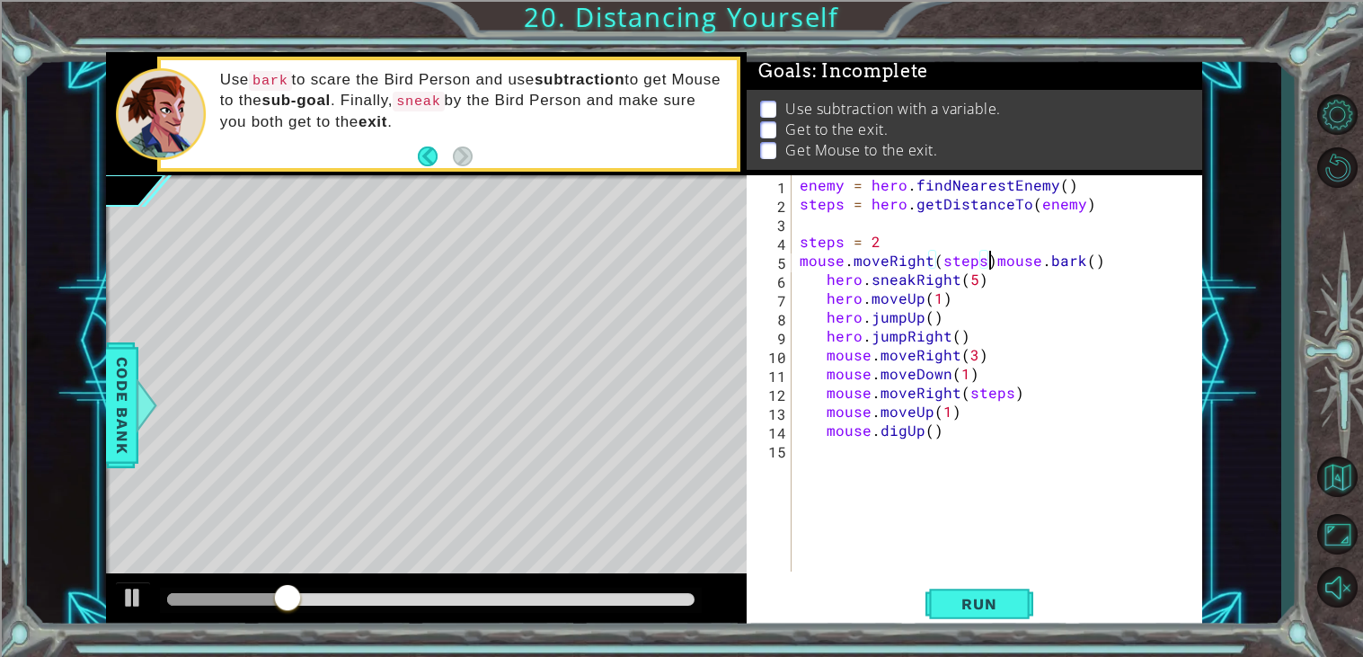
scroll to position [0, 4]
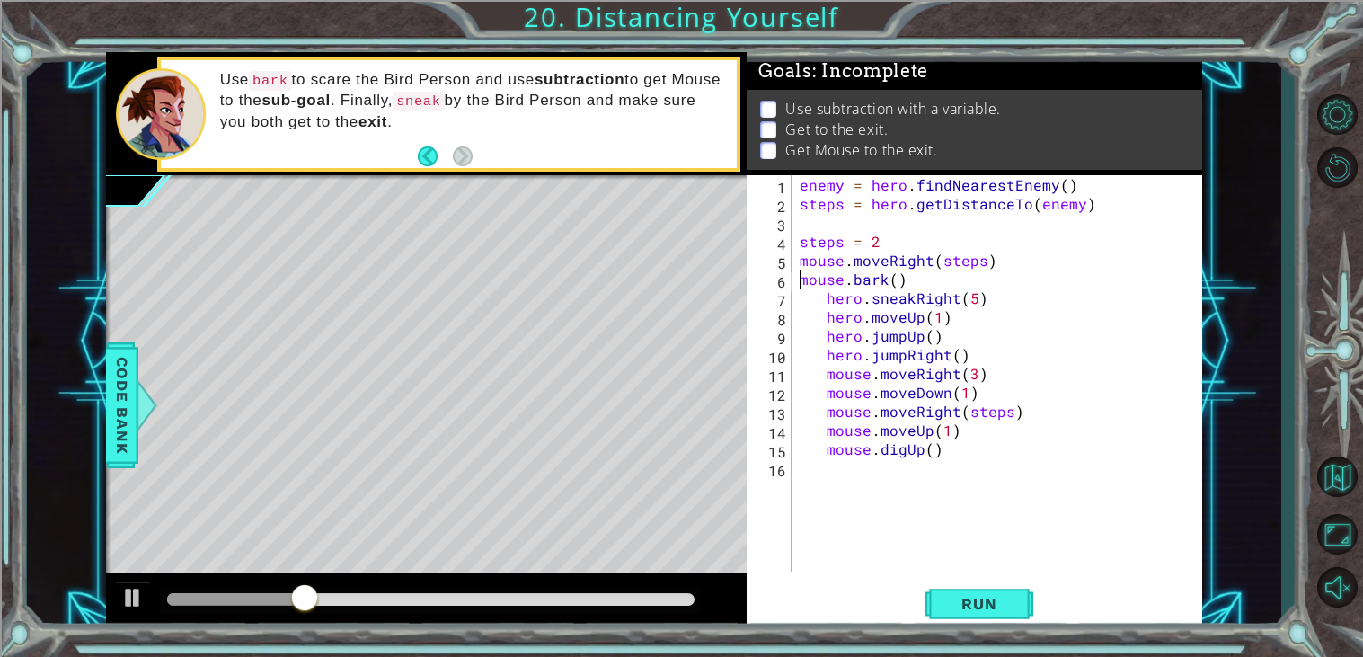
click at [827, 296] on div "enemy = hero . findNearestEnemy ( ) steps = hero . getDistanceTo ( enemy ) step…" at bounding box center [1001, 392] width 411 height 434
click at [824, 309] on div "enemy = hero . findNearestEnemy ( ) steps = hero . getDistanceTo ( enemy ) step…" at bounding box center [1001, 392] width 411 height 434
click at [824, 332] on div "enemy = hero . findNearestEnemy ( ) steps = hero . getDistanceTo ( enemy ) step…" at bounding box center [1001, 392] width 411 height 434
click at [823, 360] on div "enemy = hero . findNearestEnemy ( ) steps = hero . getDistanceTo ( enemy ) step…" at bounding box center [1001, 392] width 411 height 434
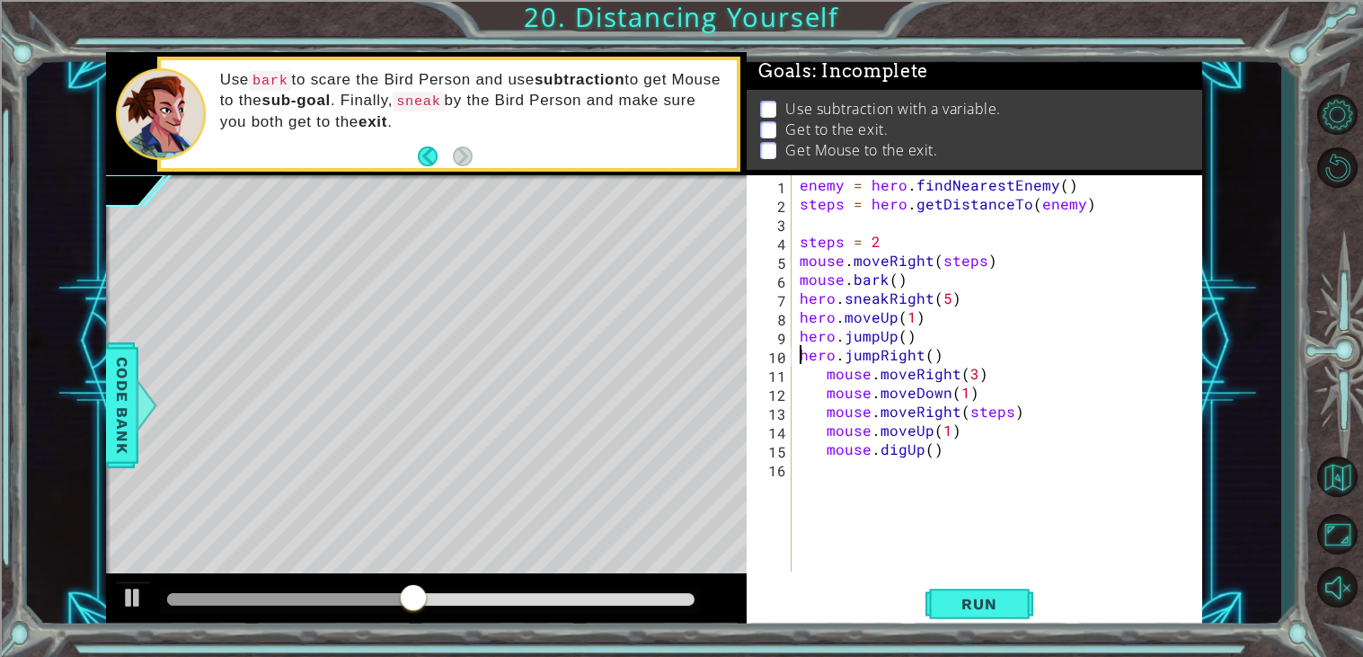
click at [827, 376] on div "enemy = hero . findNearestEnemy ( ) steps = hero . getDistanceTo ( enemy ) step…" at bounding box center [1001, 392] width 411 height 434
click at [824, 402] on div "enemy = hero . findNearestEnemy ( ) steps = hero . getDistanceTo ( enemy ) step…" at bounding box center [1001, 392] width 411 height 434
click at [824, 415] on div "enemy = hero . findNearestEnemy ( ) steps = hero . getDistanceTo ( enemy ) step…" at bounding box center [1001, 392] width 411 height 434
click at [823, 427] on div "enemy = hero . findNearestEnemy ( ) steps = hero . getDistanceTo ( enemy ) step…" at bounding box center [1001, 392] width 411 height 434
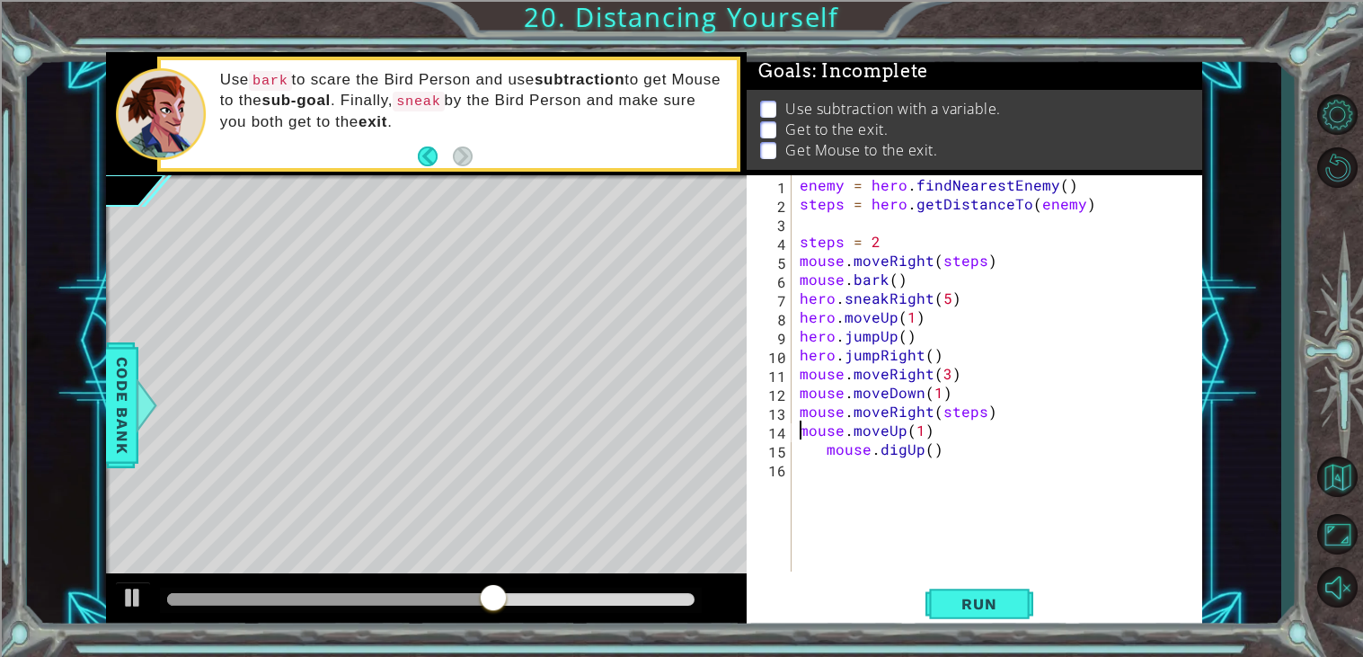
click at [818, 452] on div "enemy = hero . findNearestEnemy ( ) steps = hero . getDistanceTo ( enemy ) step…" at bounding box center [1001, 392] width 411 height 434
click at [980, 615] on button "Run" at bounding box center [979, 604] width 108 height 46
click at [1037, 620] on div "Run" at bounding box center [978, 604] width 455 height 46
click at [1014, 610] on button "Run" at bounding box center [979, 604] width 108 height 46
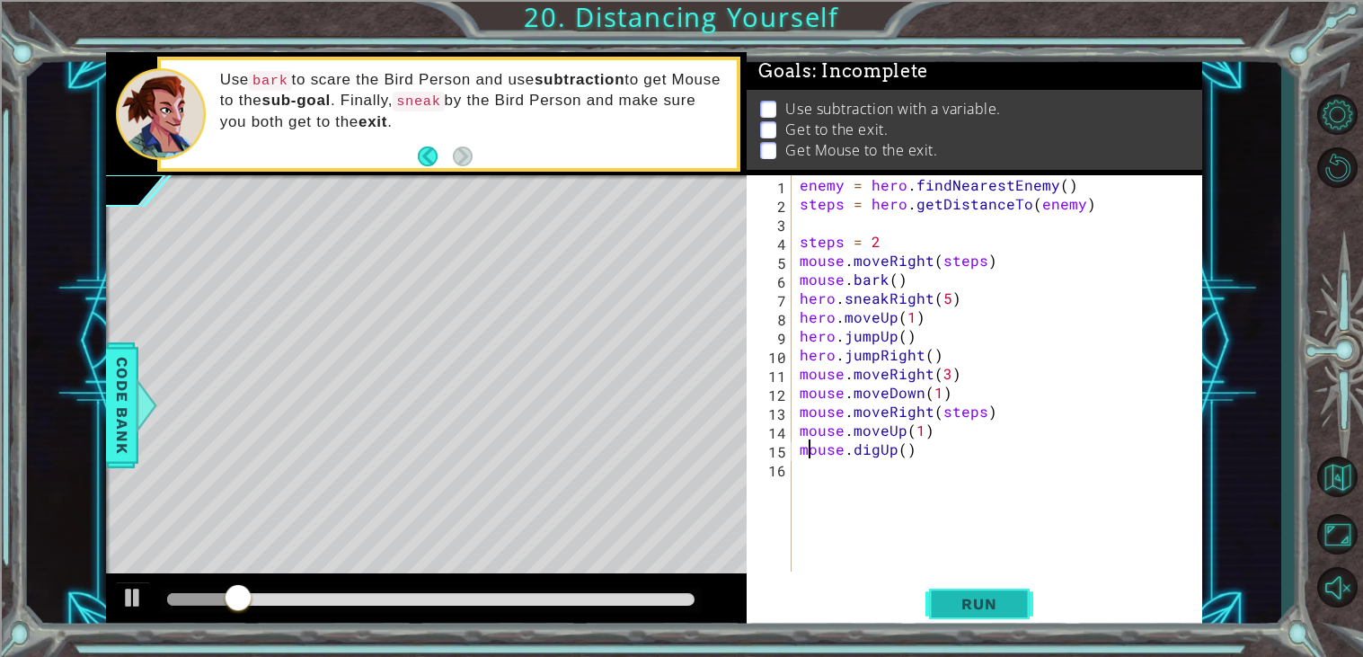
click at [1014, 610] on button "Run" at bounding box center [979, 604] width 108 height 46
click at [421, 163] on button "Back" at bounding box center [435, 156] width 35 height 20
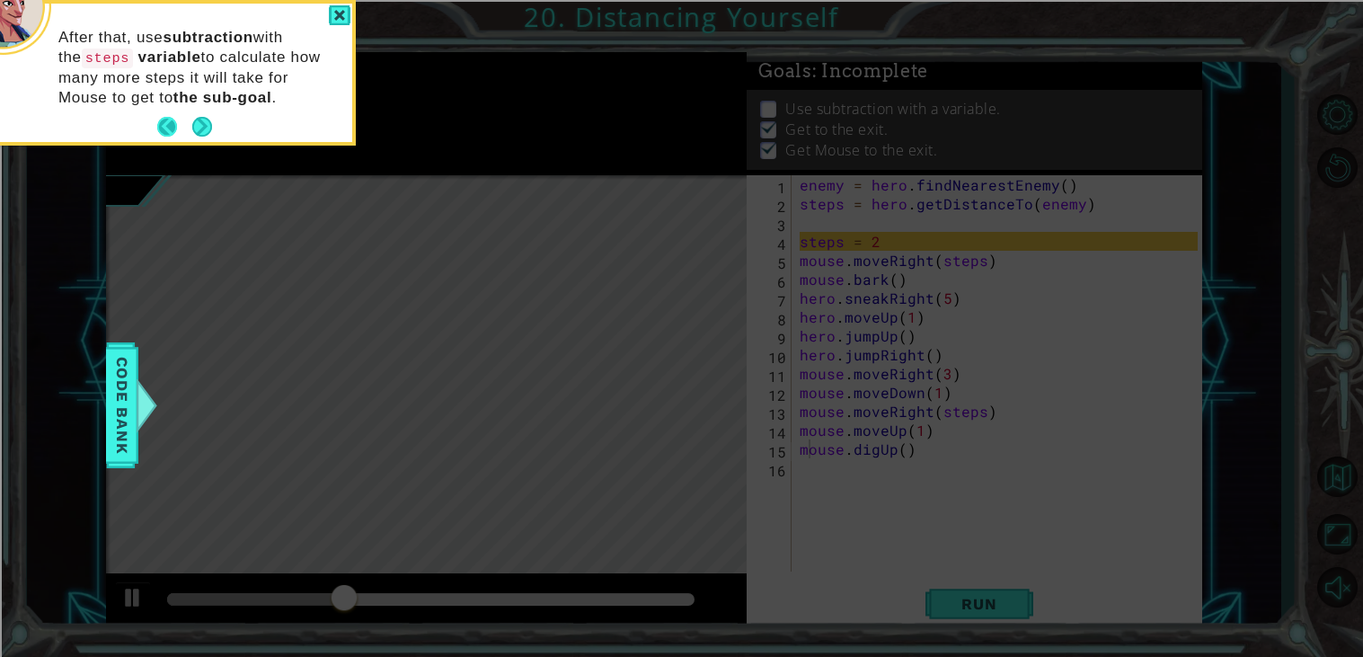
click at [164, 117] on button "Back" at bounding box center [174, 127] width 35 height 20
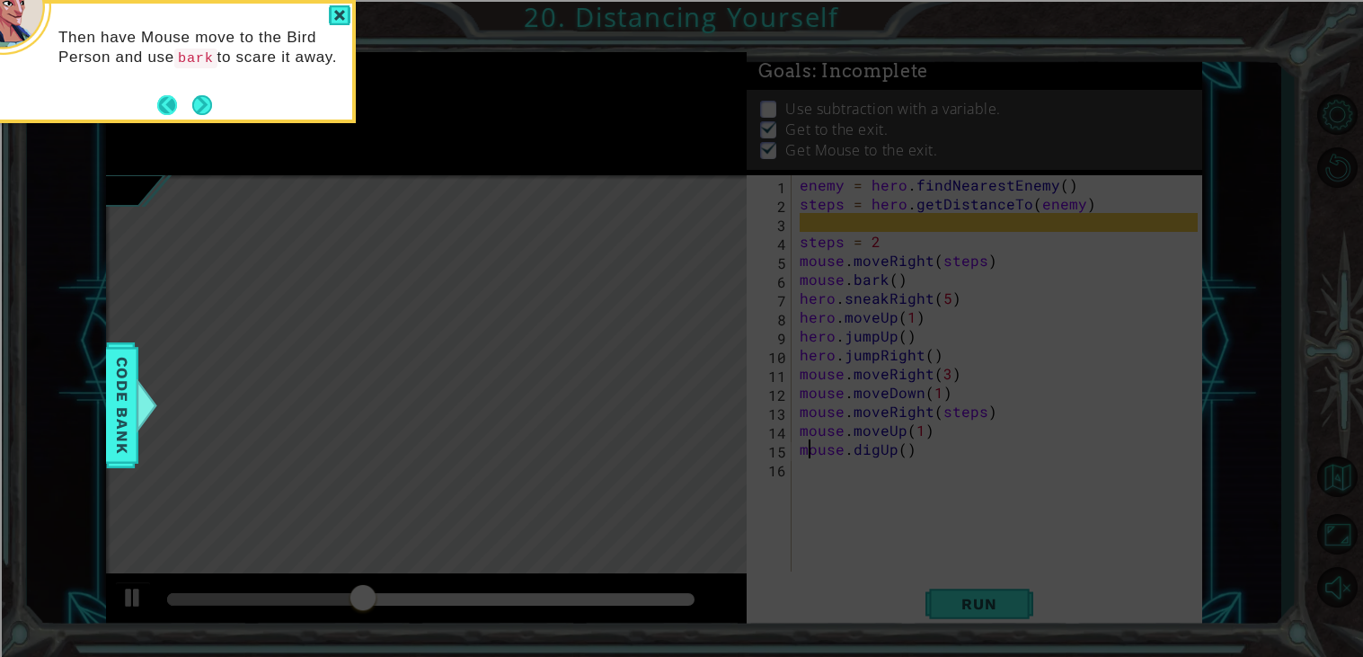
click at [171, 111] on button "Back" at bounding box center [174, 105] width 35 height 20
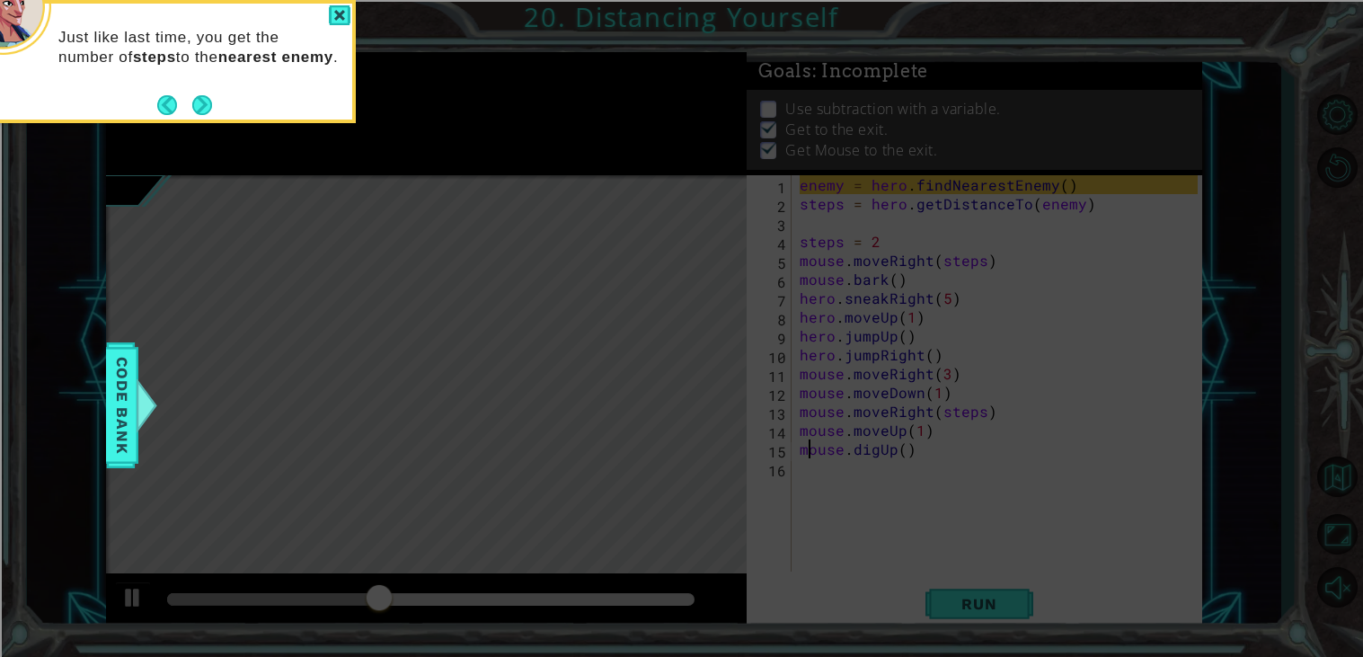
click at [171, 111] on button "Back" at bounding box center [174, 105] width 35 height 20
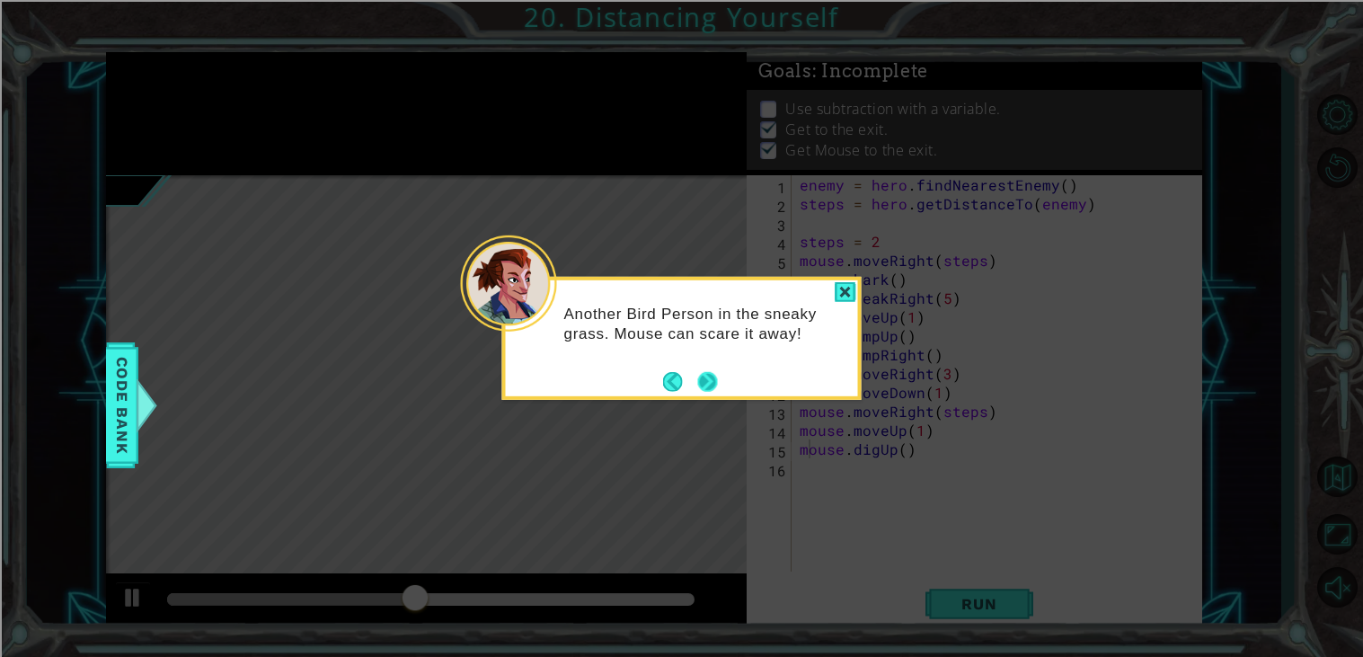
click at [714, 377] on button "Next" at bounding box center [707, 382] width 20 height 20
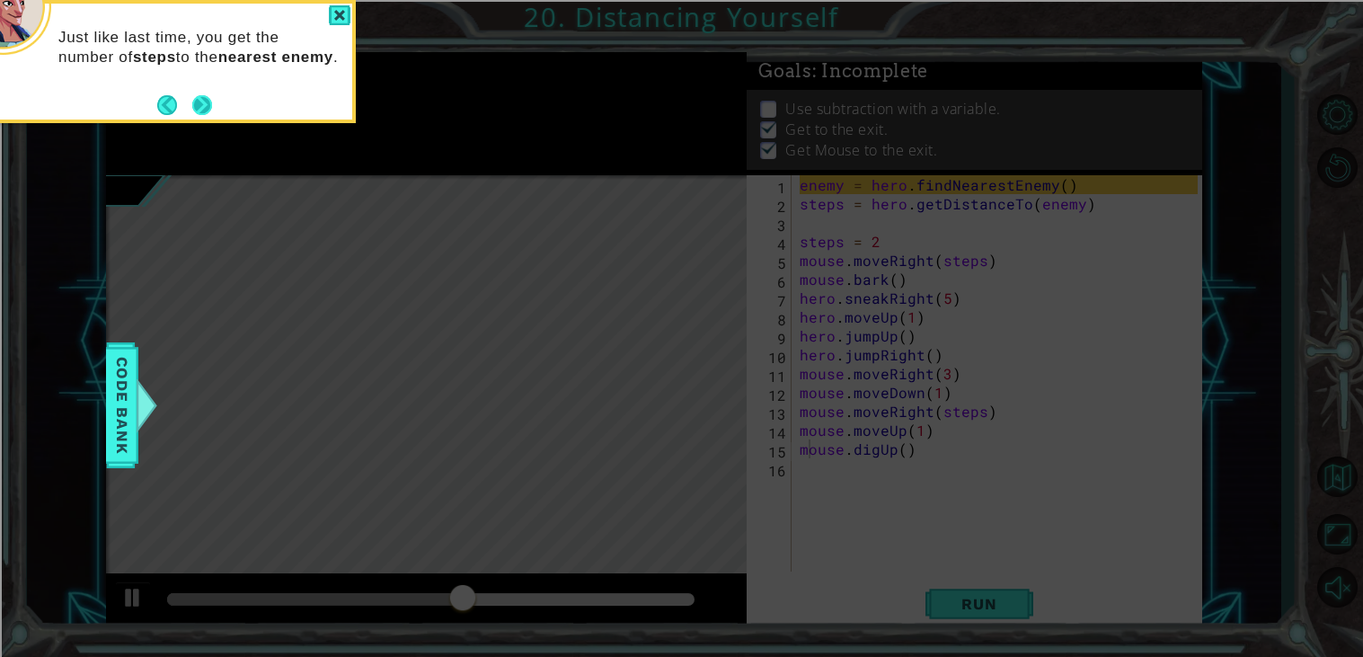
click at [200, 101] on button "Next" at bounding box center [202, 105] width 20 height 20
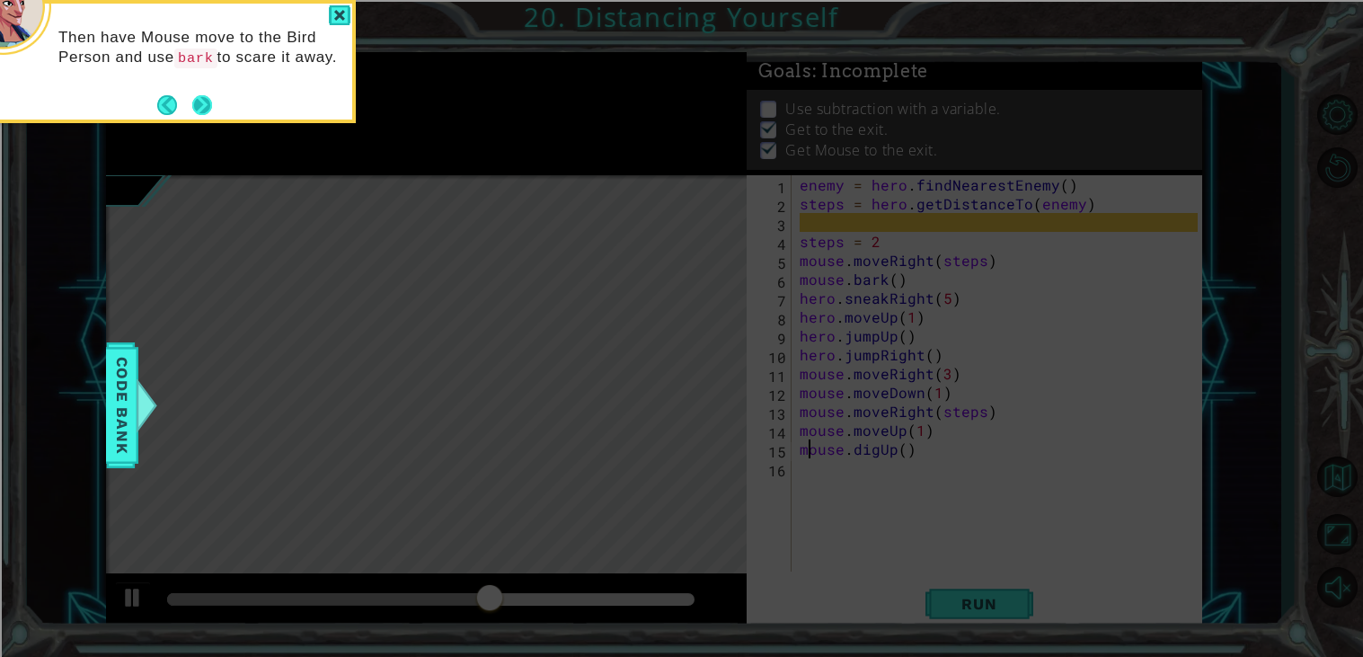
click at [192, 101] on button "Next" at bounding box center [202, 105] width 20 height 20
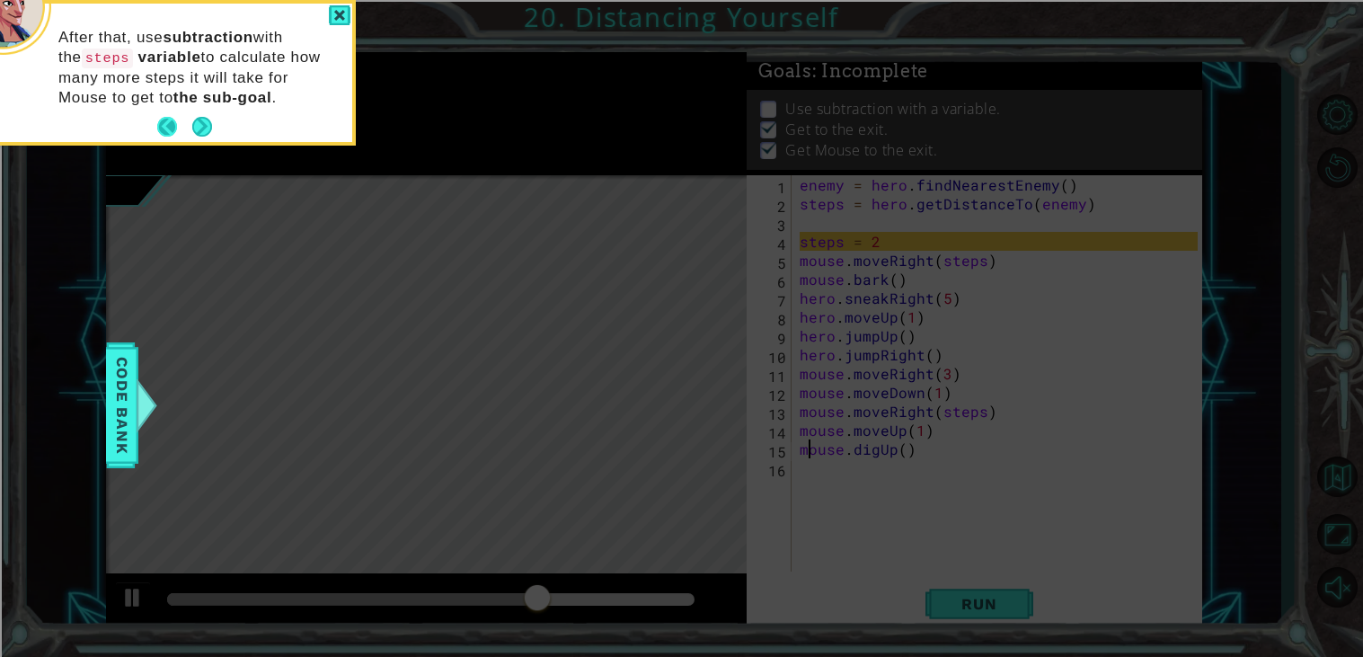
click at [169, 124] on button "Back" at bounding box center [174, 127] width 35 height 20
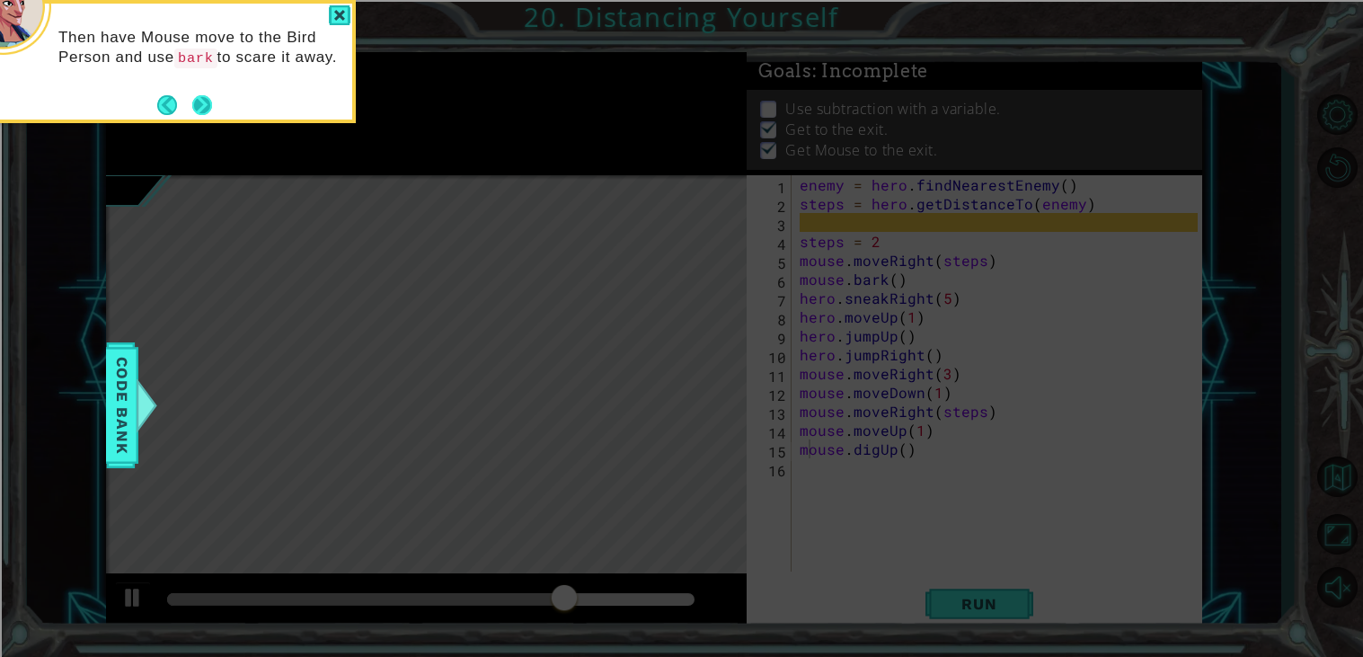
click at [206, 115] on button "Next" at bounding box center [202, 105] width 20 height 20
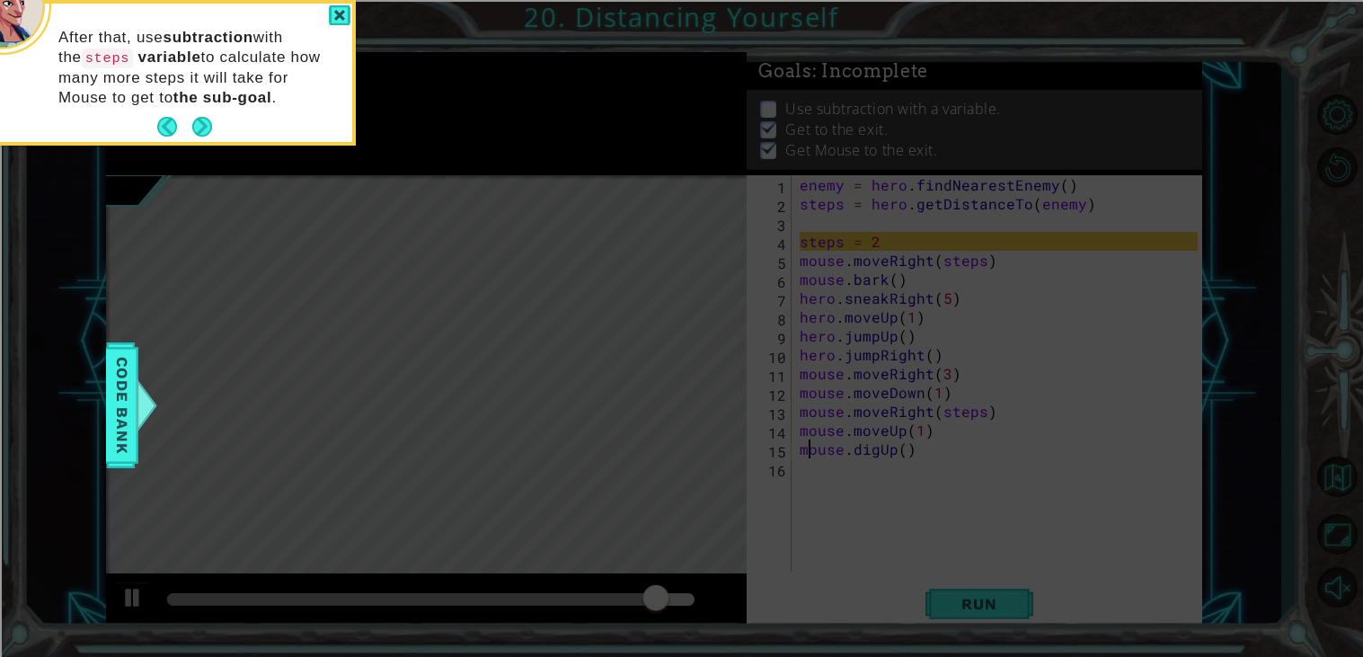
click at [924, 243] on icon at bounding box center [681, 328] width 1363 height 657
click at [339, 5] on div at bounding box center [340, 15] width 22 height 21
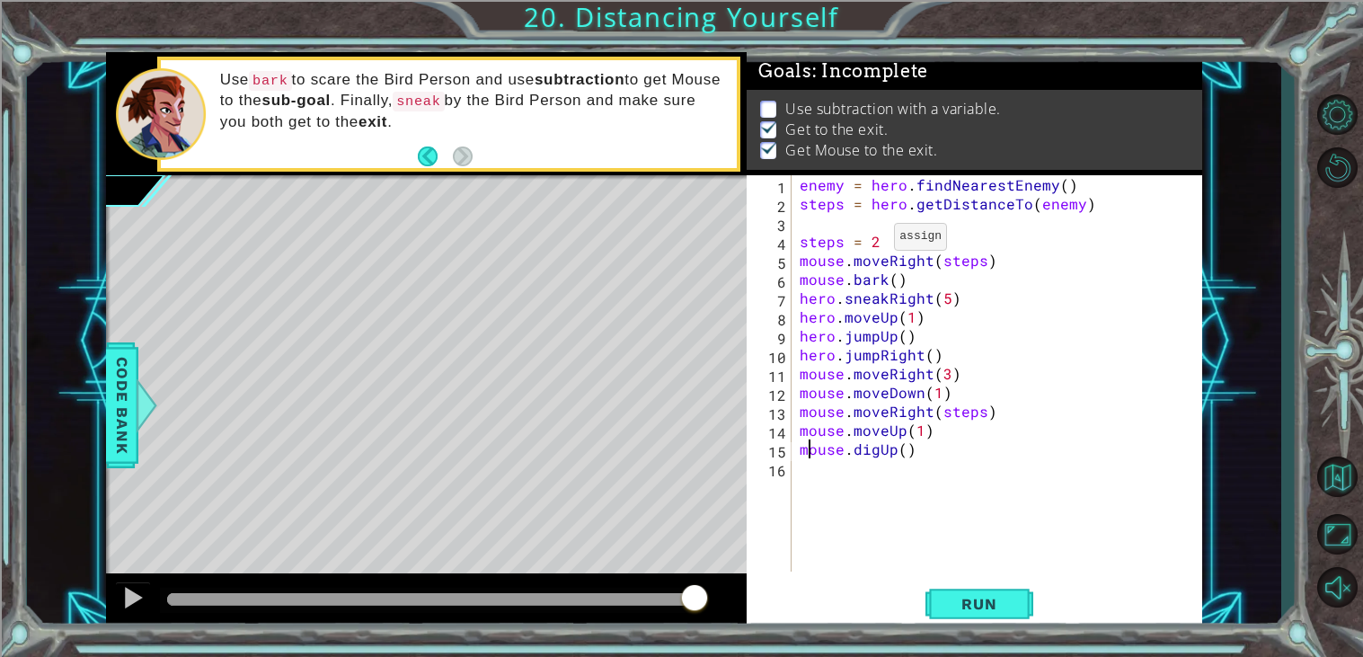
click at [871, 241] on div "enemy = hero . findNearestEnemy ( ) steps = hero . getDistanceTo ( enemy ) step…" at bounding box center [1001, 392] width 411 height 434
click at [968, 598] on span "Run" at bounding box center [978, 604] width 71 height 18
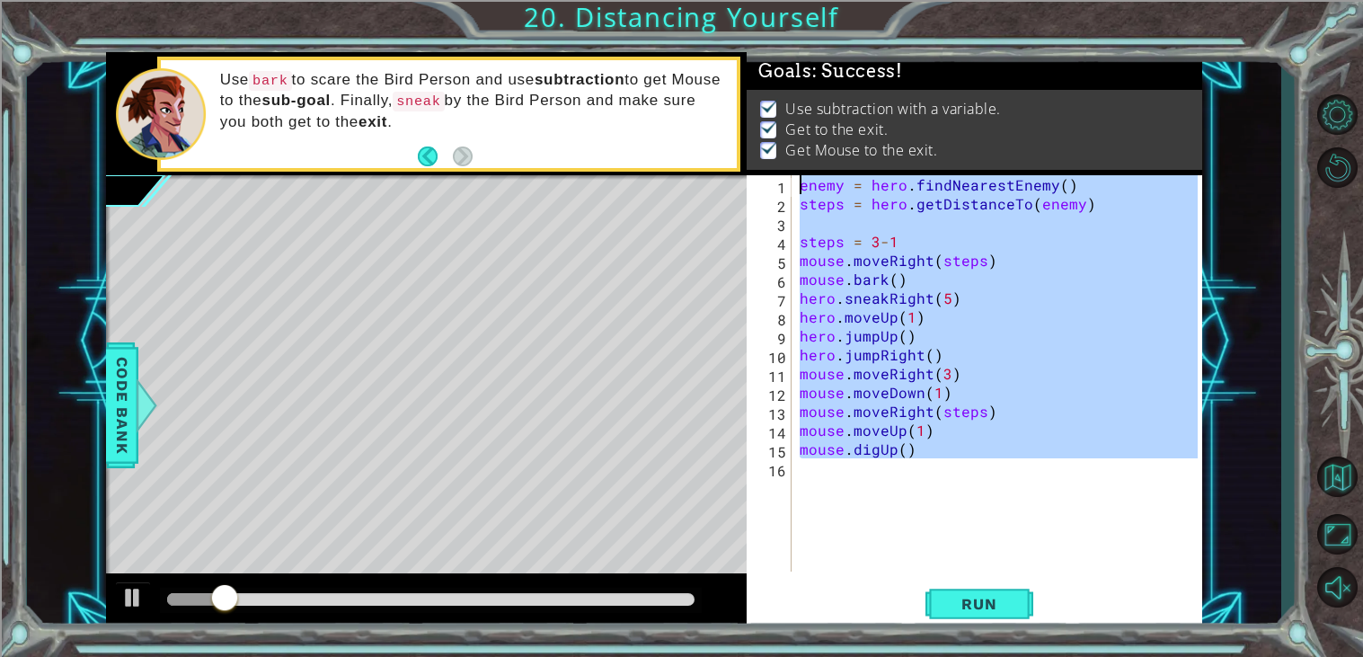
drag, startPoint x: 1029, startPoint y: 497, endPoint x: 798, endPoint y: 179, distance: 393.0
click at [798, 179] on div "enemy = hero . findNearestEnemy ( ) steps = hero . getDistanceTo ( enemy ) step…" at bounding box center [1001, 392] width 411 height 434
click at [960, 601] on span "Run" at bounding box center [978, 604] width 71 height 18
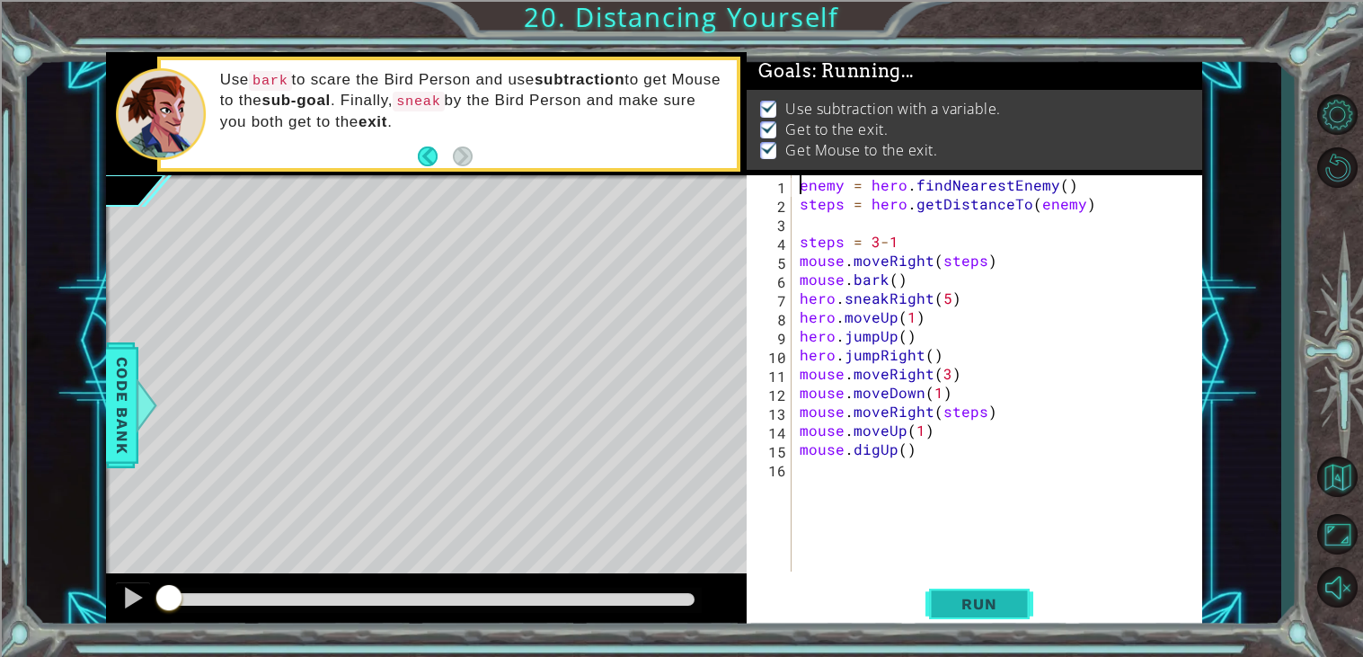
type textarea "enemy = hero.findNearestEnemy()"
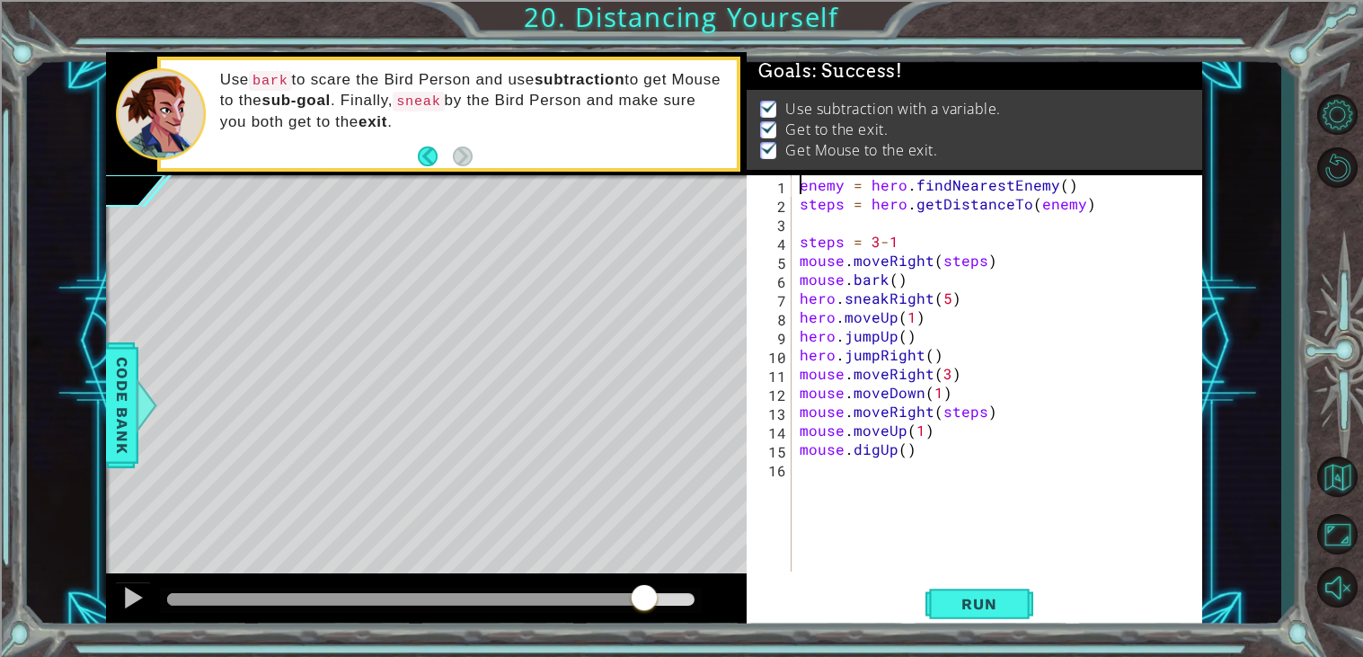
drag, startPoint x: 230, startPoint y: 595, endPoint x: 645, endPoint y: 599, distance: 415.1
click at [645, 599] on div at bounding box center [644, 599] width 32 height 32
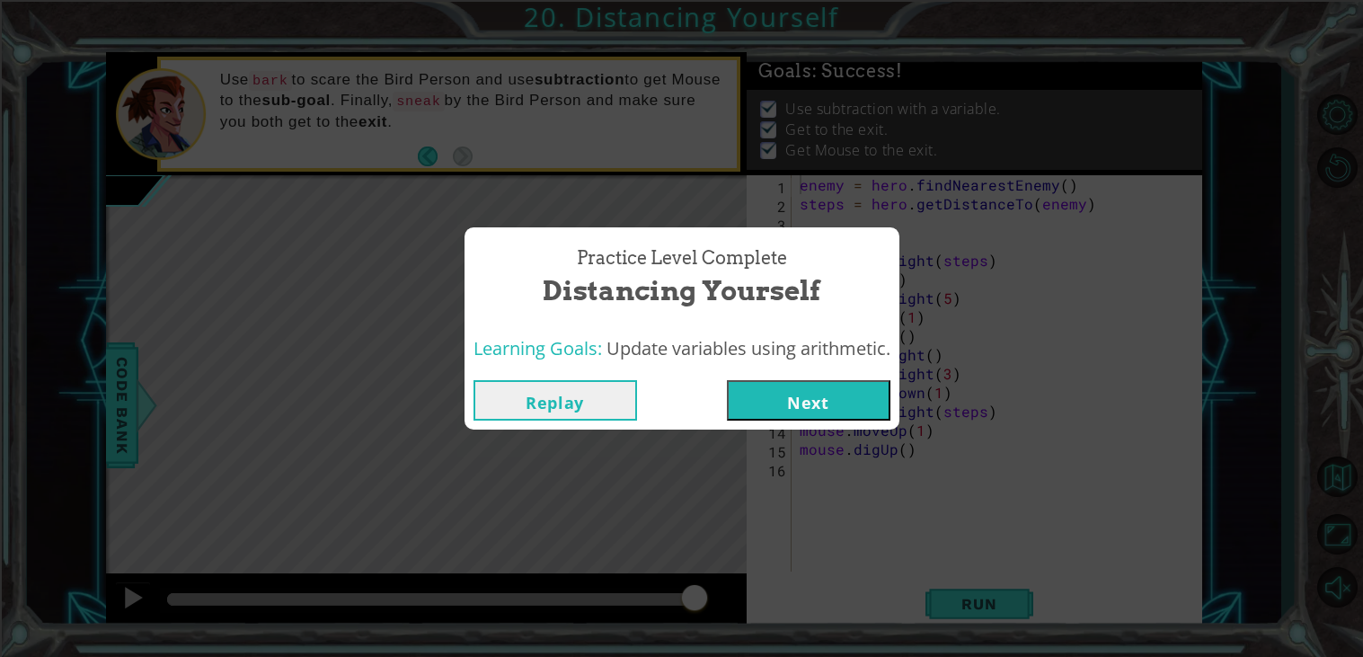
click at [840, 441] on div "Practice Level Complete Distancing Yourself Learning Goals: Update variables us…" at bounding box center [681, 328] width 1363 height 657
click at [824, 415] on button "Next" at bounding box center [809, 400] width 164 height 40
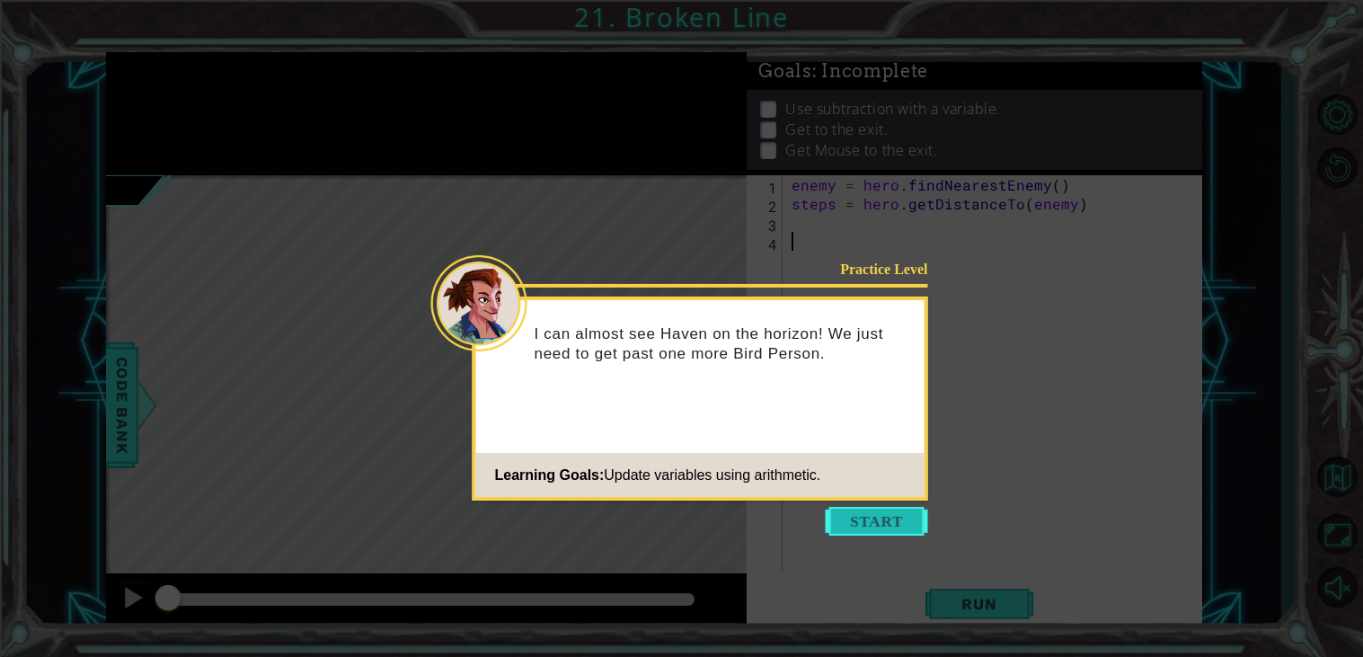
click at [853, 522] on button "Start" at bounding box center [877, 521] width 102 height 29
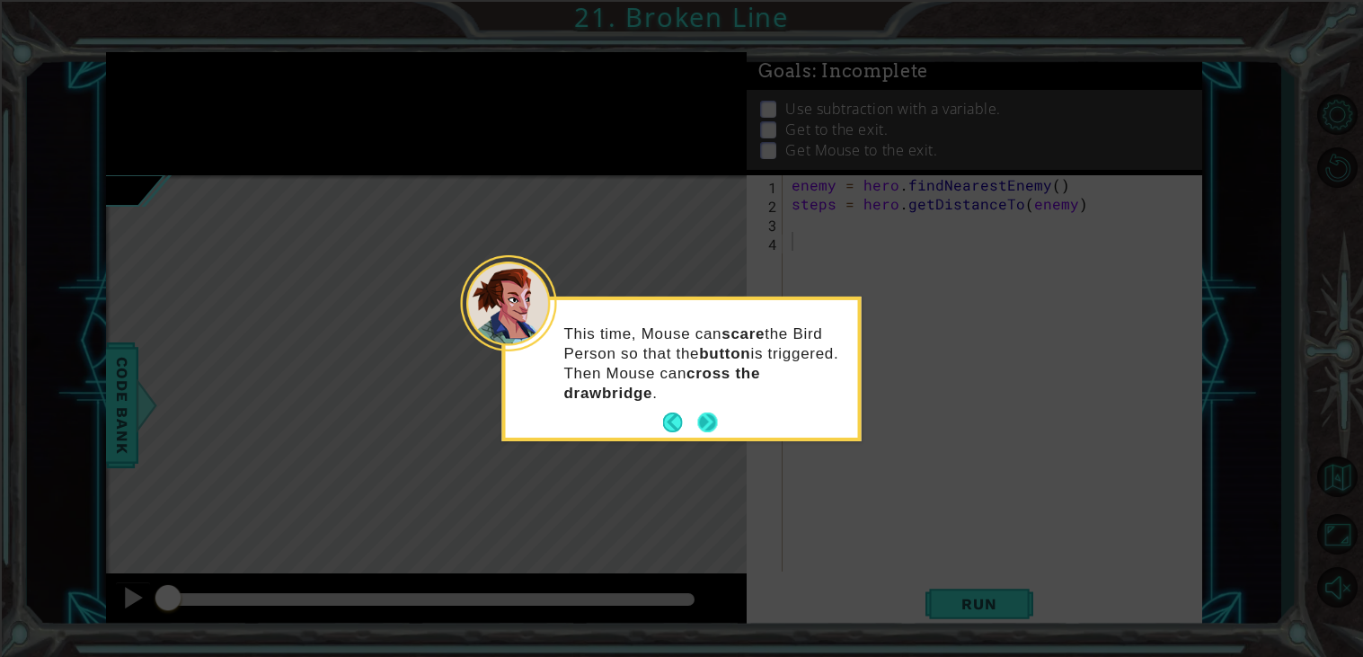
click at [717, 403] on div "This time, Mouse can scare the Bird Person so that the button is triggered. The…" at bounding box center [682, 371] width 352 height 130
click at [710, 415] on button "Next" at bounding box center [708, 422] width 20 height 20
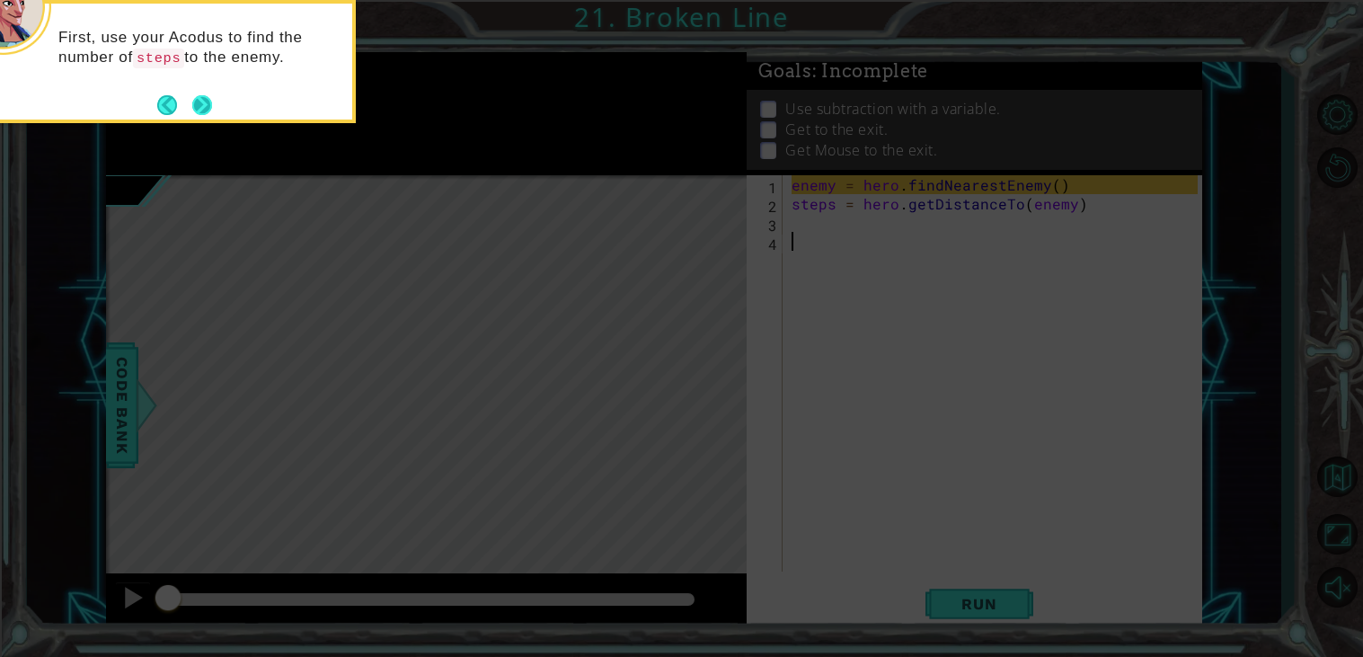
click at [199, 100] on button "Next" at bounding box center [202, 105] width 20 height 20
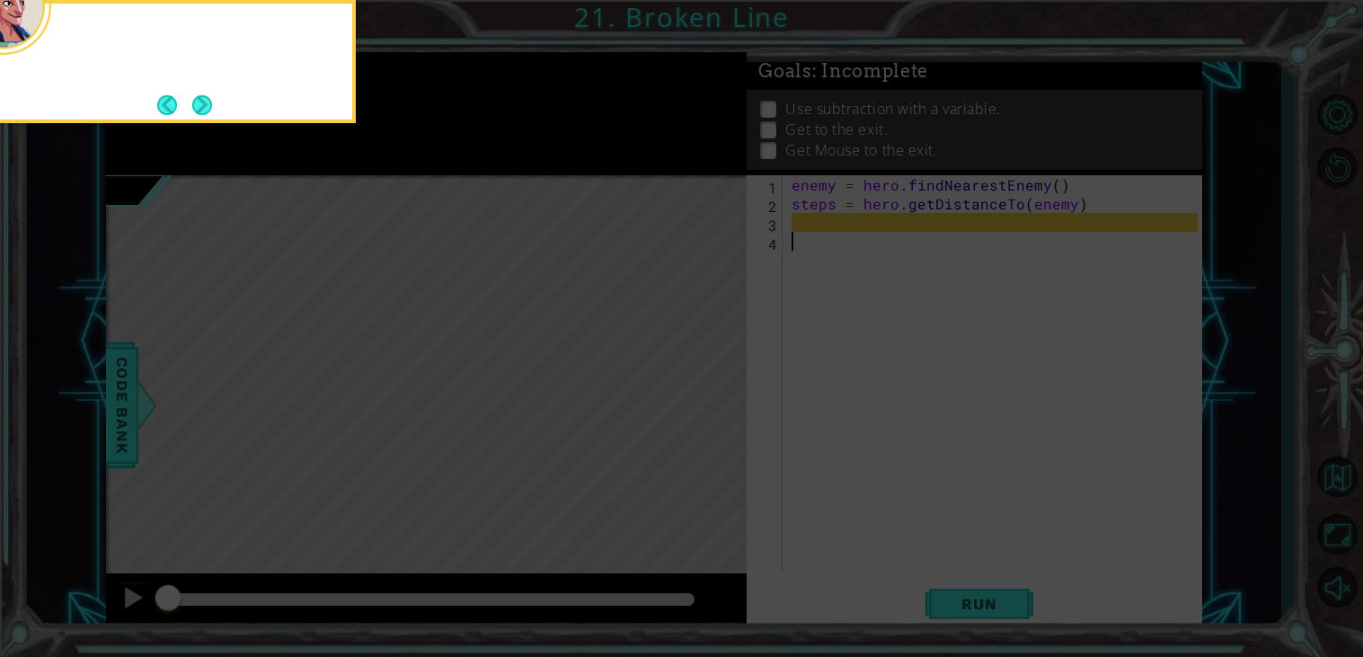
click at [199, 100] on button "Next" at bounding box center [202, 105] width 20 height 20
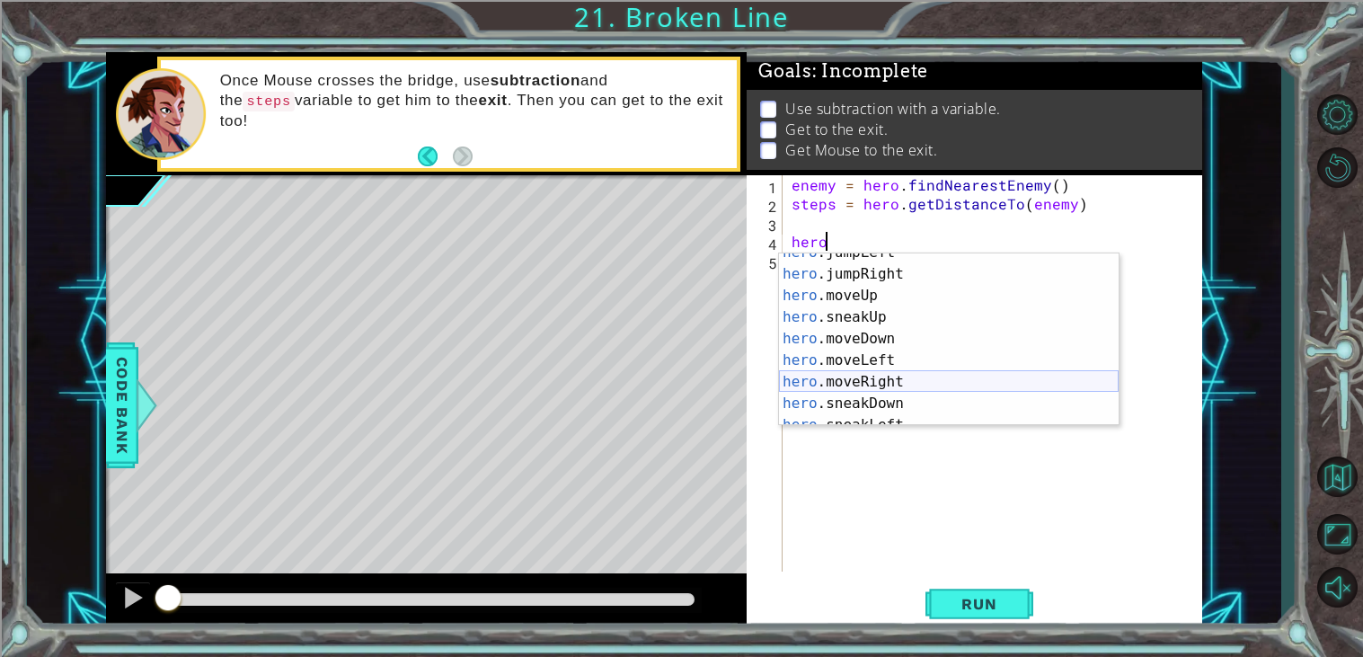
scroll to position [55, 0]
click at [861, 387] on div "hero .jumpLeft press enter hero .jumpRight press enter hero .moveUp press enter…" at bounding box center [949, 350] width 340 height 216
type textarea "hero.moveRight(1)"
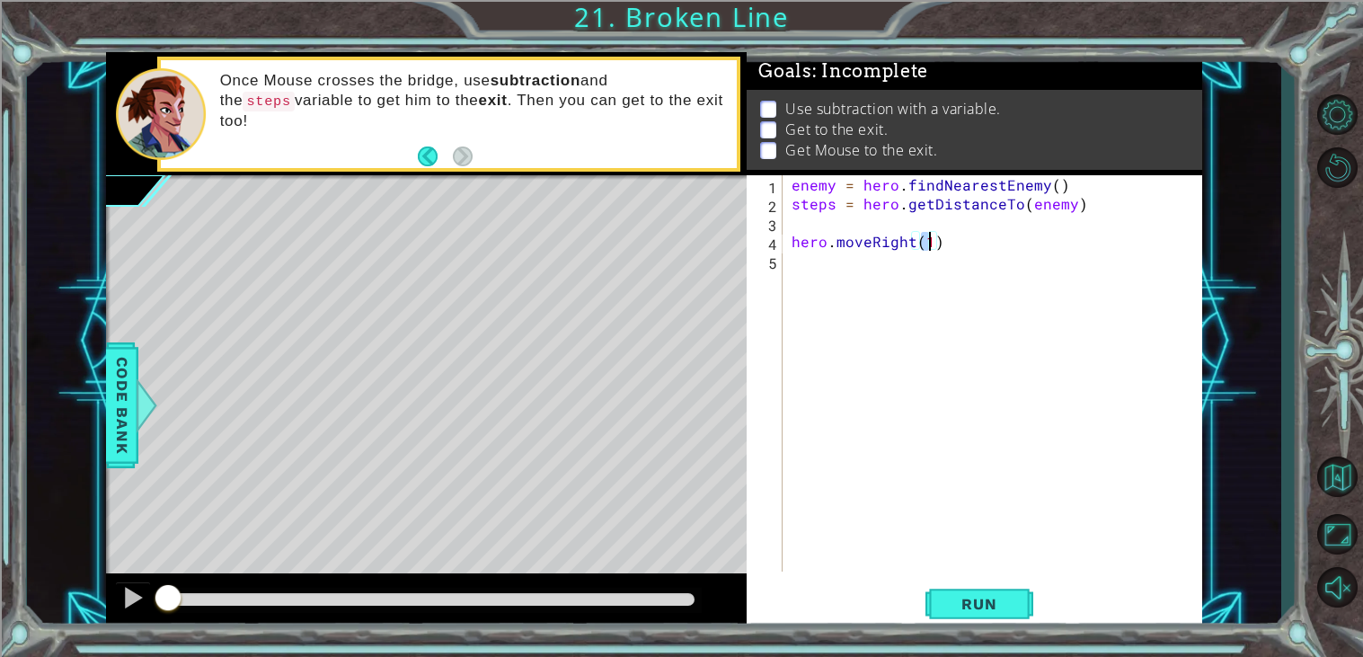
click at [937, 296] on div "enemy = hero . findNearestEnemy ( ) steps = hero . getDistanceTo ( enemy ) hero…" at bounding box center [997, 392] width 419 height 434
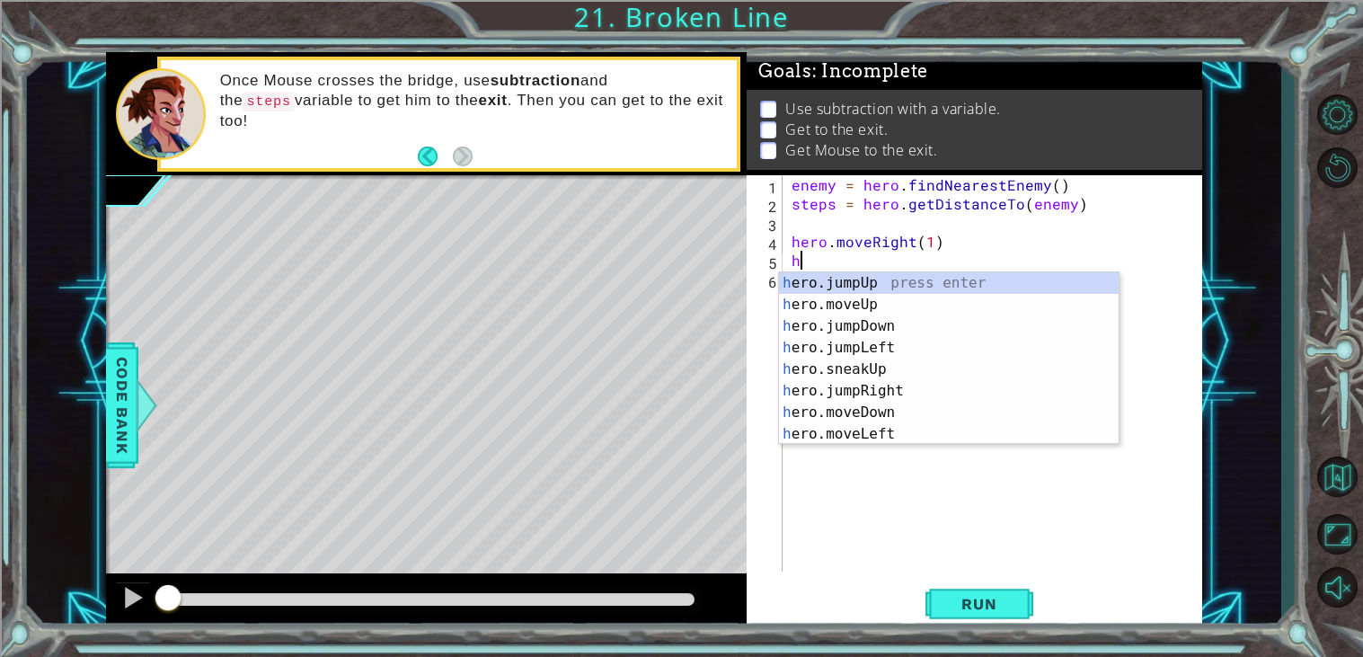
scroll to position [0, 0]
type textarea "hero"
click at [942, 339] on div "hero .jumpUp press enter hero .jumpDown press enter hero .jumpLeft press enter …" at bounding box center [949, 380] width 340 height 216
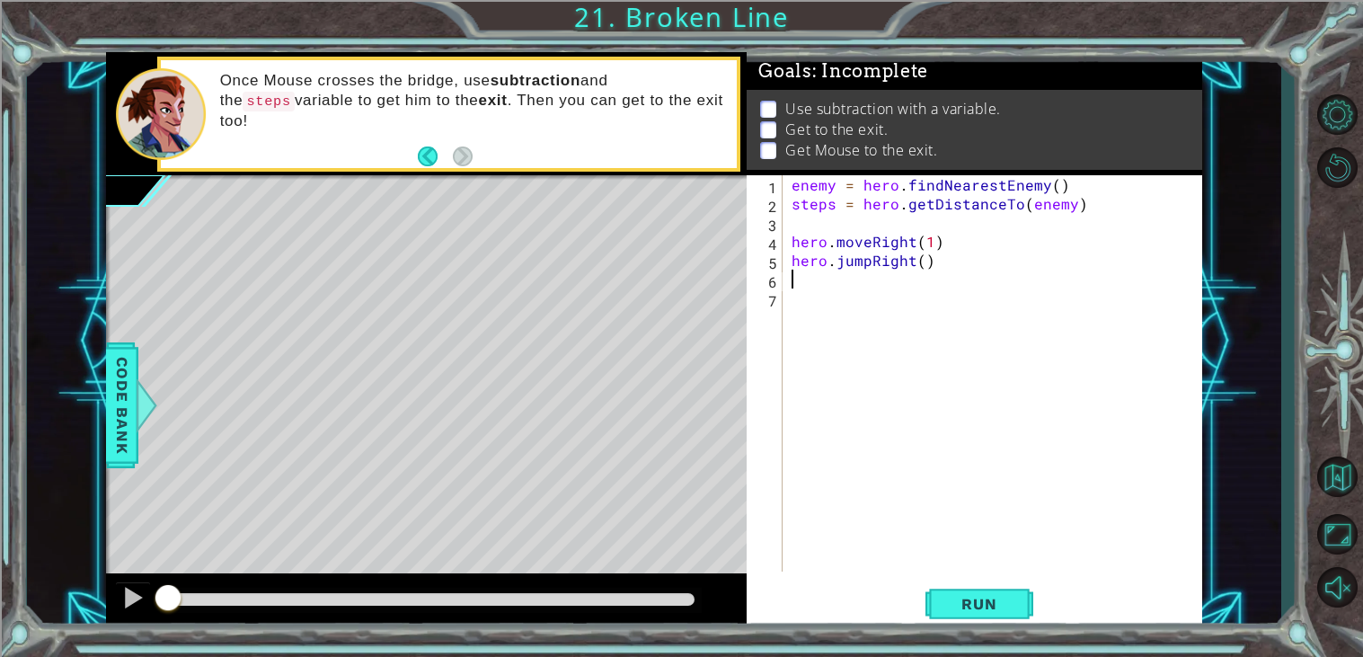
scroll to position [0, 0]
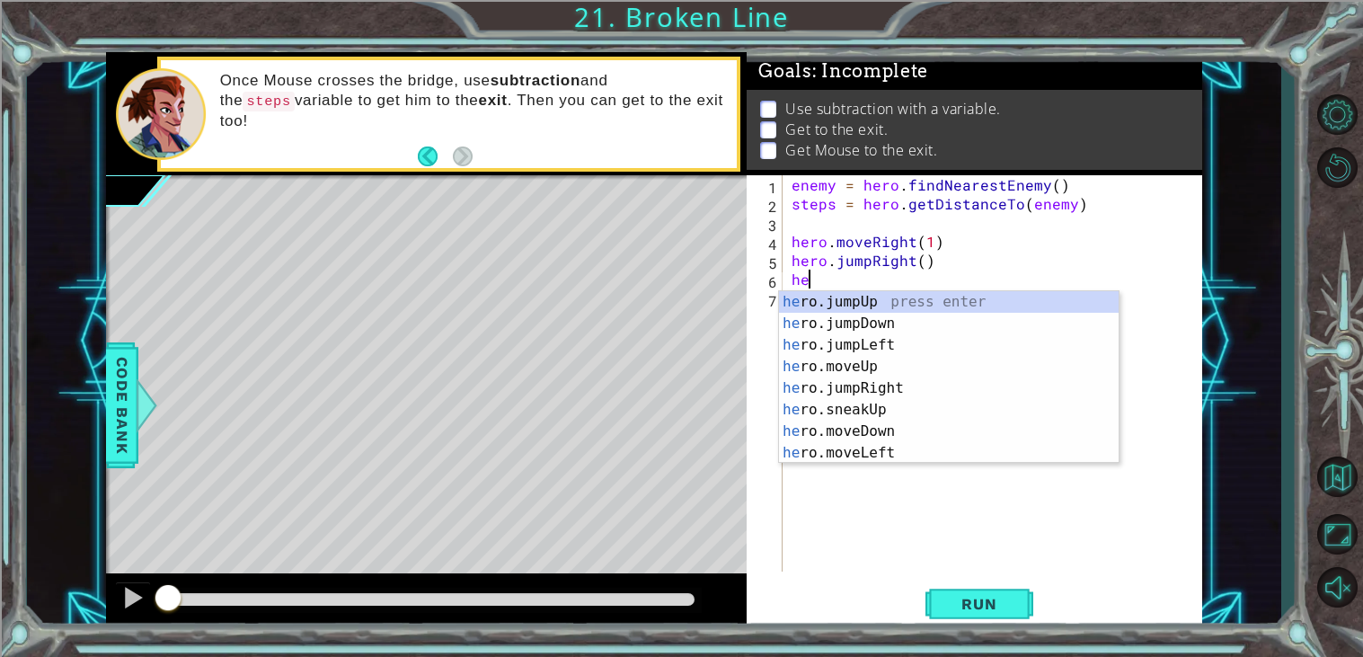
type textarea "hero"
click at [947, 374] on div "hero .jumpUp press enter hero .jumpDown press enter hero .jumpLeft press enter …" at bounding box center [949, 399] width 340 height 216
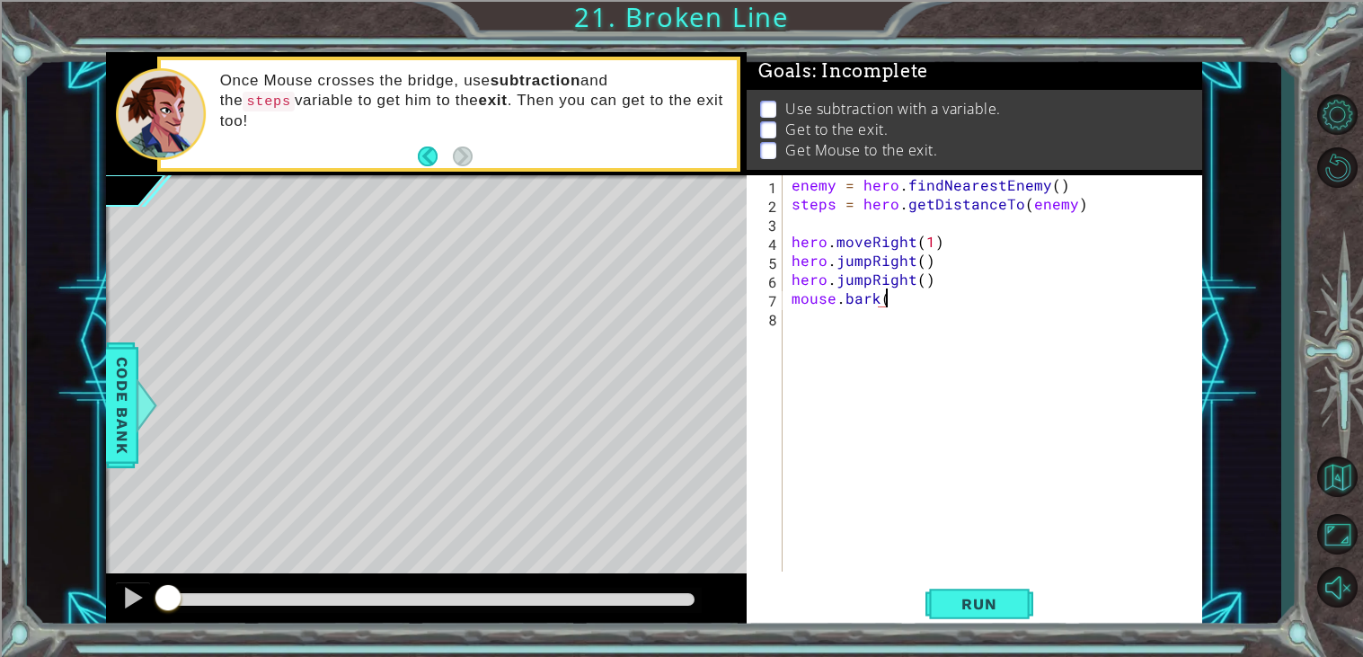
scroll to position [0, 4]
type textarea "mouse.bark()"
click at [980, 602] on span "Run" at bounding box center [978, 604] width 71 height 18
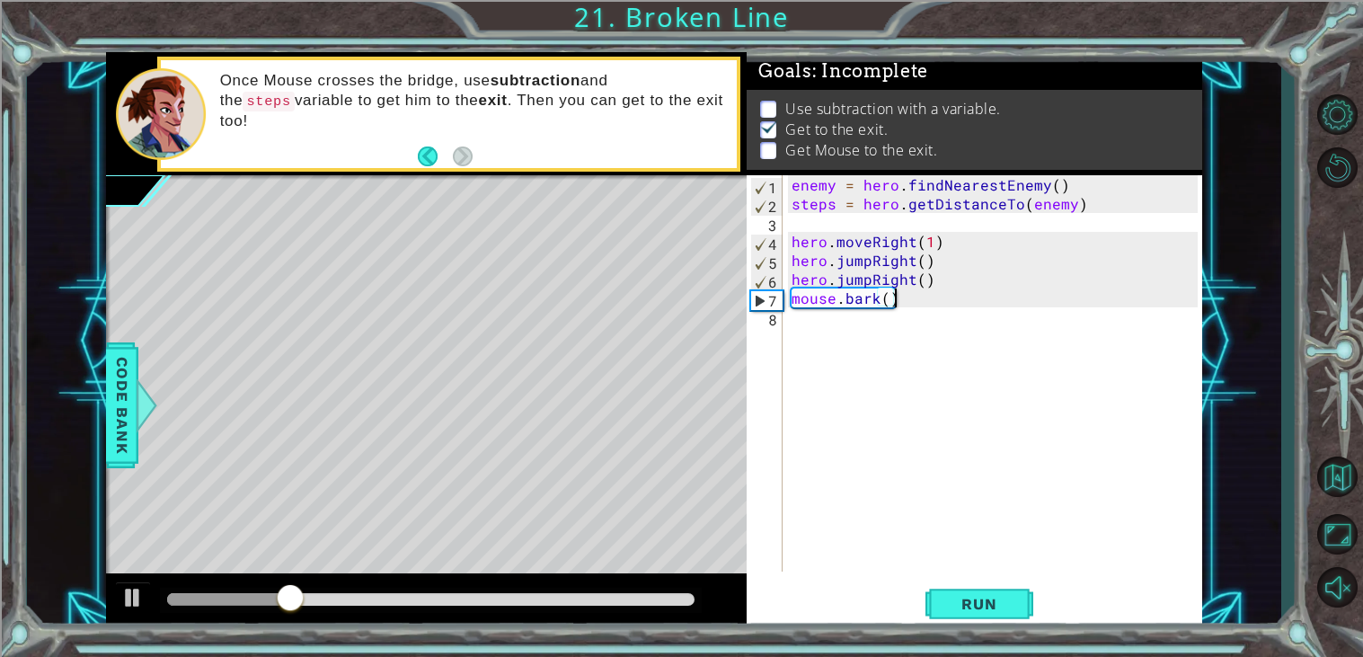
click at [794, 300] on div "enemy = hero . findNearestEnemy ( ) steps = hero . getDistanceTo ( enemy ) hero…" at bounding box center [997, 392] width 419 height 434
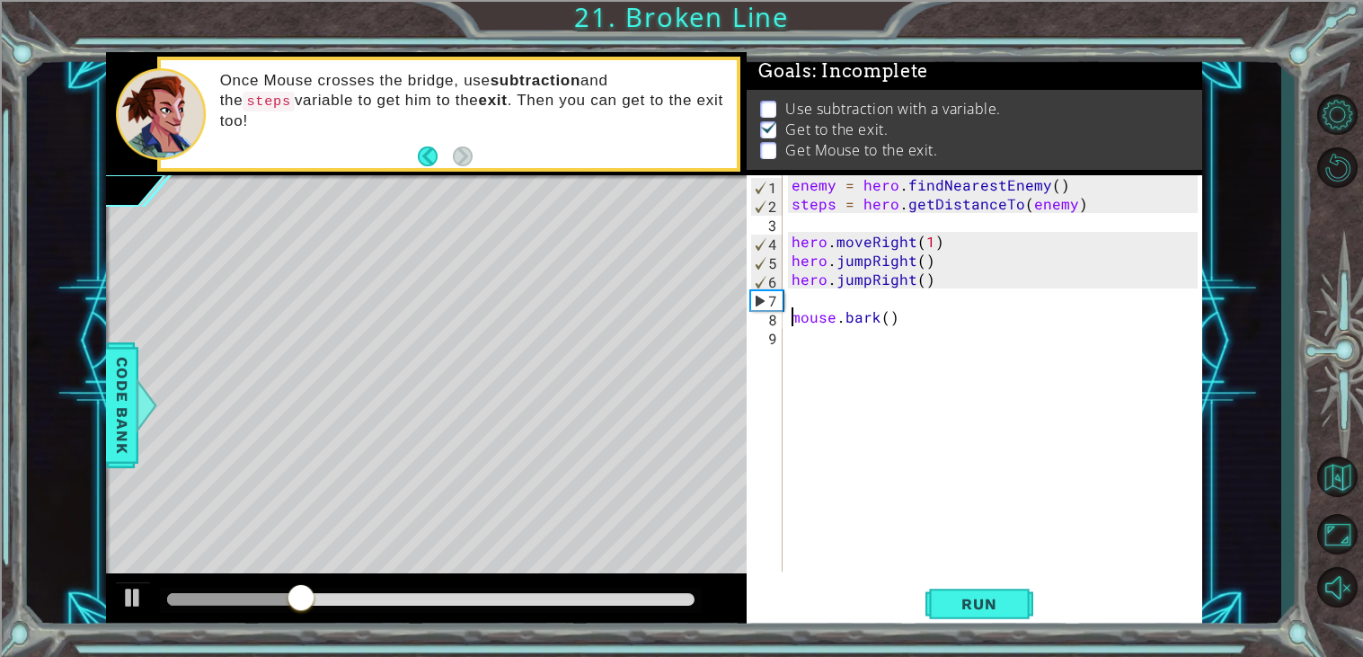
click at [807, 296] on div "enemy = hero . findNearestEnemy ( ) steps = hero . getDistanceTo ( enemy ) hero…" at bounding box center [997, 392] width 419 height 434
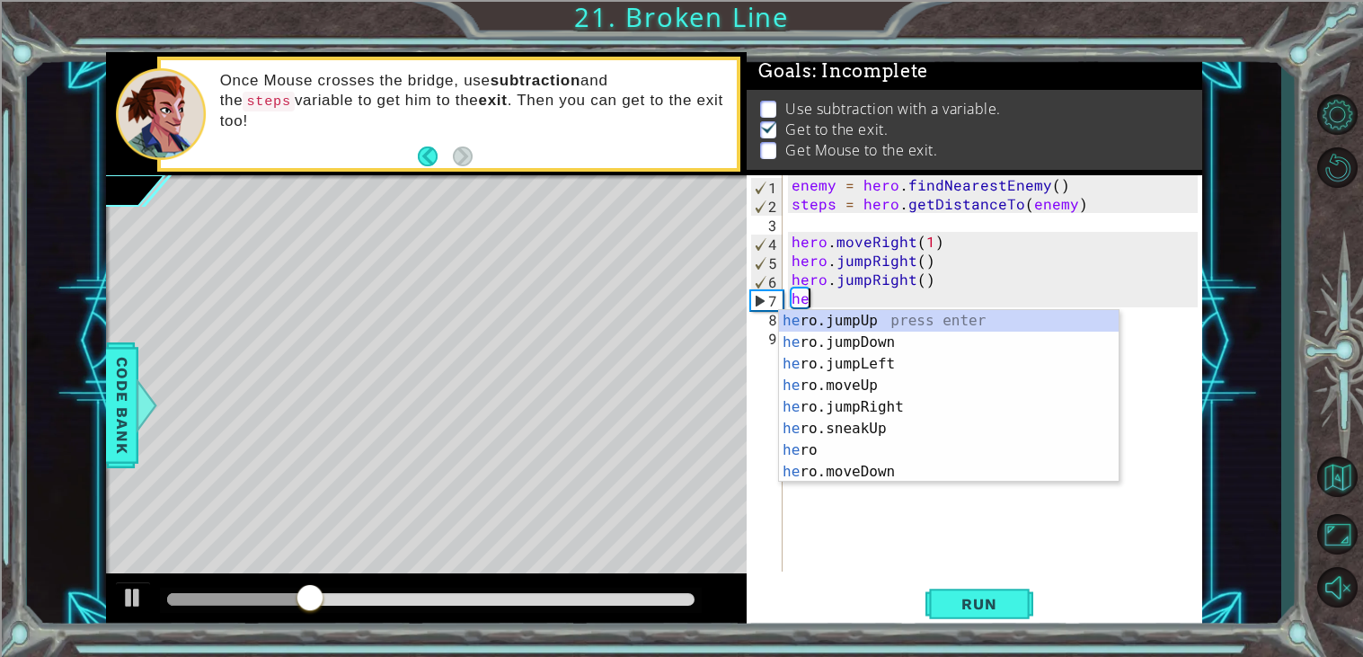
type textarea "h"
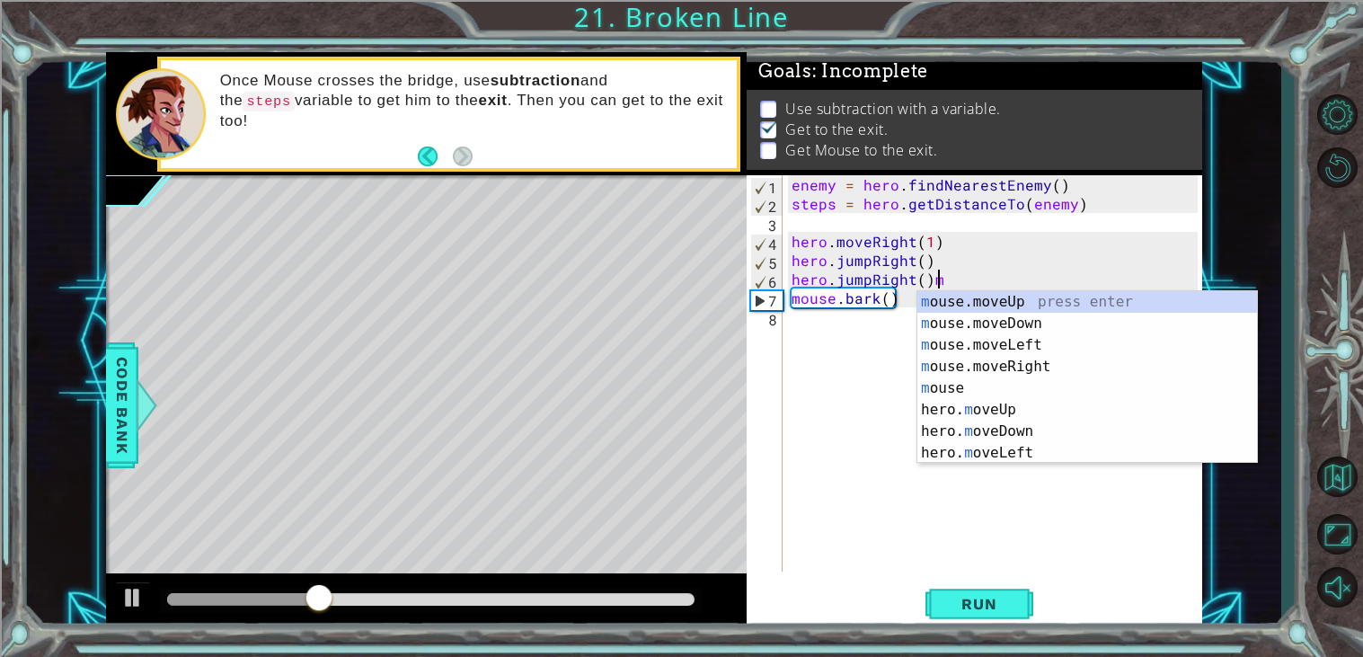
scroll to position [0, 8]
type textarea "hero.jumpRight()"
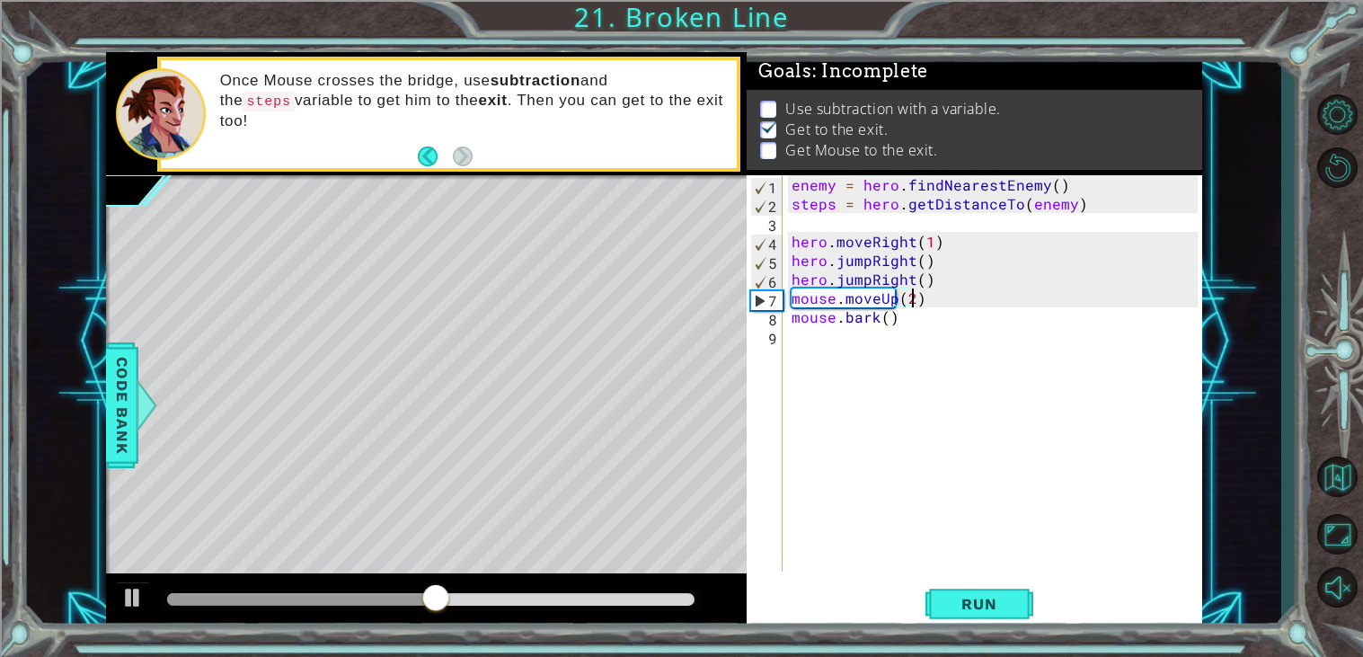
scroll to position [0, 6]
click at [958, 615] on button "Run" at bounding box center [979, 604] width 108 height 46
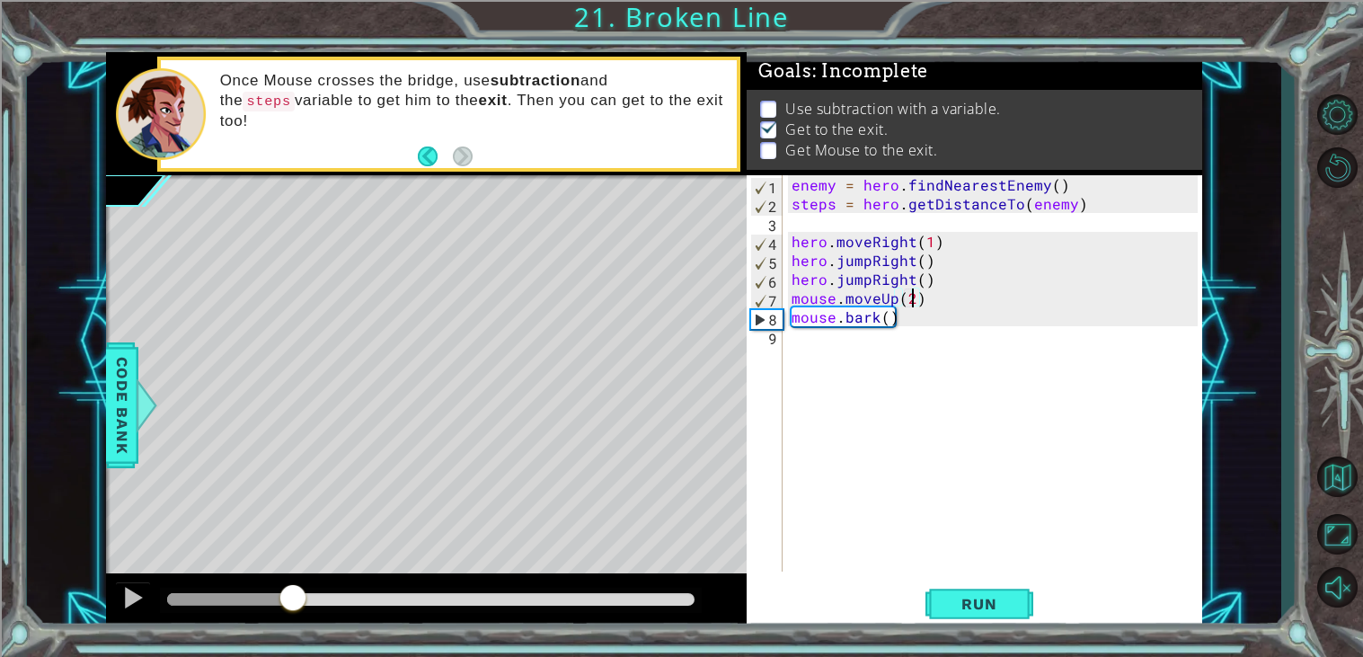
drag, startPoint x: 209, startPoint y: 599, endPoint x: 293, endPoint y: 612, distance: 84.5
click at [293, 612] on div at bounding box center [293, 599] width 32 height 32
type textarea "mouse.moveUp(3)"
click at [995, 625] on button "Run" at bounding box center [979, 604] width 108 height 46
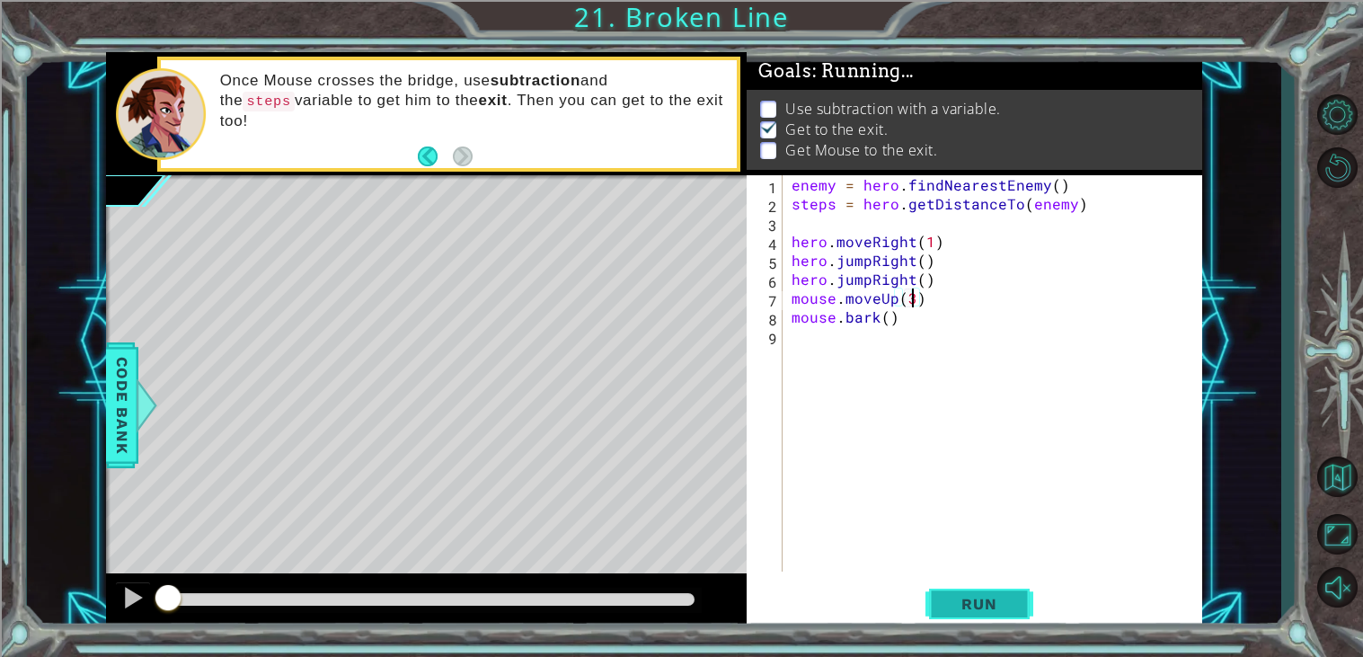
click at [1004, 613] on span "Run" at bounding box center [978, 604] width 71 height 18
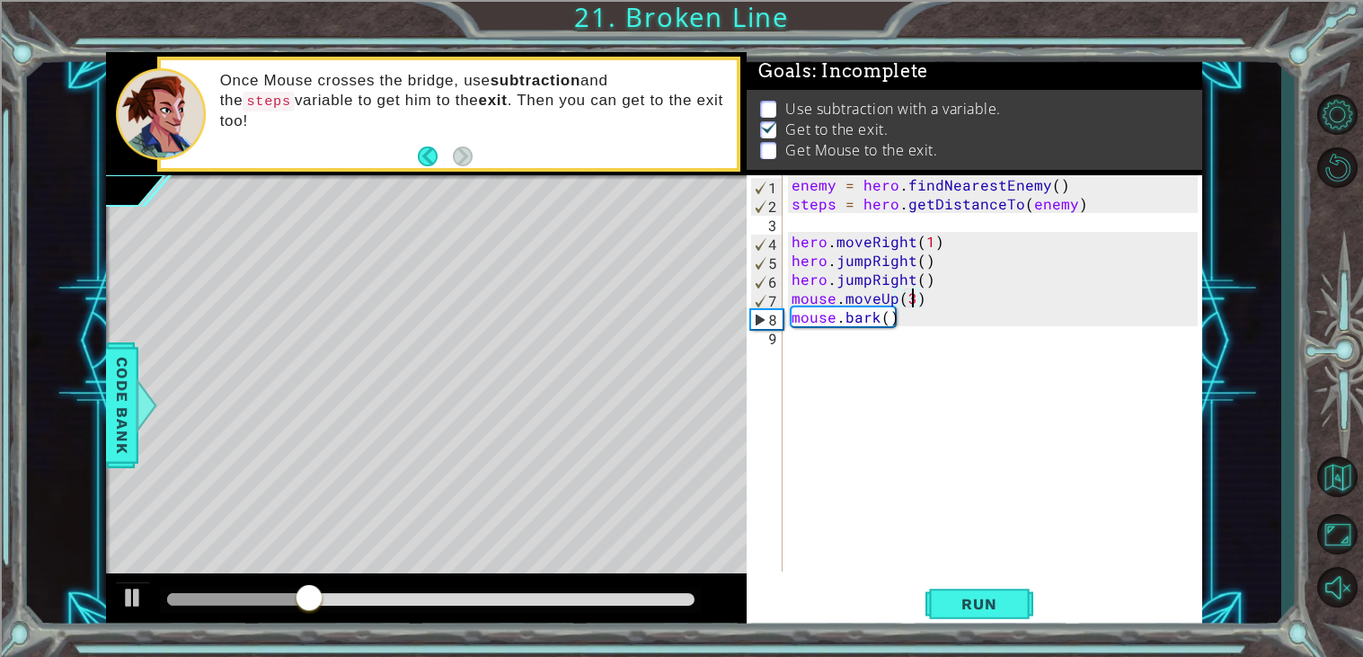
click at [904, 343] on div "enemy = hero . findNearestEnemy ( ) steps = hero . getDistanceTo ( enemy ) hero…" at bounding box center [997, 392] width 419 height 434
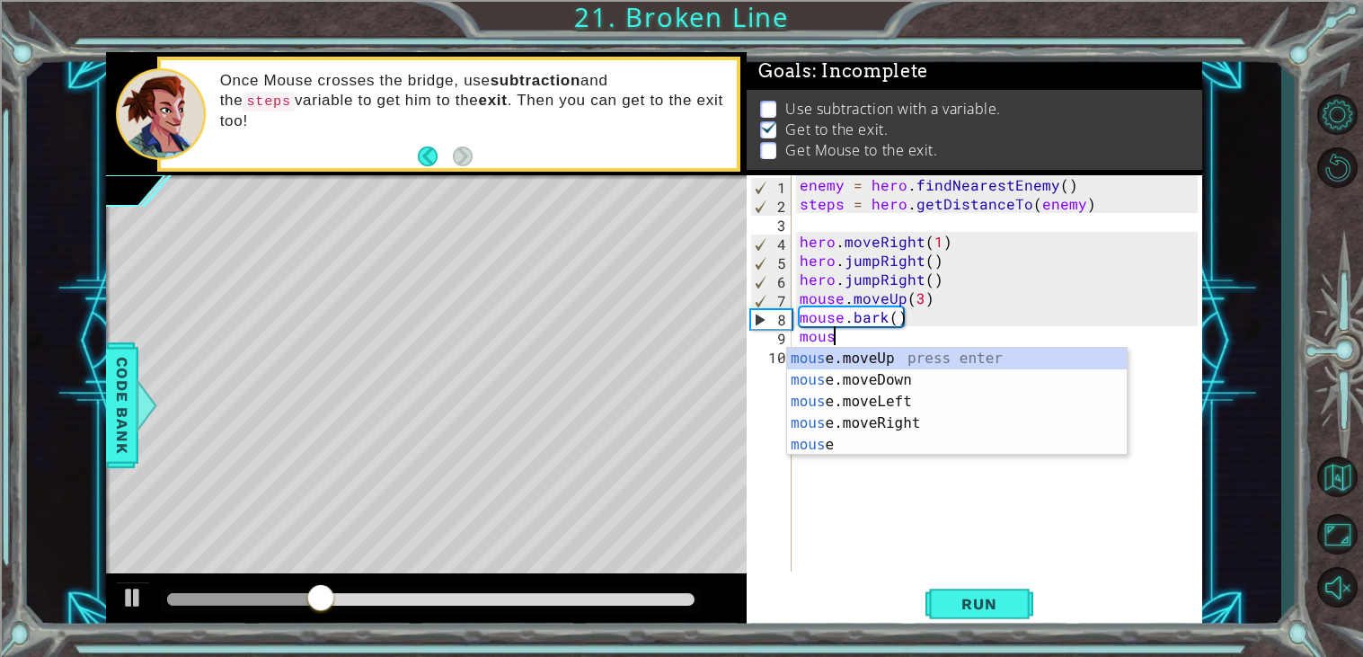
scroll to position [0, 1]
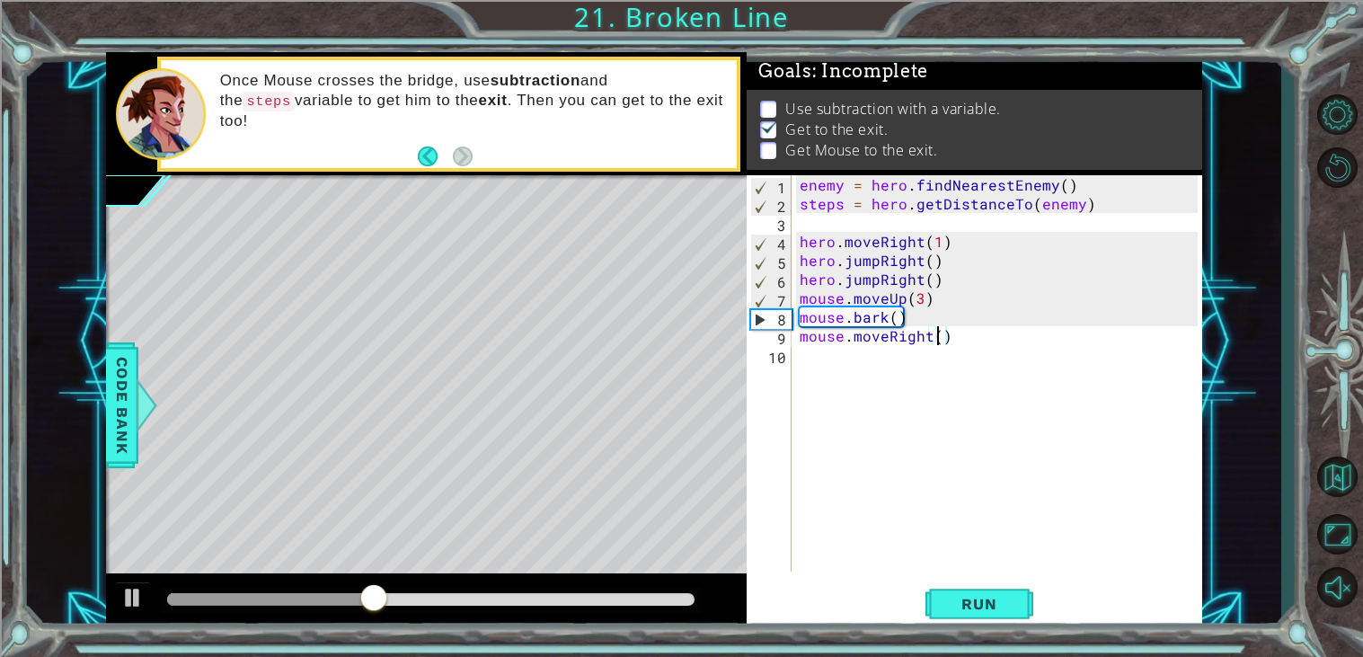
type textarea "mouse.moveRight(2)"
click at [898, 383] on div "enemy = hero . findNearestEnemy ( ) steps = hero . getDistanceTo ( enemy ) hero…" at bounding box center [1001, 392] width 411 height 434
type textarea "mouse.digRight()"
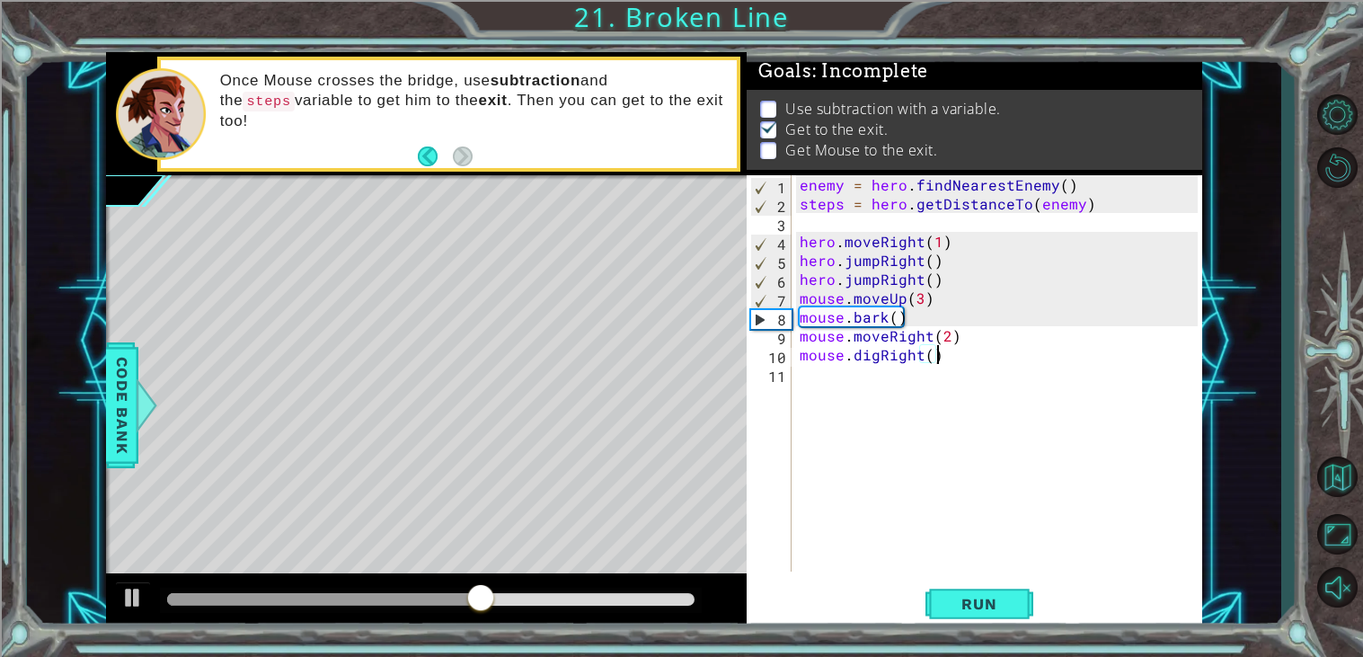
click at [839, 388] on div "enemy = hero . findNearestEnemy ( ) steps = hero . getDistanceTo ( enemy ) hero…" at bounding box center [1001, 392] width 411 height 434
type textarea "mouse.moveUp(2)"
click at [1009, 591] on button "Run" at bounding box center [979, 604] width 108 height 46
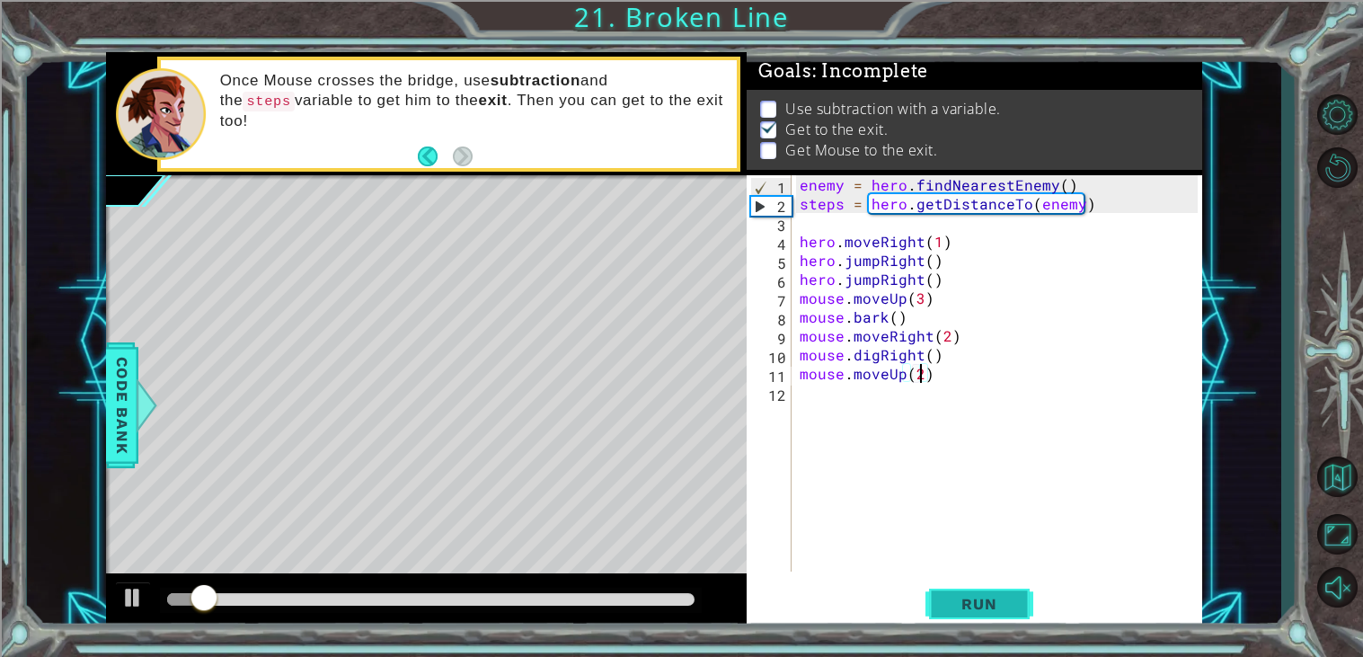
click at [957, 621] on button "Run" at bounding box center [979, 604] width 108 height 46
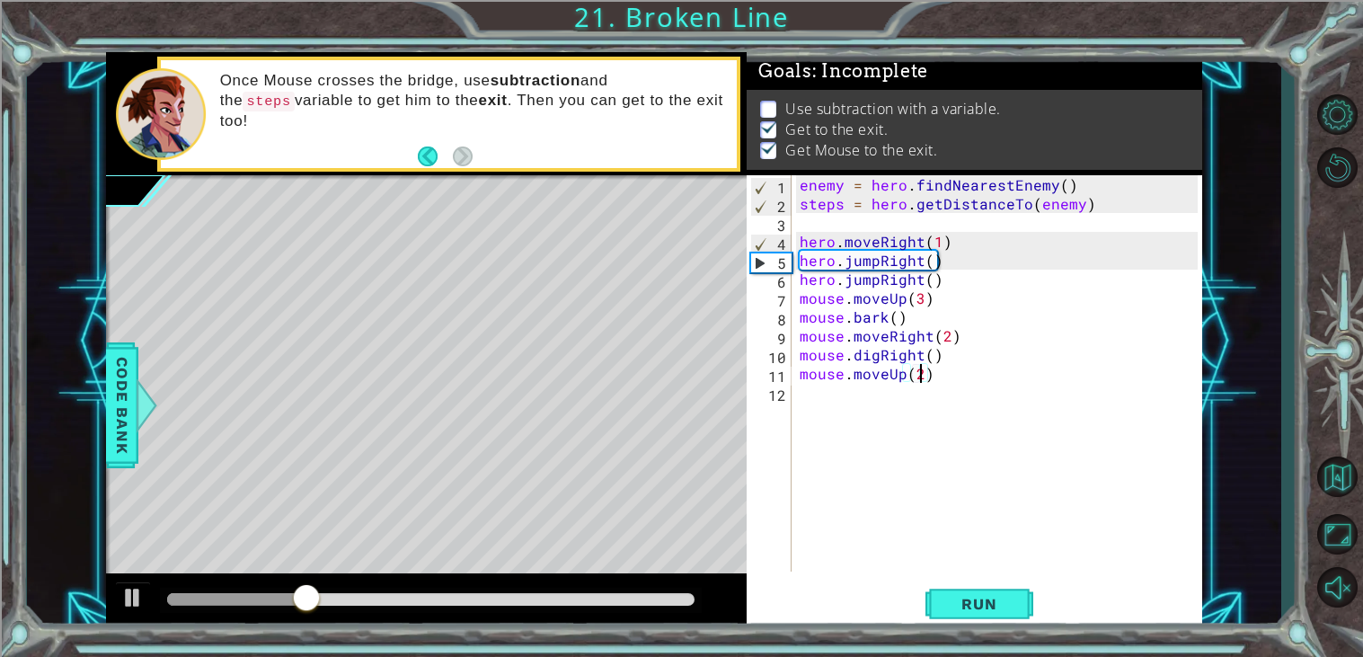
click at [809, 242] on div "enemy = hero . findNearestEnemy ( ) steps = hero . getDistanceTo ( enemy ) hero…" at bounding box center [1001, 392] width 411 height 434
click at [783, 242] on div "4" at bounding box center [771, 243] width 40 height 19
click at [810, 233] on div "enemy = hero . findNearestEnemy ( ) steps = hero . getDistanceTo ( enemy ) hero…" at bounding box center [1001, 392] width 411 height 434
type textarea "hero.moveRight(1)"
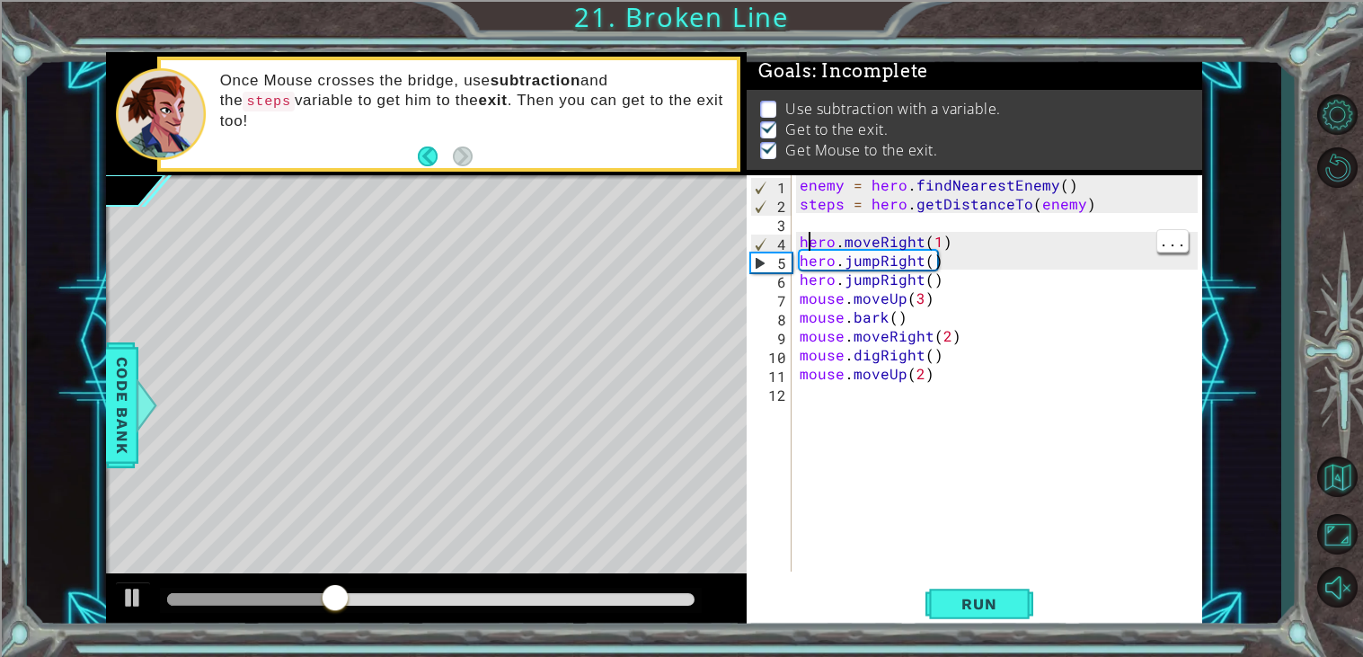
click at [810, 235] on div "enemy = hero . findNearestEnemy ( ) steps = hero . getDistanceTo ( enemy ) hero…" at bounding box center [1001, 392] width 411 height 434
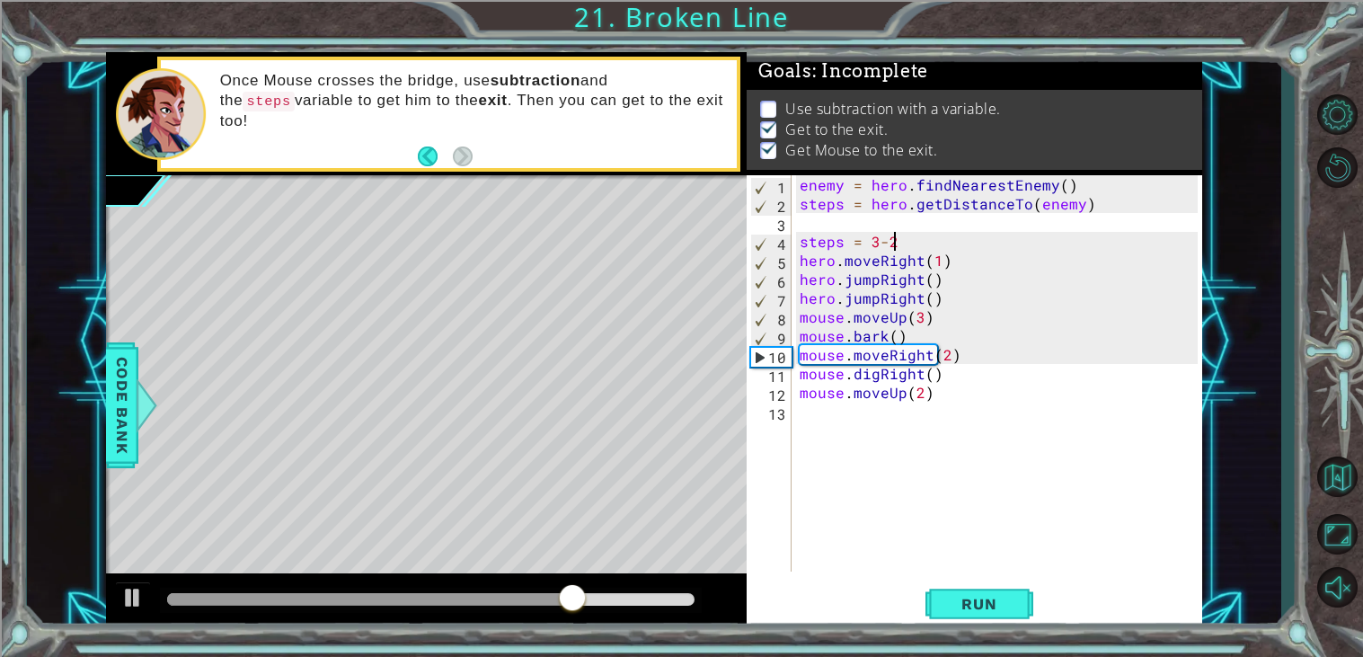
scroll to position [0, 4]
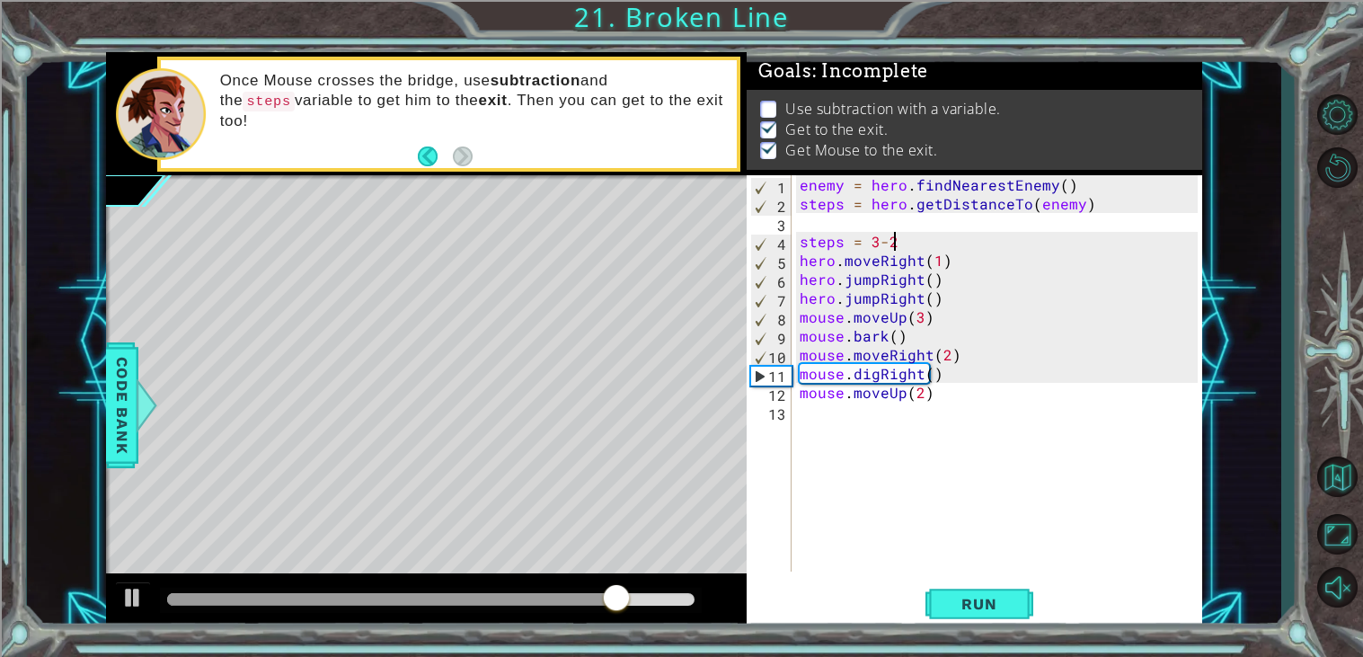
click at [937, 261] on div "enemy = hero . findNearestEnemy ( ) steps = hero . getDistanceTo ( enemy ) step…" at bounding box center [1001, 392] width 411 height 434
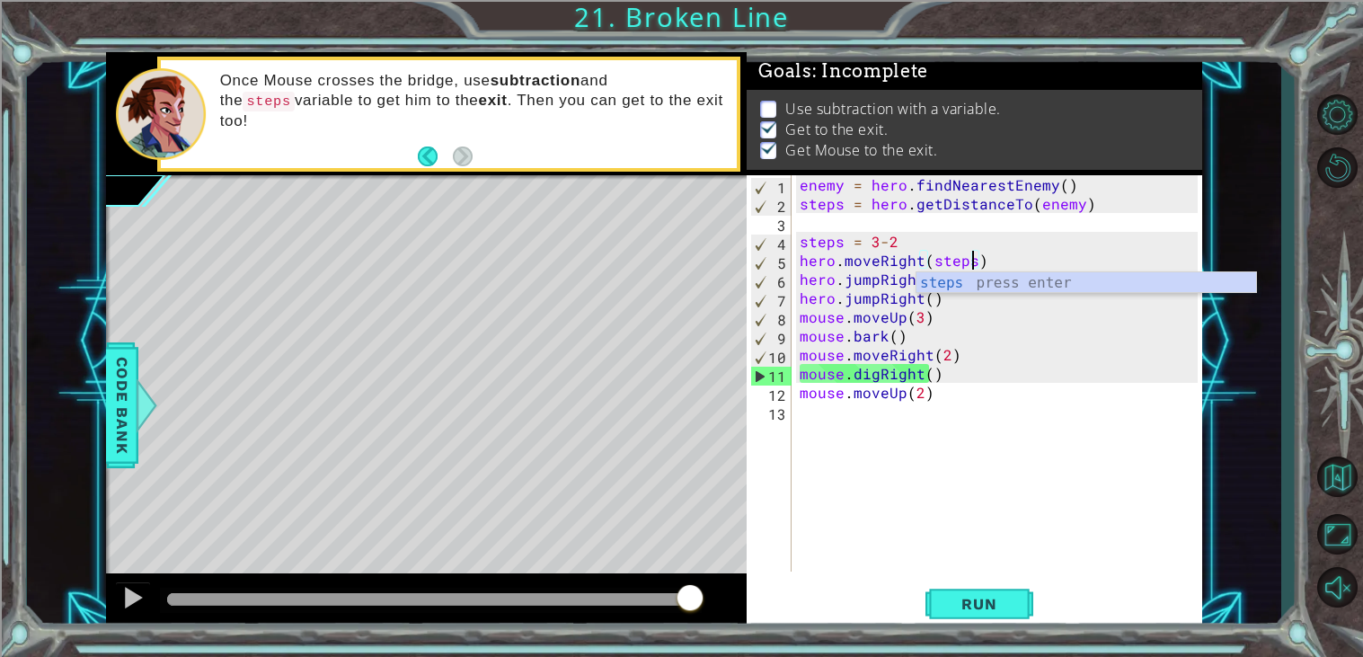
click at [973, 322] on div "enemy = hero . findNearestEnemy ( ) steps = hero . getDistanceTo ( enemy ) step…" at bounding box center [1001, 392] width 411 height 434
click at [929, 378] on div "enemy = hero . findNearestEnemy ( ) steps = hero . getDistanceTo ( enemy ) step…" at bounding box center [1001, 392] width 411 height 434
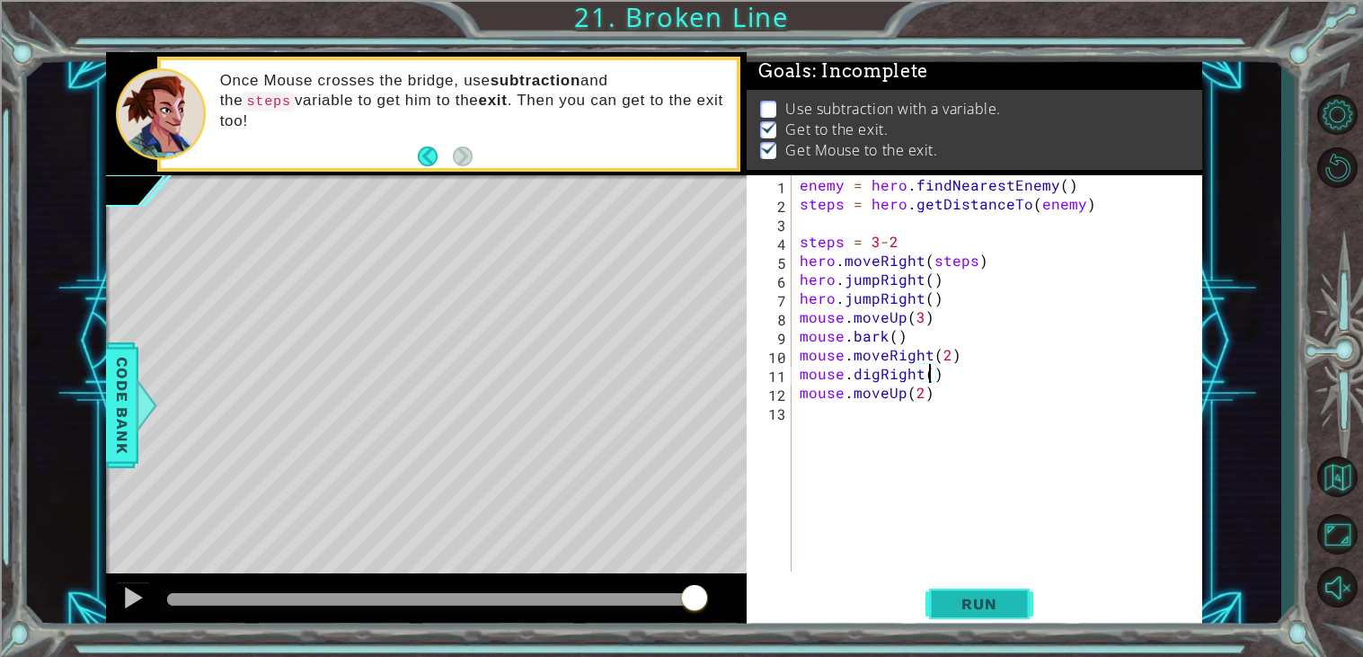
type textarea "mouse.digRight()"
click at [942, 594] on button "Run" at bounding box center [979, 604] width 108 height 46
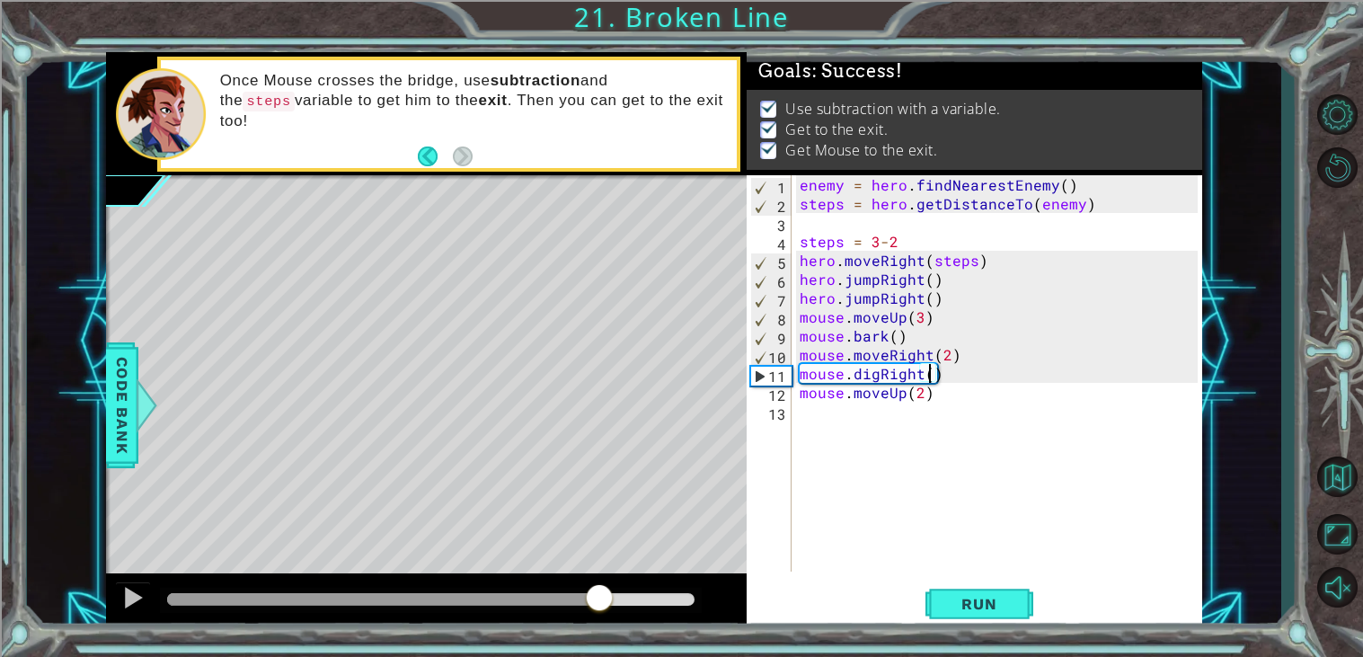
drag, startPoint x: 217, startPoint y: 607, endPoint x: 600, endPoint y: 627, distance: 383.2
click at [600, 627] on div at bounding box center [426, 601] width 641 height 57
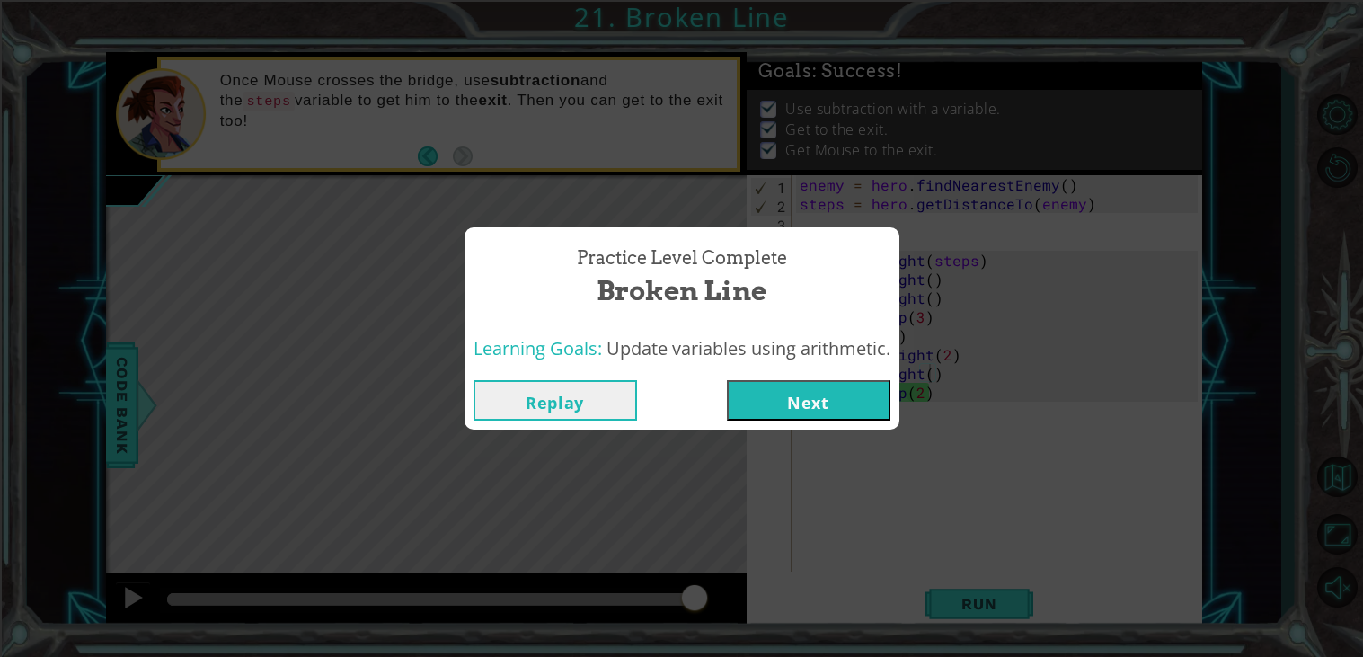
click at [818, 396] on button "Next" at bounding box center [809, 400] width 164 height 40
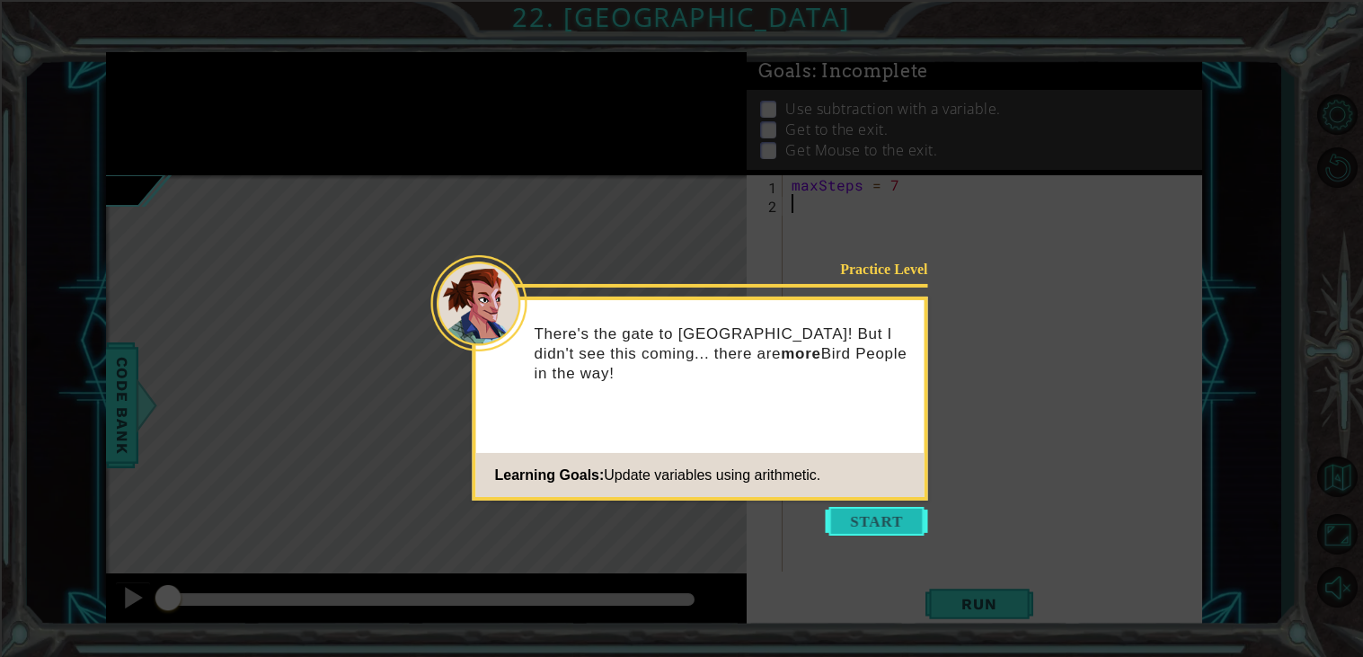
click at [871, 517] on button "Start" at bounding box center [877, 521] width 102 height 29
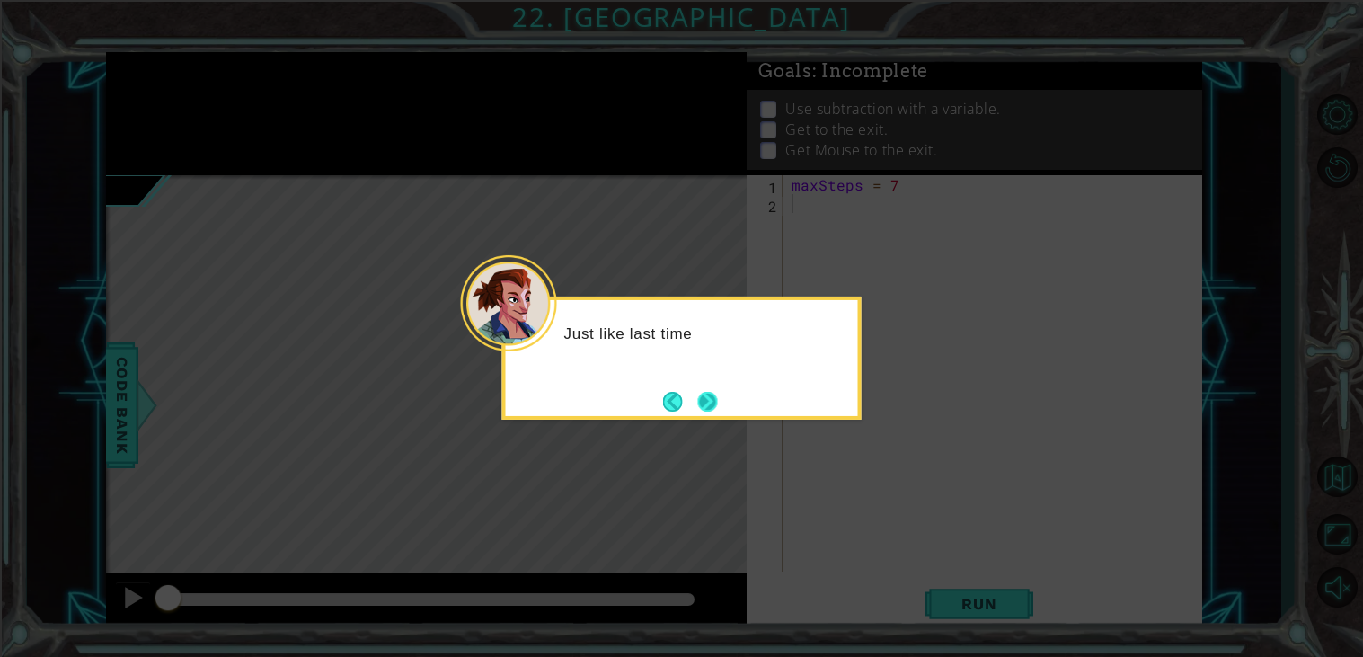
click at [701, 405] on button "Next" at bounding box center [708, 402] width 20 height 20
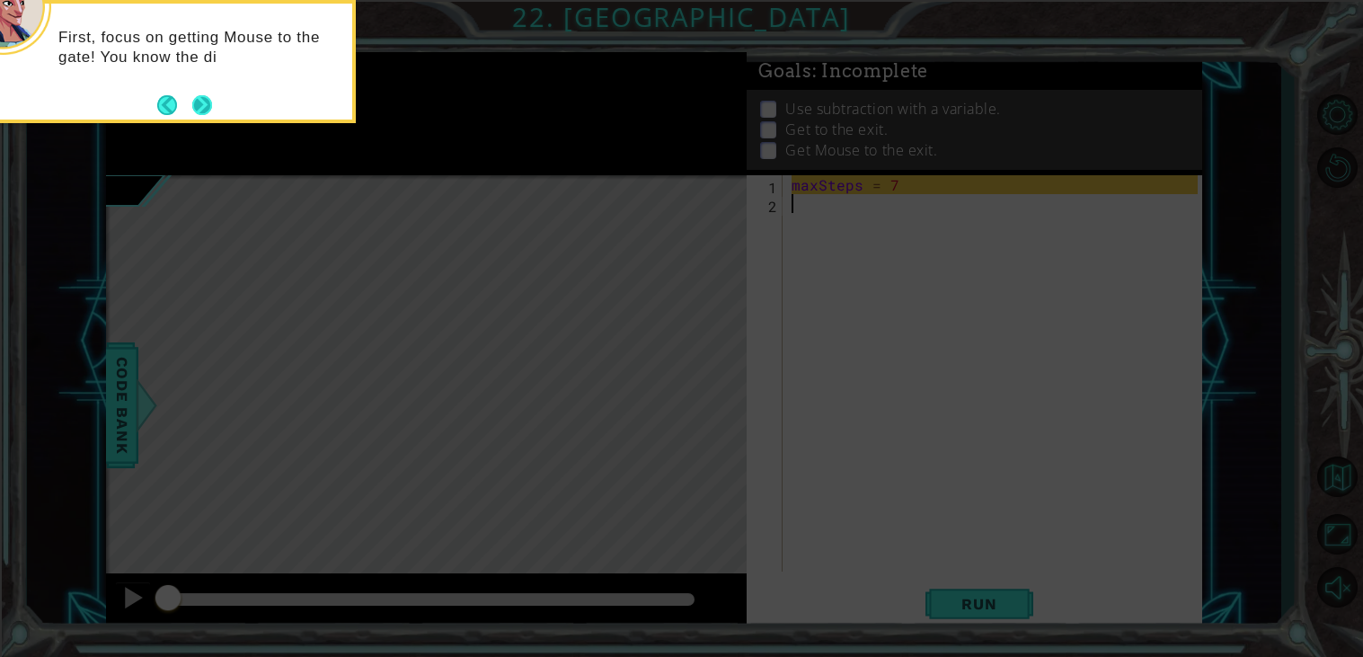
click at [207, 102] on button "Next" at bounding box center [202, 105] width 20 height 20
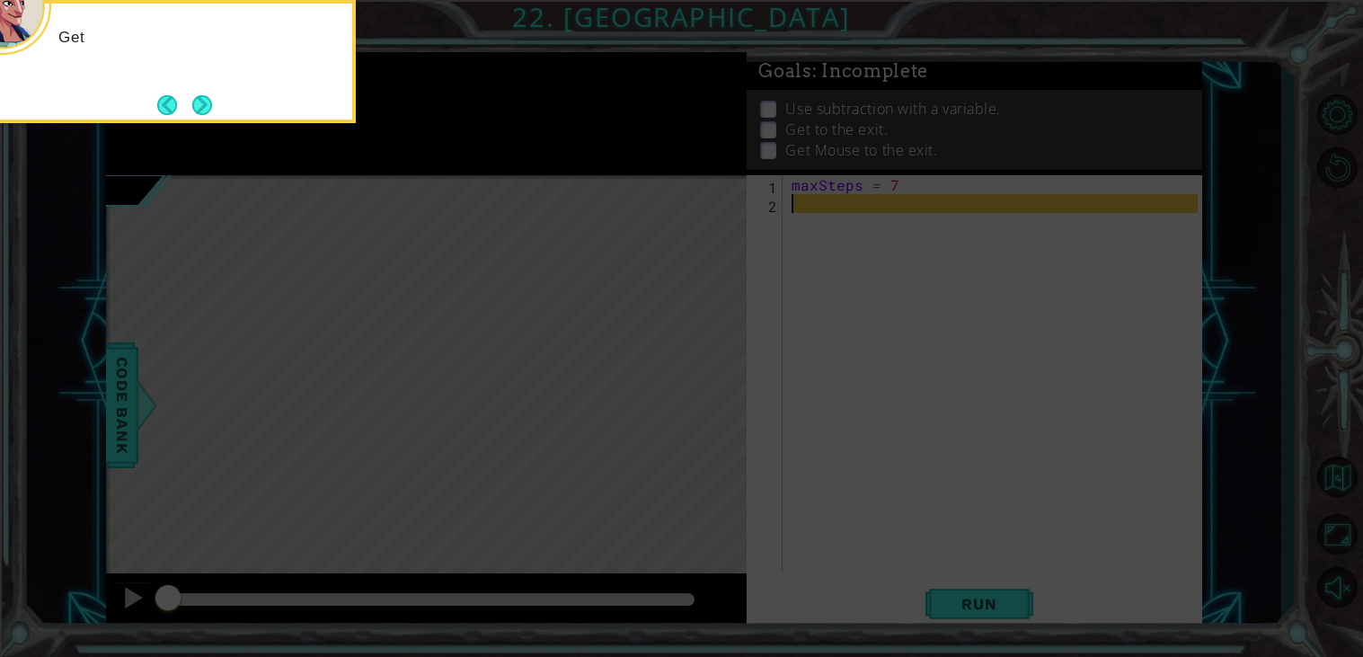
click at [207, 102] on button "Next" at bounding box center [202, 105] width 20 height 20
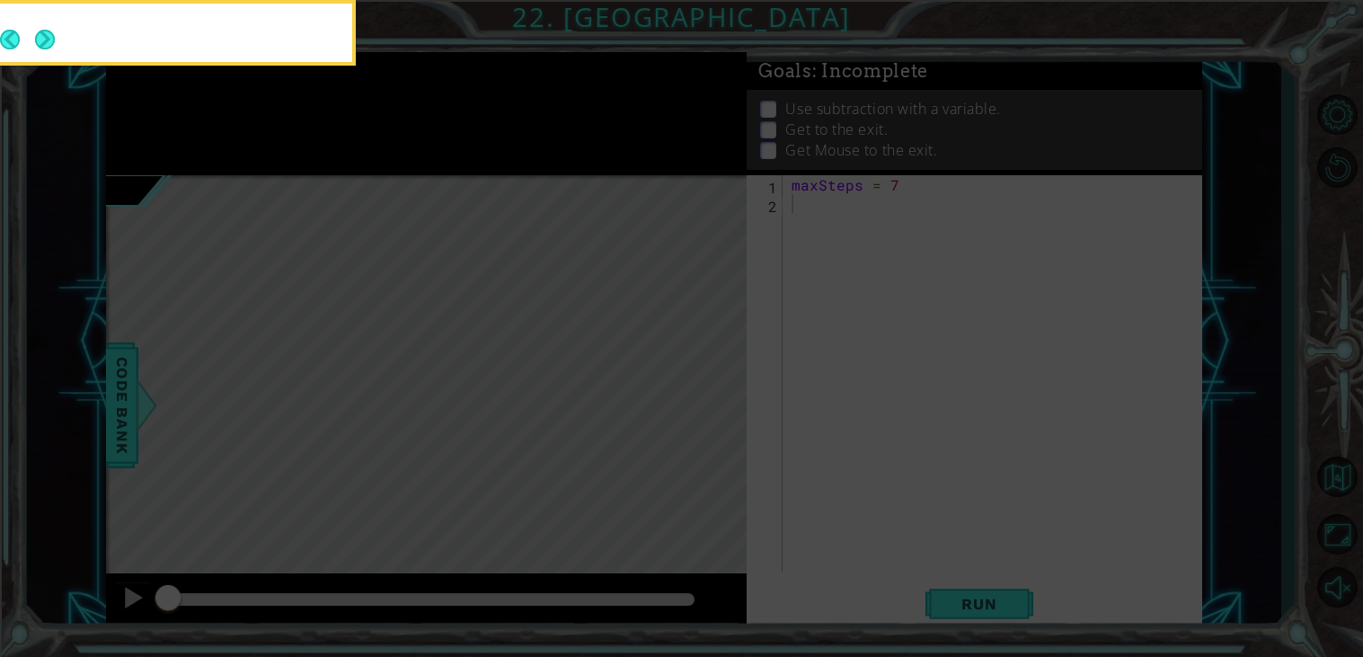
click at [55, 49] on button "Next" at bounding box center [45, 40] width 20 height 20
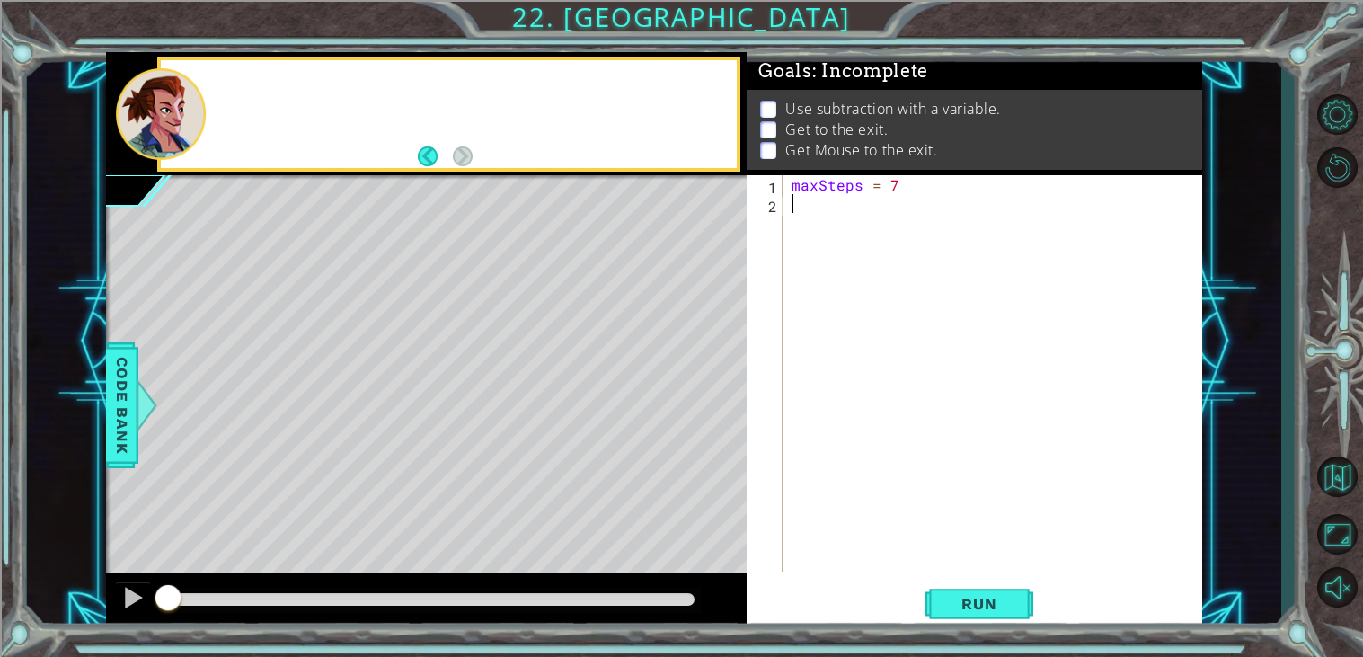
click at [208, 102] on div at bounding box center [472, 114] width 529 height 44
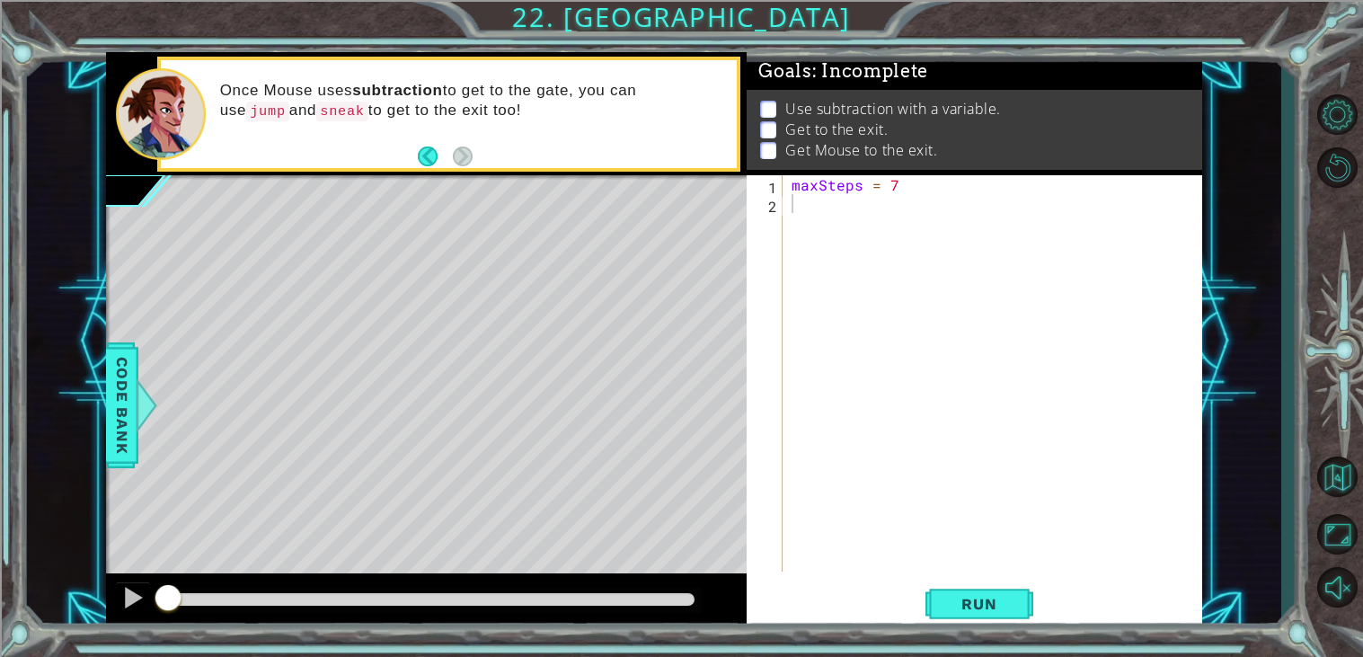
click at [820, 204] on div "maxSteps = 7" at bounding box center [997, 392] width 419 height 434
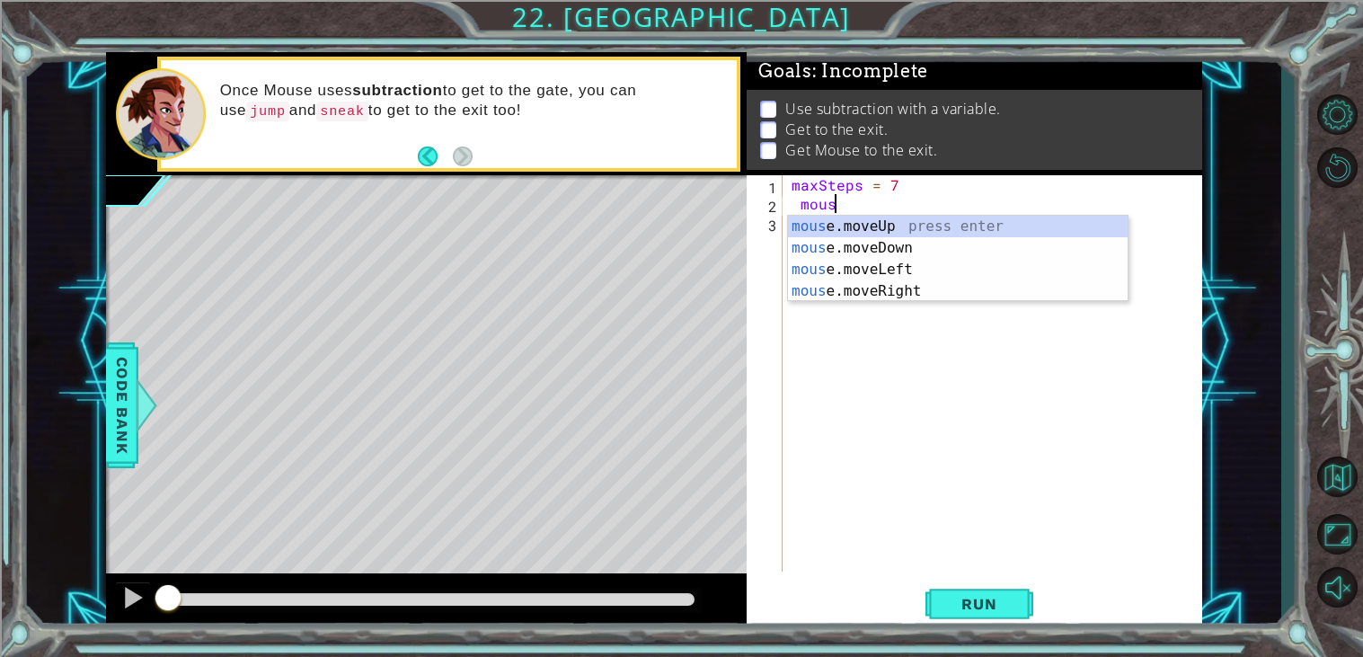
scroll to position [0, 2]
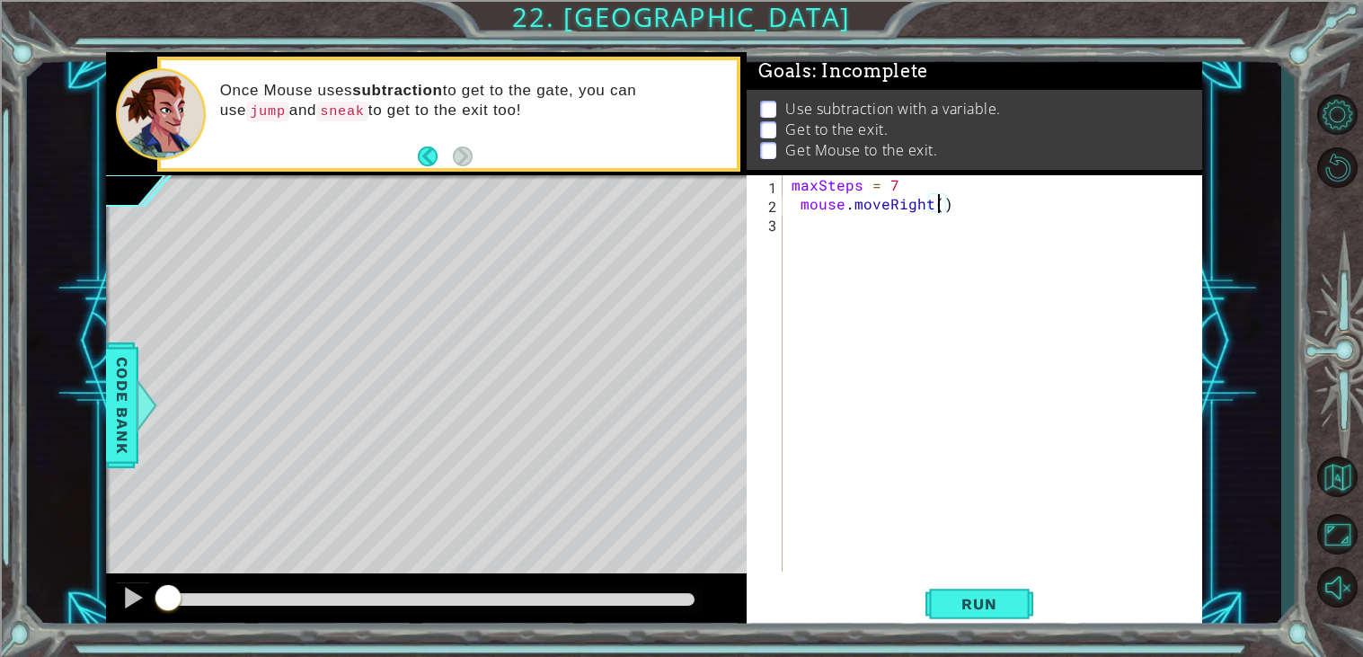
type textarea "mouse.moveRight(4)"
click at [799, 220] on div "maxSteps = 7 mouse . moveRight ( 4 )" at bounding box center [997, 392] width 419 height 434
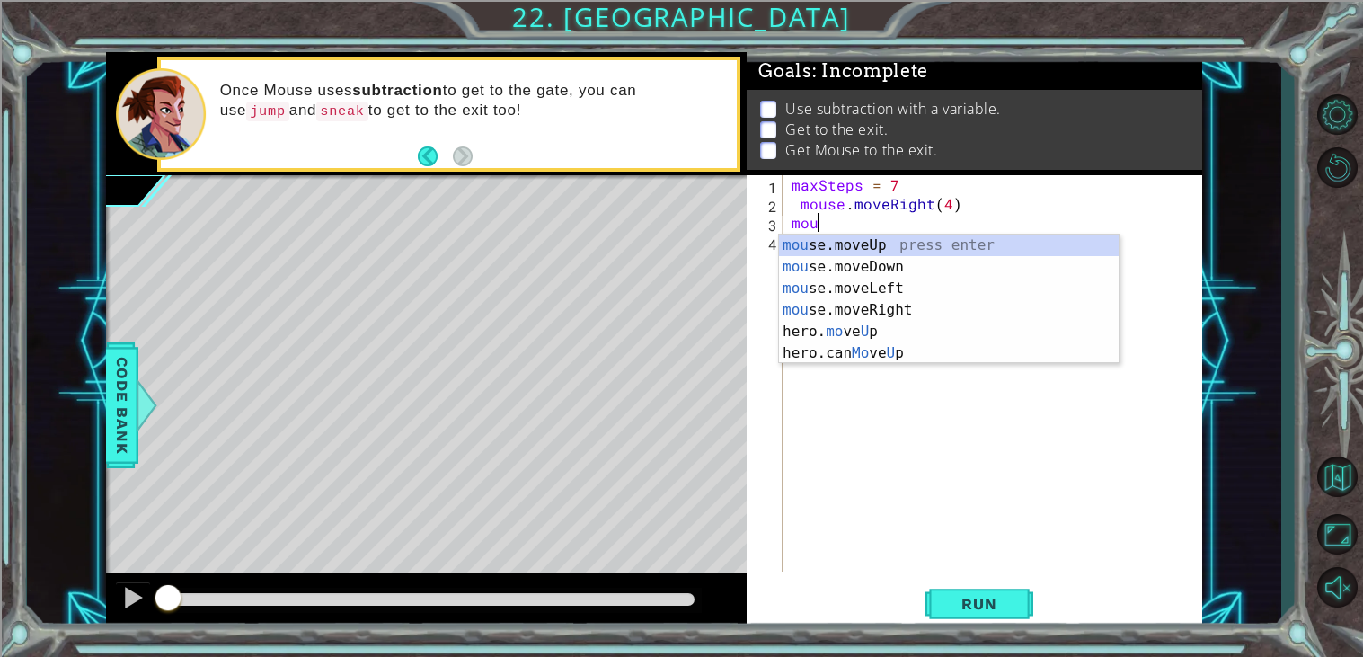
scroll to position [0, 0]
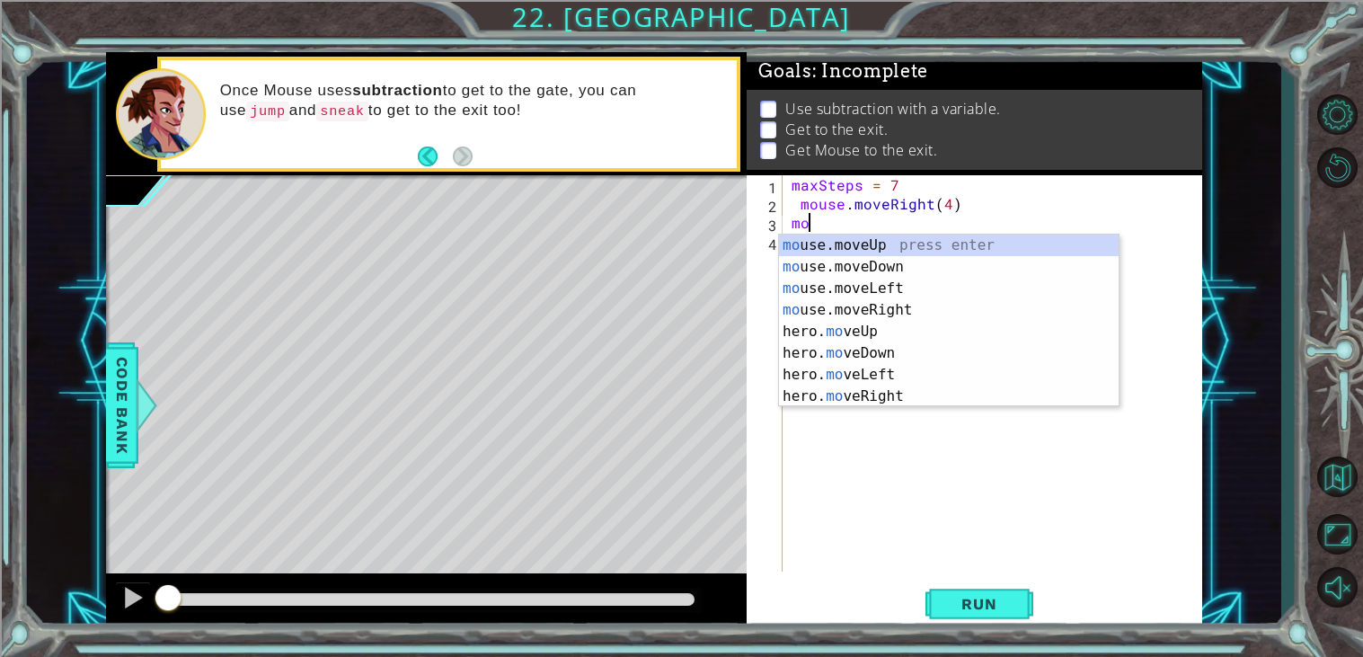
click at [801, 204] on div "maxSteps = 7 mouse . moveRight ( 4 ) mo" at bounding box center [997, 392] width 419 height 434
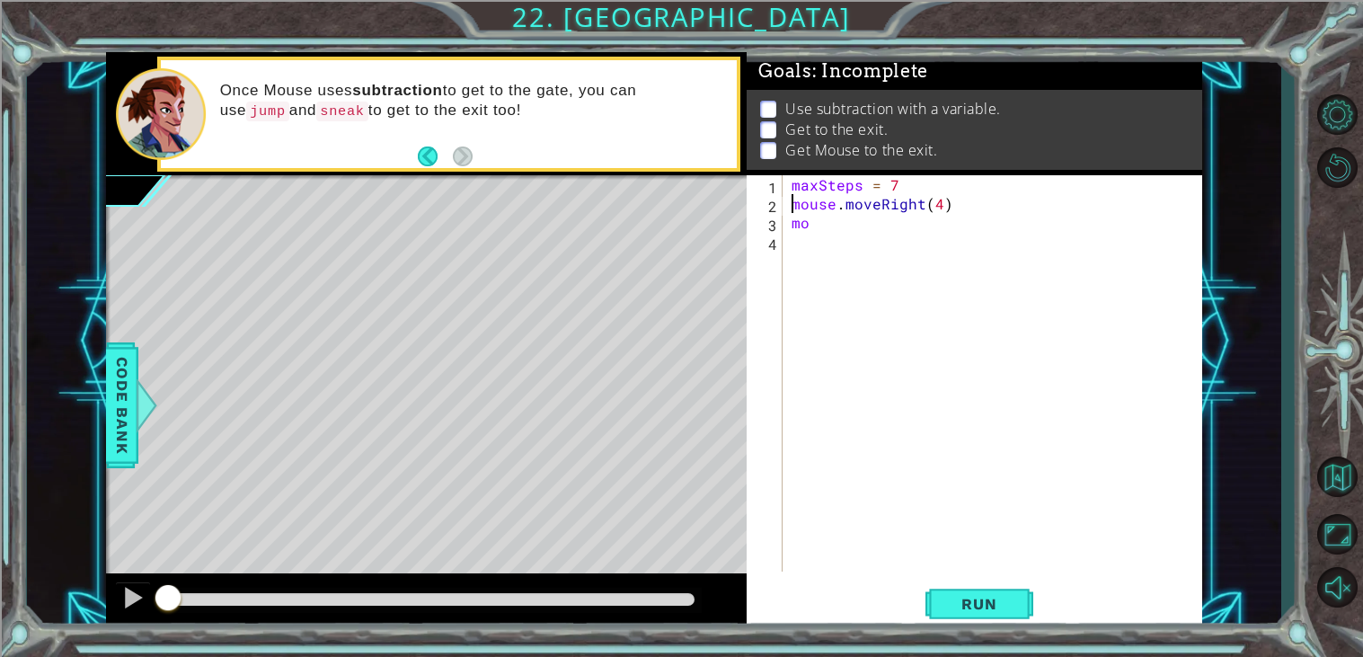
click at [822, 221] on div "maxSteps = 7 mouse . moveRight ( 4 ) mo" at bounding box center [997, 392] width 419 height 434
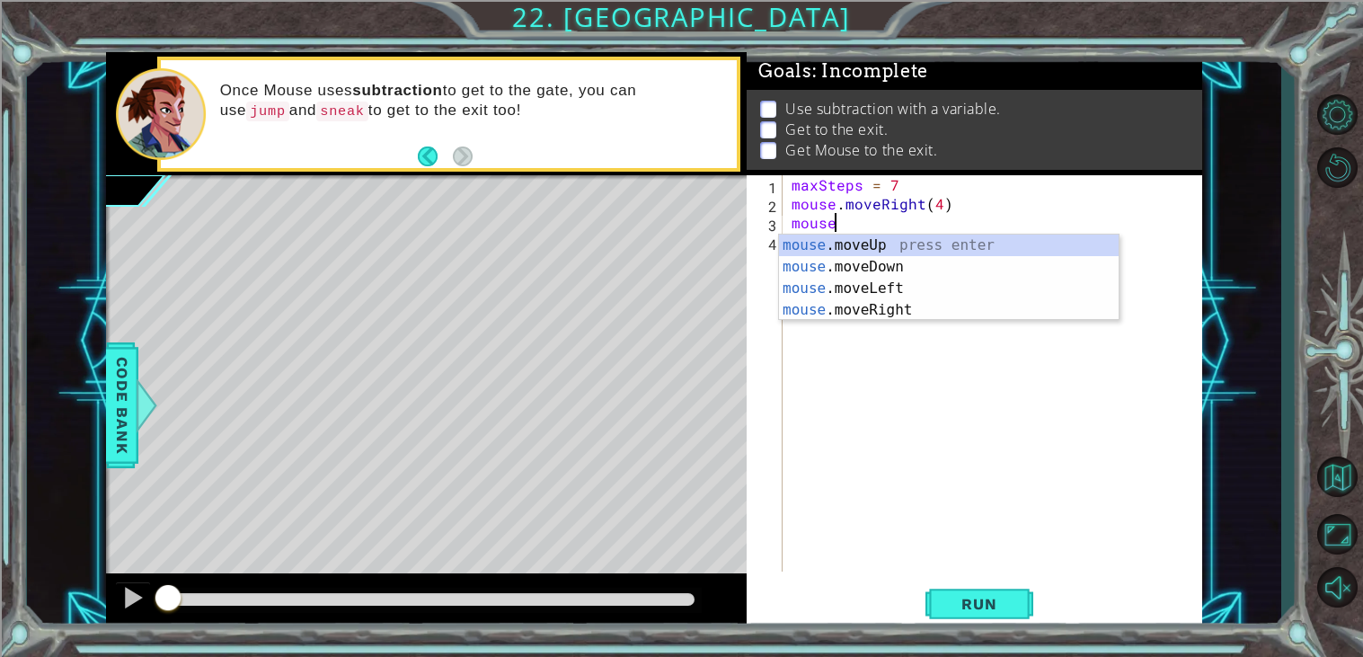
scroll to position [0, 2]
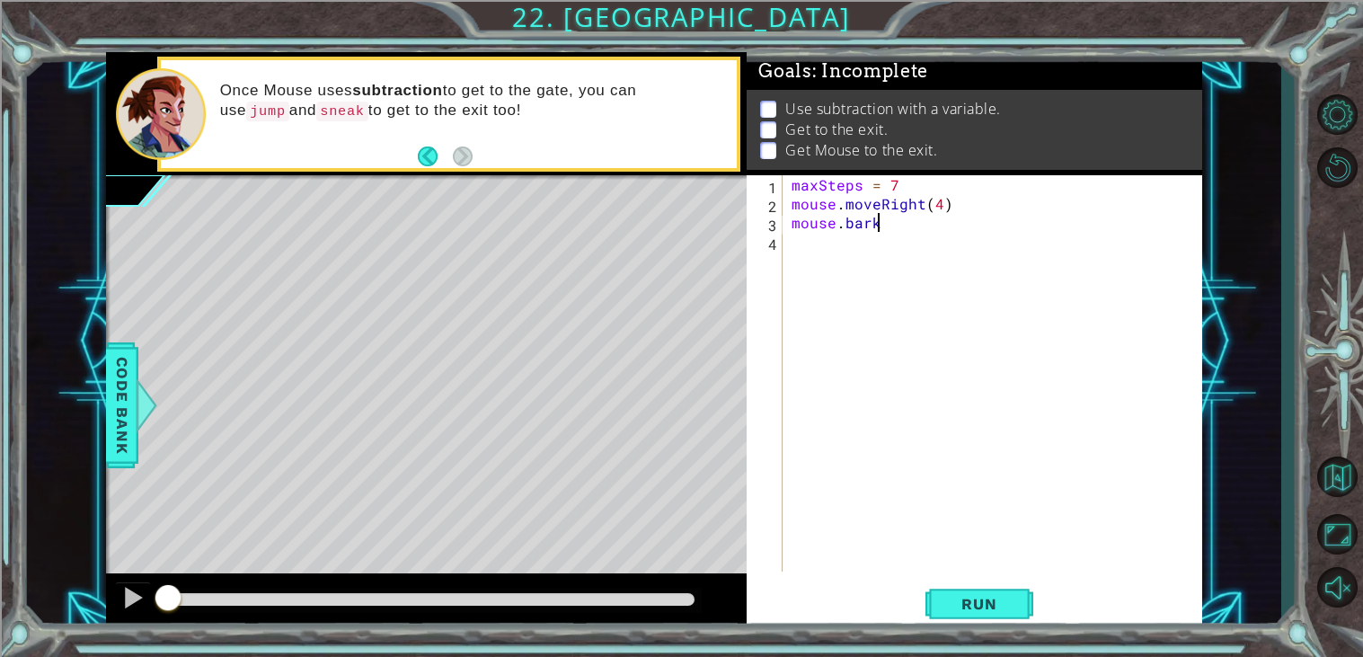
type textarea "mouse.bark()"
click at [844, 250] on div "maxSteps = 7 mouse . moveRight ( 4 ) mouse . bark ( )" at bounding box center [997, 392] width 419 height 434
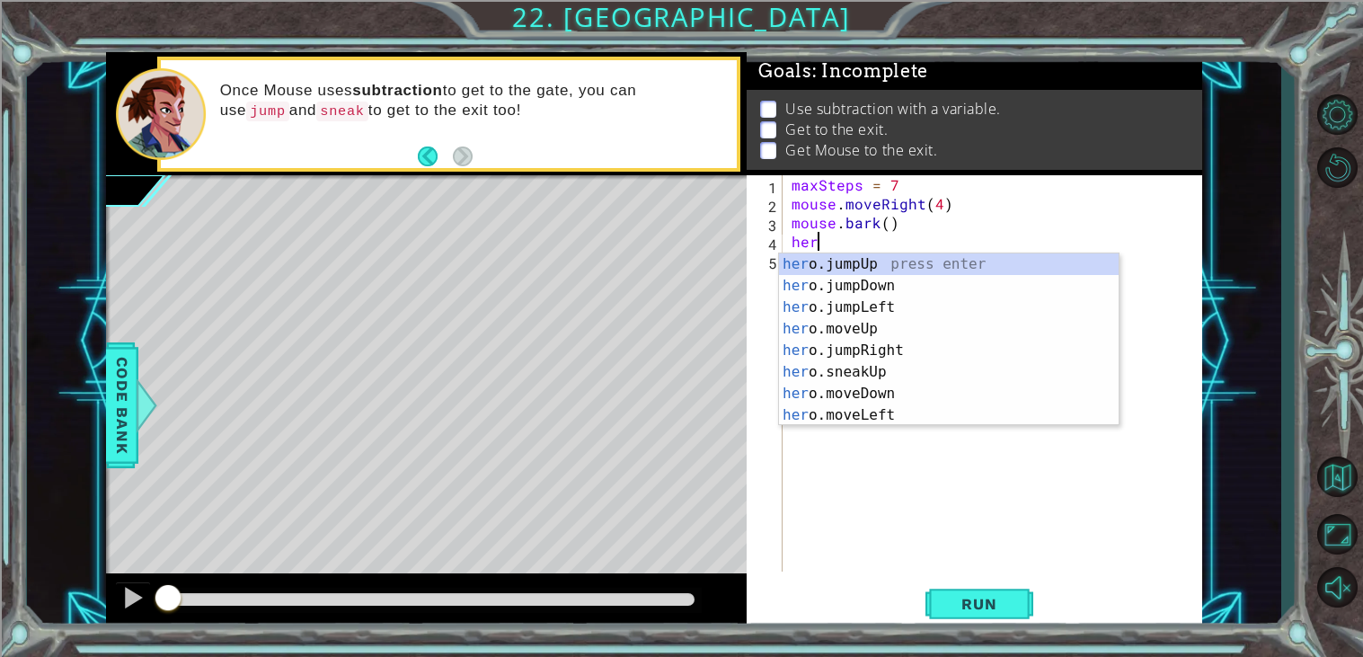
type textarea "hero"
click at [865, 256] on div "hero .jumpUp press enter hero .jumpDown press enter hero .jumpLeft press enter …" at bounding box center [949, 361] width 340 height 216
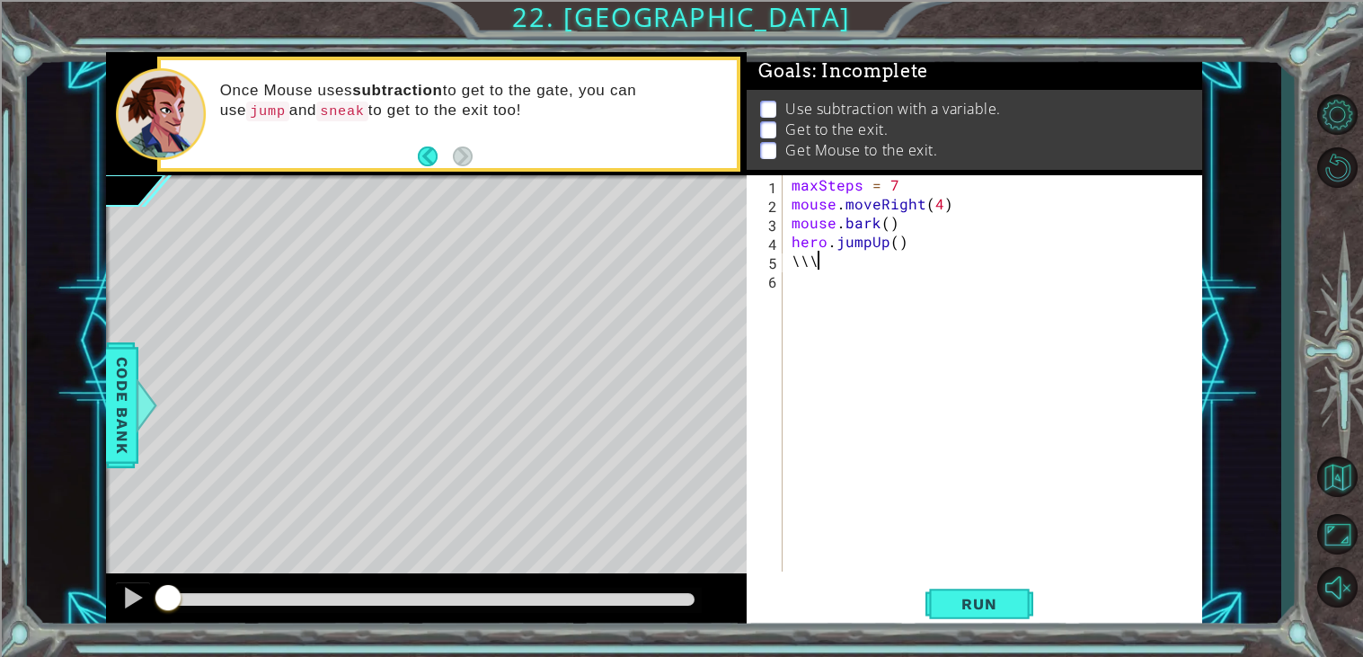
type textarea "\"
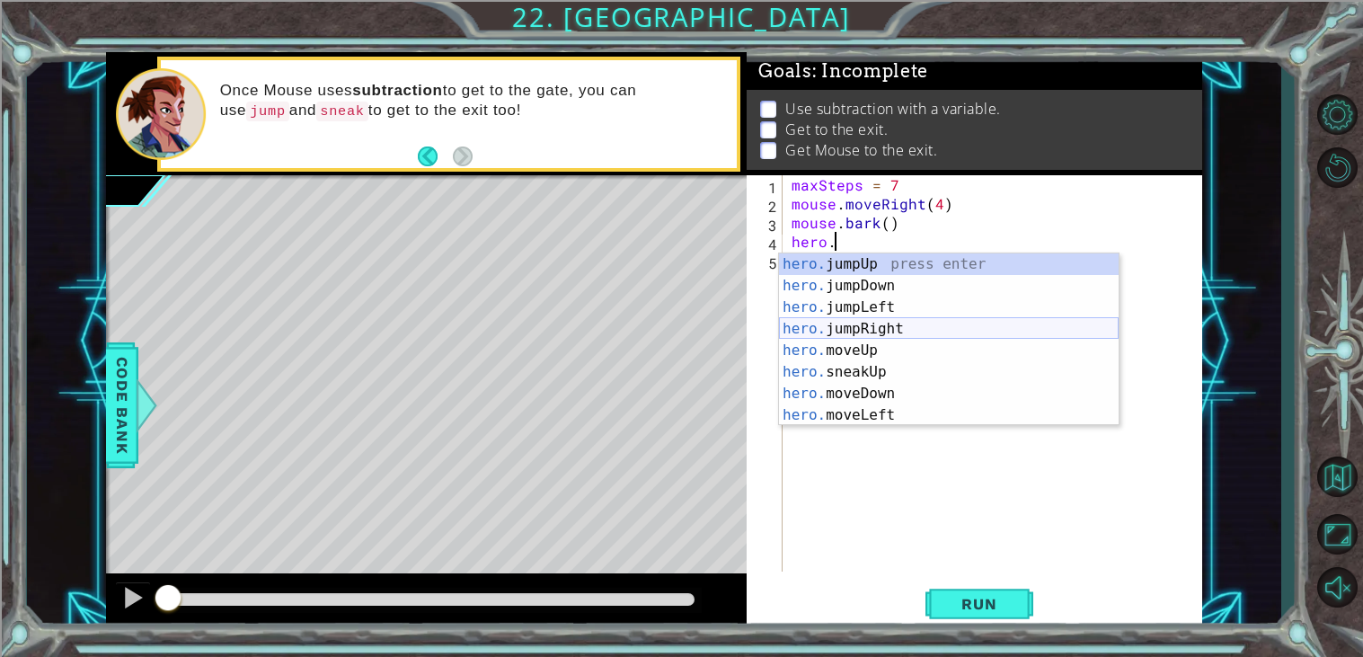
click at [864, 340] on div "hero. jumpUp press enter hero. jumpDown press enter hero. jumpLeft press enter …" at bounding box center [949, 361] width 340 height 216
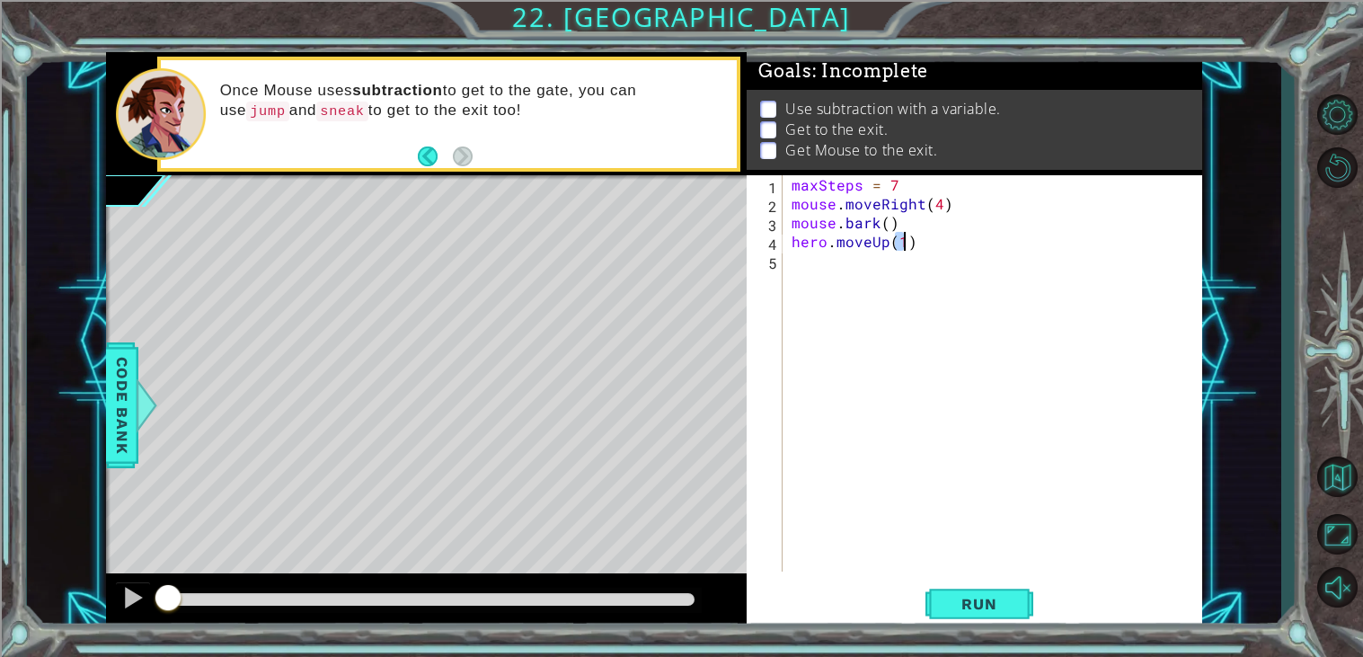
type textarea "hero.moveUp(1)"
click at [862, 279] on div "maxSteps = 7 mouse . moveRight ( 4 ) mouse . bark ( ) hero . moveUp ( 1 )" at bounding box center [997, 392] width 419 height 434
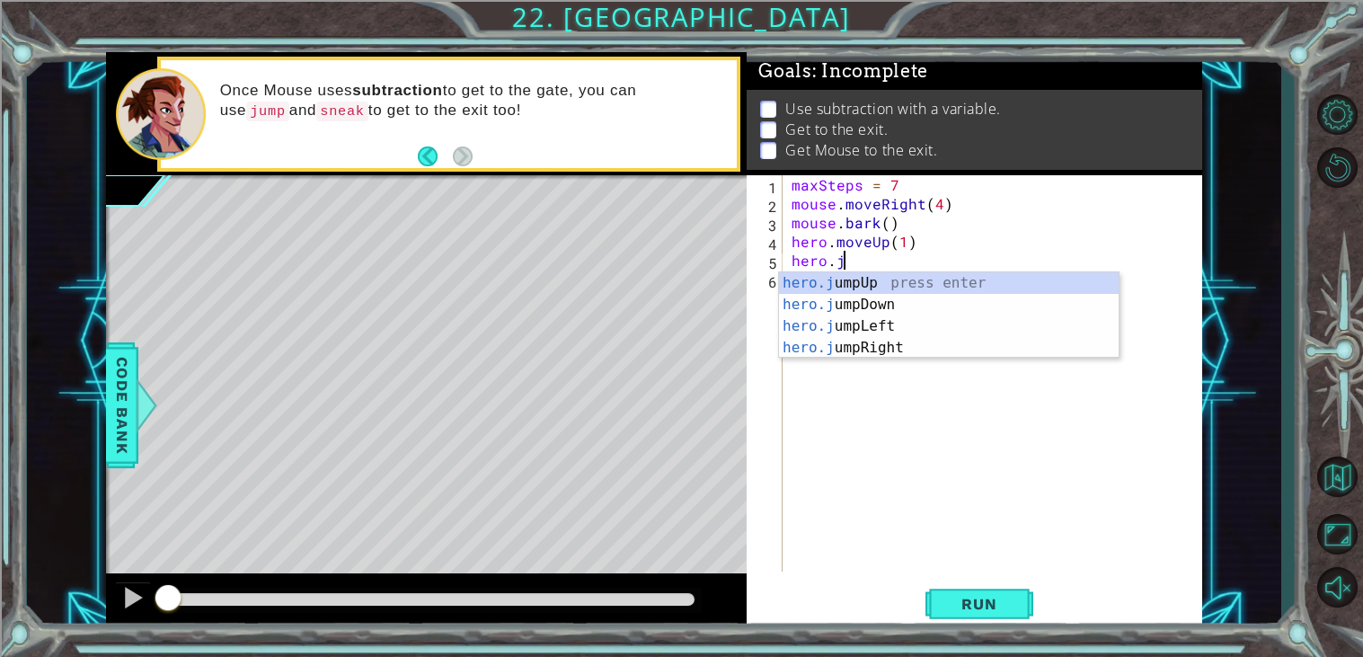
scroll to position [0, 2]
type textarea "hero.ju"
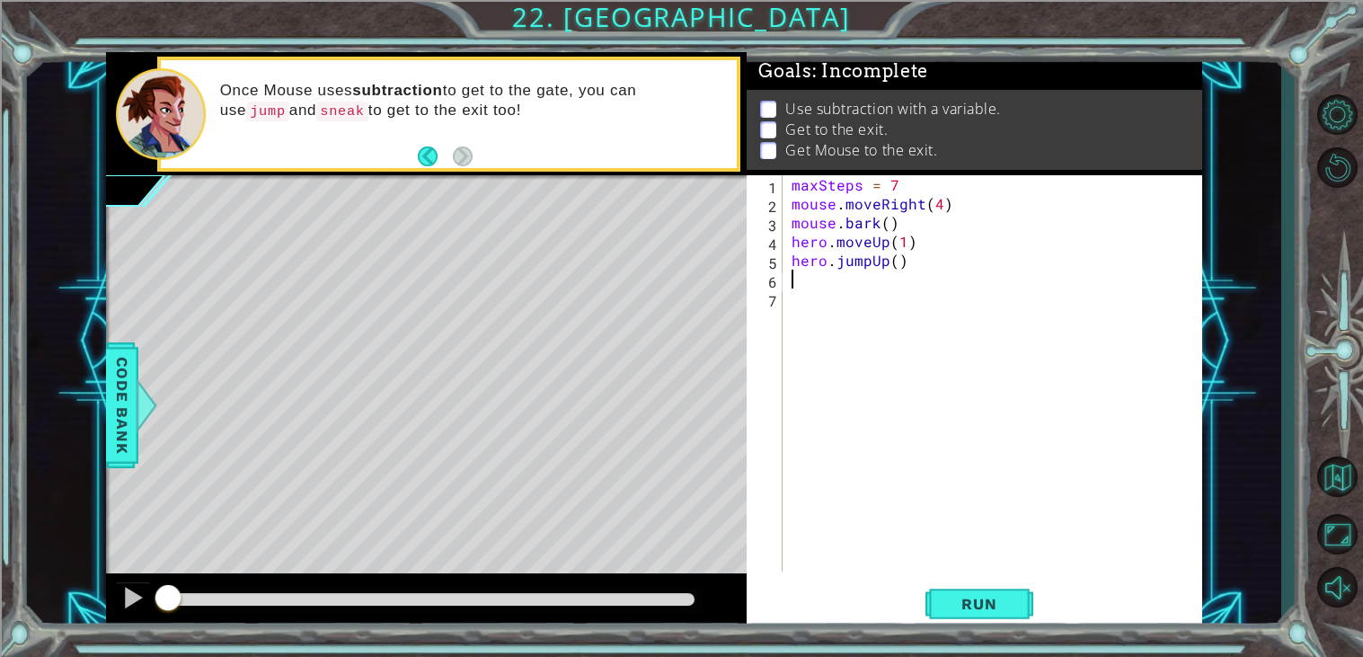
scroll to position [0, 0]
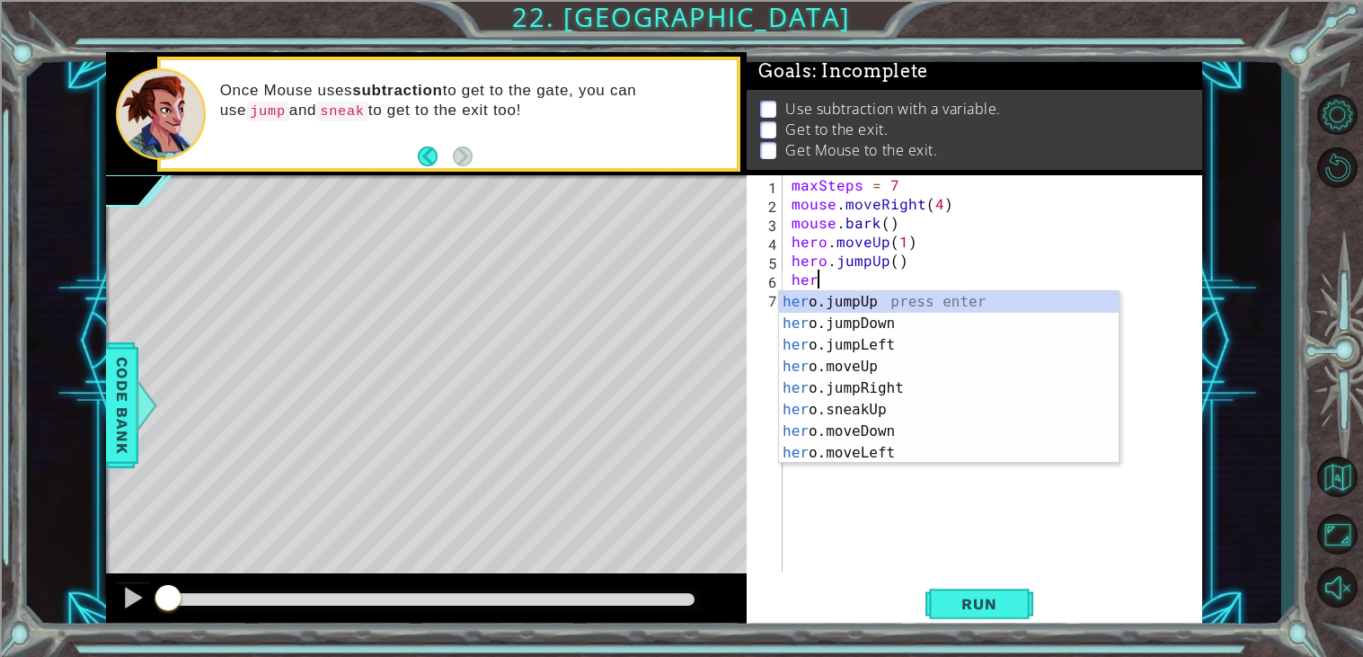
type textarea "hero"
click at [871, 364] on div "hero .jumpUp press enter hero .jumpDown press enter hero .jumpLeft press enter …" at bounding box center [949, 399] width 340 height 216
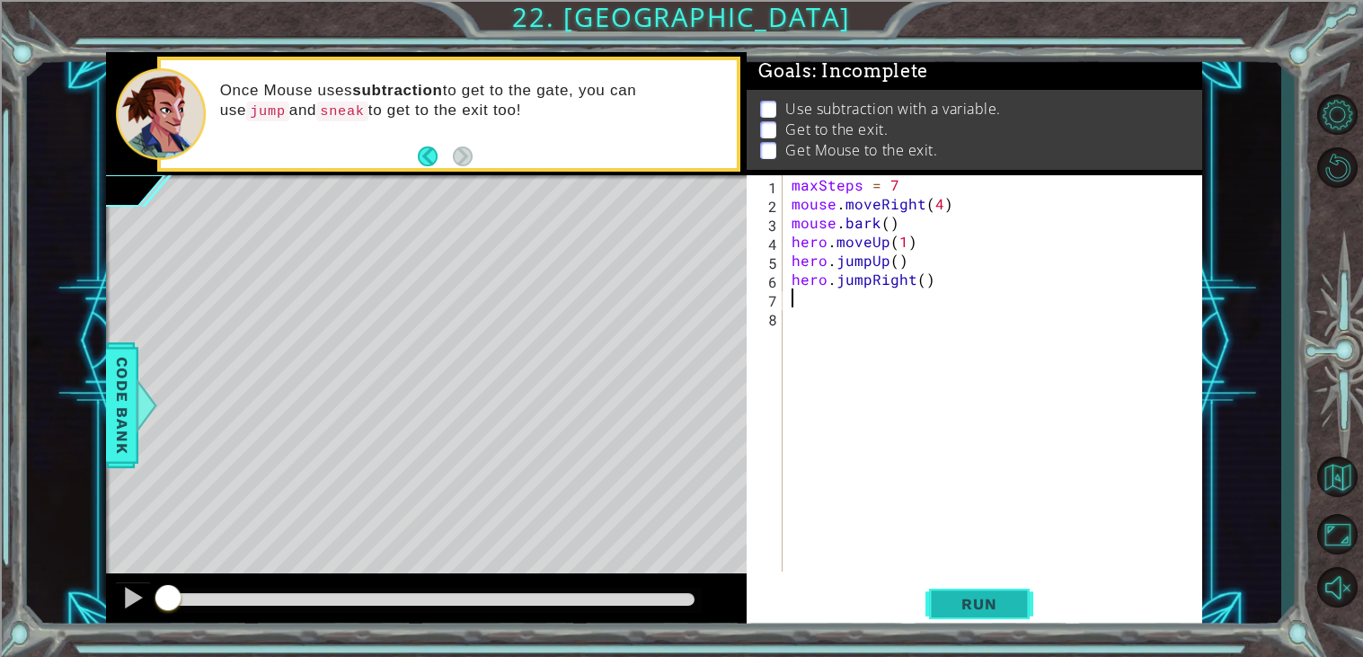
click at [991, 606] on span "Run" at bounding box center [978, 604] width 71 height 18
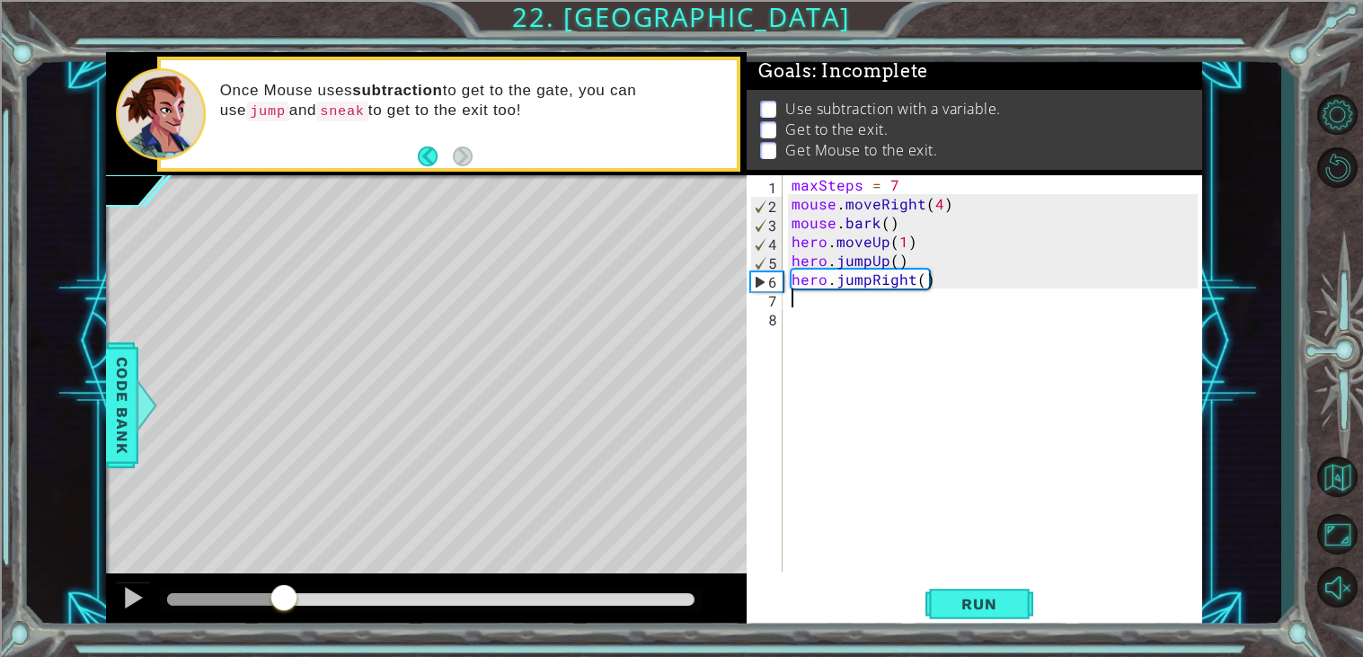
drag, startPoint x: 181, startPoint y: 602, endPoint x: 284, endPoint y: 605, distance: 103.4
click at [284, 605] on div at bounding box center [284, 599] width 32 height 32
click at [119, 602] on button at bounding box center [133, 599] width 36 height 37
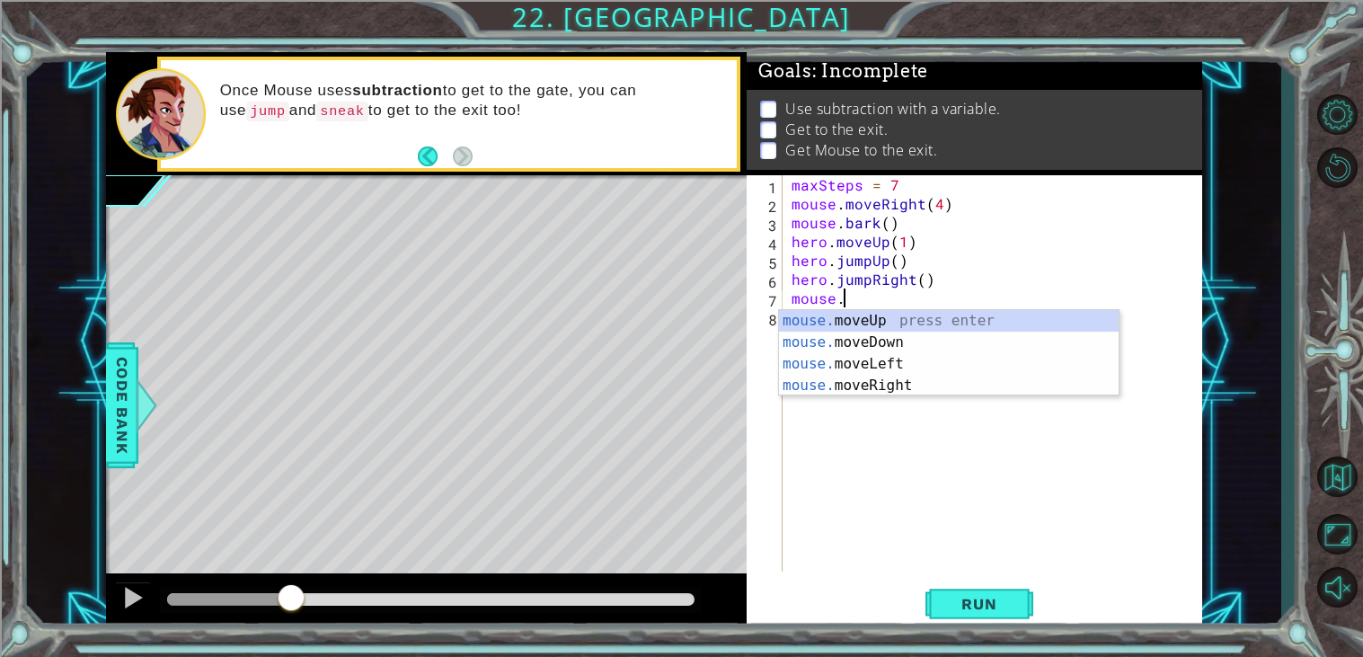
scroll to position [0, 2]
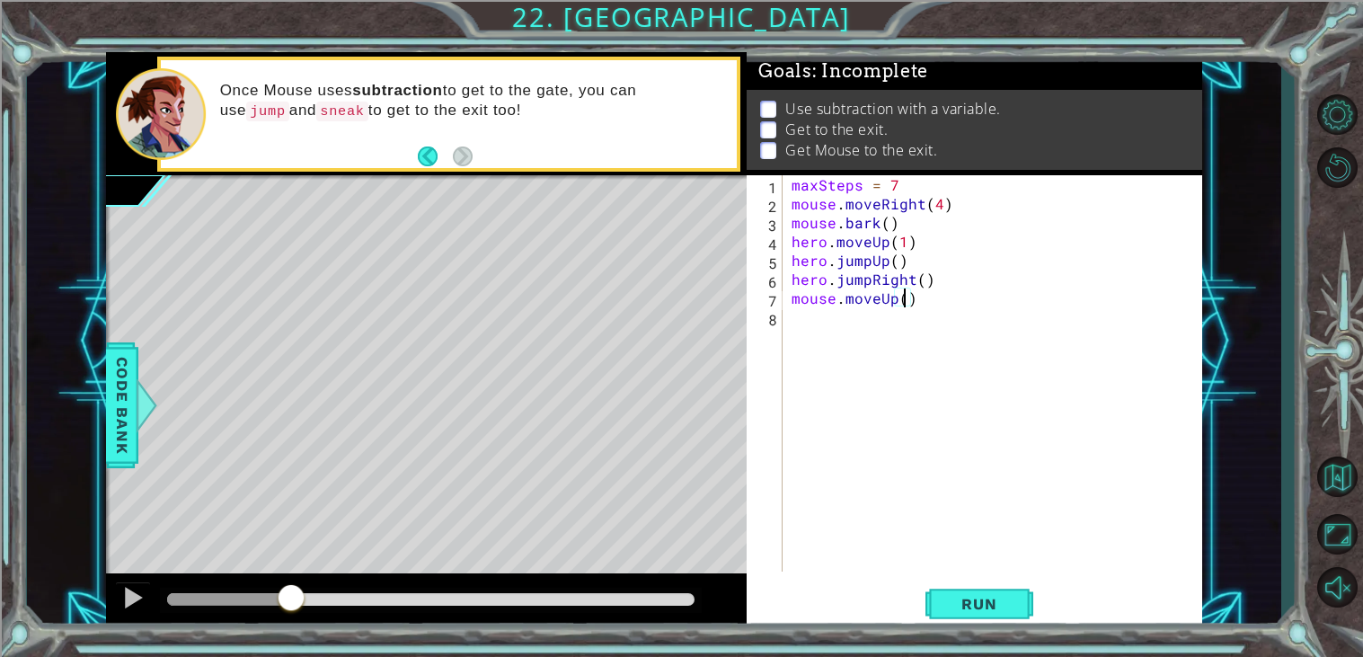
type textarea "mouse.moveUp(2)"
click at [885, 337] on div "maxSteps = 7 mouse . moveRight ( 4 ) mouse . bark ( ) hero . moveUp ( 1 ) hero …" at bounding box center [997, 392] width 419 height 434
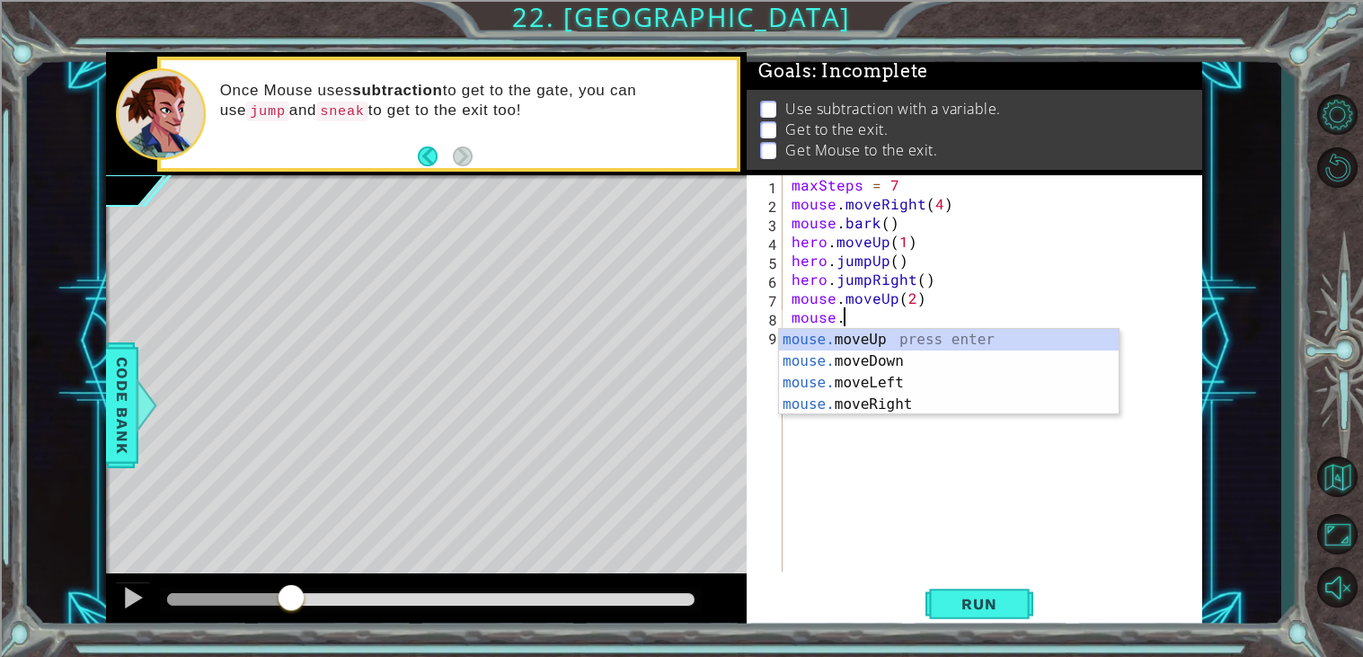
scroll to position [0, 2]
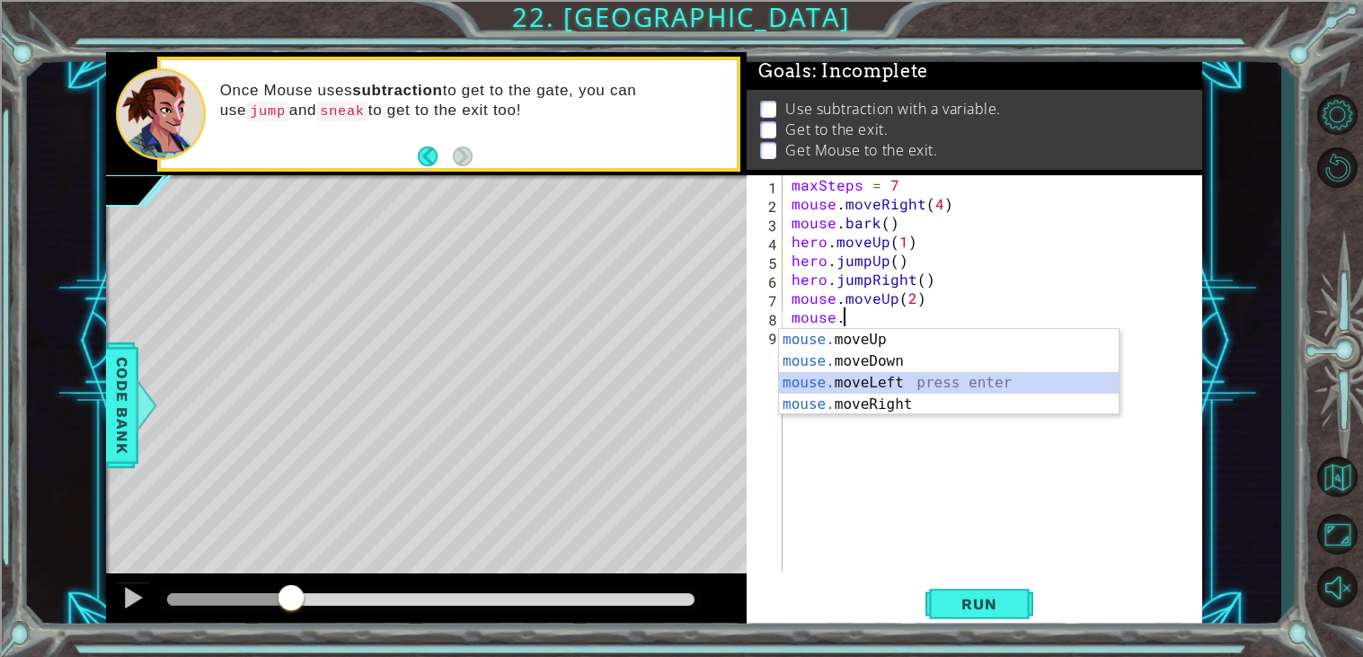
click at [995, 378] on div "mouse. moveUp press enter mouse. moveDown press enter mouse. moveLeft press ent…" at bounding box center [949, 393] width 340 height 129
type textarea "mouse.moveLeft(1)"
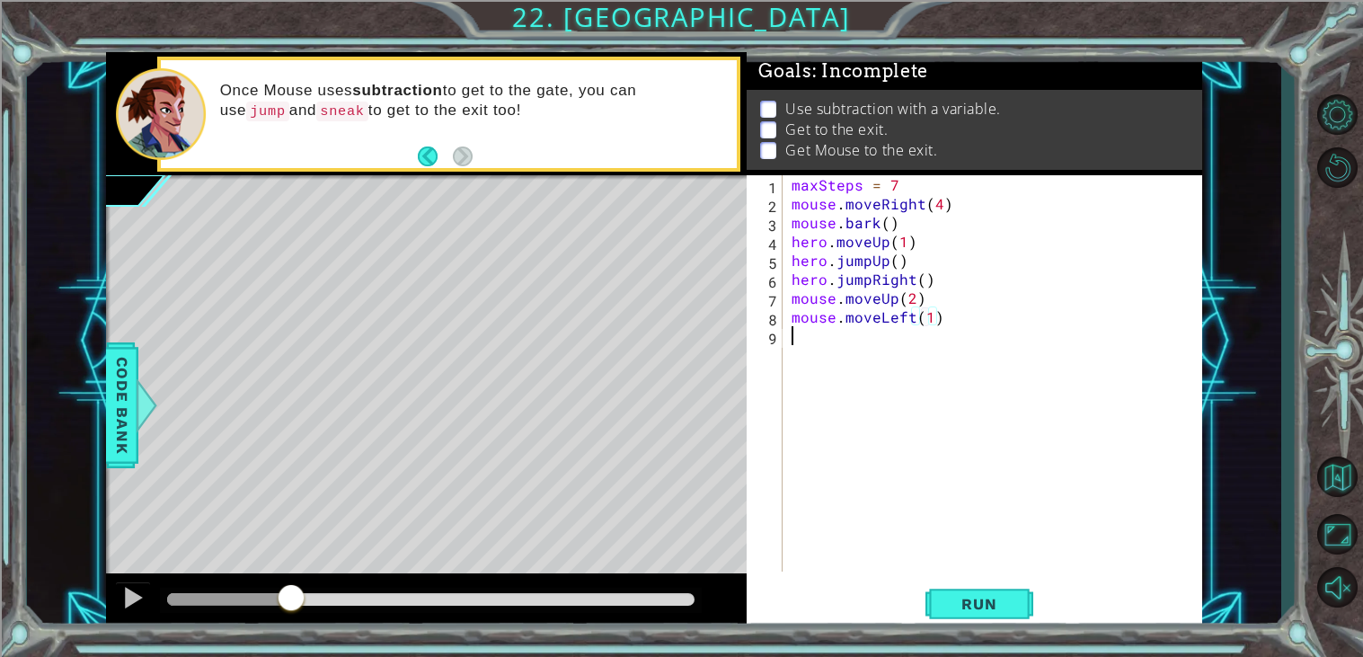
click at [882, 349] on div "maxSteps = 7 mouse . moveRight ( 4 ) mouse . bark ( ) hero . moveUp ( 1 ) hero …" at bounding box center [997, 392] width 419 height 434
click at [914, 280] on div "maxSteps = 7 mouse . moveRight ( 4 ) mouse . bark ( ) hero . moveUp ( 1 ) hero …" at bounding box center [997, 392] width 419 height 434
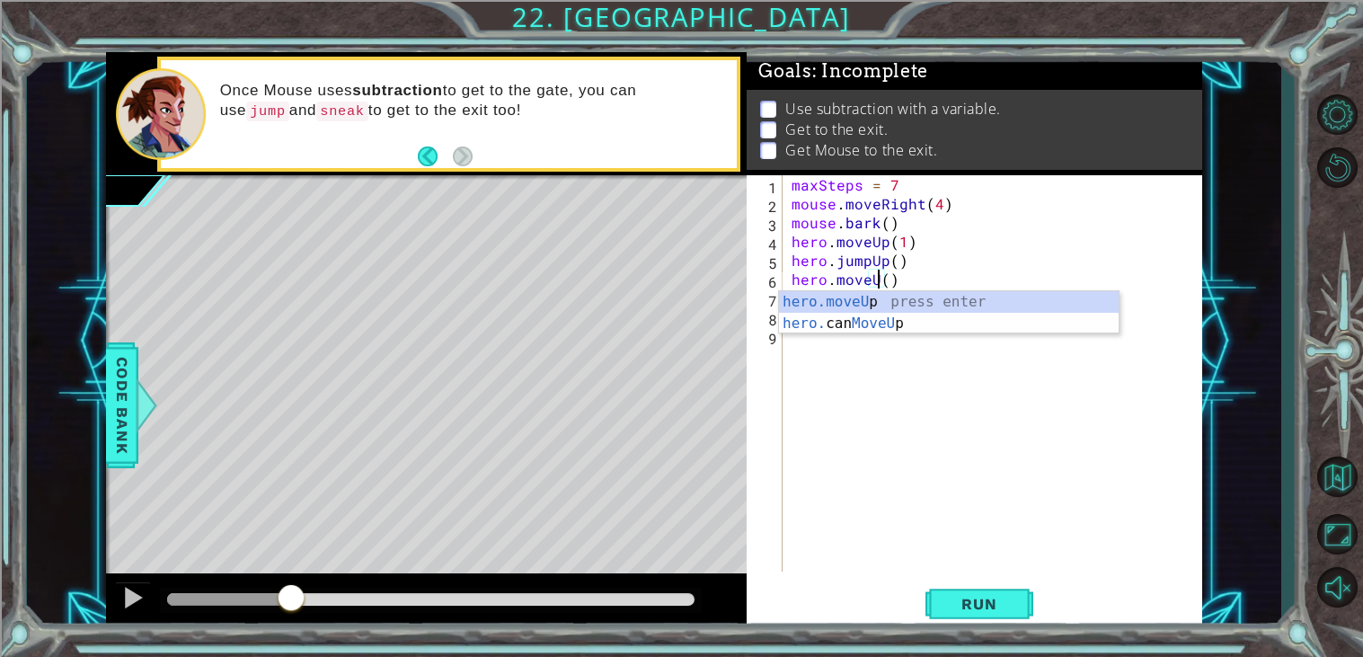
scroll to position [0, 4]
type textarea "hero.moveUp()"
click at [958, 377] on div "maxSteps = 7 mouse . moveRight ( 4 ) mouse . bark ( ) hero . moveUp ( 1 ) hero …" at bounding box center [997, 392] width 419 height 434
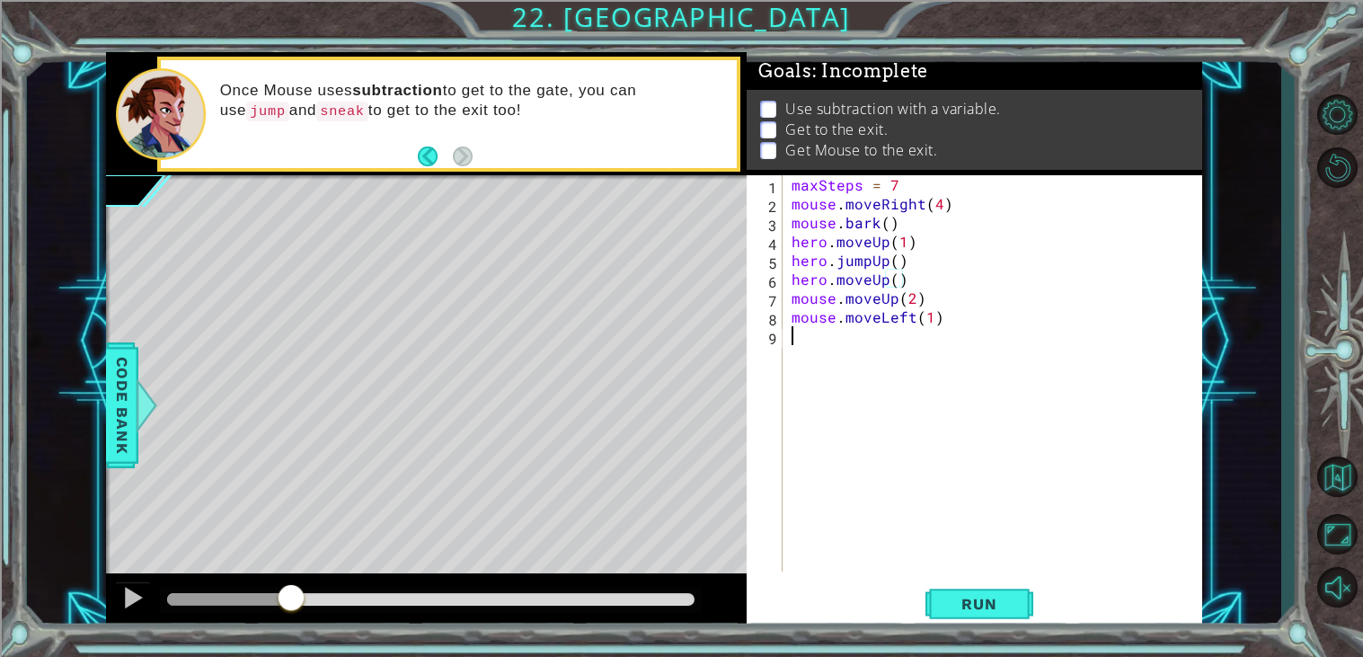
scroll to position [0, 0]
click at [889, 283] on div "maxSteps = 7 mouse . moveRight ( 4 ) mouse . bark ( ) hero . moveUp ( 1 ) hero …" at bounding box center [997, 392] width 419 height 434
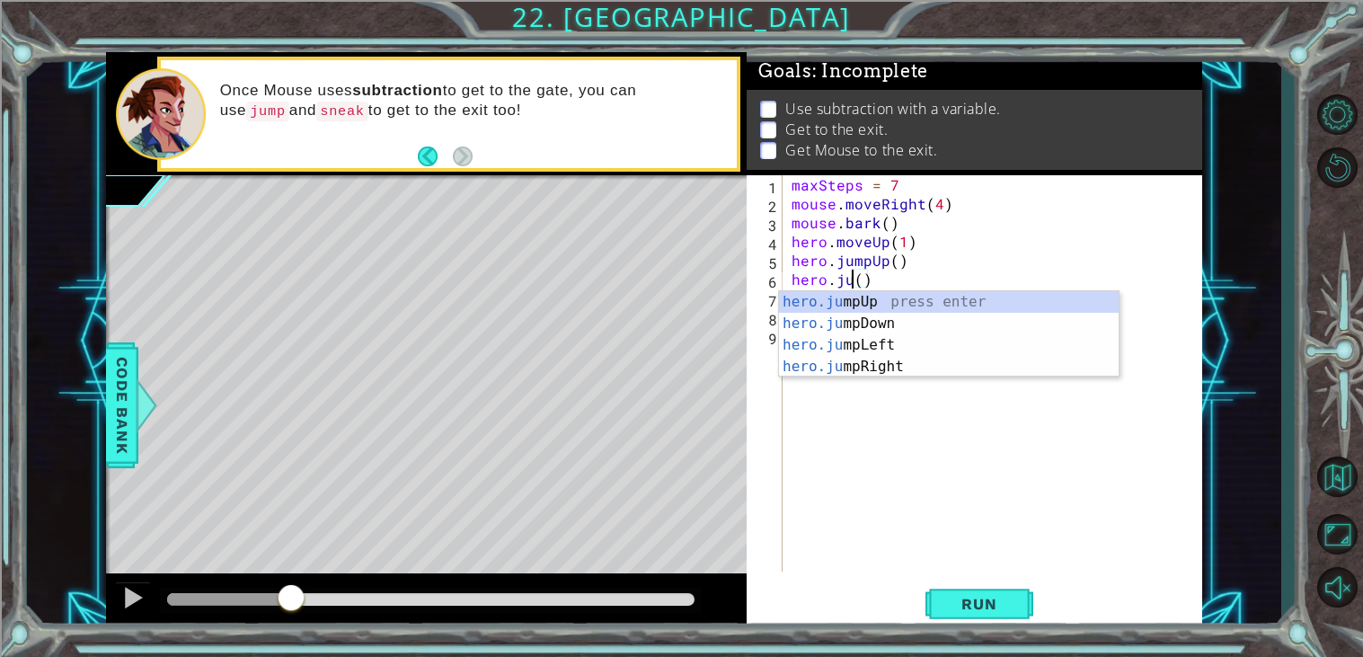
scroll to position [0, 4]
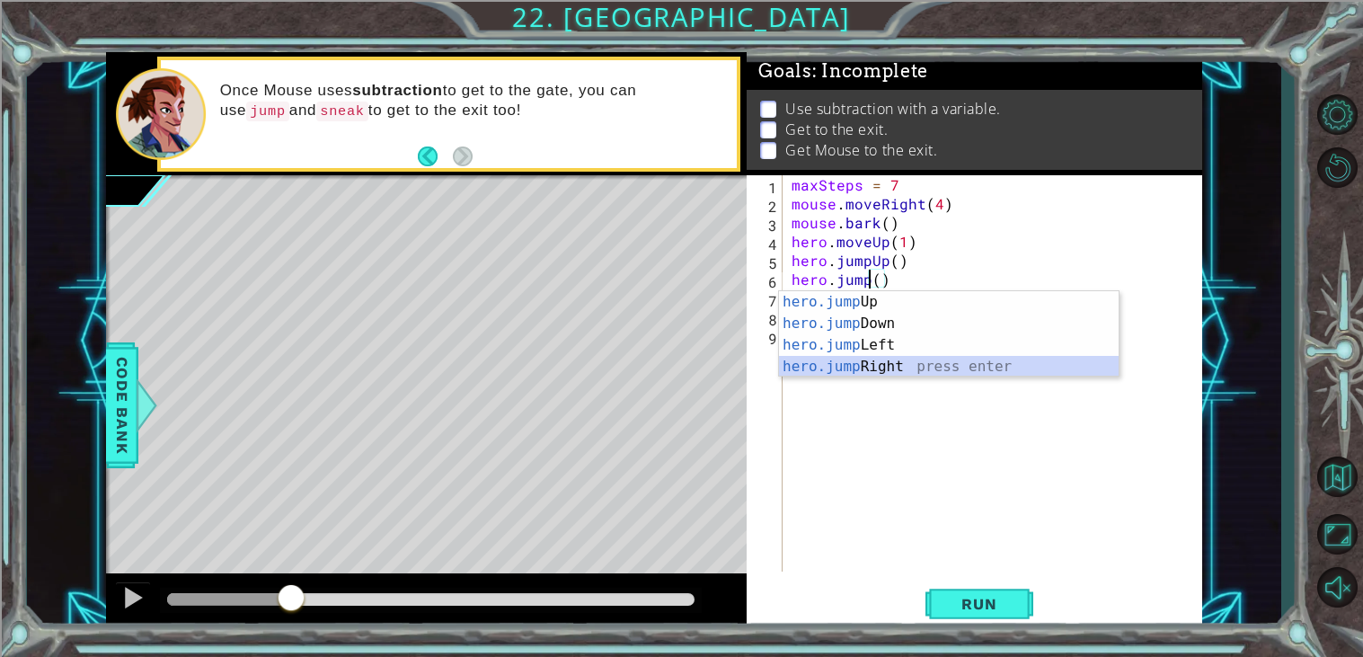
type textarea "hero.jumpRight"
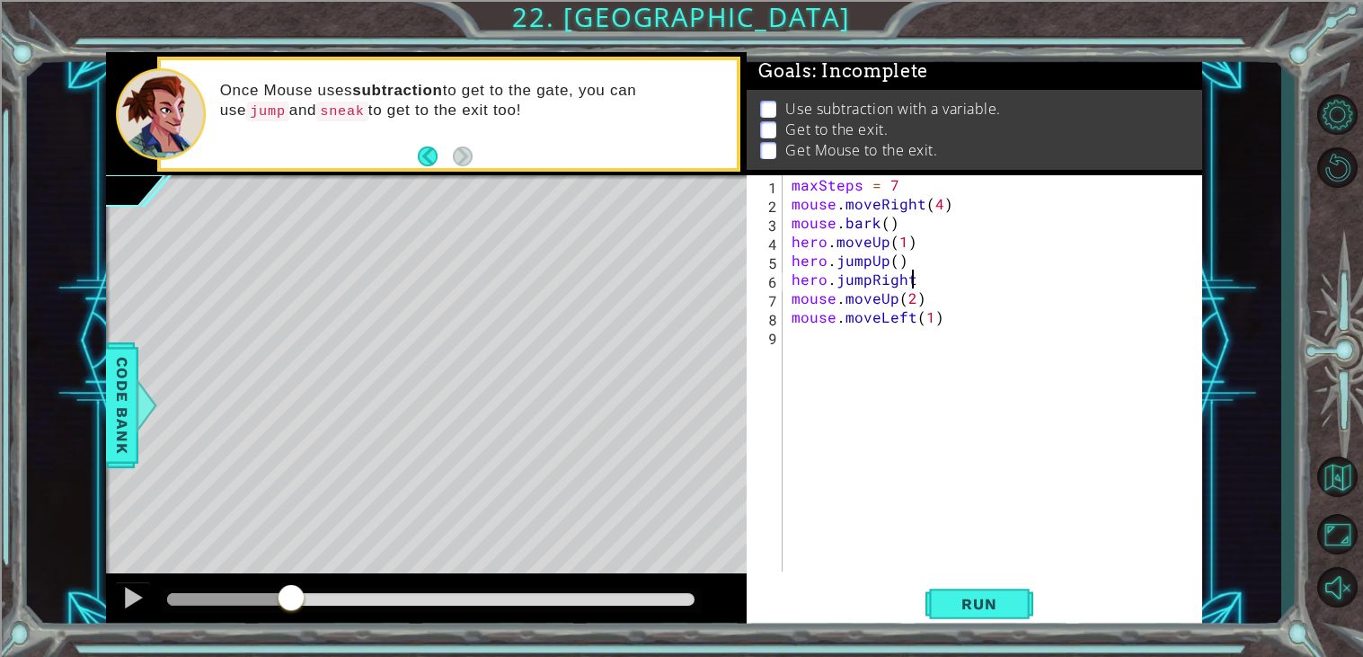
click at [885, 355] on div "maxSteps = 7 mouse . moveRight ( 4 ) mouse . bark ( ) hero . moveUp ( 1 ) hero …" at bounding box center [997, 392] width 419 height 434
drag, startPoint x: 949, startPoint y: 323, endPoint x: 784, endPoint y: 312, distance: 164.8
click at [784, 312] on div "1 2 3 4 5 6 7 8 9 maxSteps = 7 mouse . moveRight ( 4 ) mouse . bark ( ) hero . …" at bounding box center [972, 373] width 451 height 396
type textarea "mouse.moveLeft(1)"
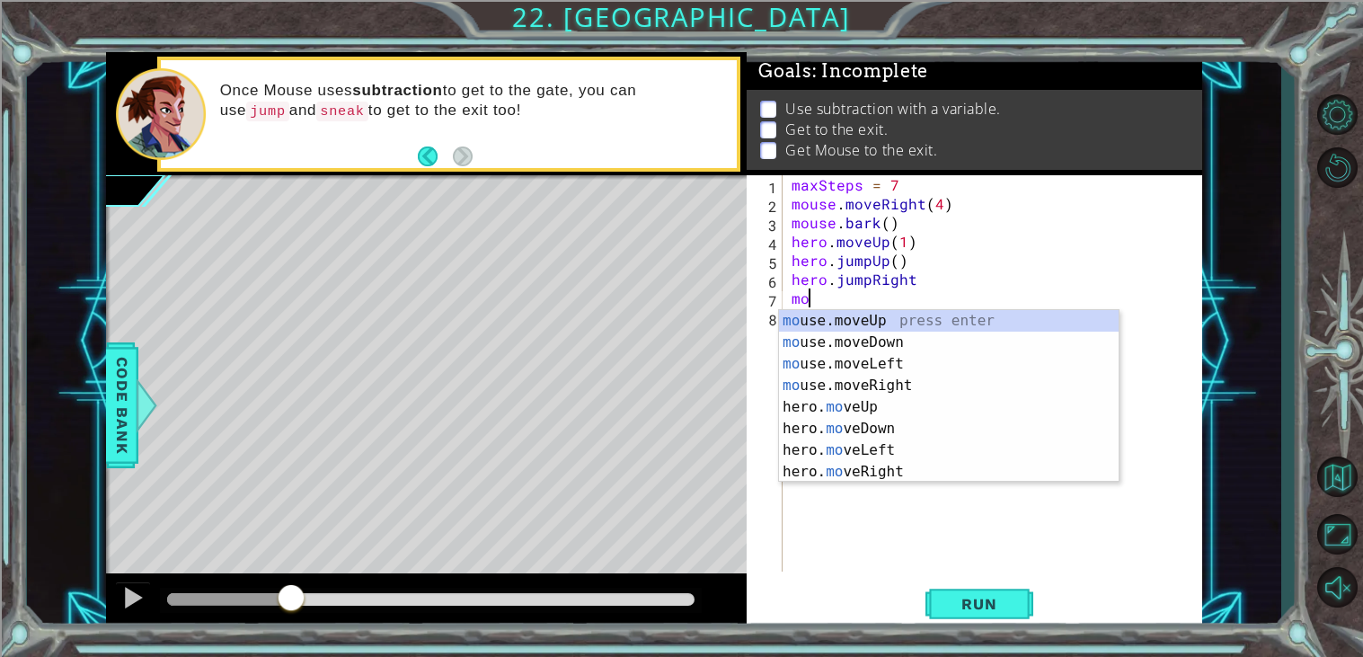
type textarea "m"
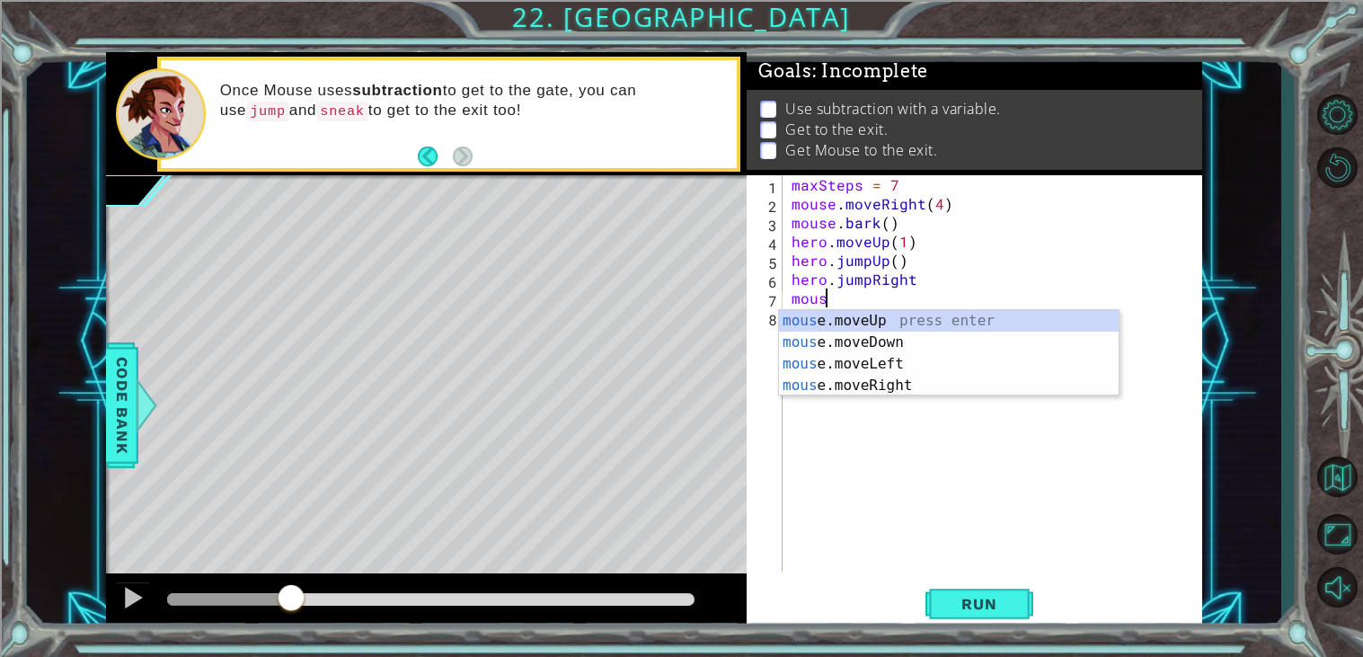
scroll to position [0, 1]
click at [882, 313] on div "mouse .moveUp press enter mouse .moveDown press enter mouse .moveLeft press ent…" at bounding box center [949, 374] width 340 height 129
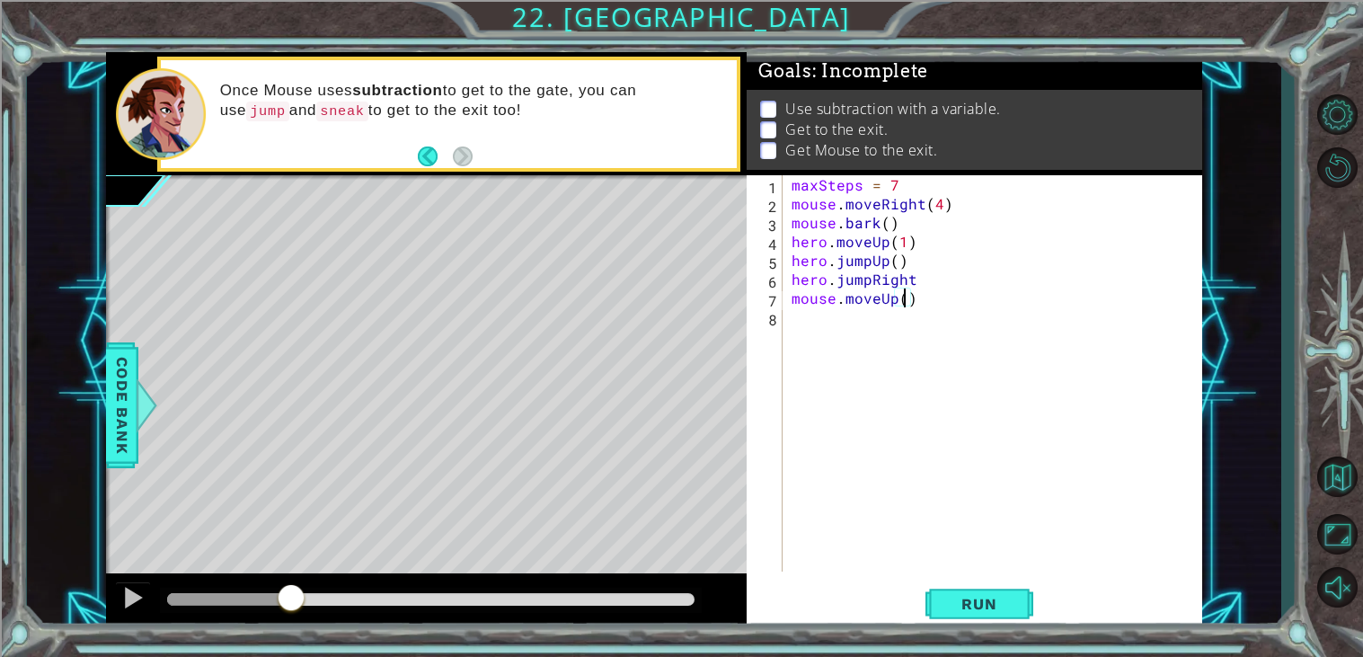
type textarea "mouse.moveUp(2)"
click at [806, 336] on div "maxSteps = 7 mouse . moveRight ( 4 ) mouse . bark ( ) hero . moveUp ( 1 ) hero …" at bounding box center [997, 392] width 419 height 434
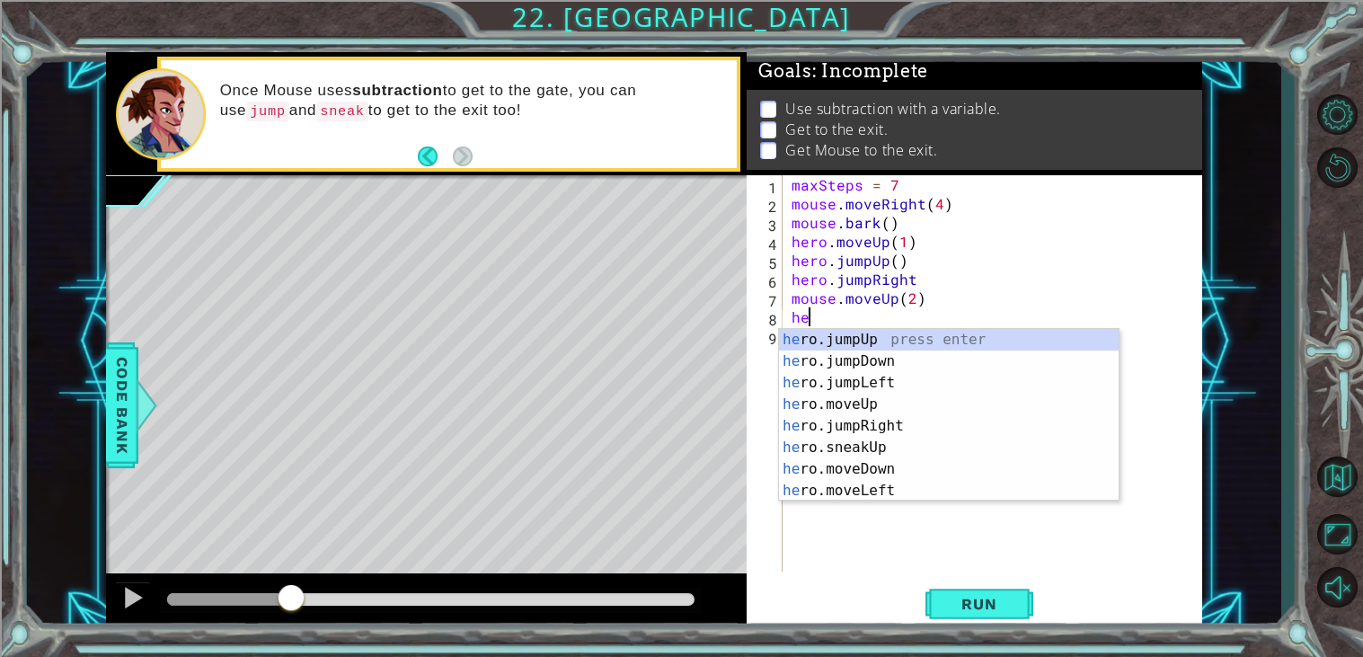
scroll to position [0, 0]
type textarea "hero"
click at [882, 342] on div "hero .jumpUp press enter hero .jumpDown press enter hero .jumpLeft press enter …" at bounding box center [949, 437] width 340 height 216
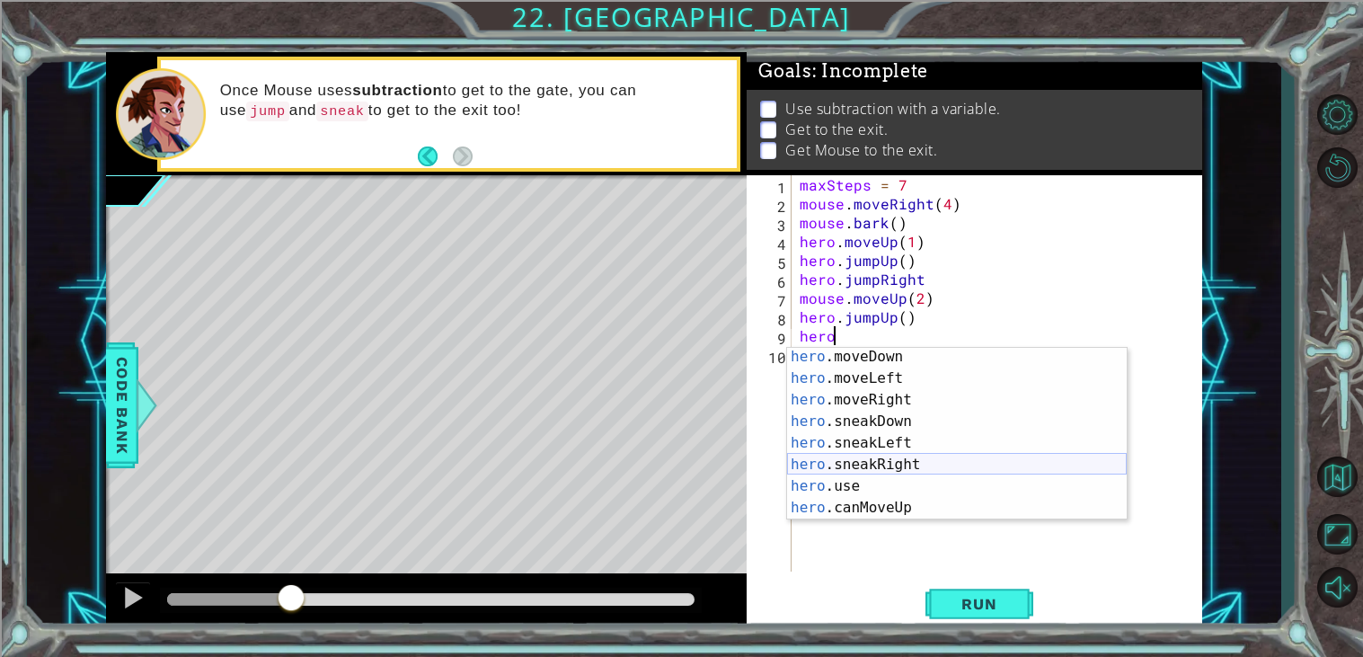
scroll to position [131, 0]
click at [1030, 401] on div "hero .moveDown press enter hero .moveLeft press enter hero .moveRight press ent…" at bounding box center [957, 453] width 340 height 216
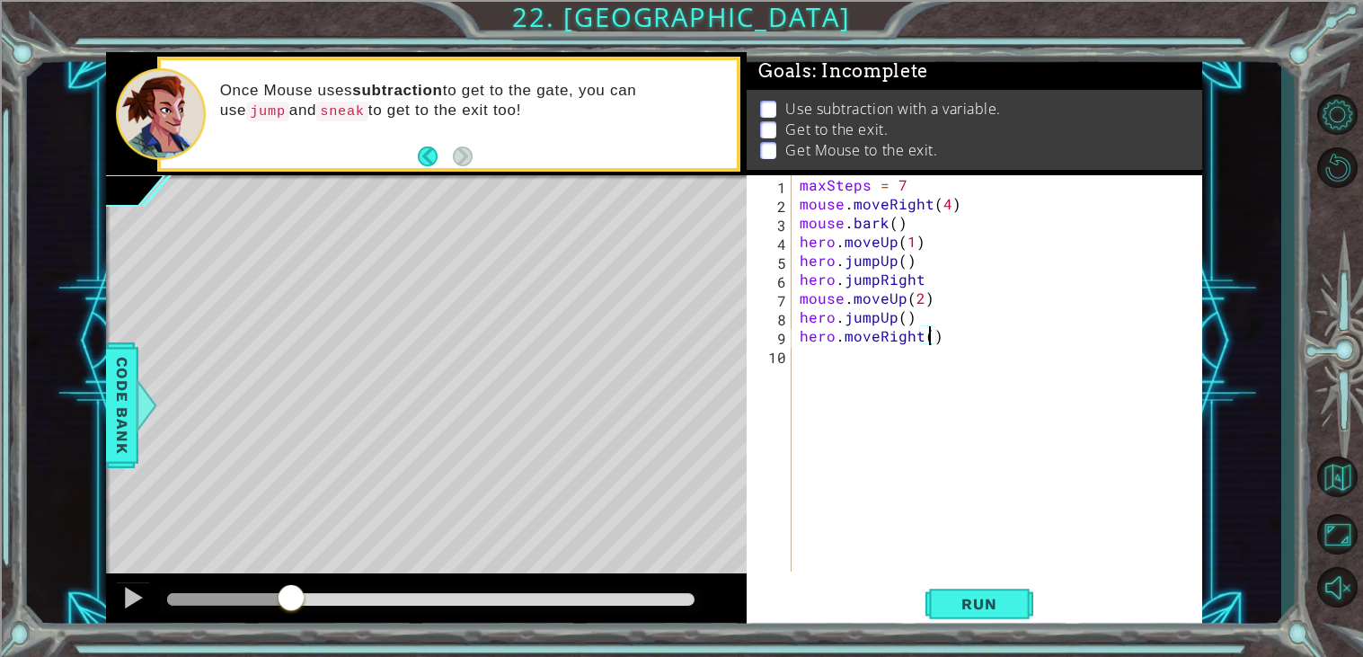
type textarea "hero.moveRight(4)"
click at [939, 373] on div "maxSteps = 7 mouse . moveRight ( 4 ) mouse . bark ( ) hero . moveUp ( 1 ) hero …" at bounding box center [1001, 392] width 411 height 434
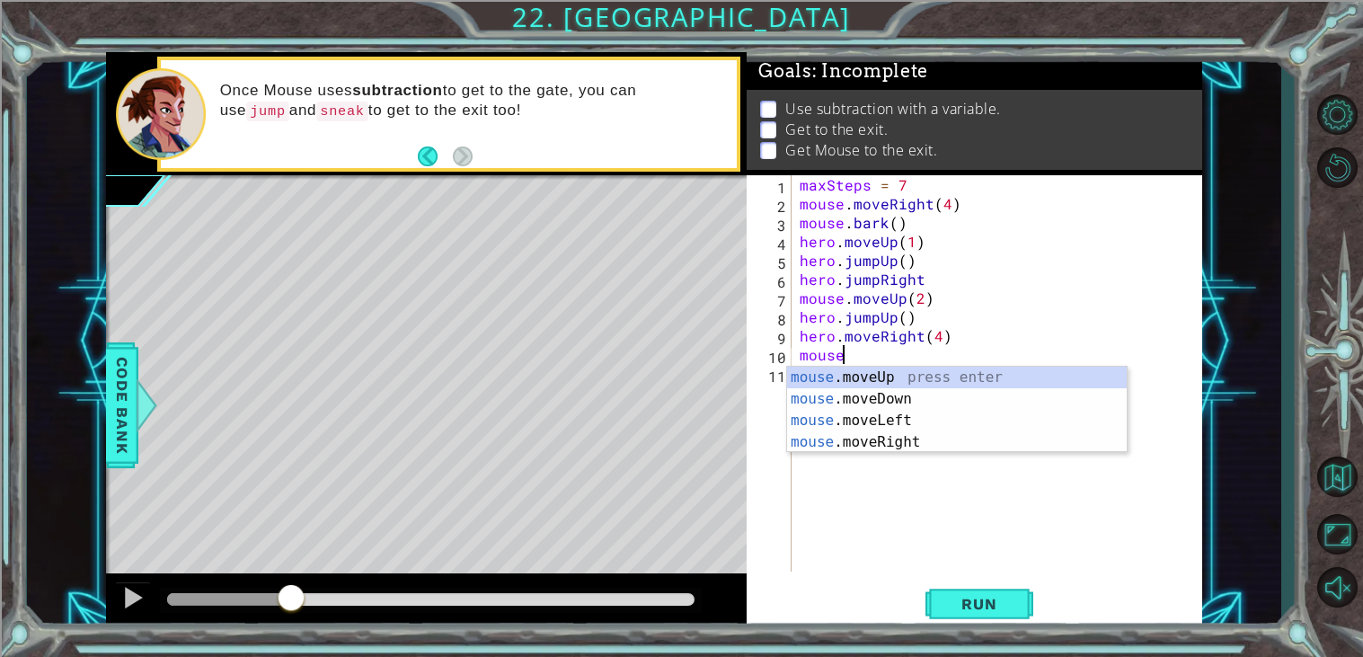
scroll to position [0, 2]
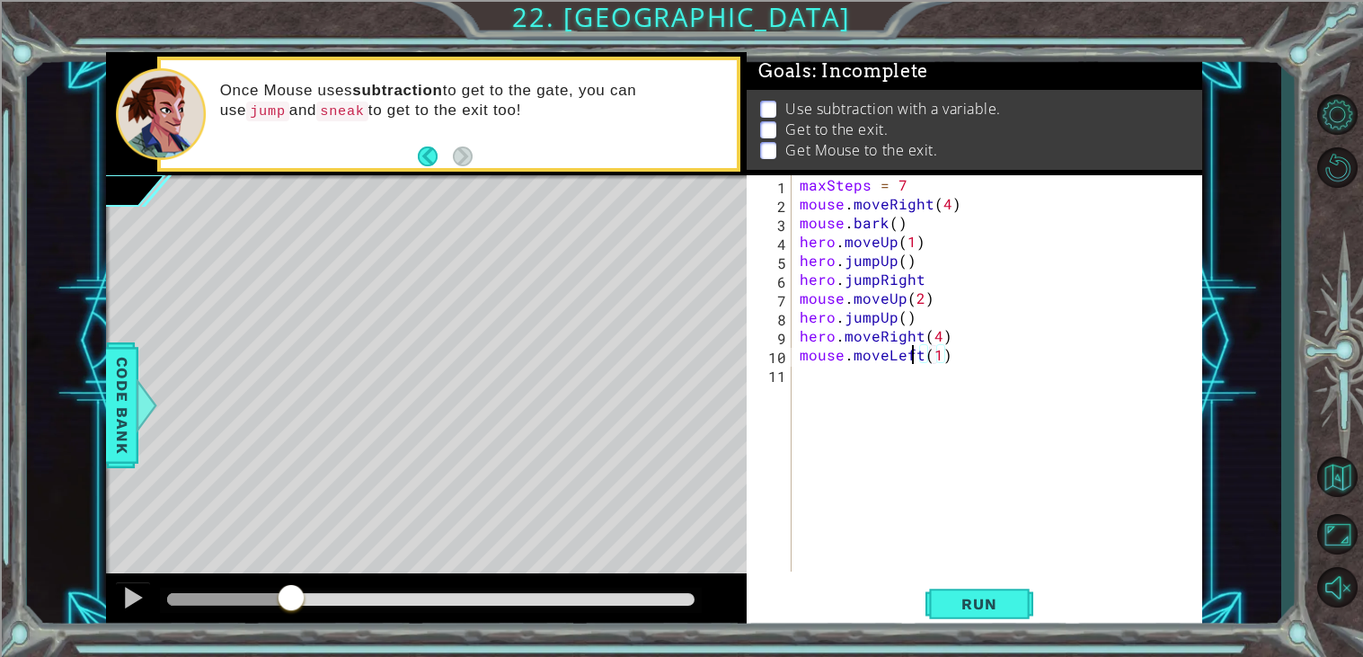
click at [915, 356] on div "maxSteps = 7 mouse . moveRight ( 4 ) mouse . bark ( ) hero . moveUp ( 1 ) hero …" at bounding box center [1001, 392] width 411 height 434
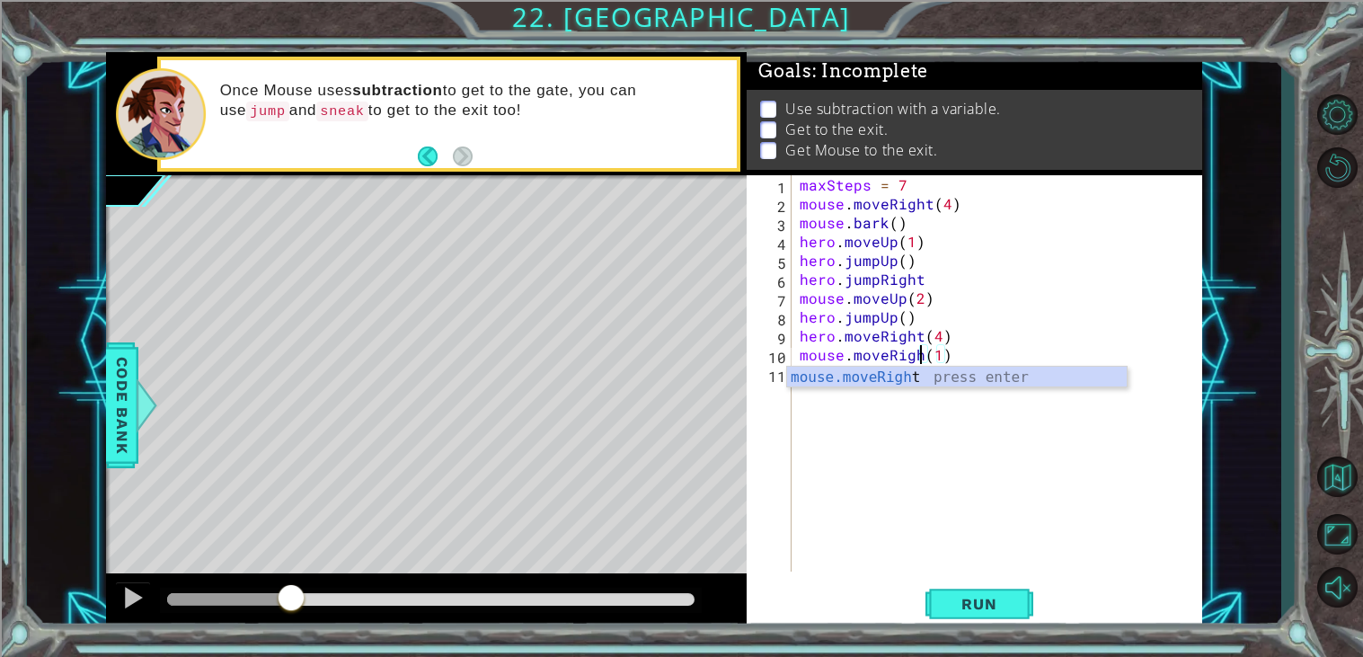
scroll to position [0, 8]
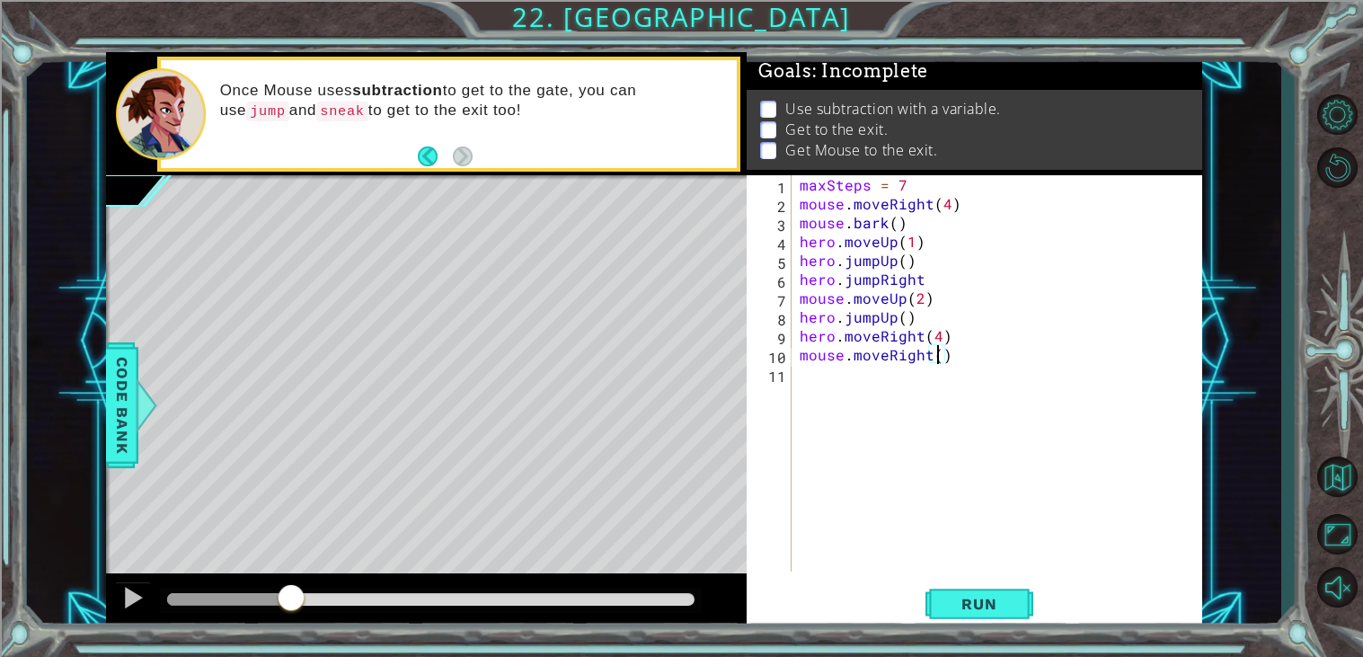
type textarea "mouse.moveRight(3)"
click at [887, 398] on div "maxSteps = 7 mouse . moveRight ( 4 ) mouse . bark ( ) hero . moveUp ( 1 ) hero …" at bounding box center [1001, 392] width 411 height 434
click at [799, 206] on div "maxSteps = 7 mouse . moveRight ( 4 ) mouse . bark ( ) hero . moveUp ( 1 ) hero …" at bounding box center [1001, 392] width 411 height 434
type textarea "mouse.moveRight(4)"
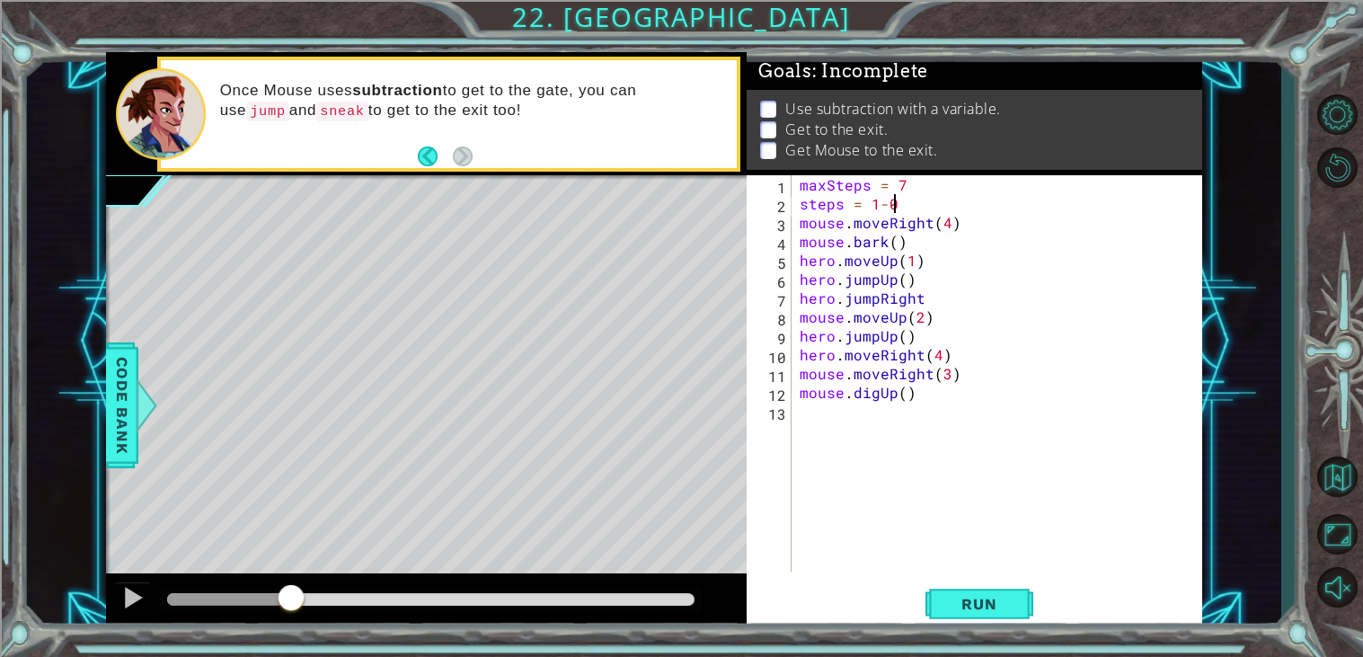
scroll to position [0, 4]
click at [910, 260] on div "maxSteps = 7 steps = 1 - 0 mouse . moveRight ( 4 ) mouse . bark ( ) hero . move…" at bounding box center [1001, 392] width 411 height 434
click at [977, 331] on div "maxSteps = 7 steps = 1 - 0 mouse . moveRight ( 4 ) mouse . bark ( ) hero . move…" at bounding box center [1001, 392] width 411 height 434
click at [986, 618] on button "Run" at bounding box center [979, 604] width 108 height 46
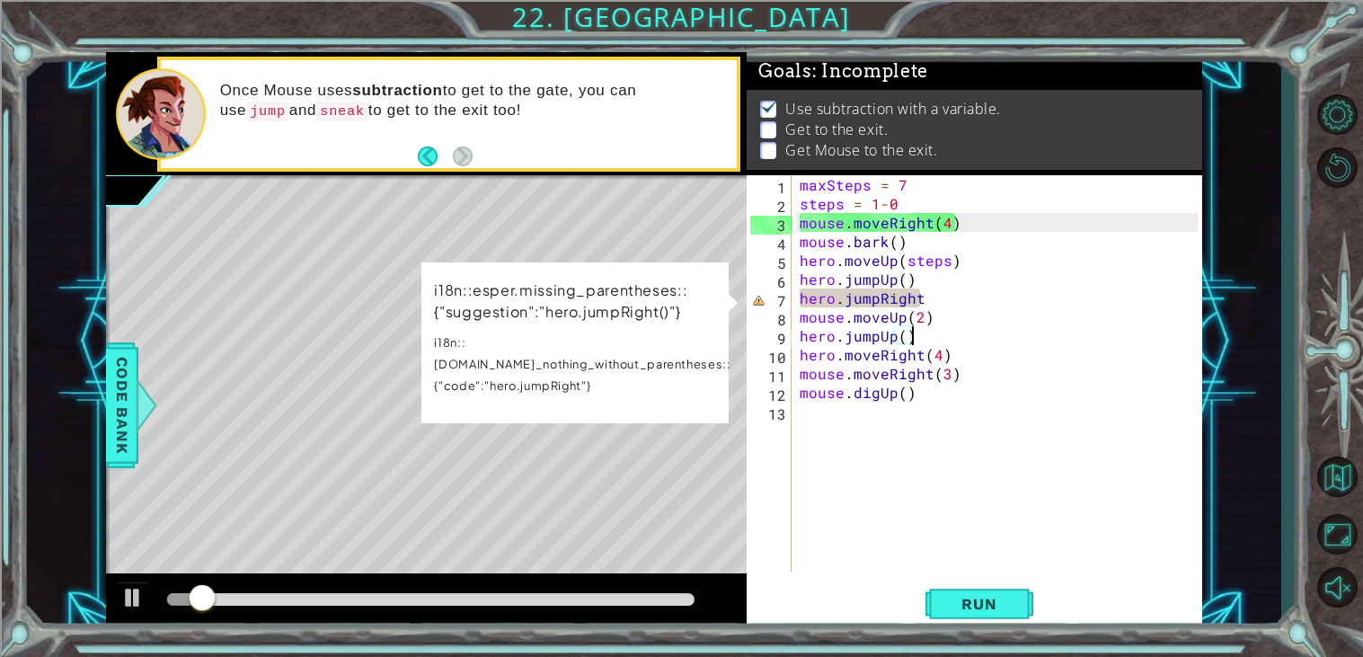
click at [929, 298] on div "maxSteps = 7 steps = 1 - 0 mouse . moveRight ( 4 ) mouse . bark ( ) hero . move…" at bounding box center [1001, 392] width 411 height 434
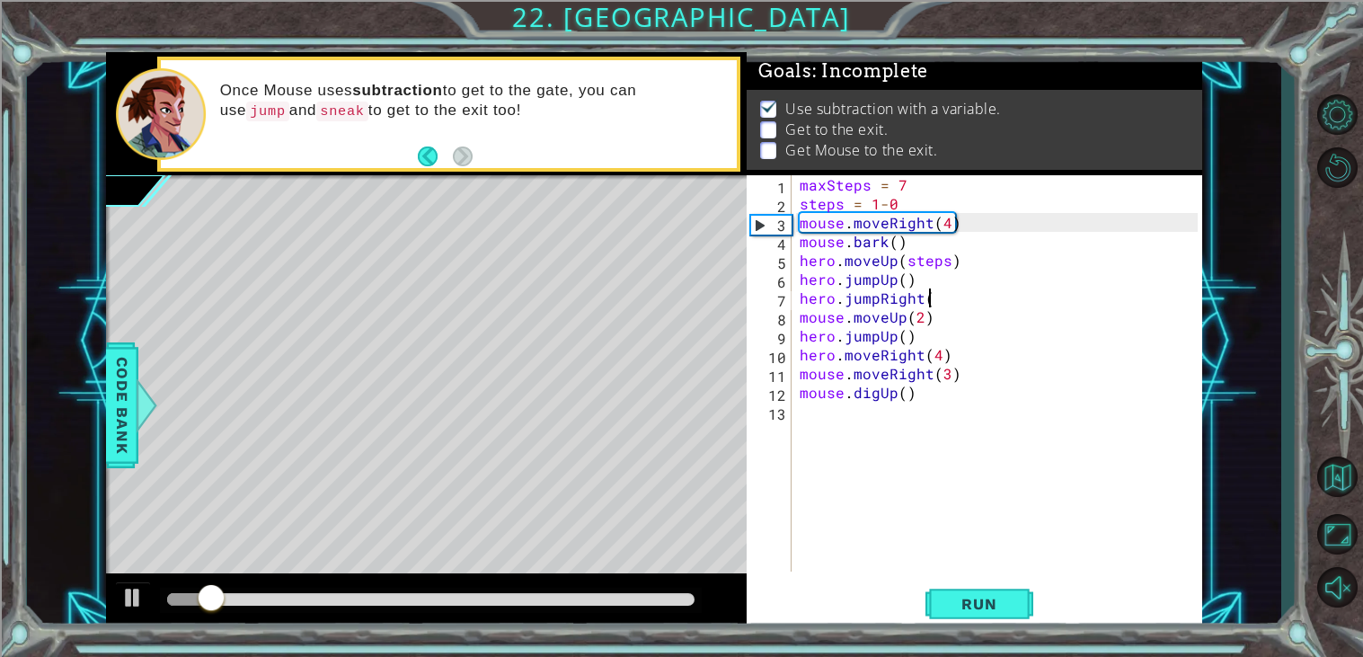
scroll to position [0, 6]
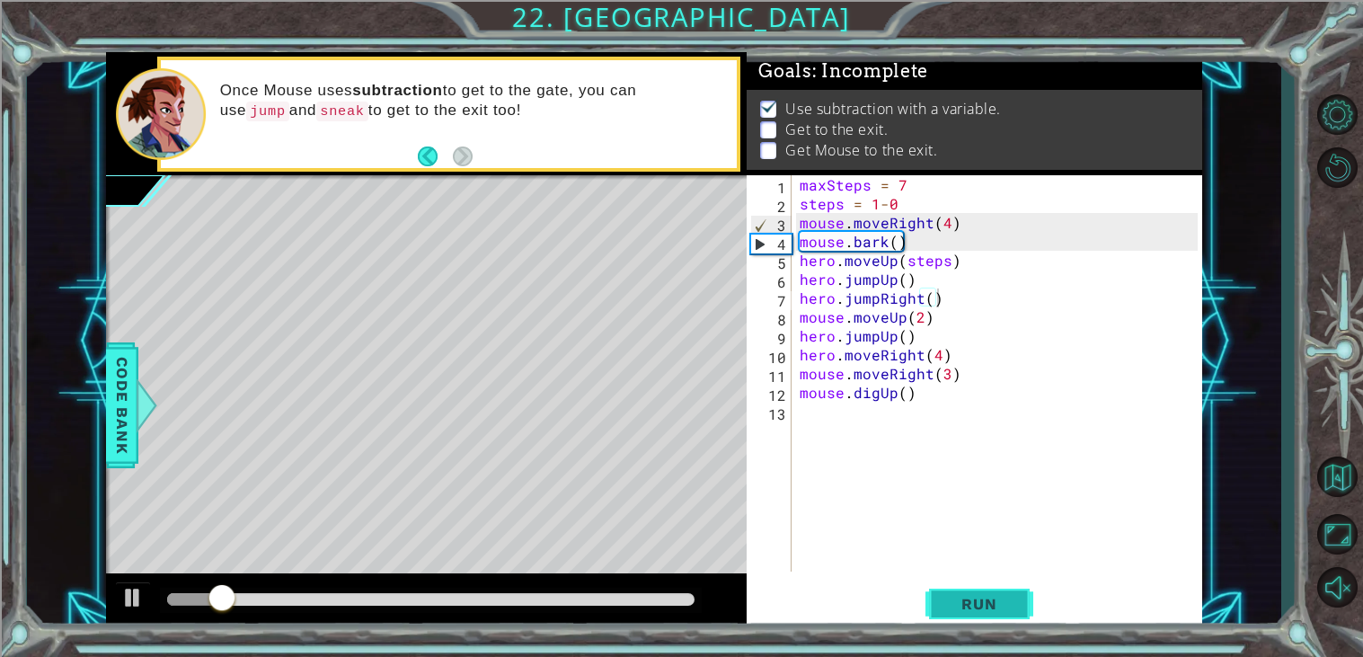
click at [970, 585] on button "Run" at bounding box center [979, 604] width 108 height 46
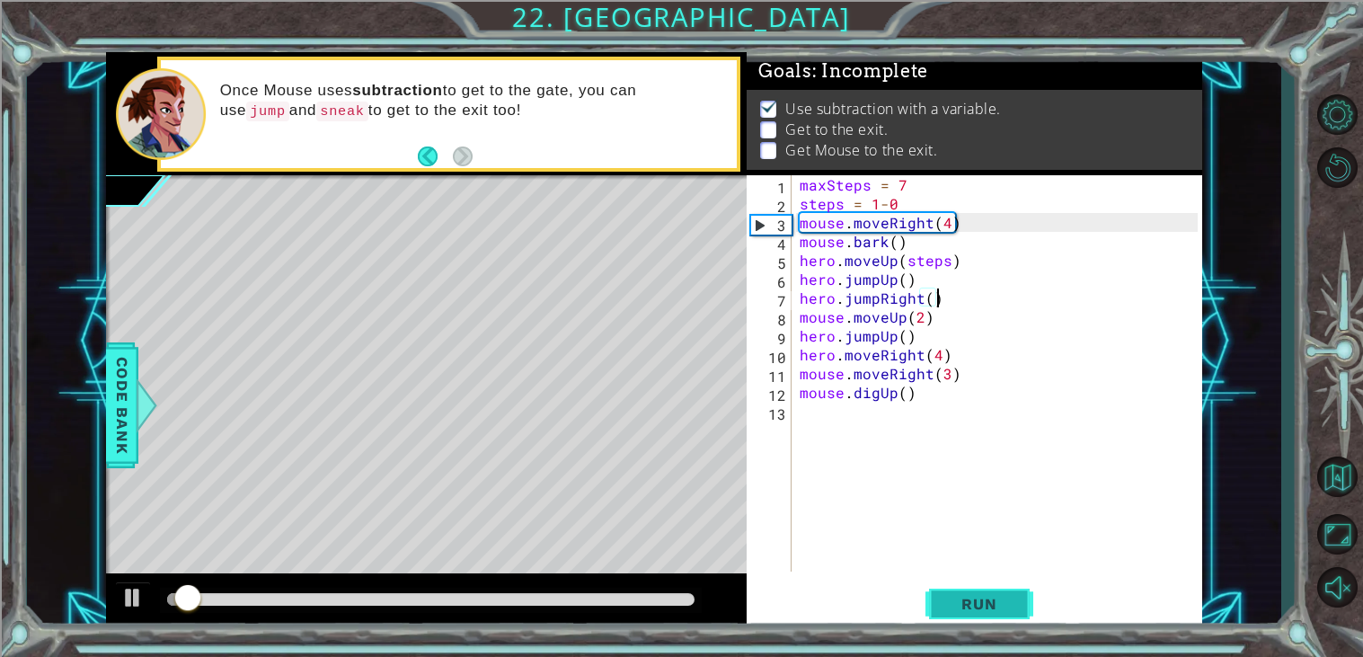
click at [1000, 609] on span "Run" at bounding box center [978, 604] width 71 height 18
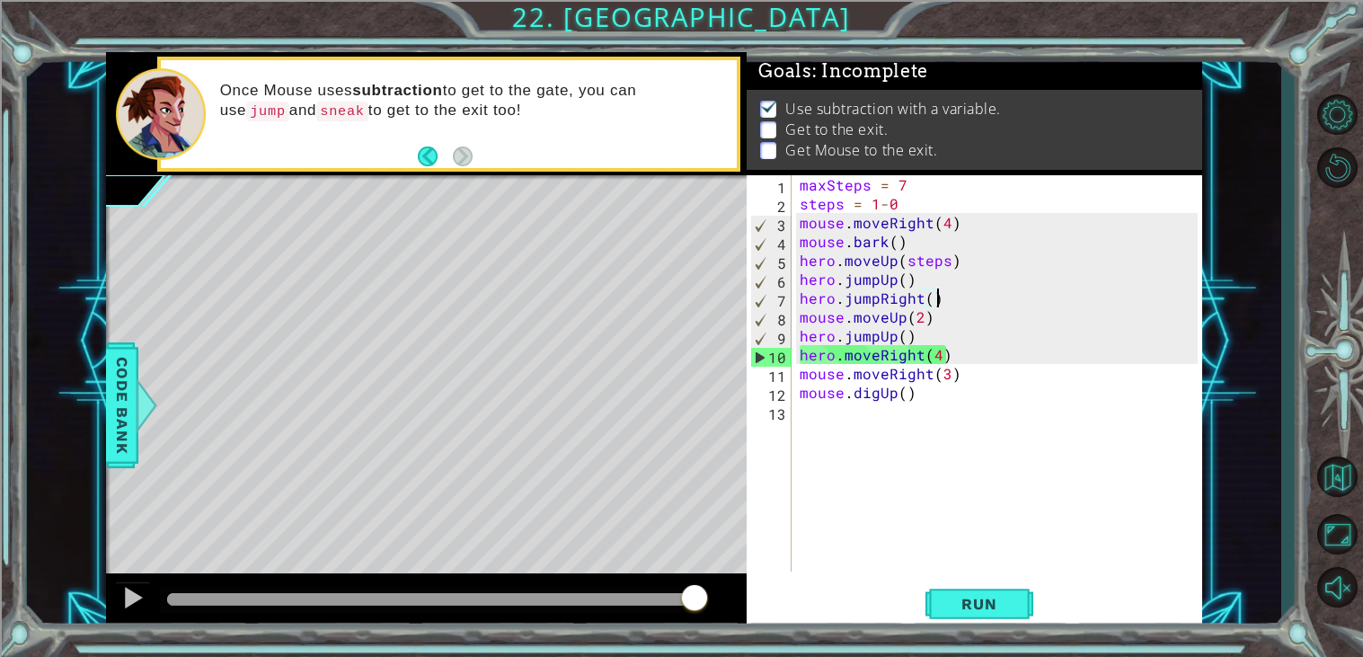
click at [877, 358] on div "maxSteps = 7 steps = 1 - 0 mouse . moveRight ( 4 ) mouse . bark ( ) hero . move…" at bounding box center [1001, 392] width 411 height 434
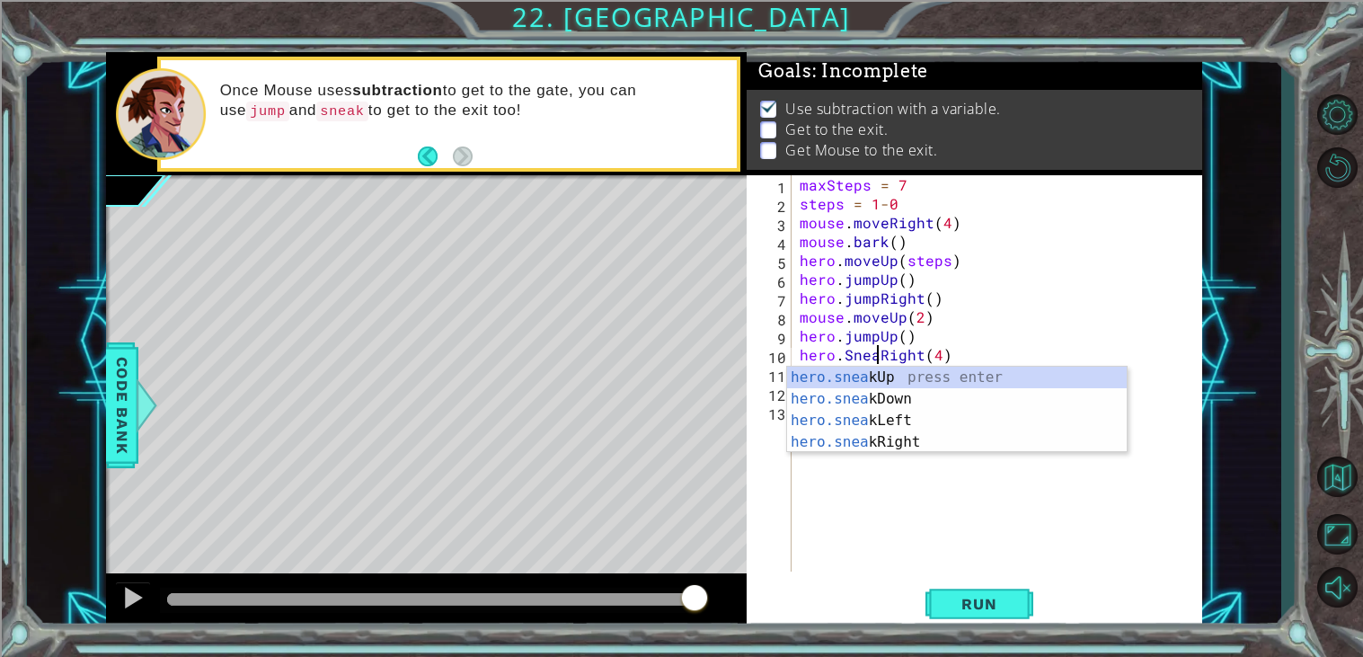
scroll to position [0, 5]
click at [955, 592] on button "Run" at bounding box center [979, 604] width 108 height 46
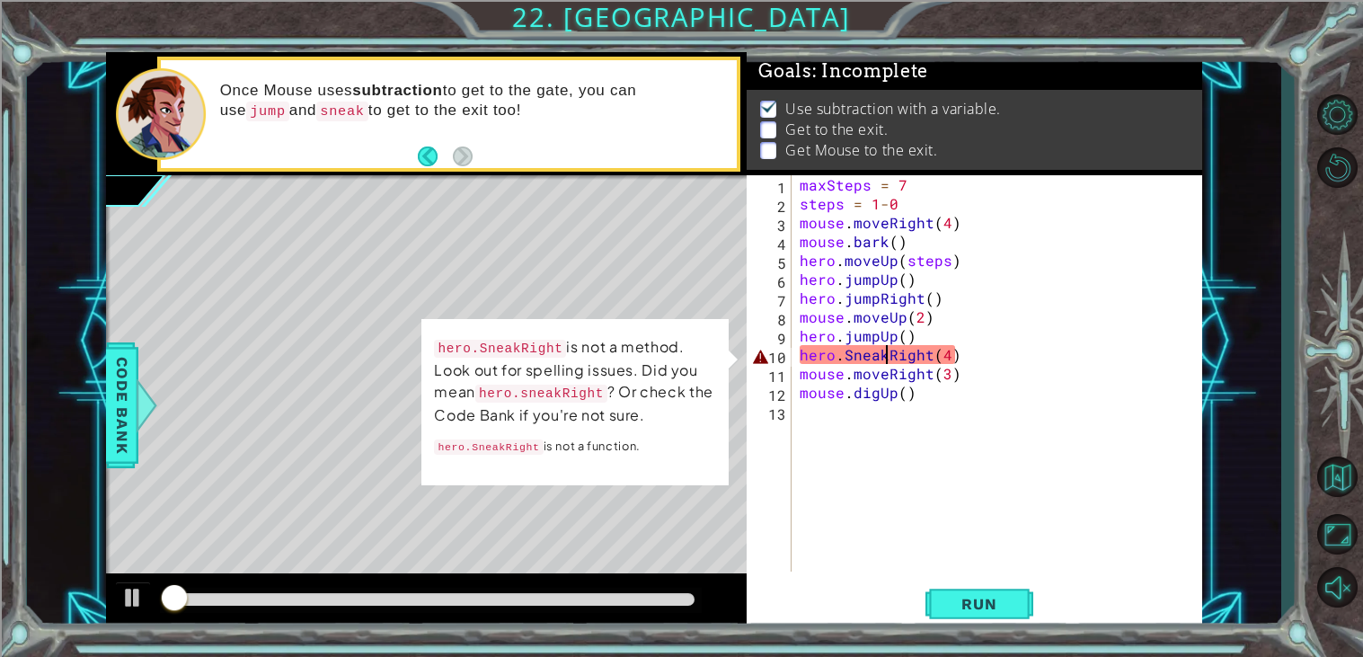
click at [850, 357] on div "maxSteps = 7 steps = 1 - 0 mouse . moveRight ( 4 ) mouse . bark ( ) hero . move…" at bounding box center [1001, 392] width 411 height 434
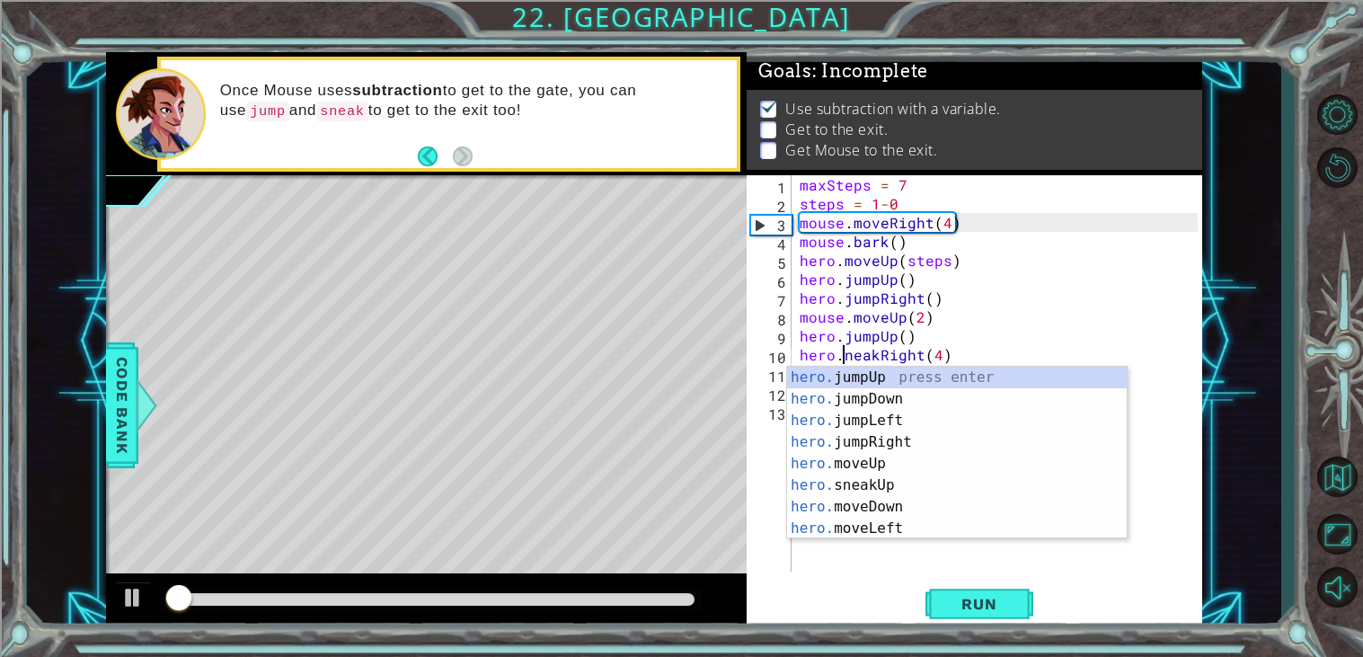
scroll to position [0, 3]
type textarea "hero.sneakRight(4)"
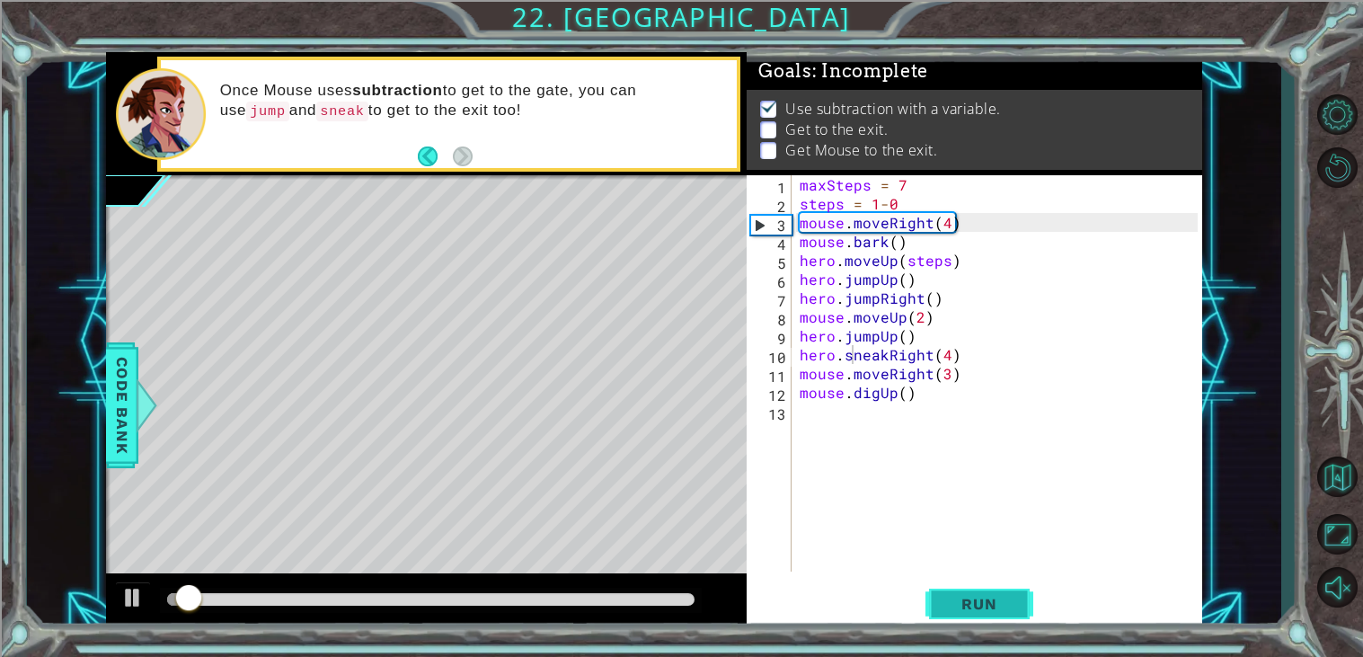
click at [1013, 586] on button "Run" at bounding box center [979, 604] width 108 height 46
click at [939, 604] on button "Run" at bounding box center [979, 604] width 108 height 46
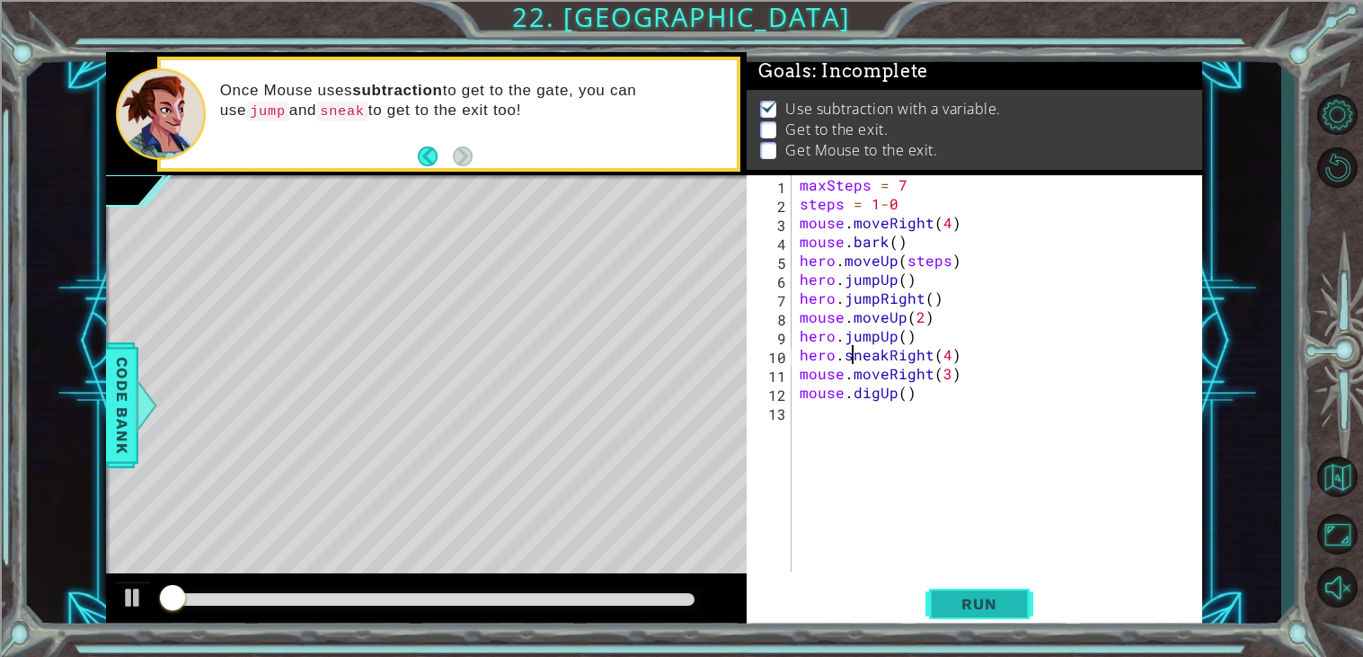
click at [945, 604] on span "Run" at bounding box center [978, 604] width 71 height 18
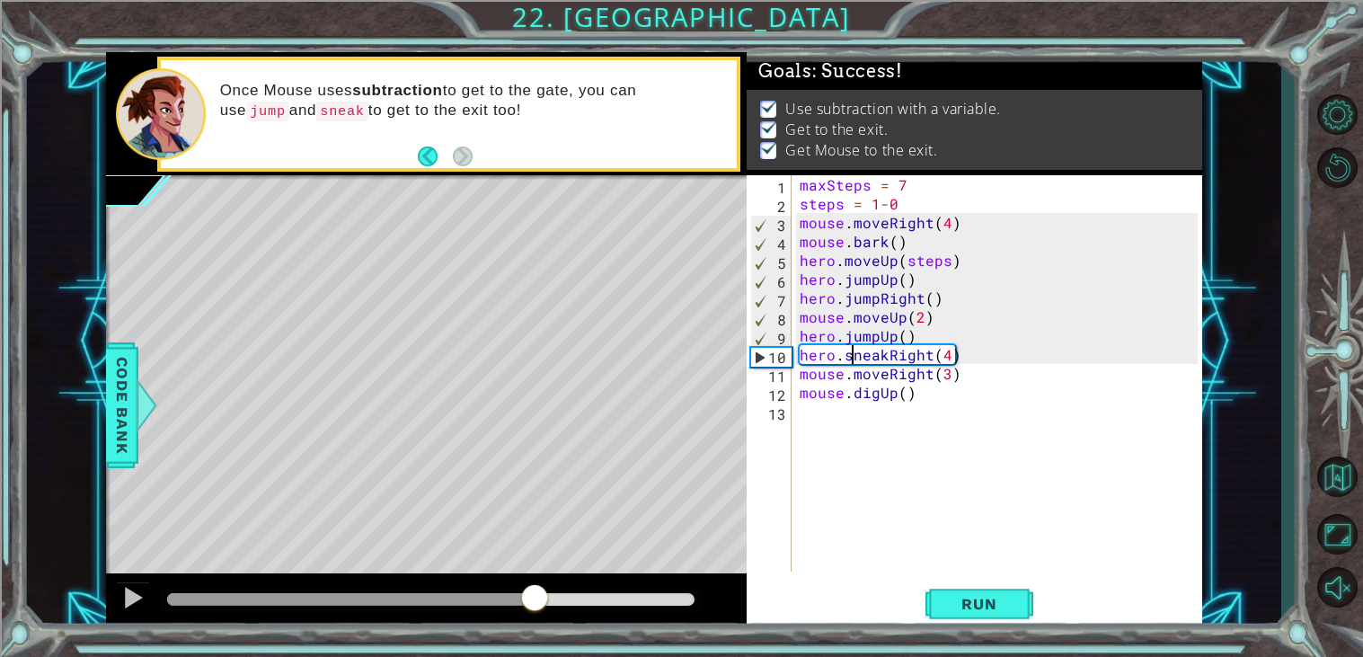
drag, startPoint x: 217, startPoint y: 608, endPoint x: 536, endPoint y: 615, distance: 319.9
click at [536, 615] on div at bounding box center [534, 599] width 32 height 32
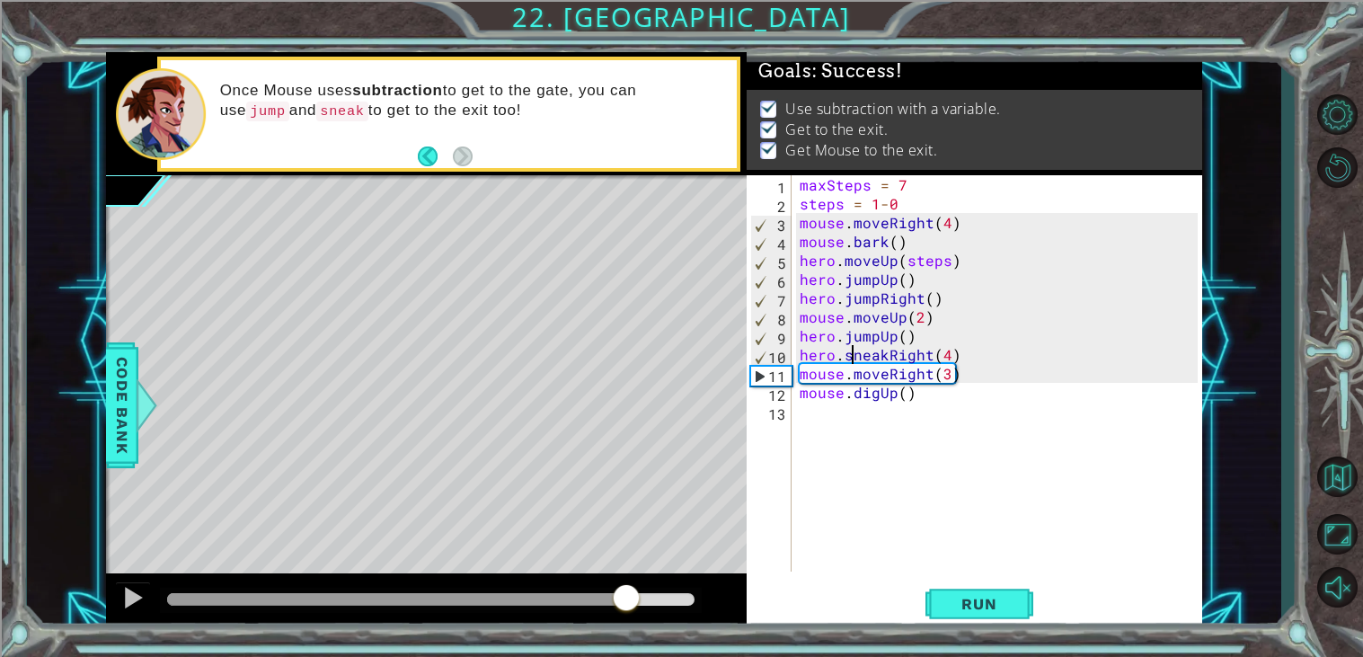
drag, startPoint x: 549, startPoint y: 609, endPoint x: 627, endPoint y: 620, distance: 78.9
click at [627, 620] on div at bounding box center [426, 601] width 641 height 57
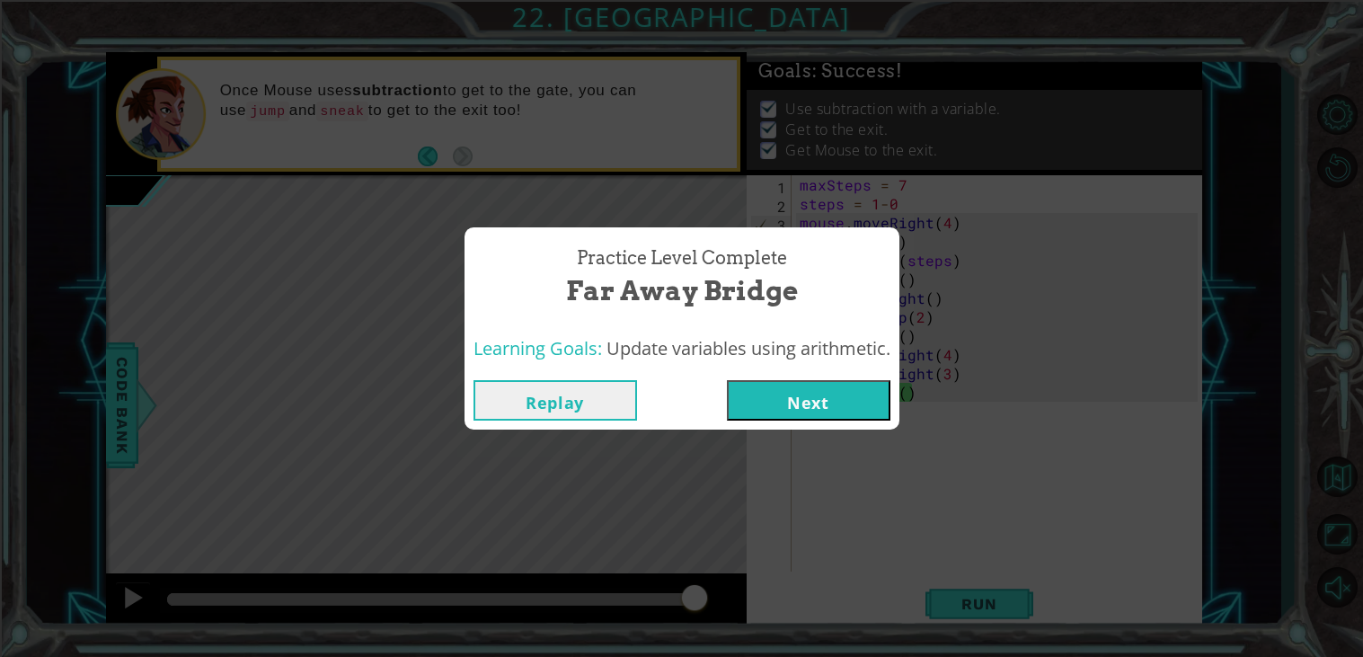
click at [792, 411] on button "Next" at bounding box center [809, 400] width 164 height 40
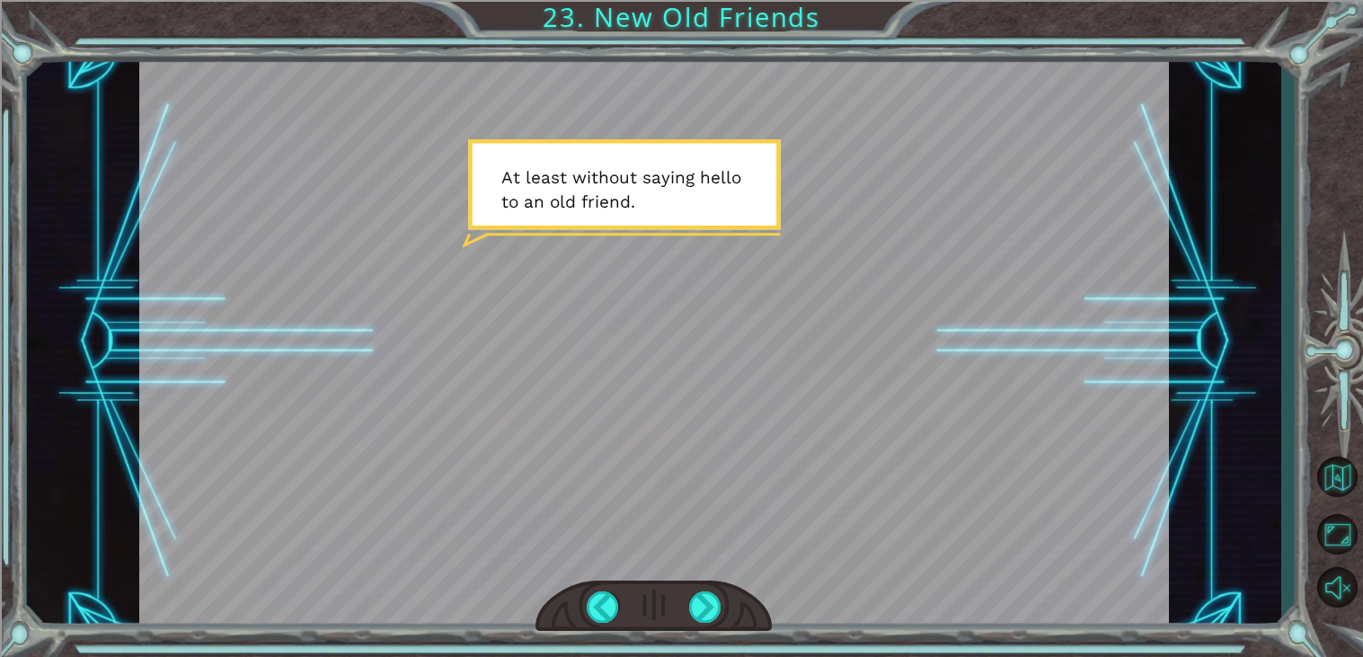
click at [804, 404] on div at bounding box center [654, 341] width 1030 height 579
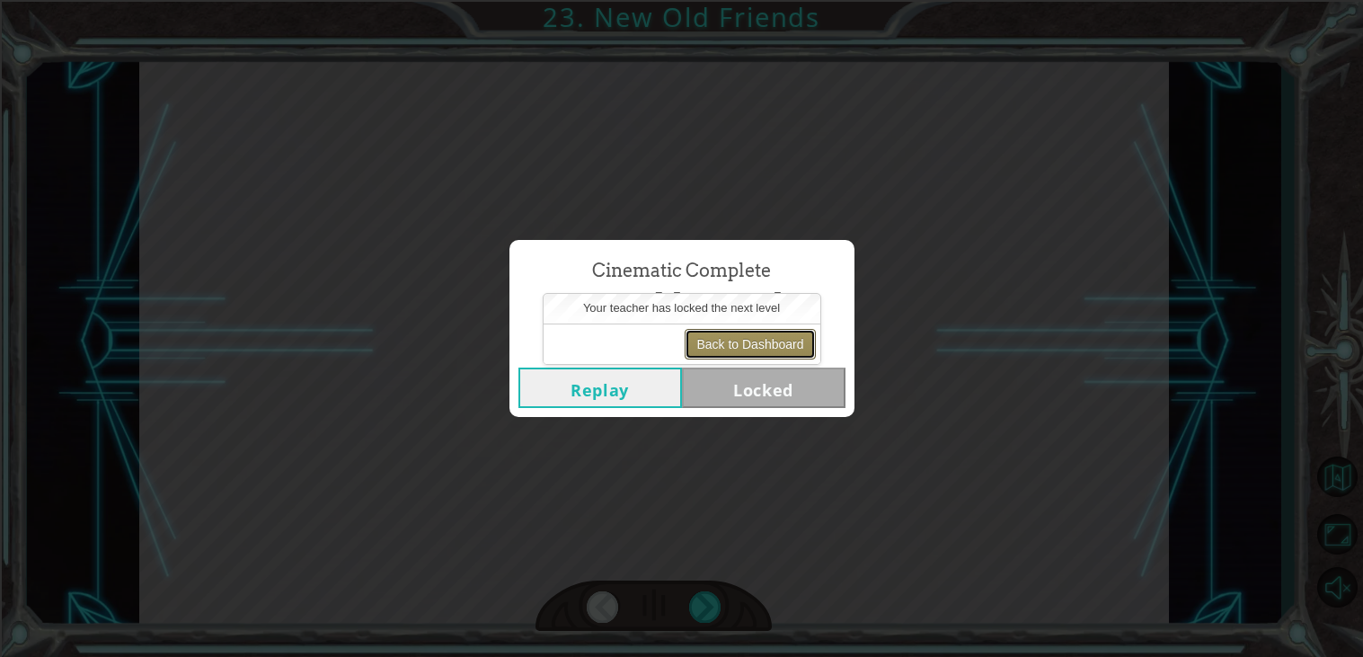
click at [752, 357] on button "Back to Dashboard" at bounding box center [750, 344] width 130 height 31
